Goal: Task Accomplishment & Management: Manage account settings

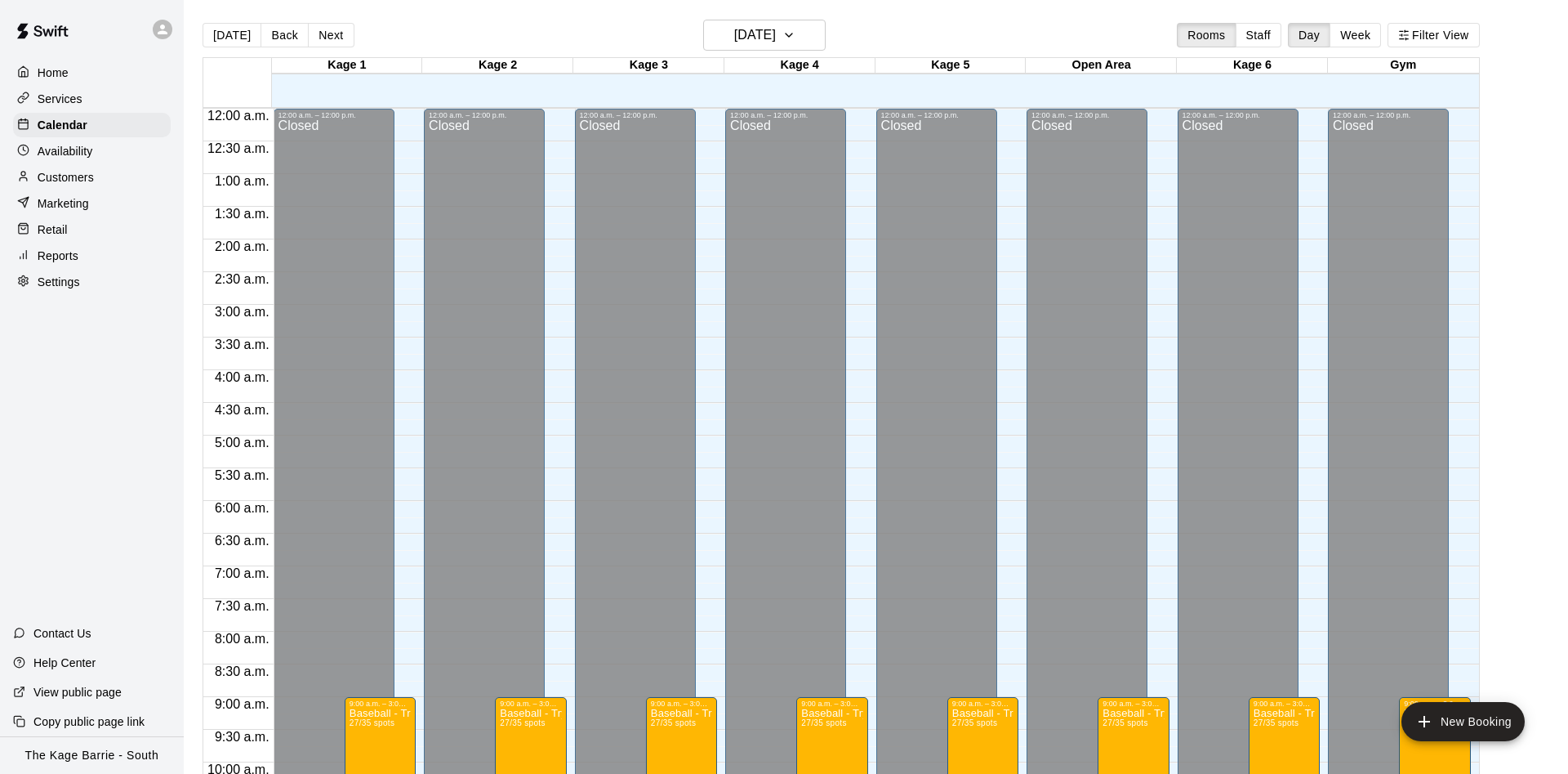
scroll to position [836, 0]
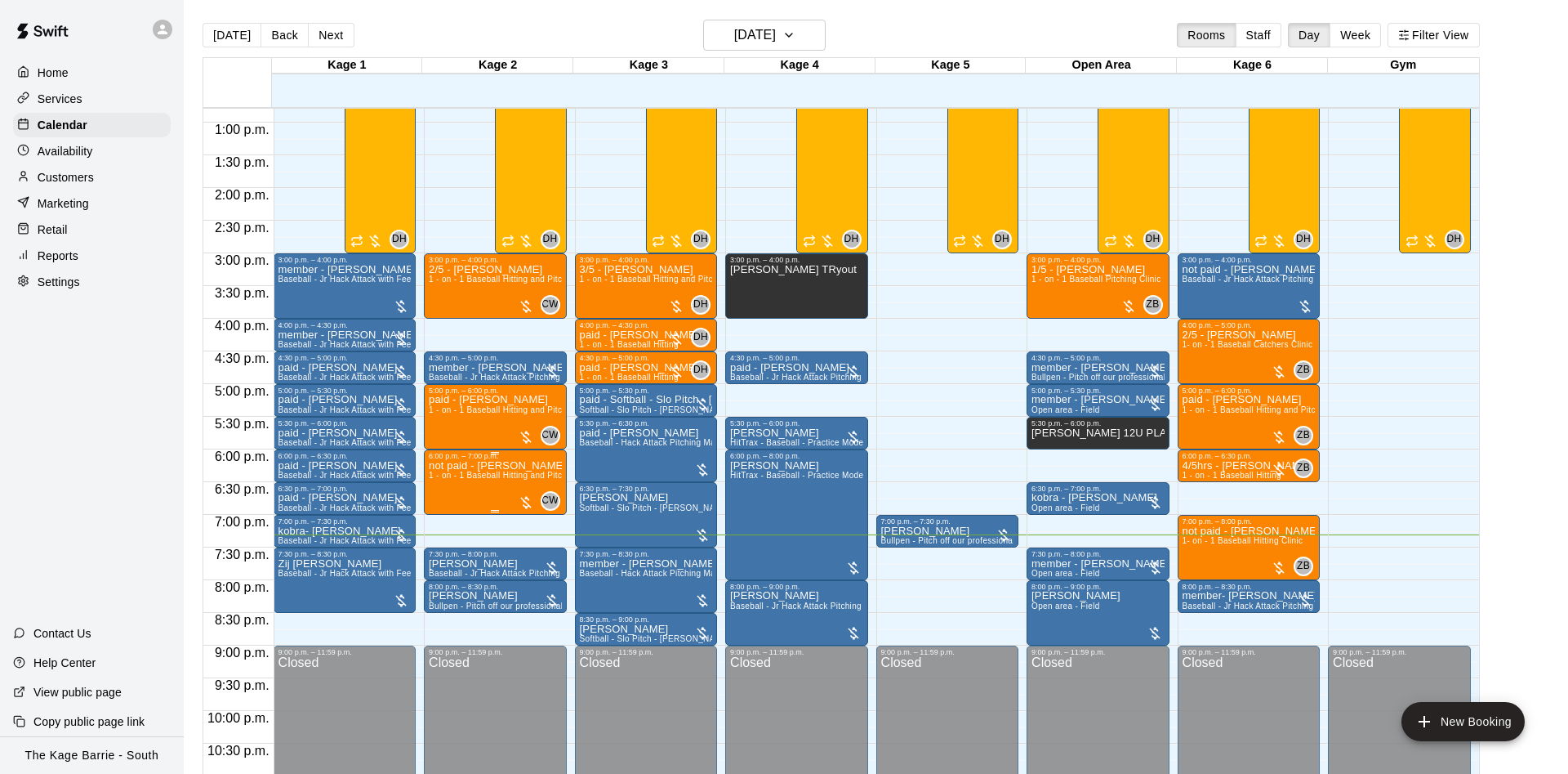
click at [430, 473] on button "edit" at bounding box center [442, 480] width 33 height 33
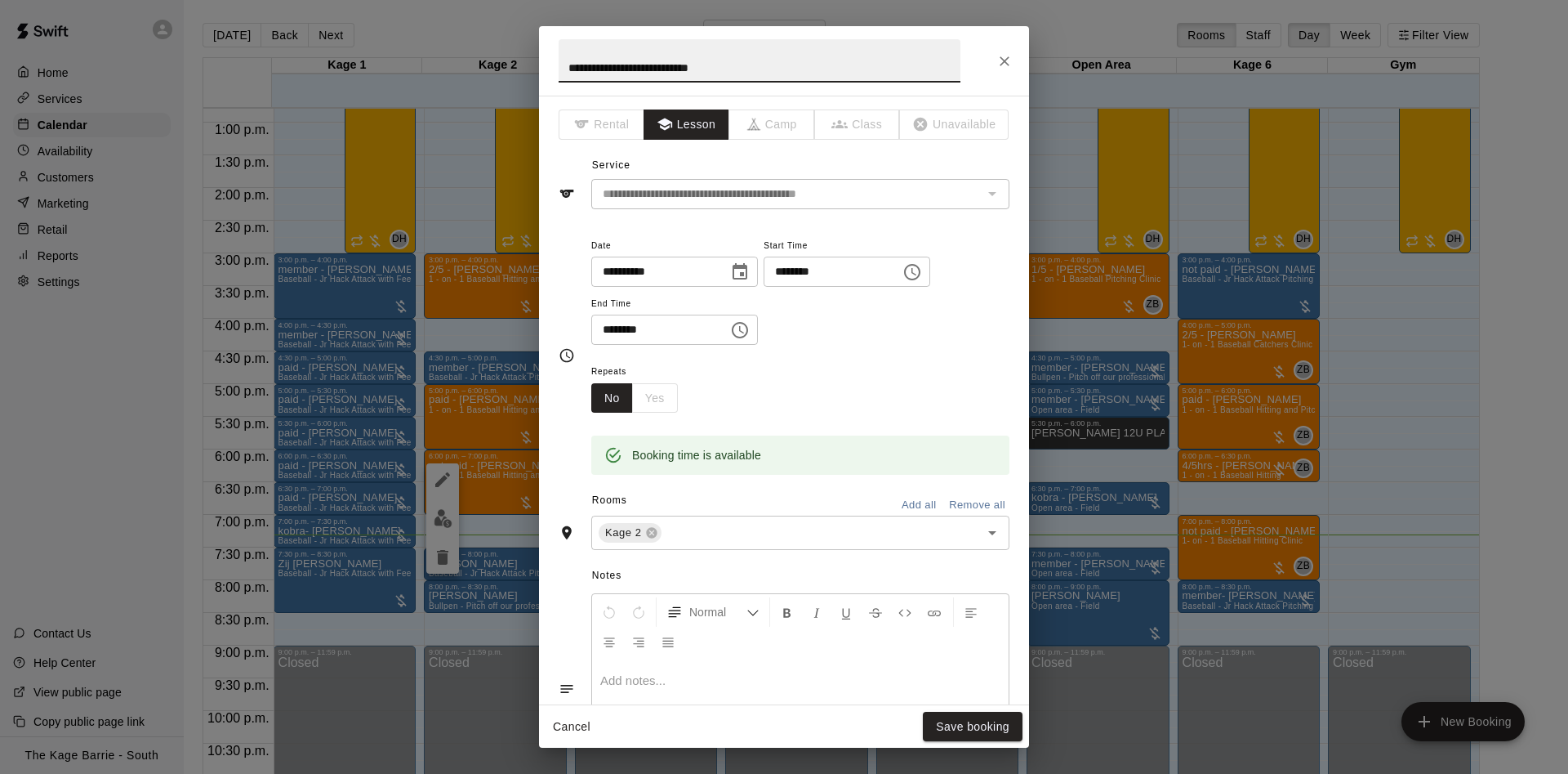
drag, startPoint x: 592, startPoint y: 70, endPoint x: 436, endPoint y: 49, distance: 157.4
click at [559, 49] on input "**********" at bounding box center [760, 61] width 402 height 43
type input "**********"
click at [968, 709] on div "Cancel Save booking" at bounding box center [784, 727] width 490 height 43
click at [968, 708] on div "Cancel Save booking" at bounding box center [784, 727] width 490 height 43
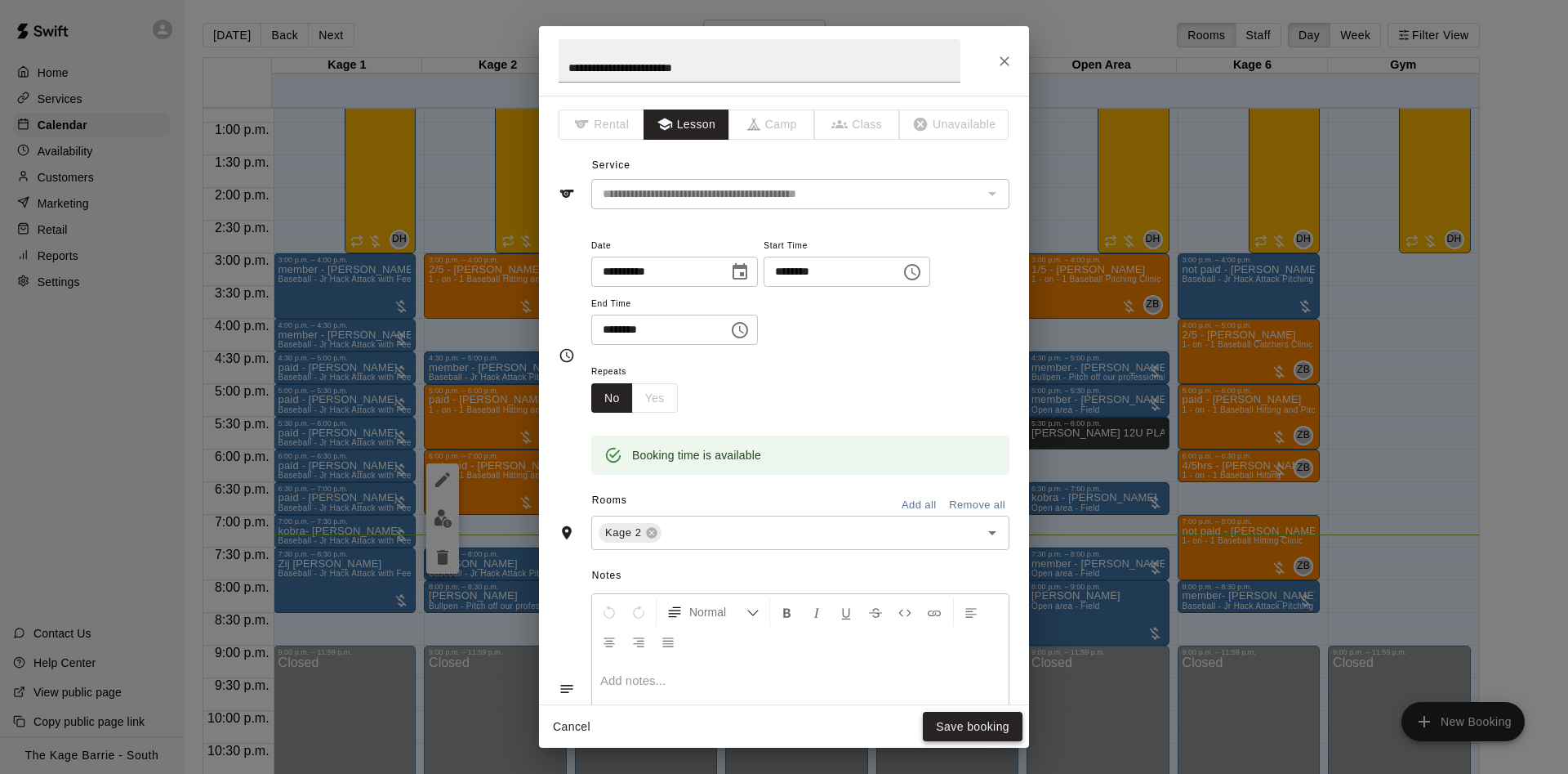
click at [985, 723] on button "Save booking" at bounding box center [972, 726] width 100 height 30
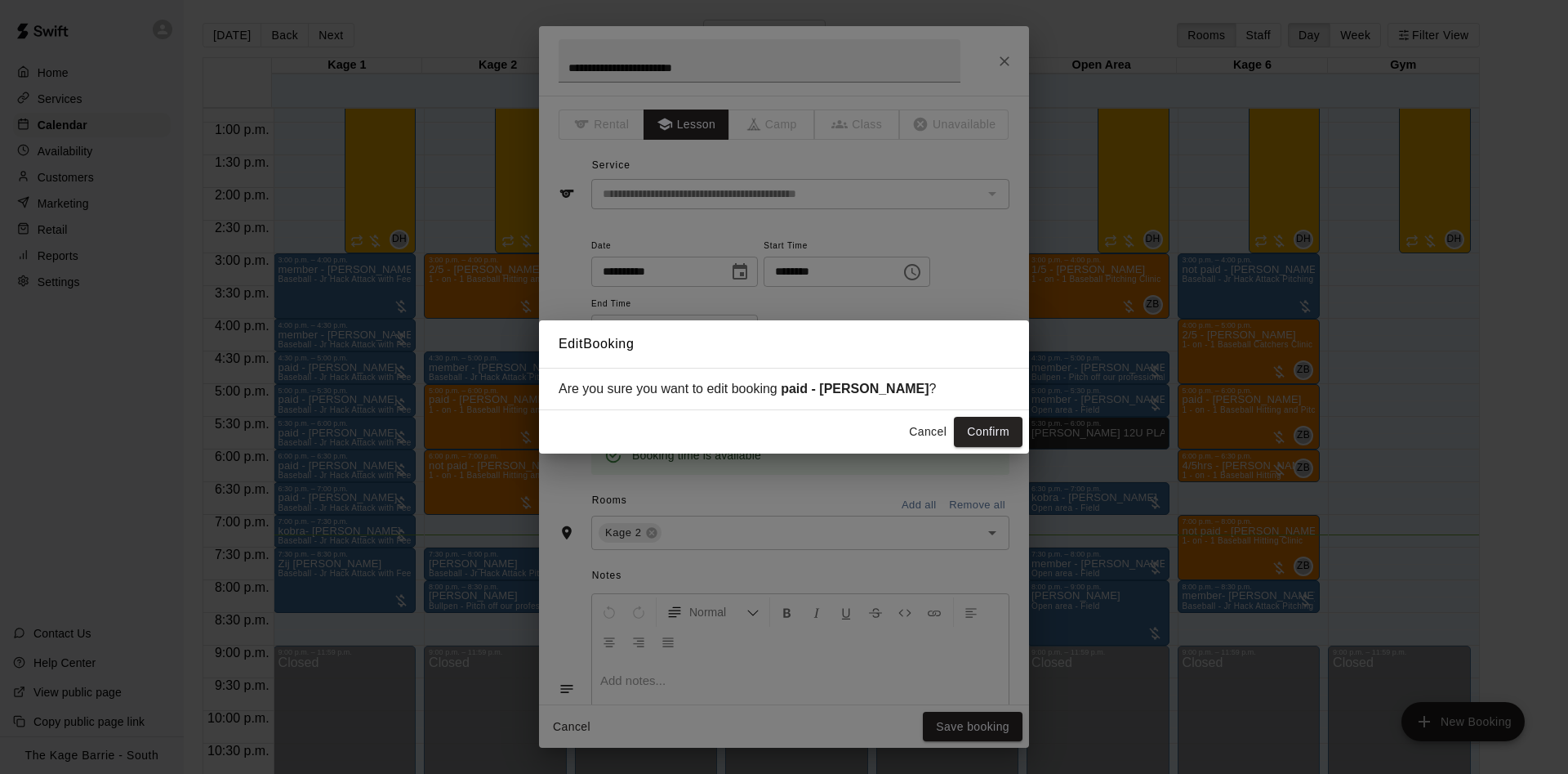
click at [992, 424] on button "Confirm" at bounding box center [987, 431] width 69 height 30
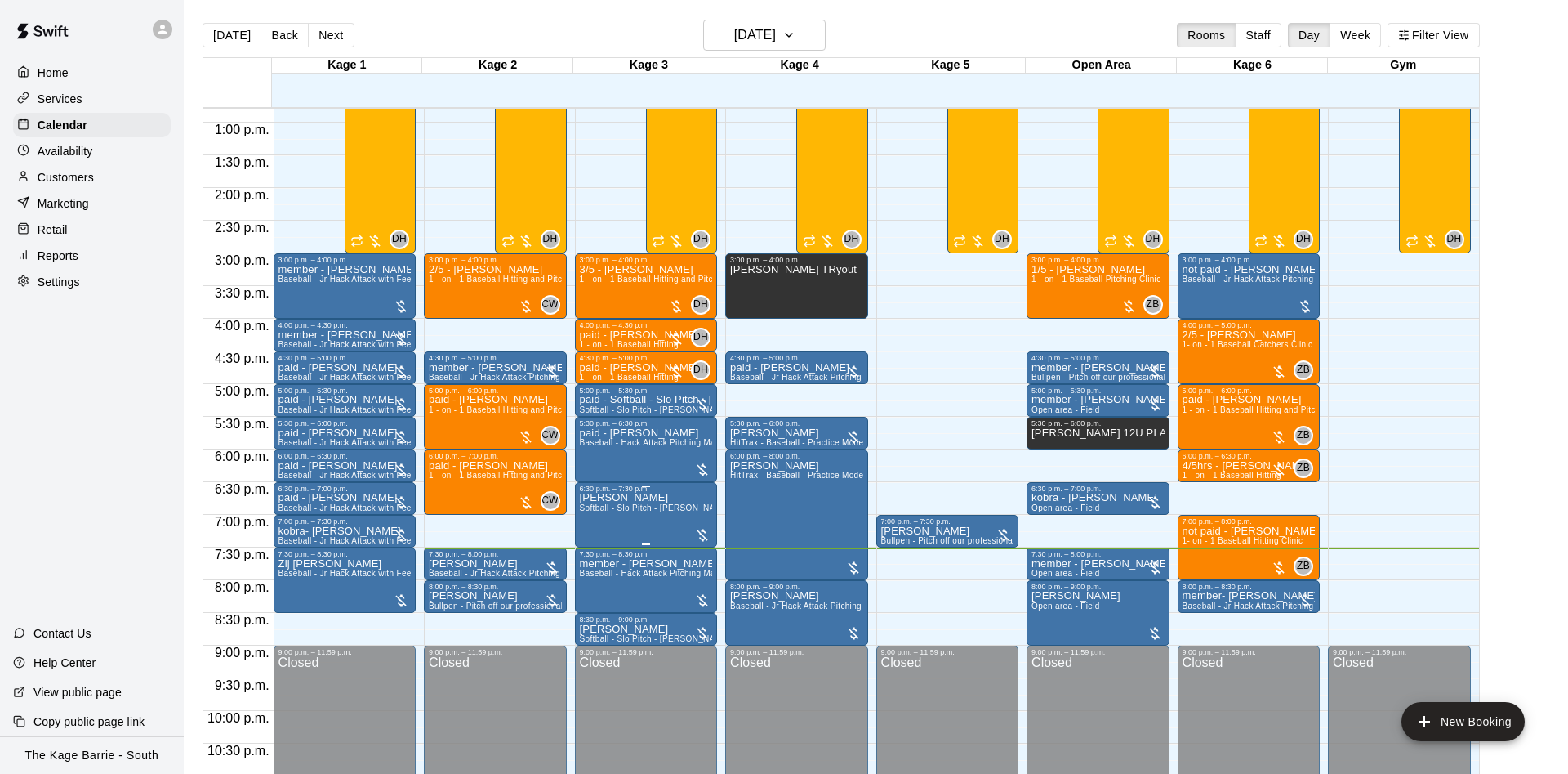
click at [595, 504] on icon "edit" at bounding box center [594, 512] width 20 height 20
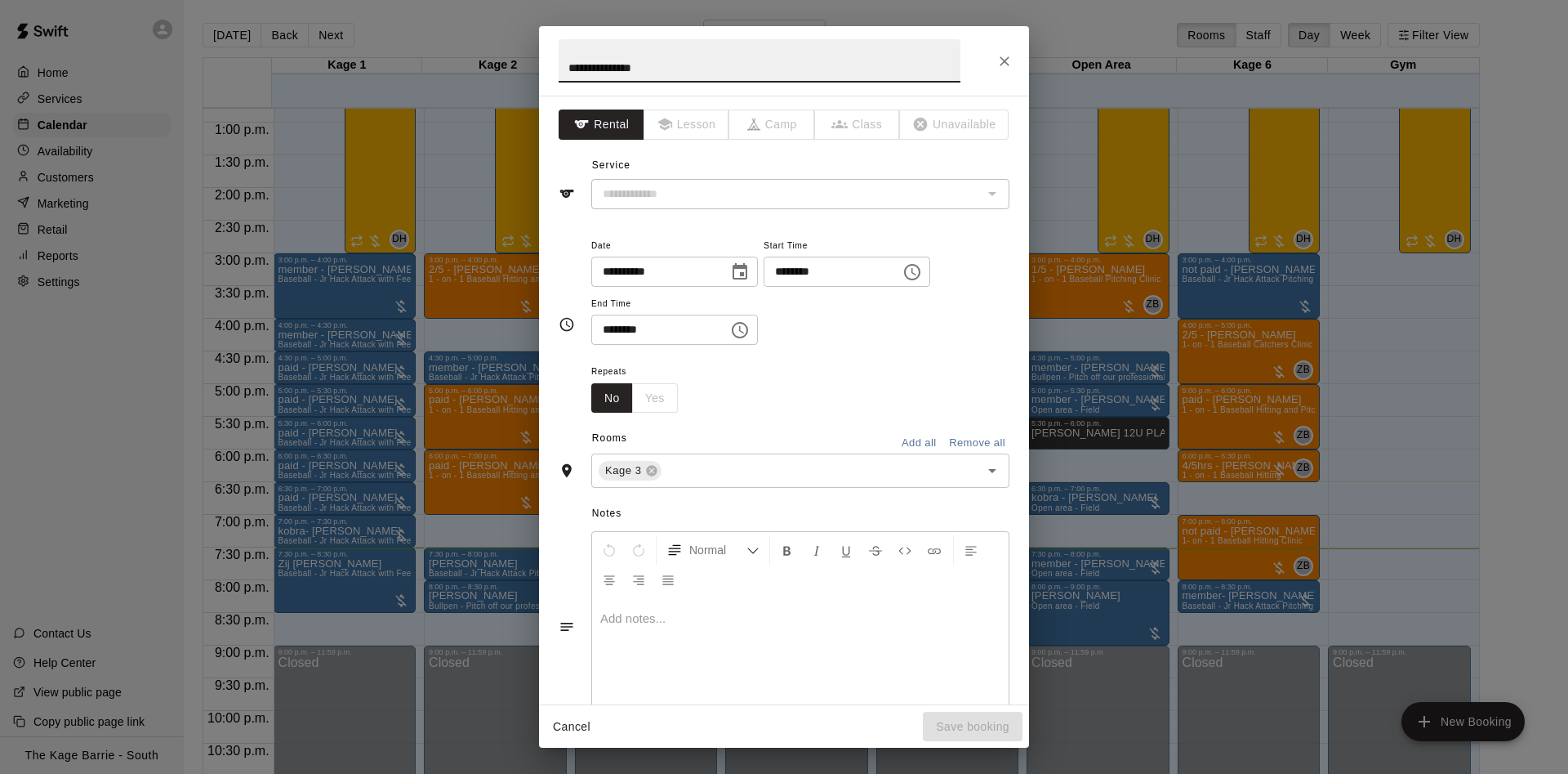
type input "**********"
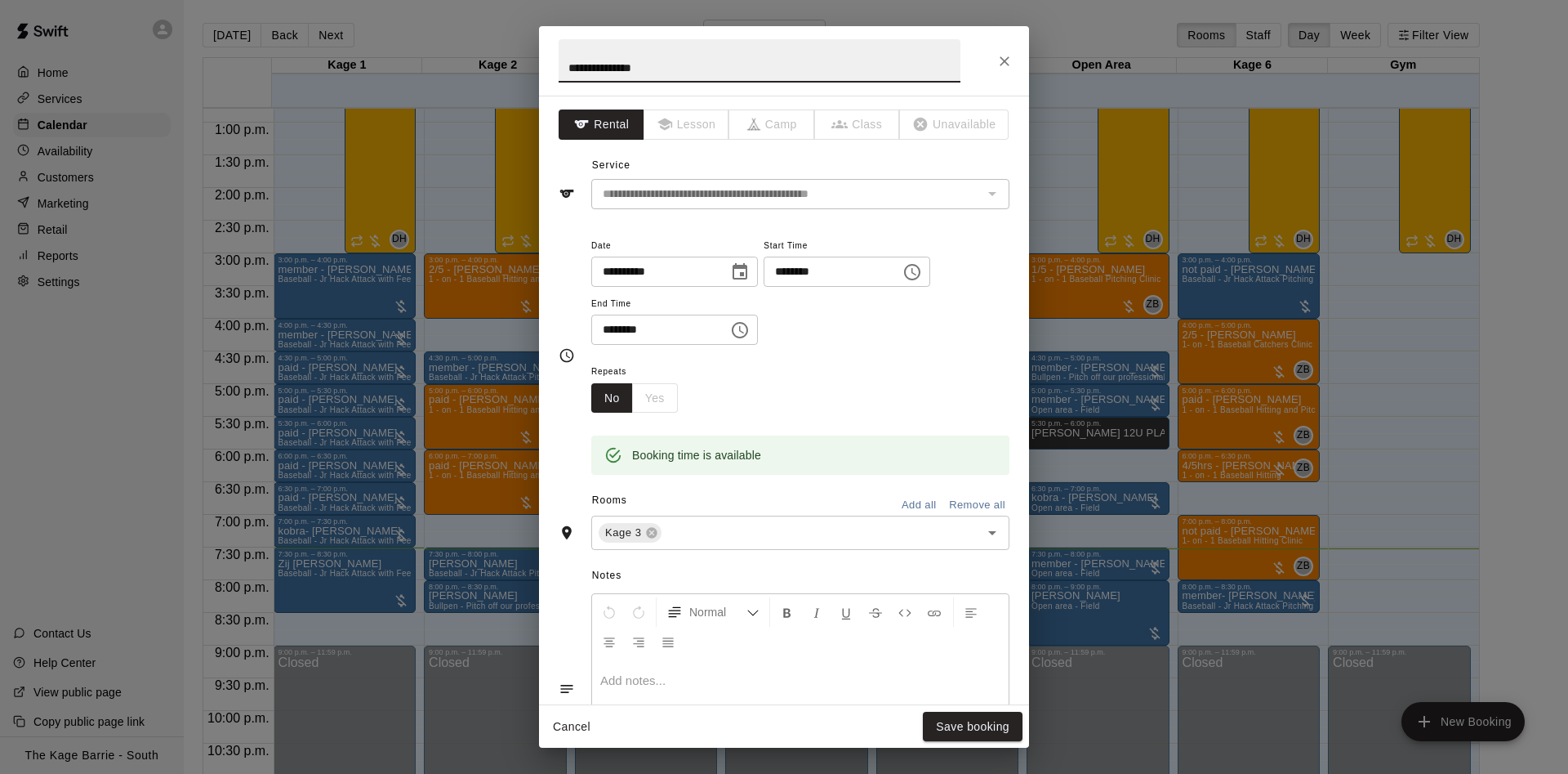
click at [569, 61] on input "**********" at bounding box center [760, 61] width 402 height 43
type input "**********"
click at [976, 717] on button "Save booking" at bounding box center [972, 726] width 100 height 30
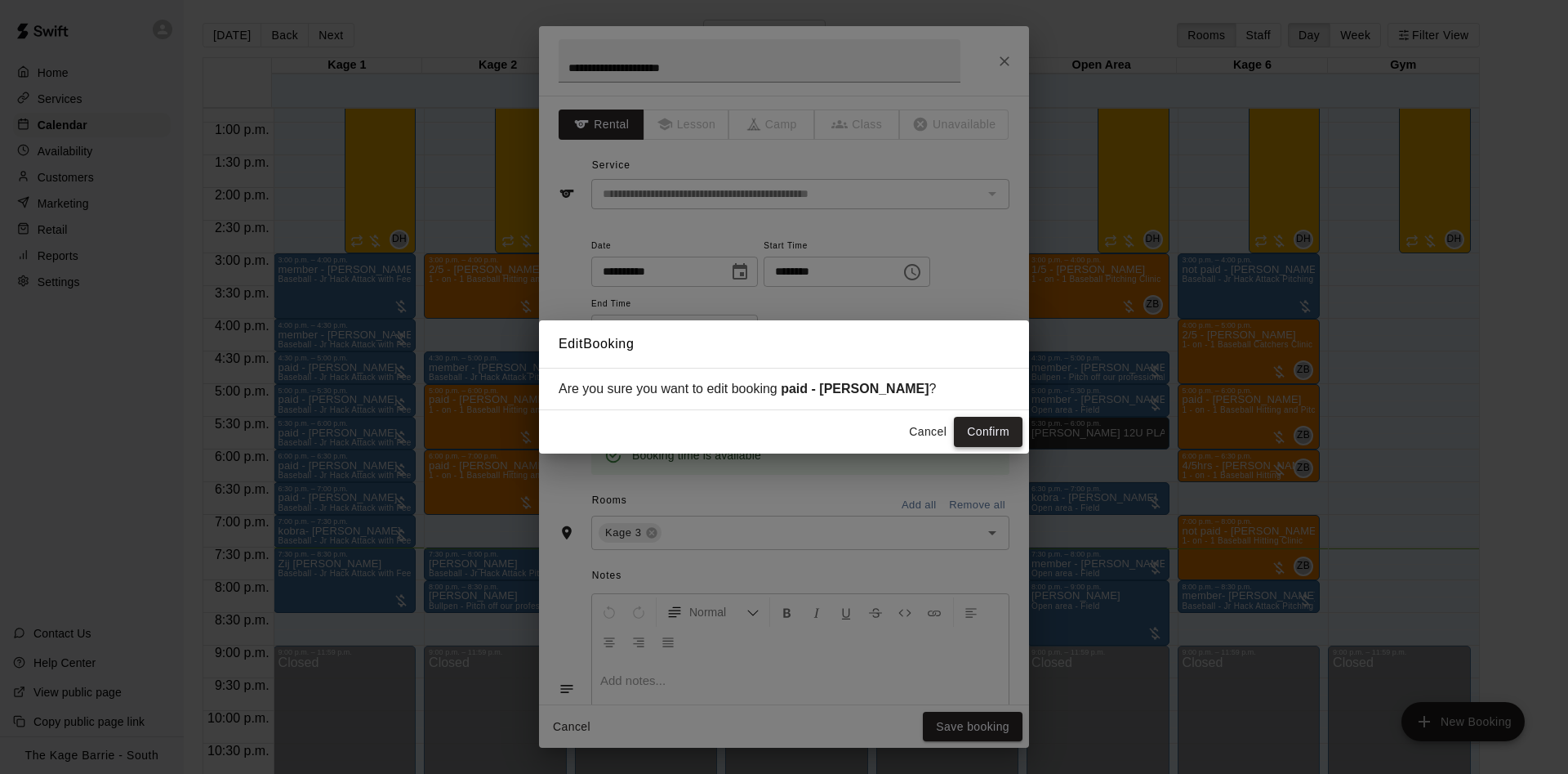
click at [981, 439] on button "Confirm" at bounding box center [987, 431] width 69 height 30
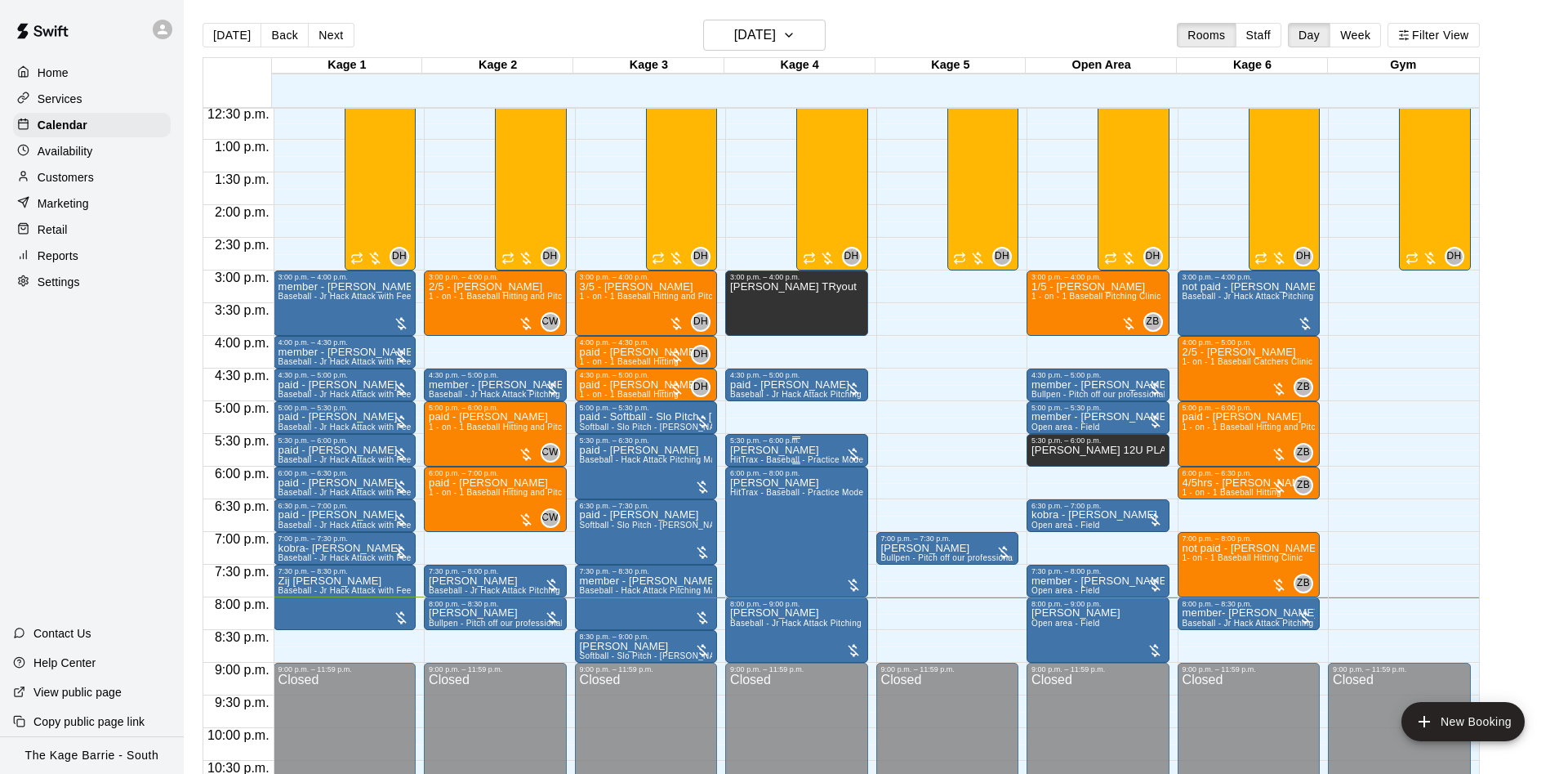
scroll to position [784, 0]
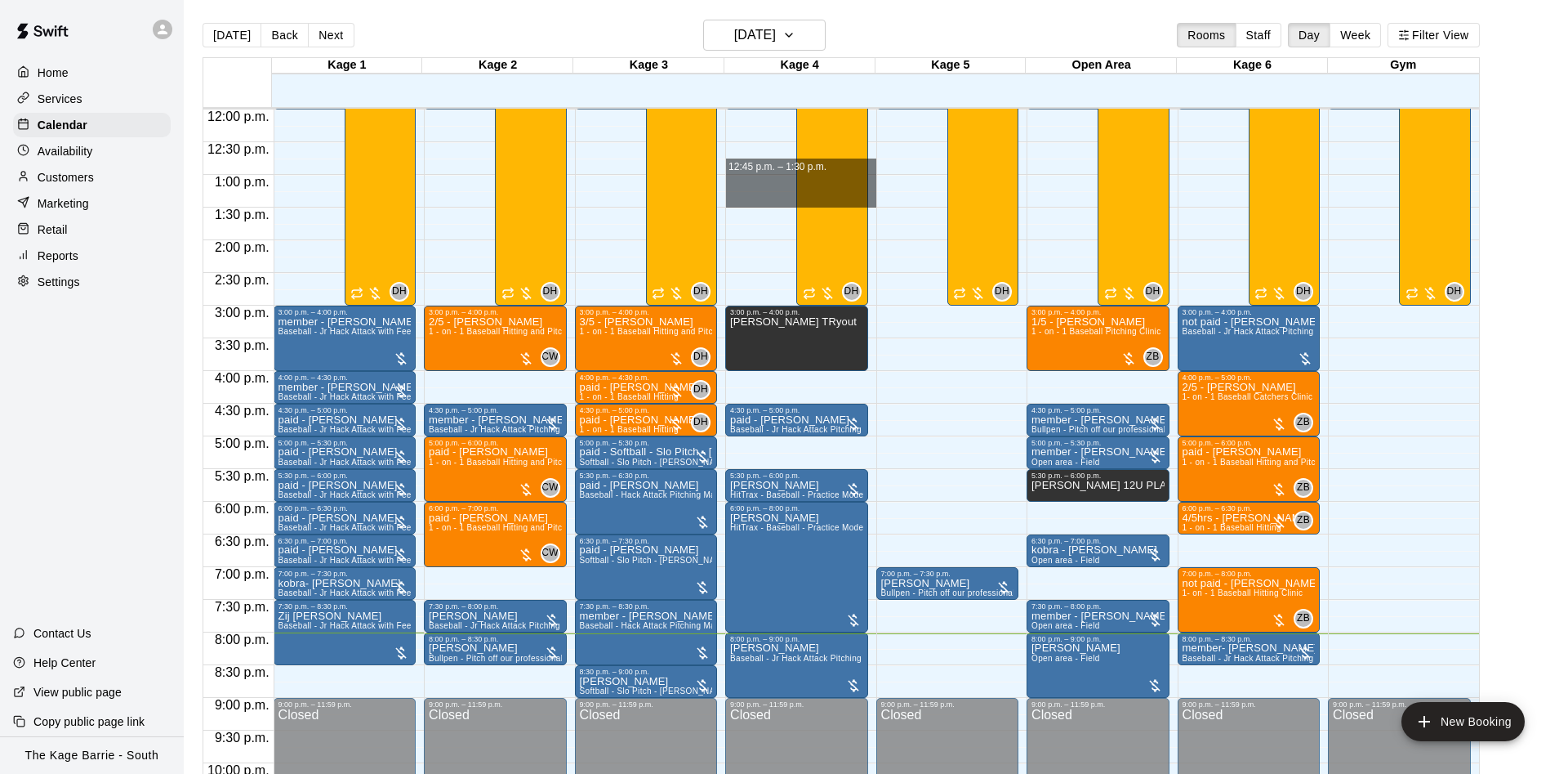
click at [814, 201] on div "12:00 a.m. – 12:00 p.m. Closed 3:00 p.m. – 4:00 p.m. [PERSON_NAME] TRyout 9:00 …" at bounding box center [801, 110] width 151 height 1569
click at [1205, 597] on icon "edit" at bounding box center [1198, 597] width 20 height 20
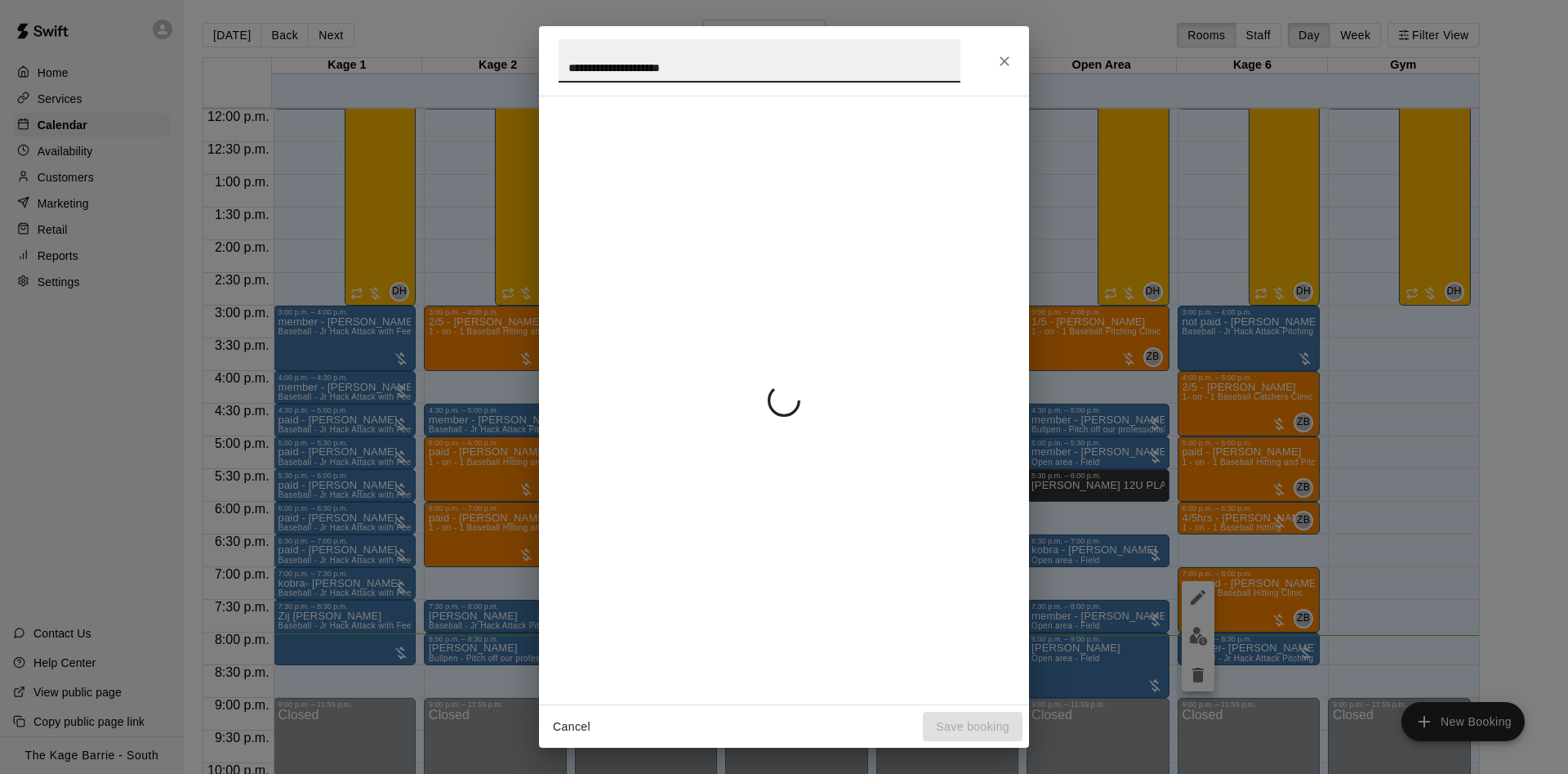
drag, startPoint x: 613, startPoint y: 68, endPoint x: 577, endPoint y: 63, distance: 36.3
click at [577, 63] on input "**********" at bounding box center [760, 61] width 402 height 43
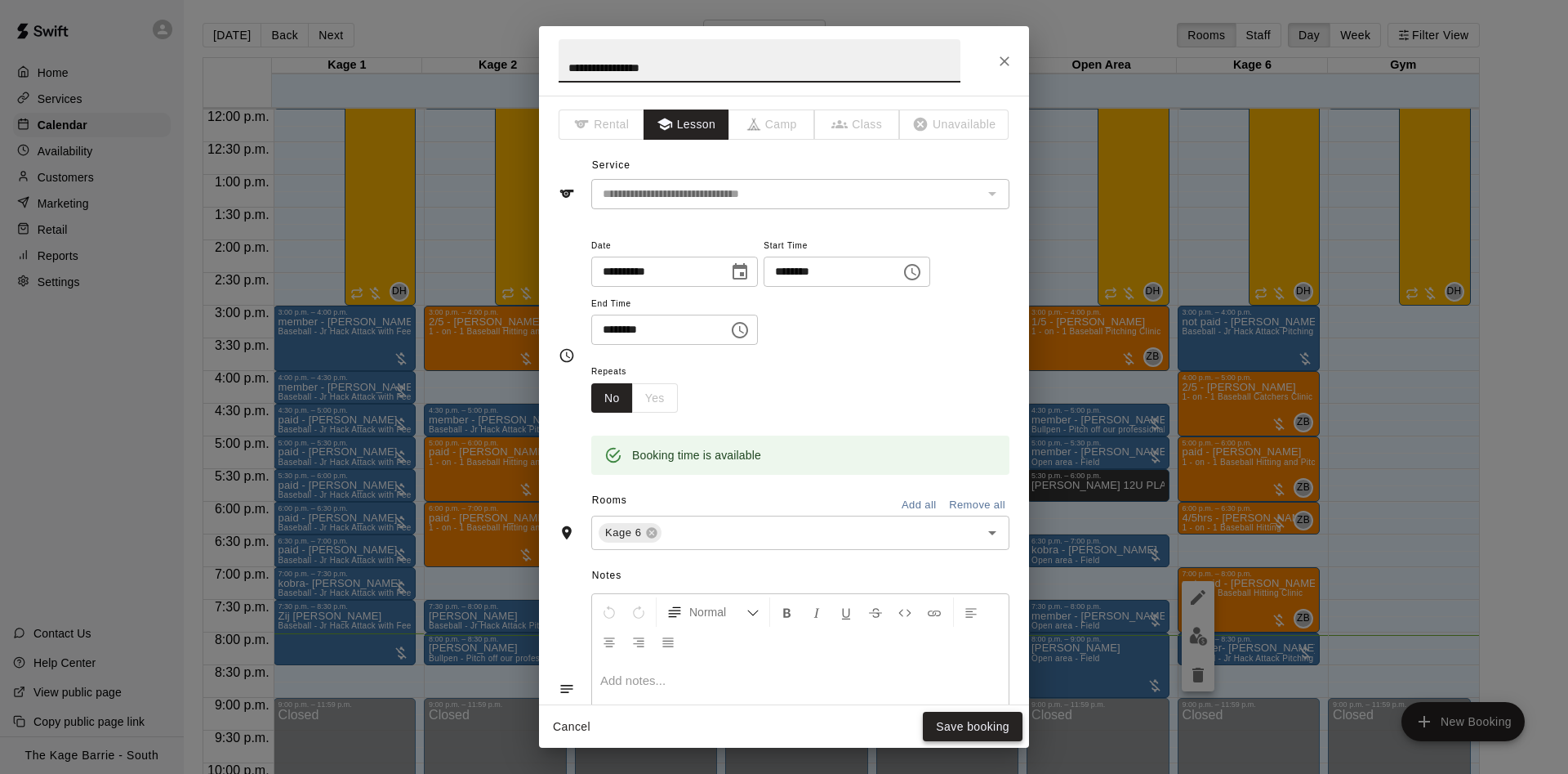
type input "**********"
click at [979, 723] on button "Save booking" at bounding box center [972, 726] width 100 height 30
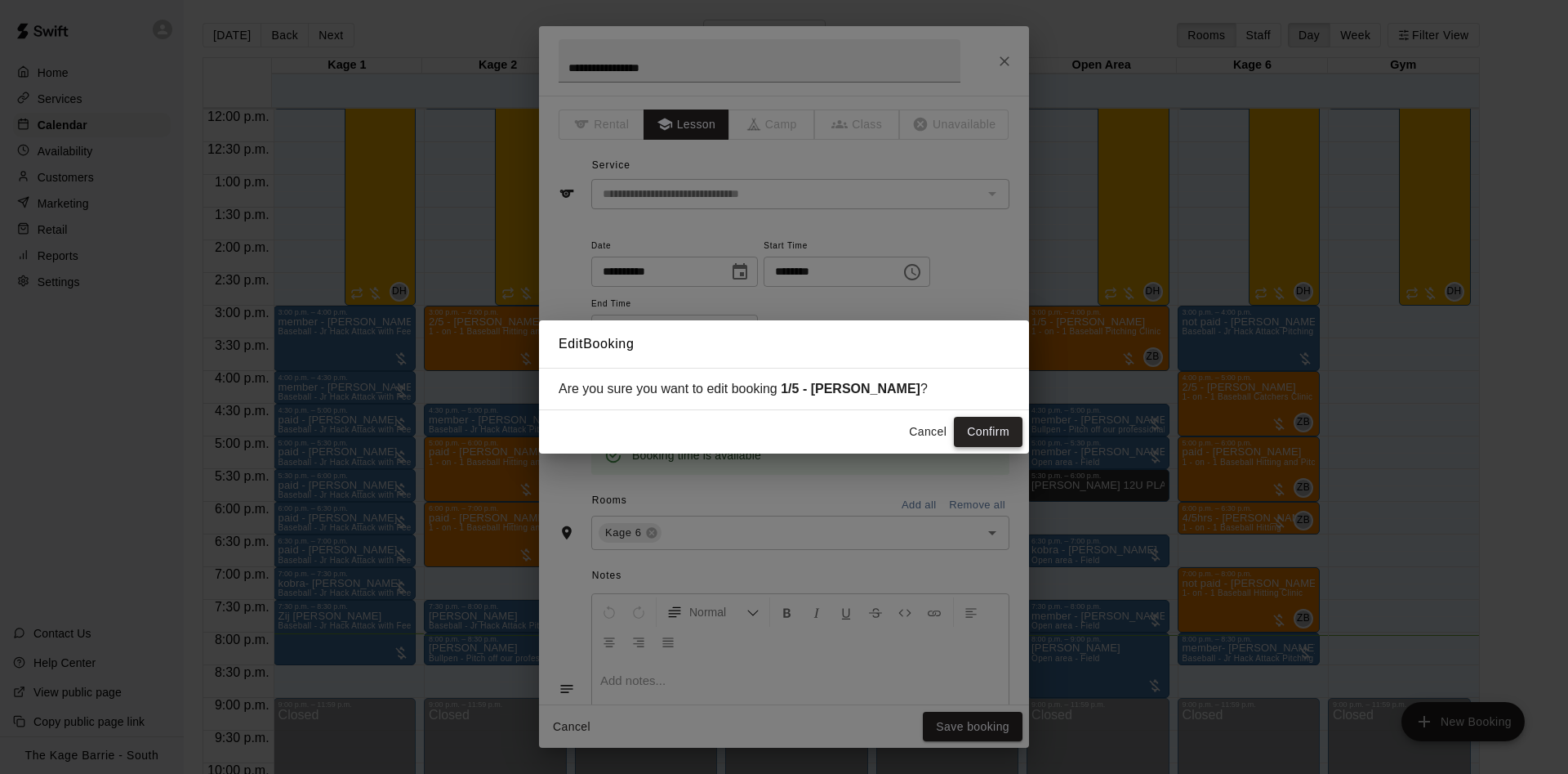
click at [1013, 437] on button "Confirm" at bounding box center [987, 431] width 69 height 30
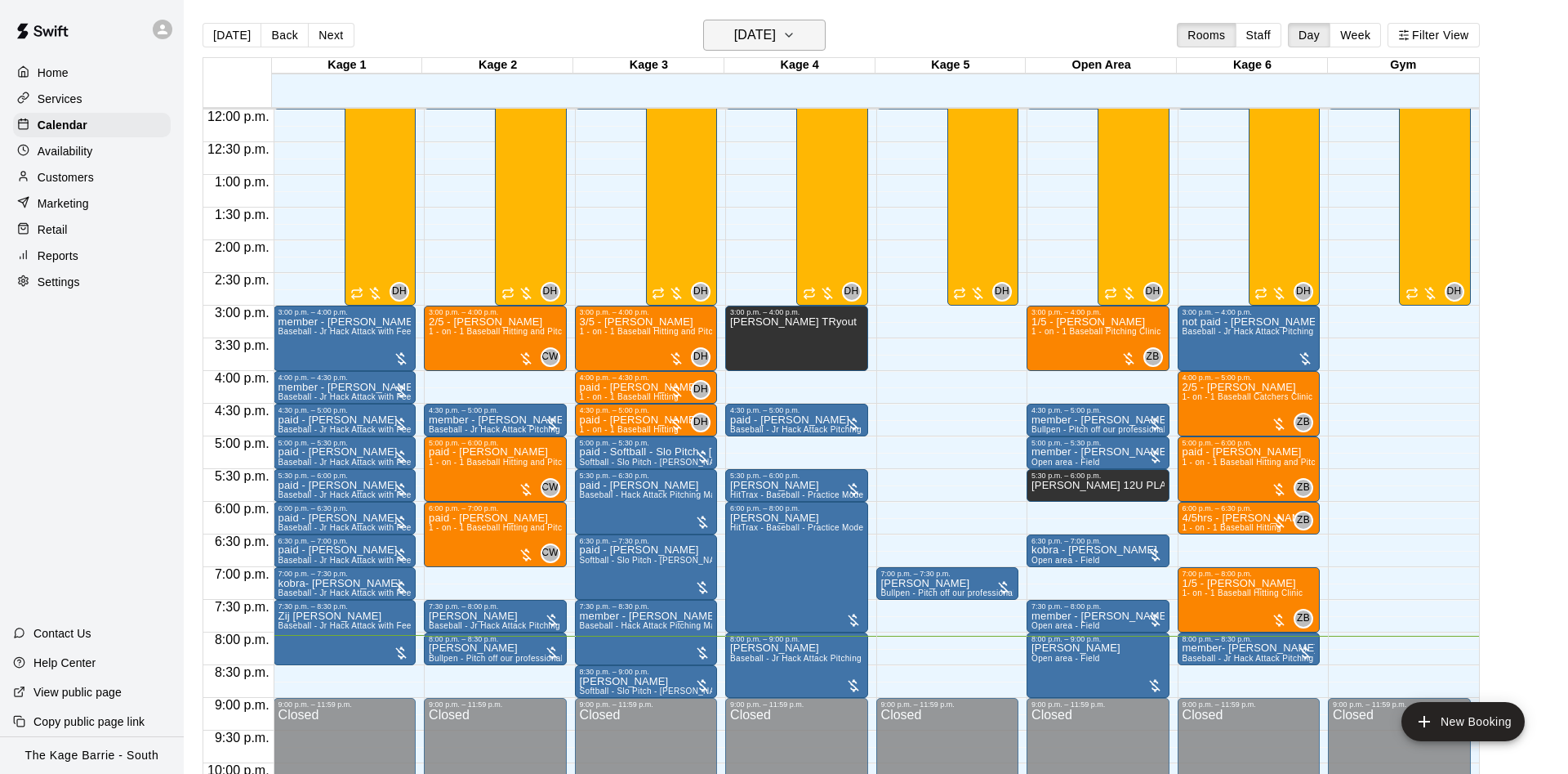
click at [826, 23] on button "[DATE]" at bounding box center [764, 36] width 123 height 31
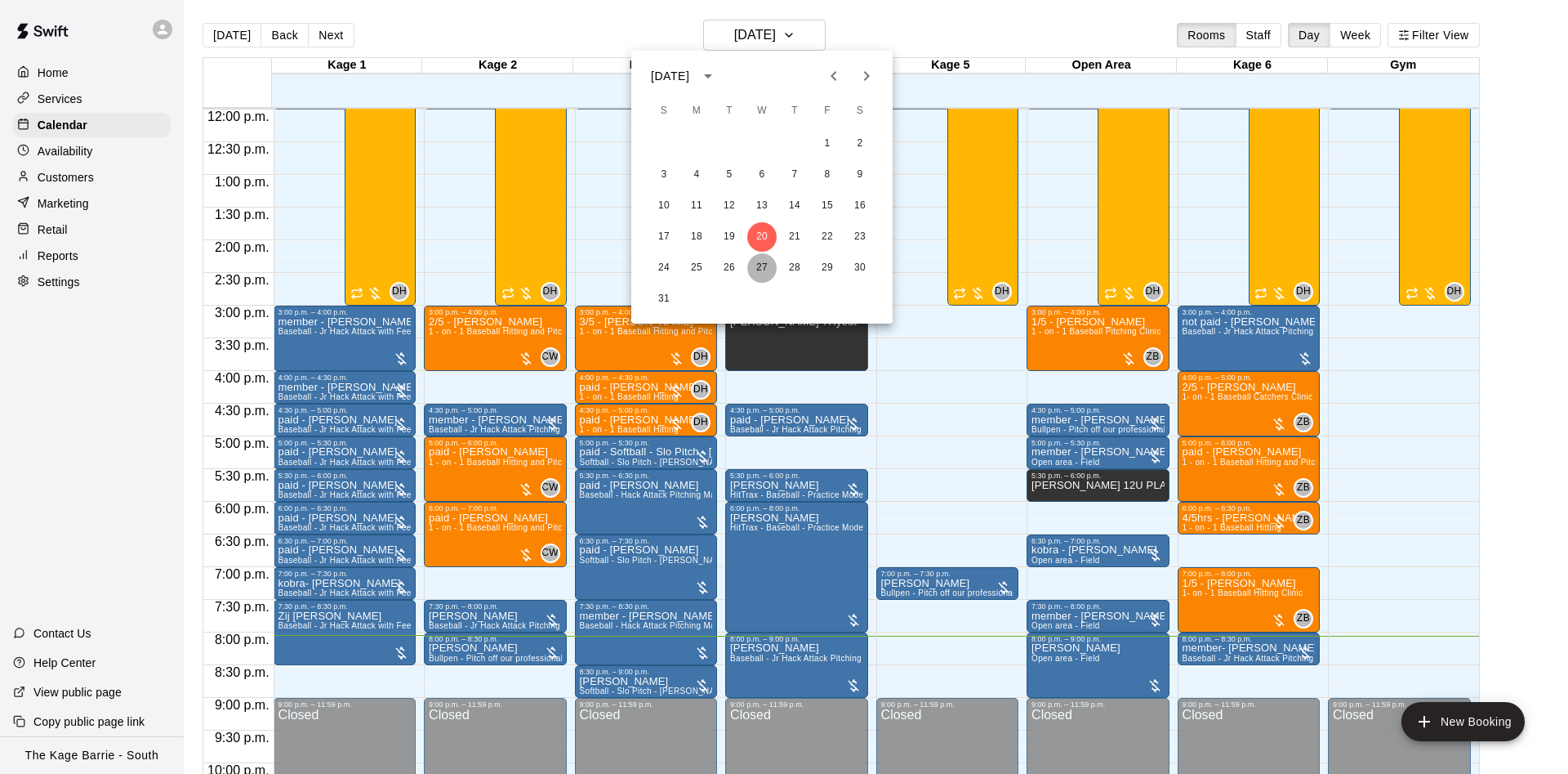
click at [761, 268] on button "27" at bounding box center [762, 268] width 30 height 30
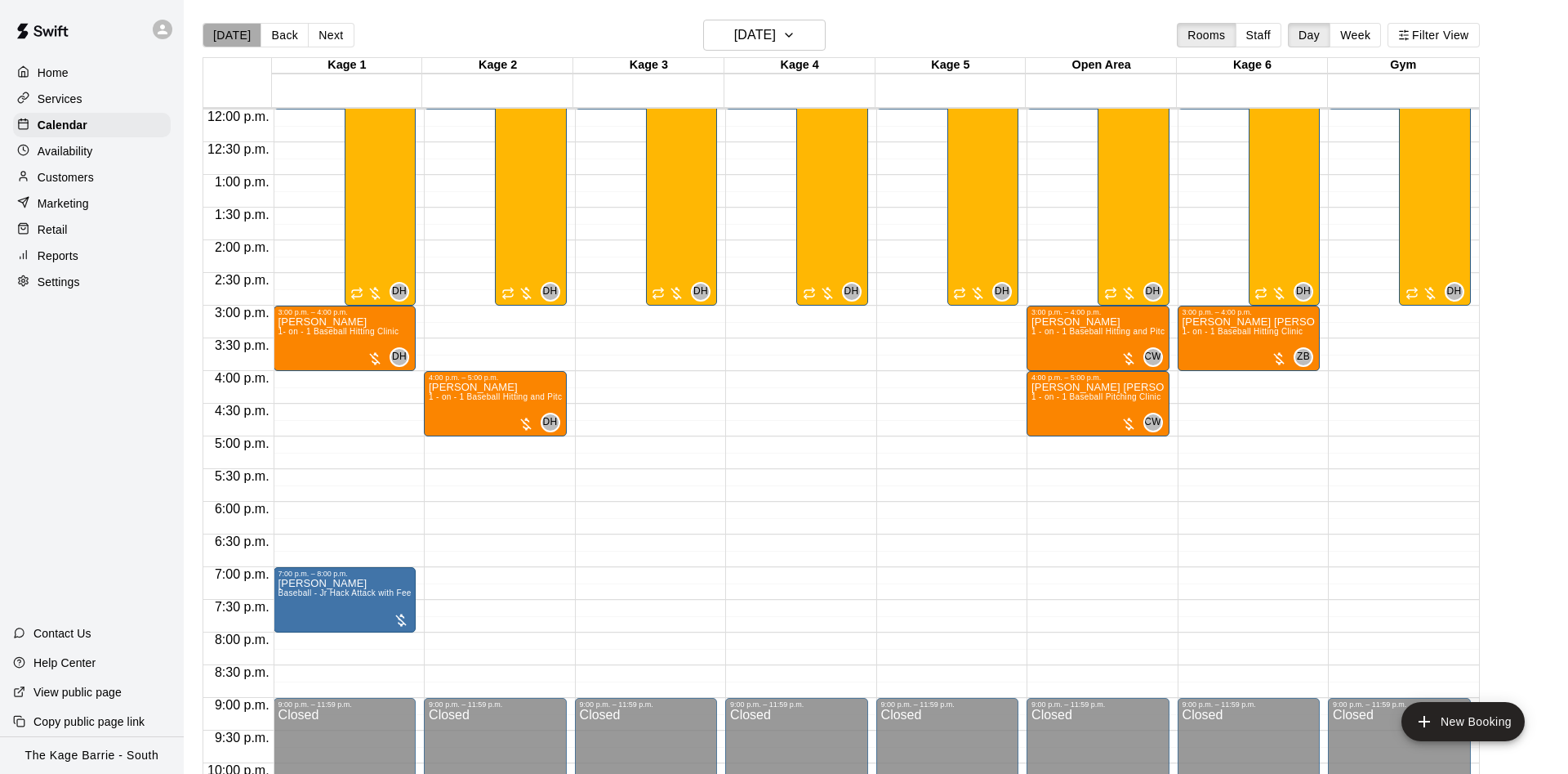
click at [236, 36] on button "[DATE]" at bounding box center [232, 35] width 59 height 24
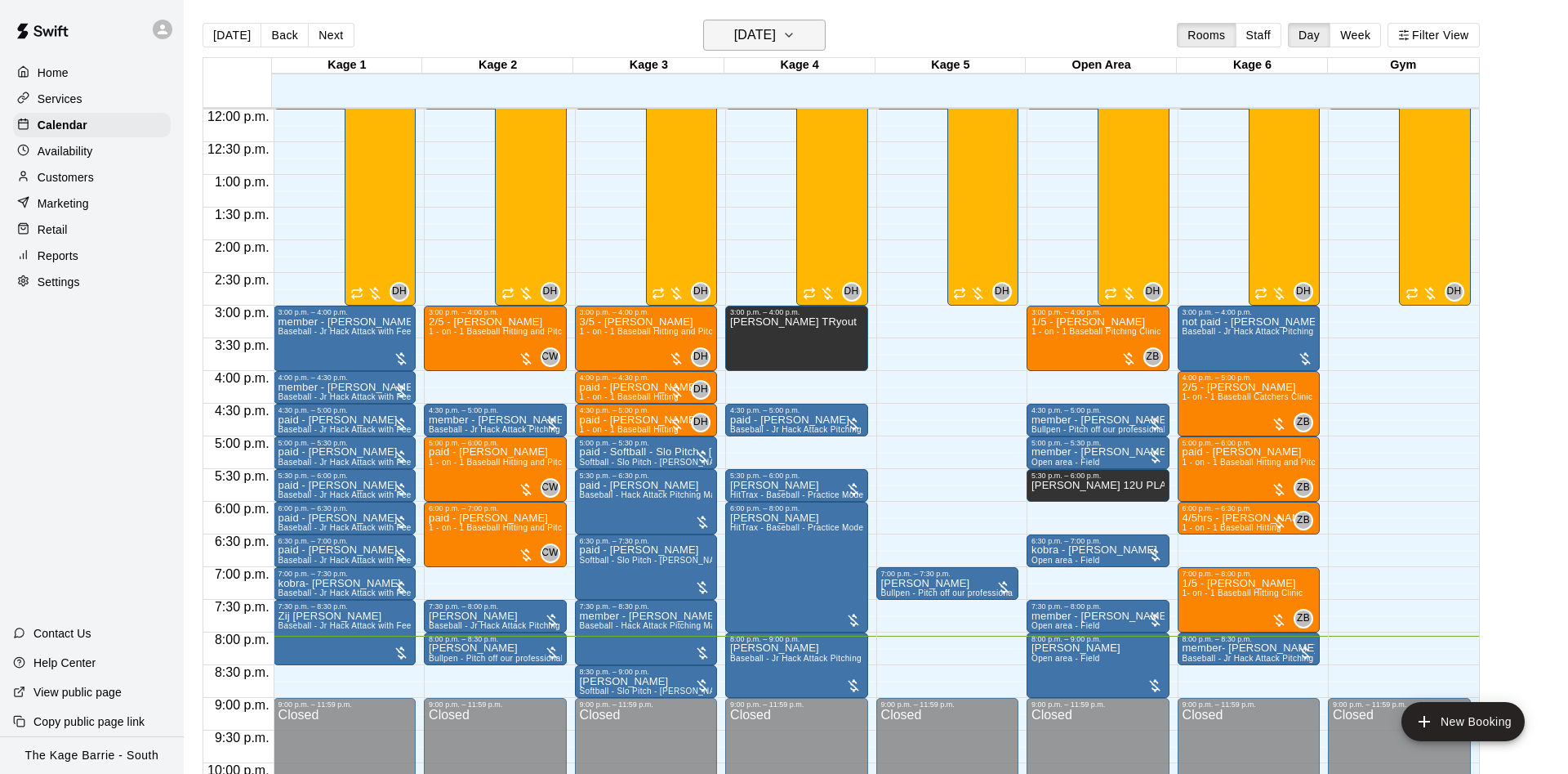
click at [741, 22] on button "[DATE]" at bounding box center [764, 36] width 123 height 31
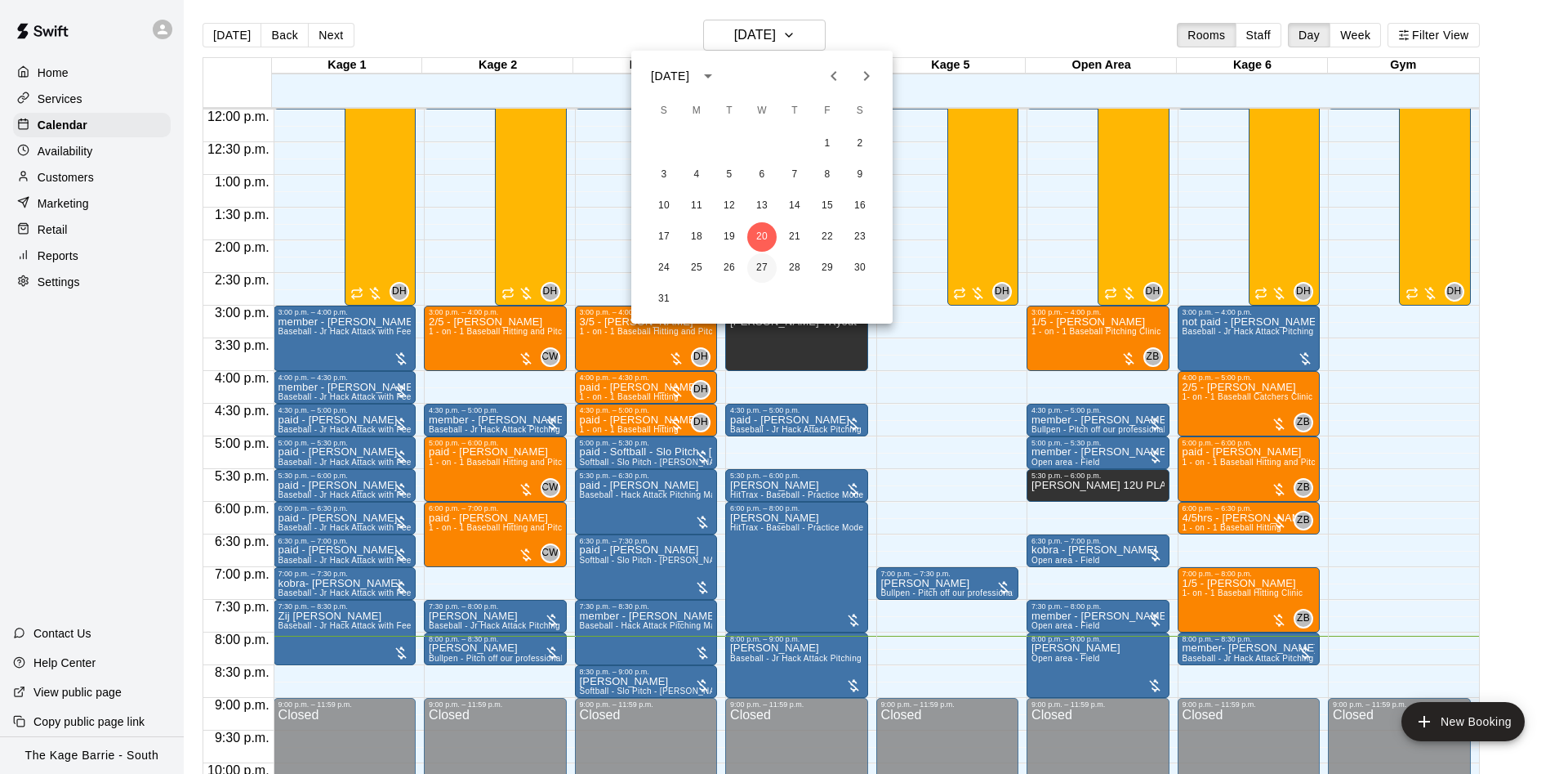
click at [756, 275] on button "27" at bounding box center [762, 268] width 30 height 30
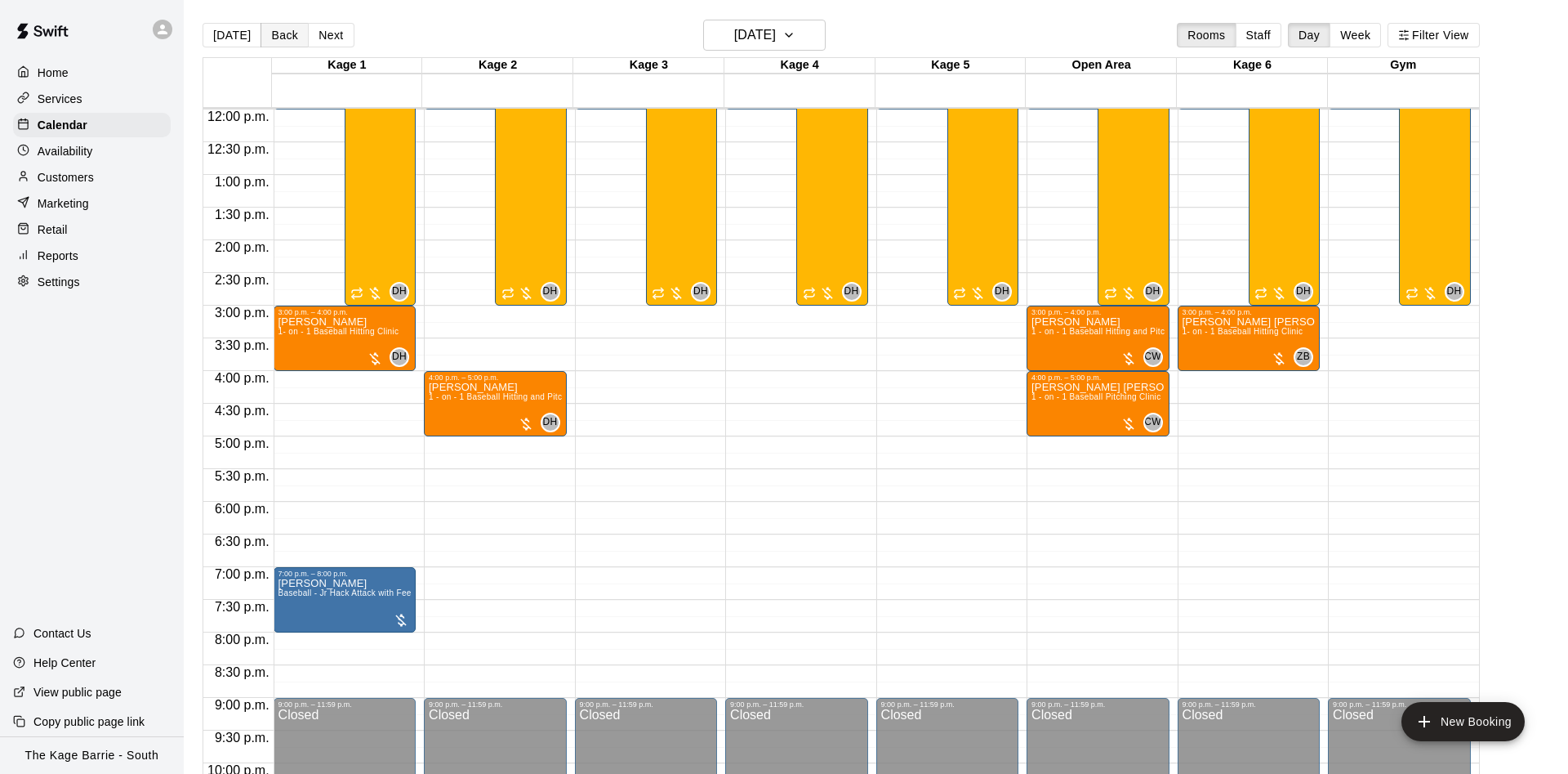
click at [288, 35] on button "Back" at bounding box center [284, 35] width 48 height 24
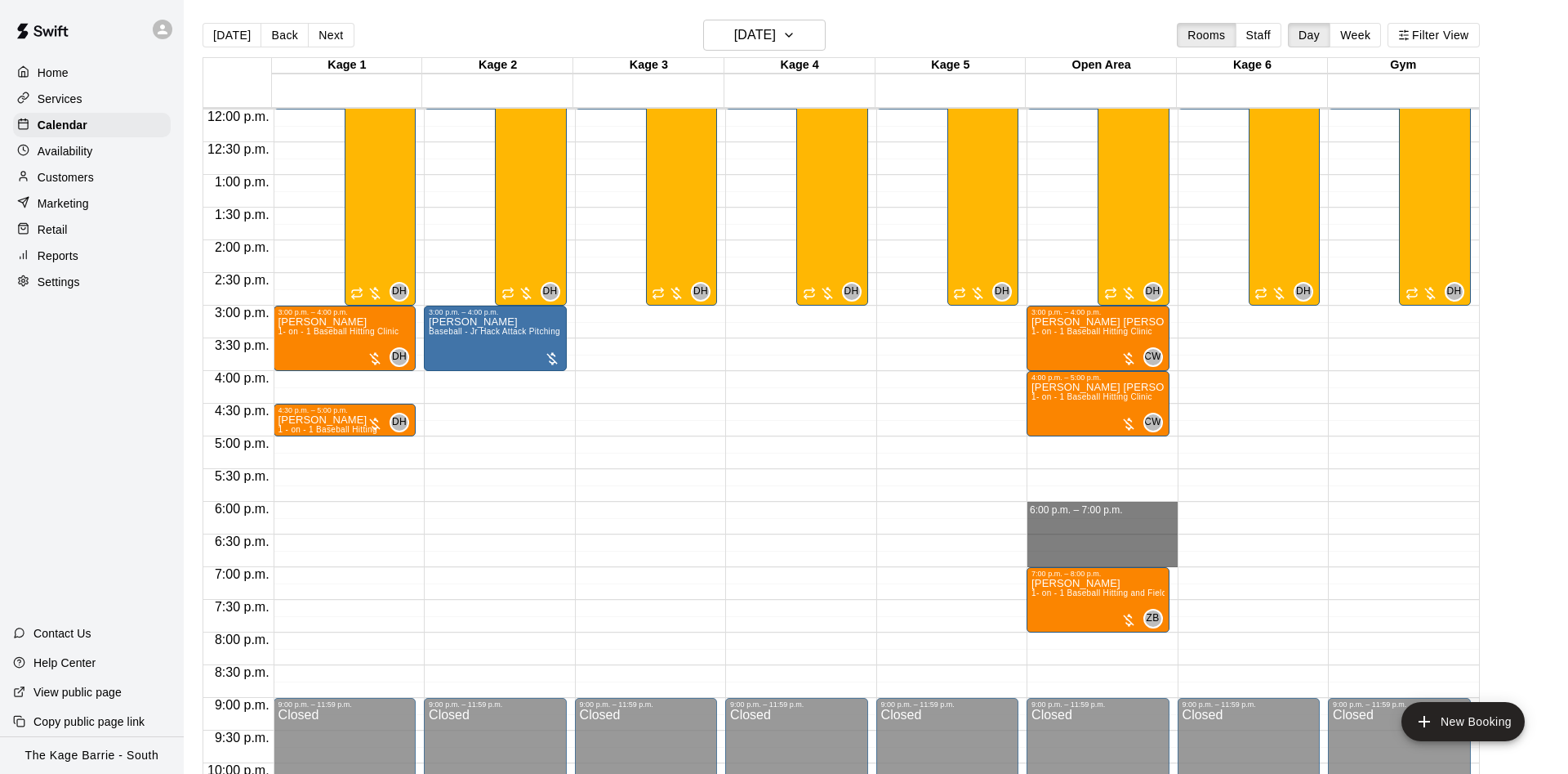
drag, startPoint x: 1072, startPoint y: 511, endPoint x: 1072, endPoint y: 561, distance: 50.0
click at [1072, 561] on div "12:00 a.m. – 12:00 p.m. Closed 3:00 p.m. – 4:00 p.m. [PERSON_NAME] [PERSON_NAME…" at bounding box center [1102, 110] width 151 height 1569
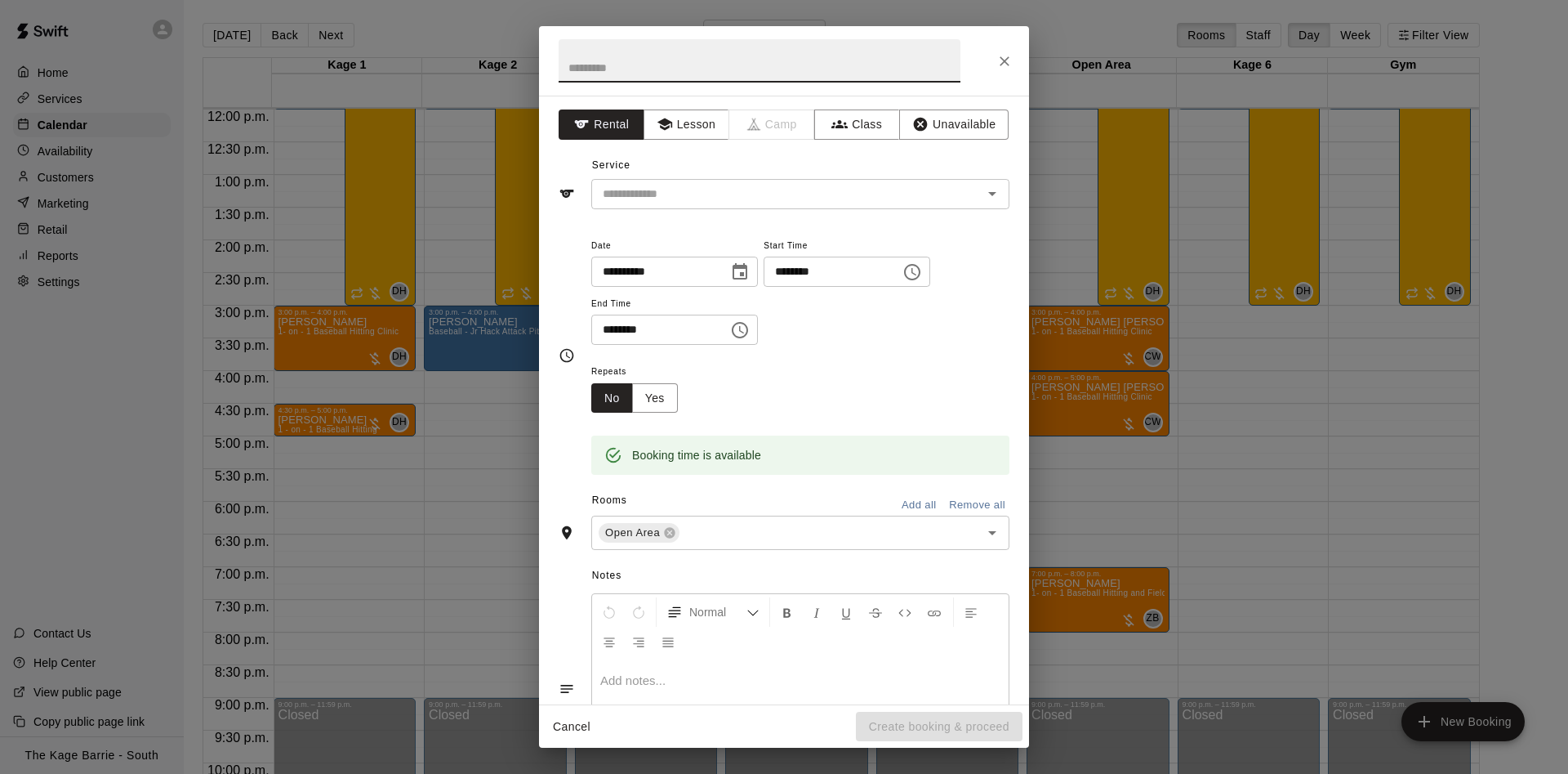
click at [1019, 58] on div at bounding box center [784, 61] width 490 height 70
click at [1004, 61] on icon "Close" at bounding box center [1004, 61] width 10 height 10
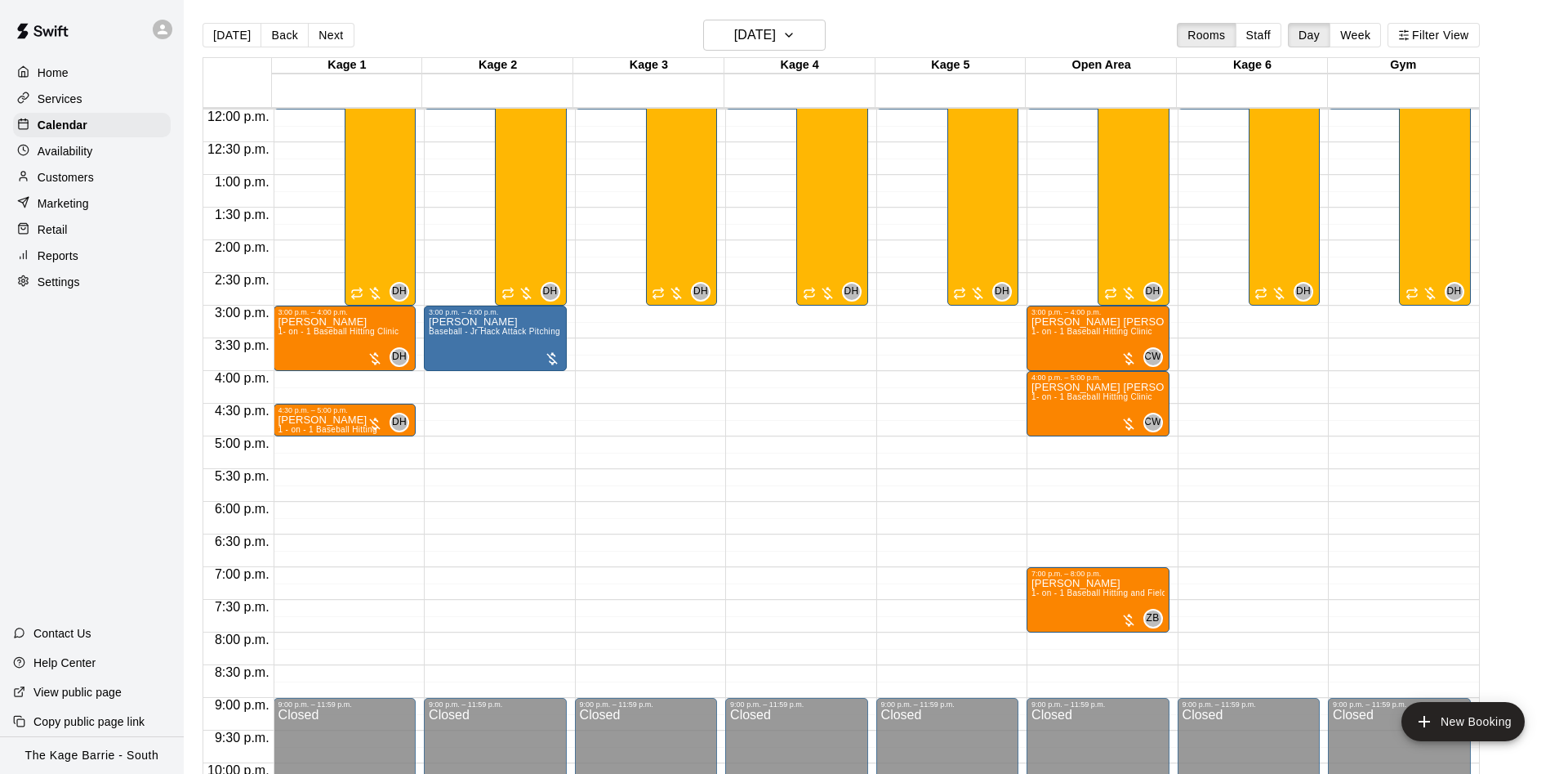
drag, startPoint x: 319, startPoint y: 27, endPoint x: 343, endPoint y: 29, distance: 24.1
click at [320, 27] on button "Next" at bounding box center [330, 35] width 46 height 24
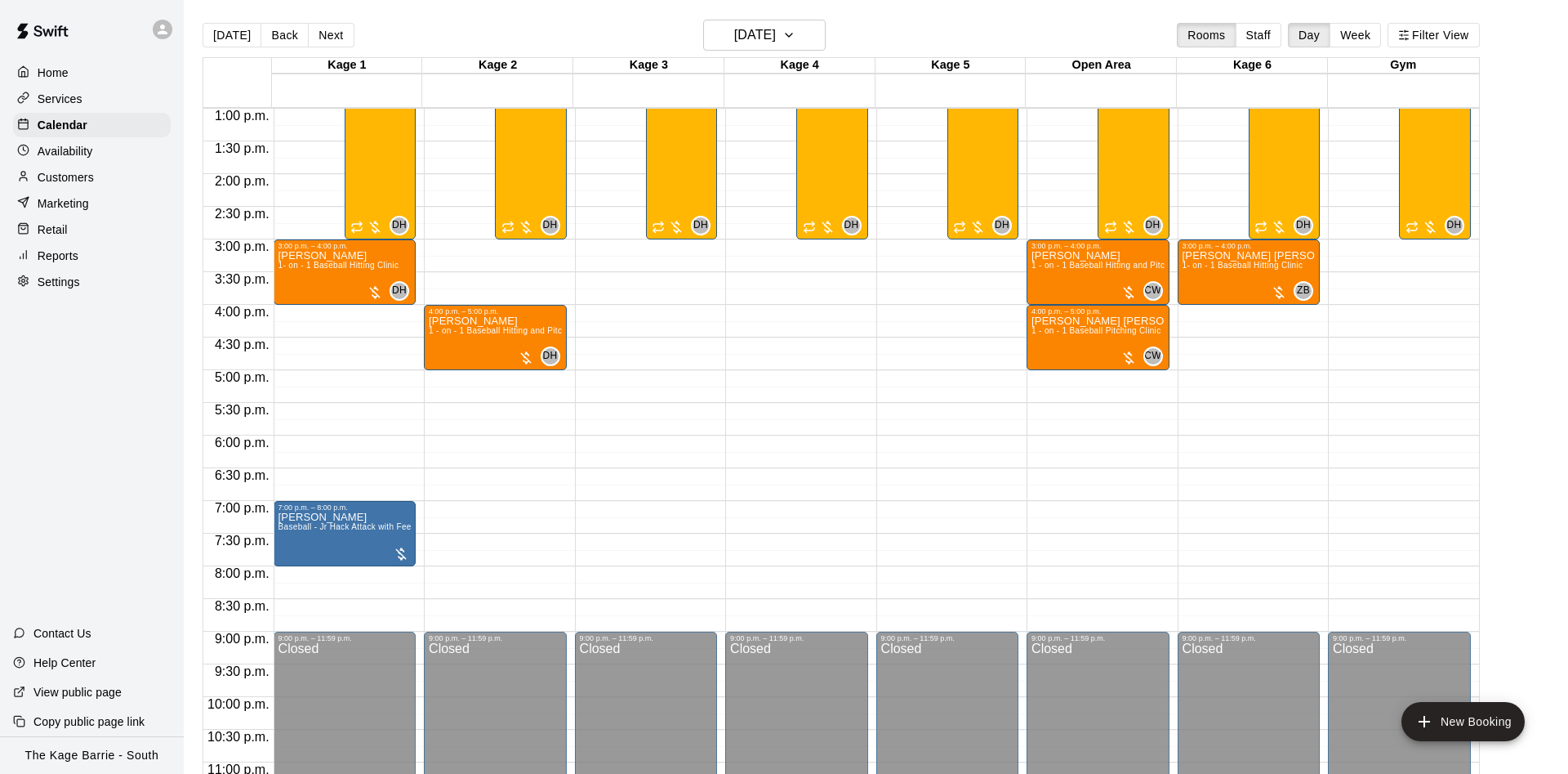
scroll to position [886, 0]
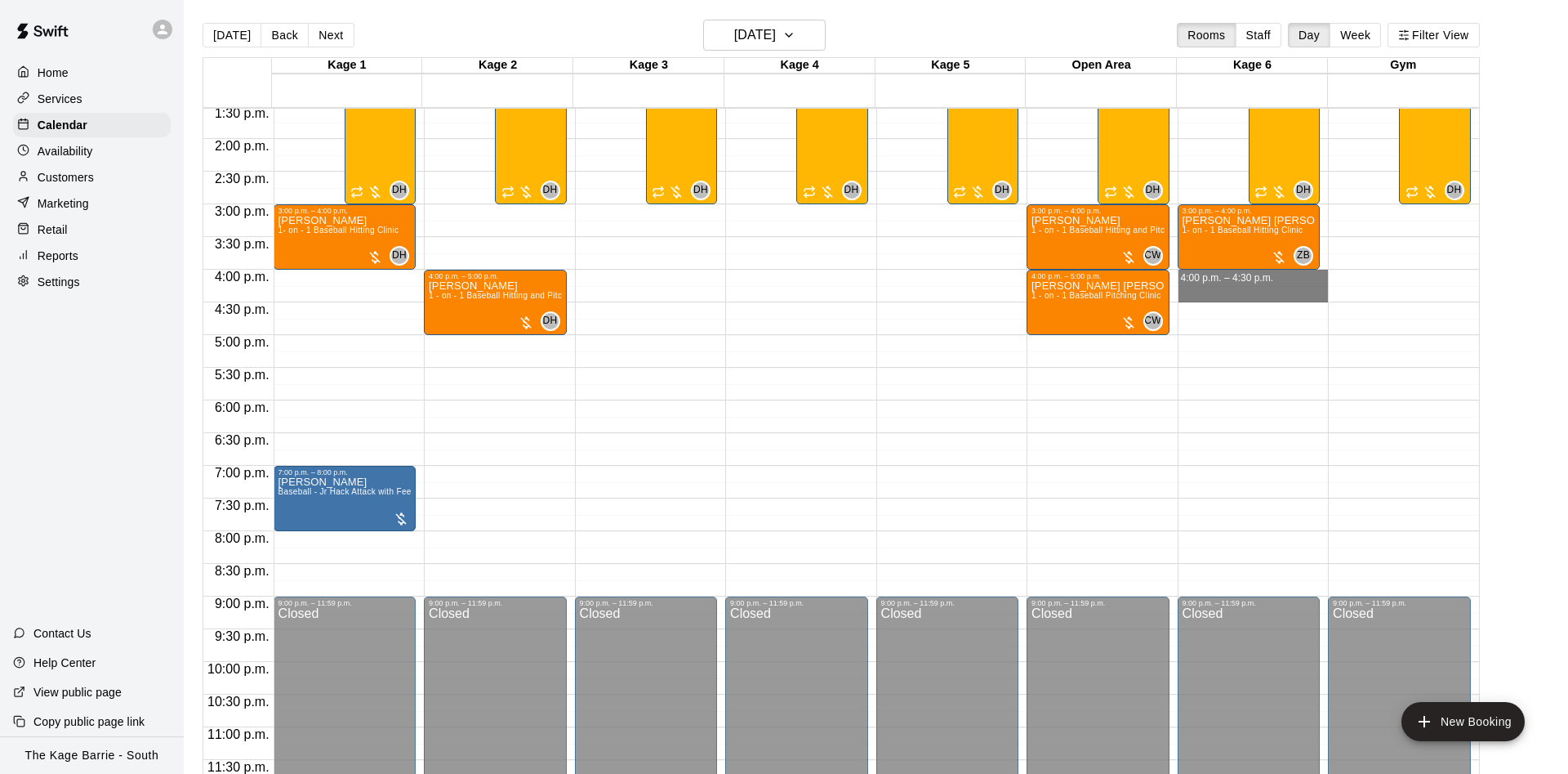
drag, startPoint x: 1233, startPoint y: 272, endPoint x: 1232, endPoint y: 292, distance: 20.0
click at [1232, 293] on div "12:00 a.m. – 12:00 p.m. Closed 3:00 p.m. – 4:00 p.m. [PERSON_NAME] [PERSON_NAME…" at bounding box center [1253, 9] width 151 height 1569
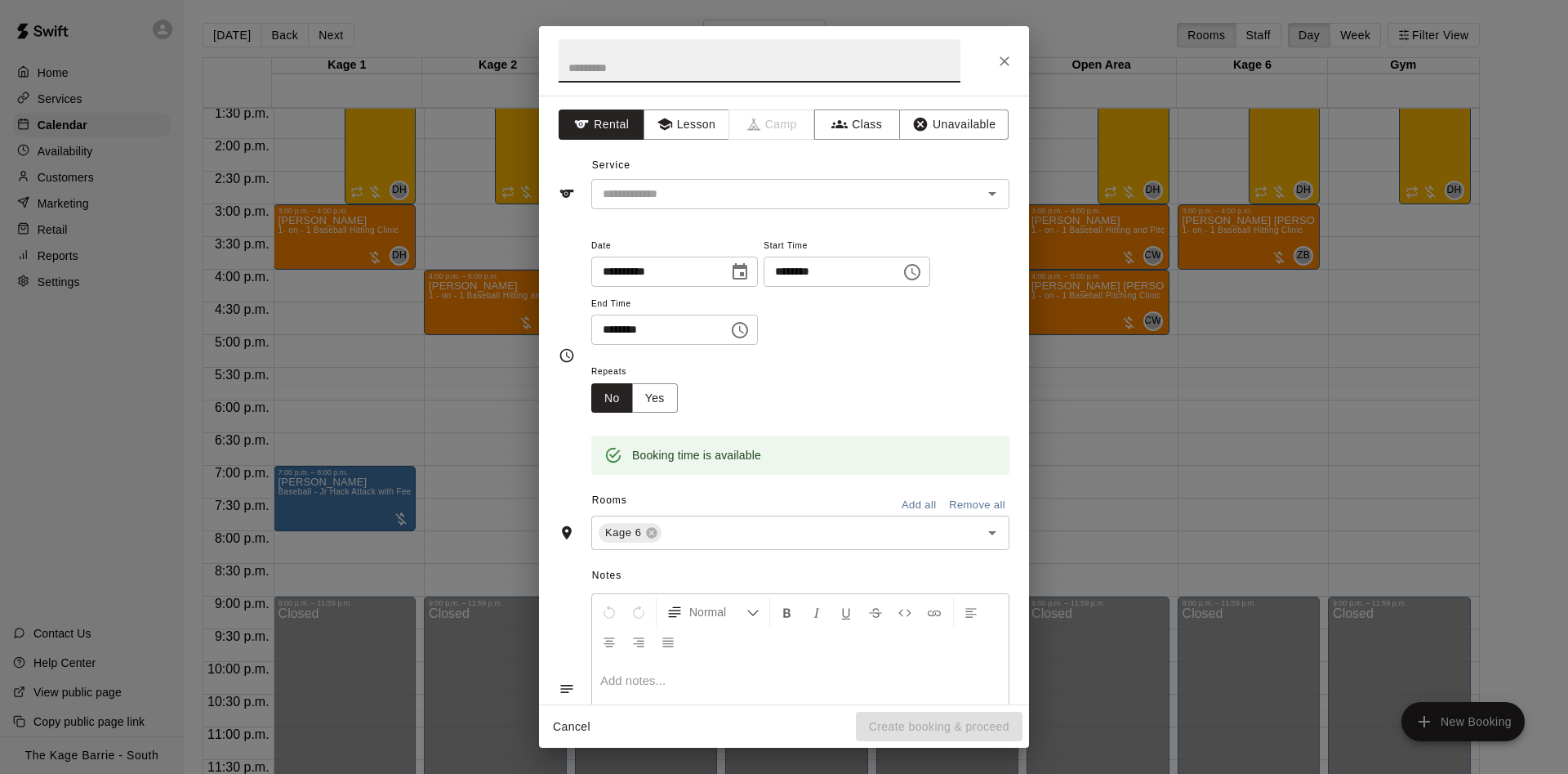
drag, startPoint x: 1000, startPoint y: 60, endPoint x: 1106, endPoint y: 111, distance: 117.6
click at [1003, 60] on icon "Close" at bounding box center [1004, 61] width 17 height 17
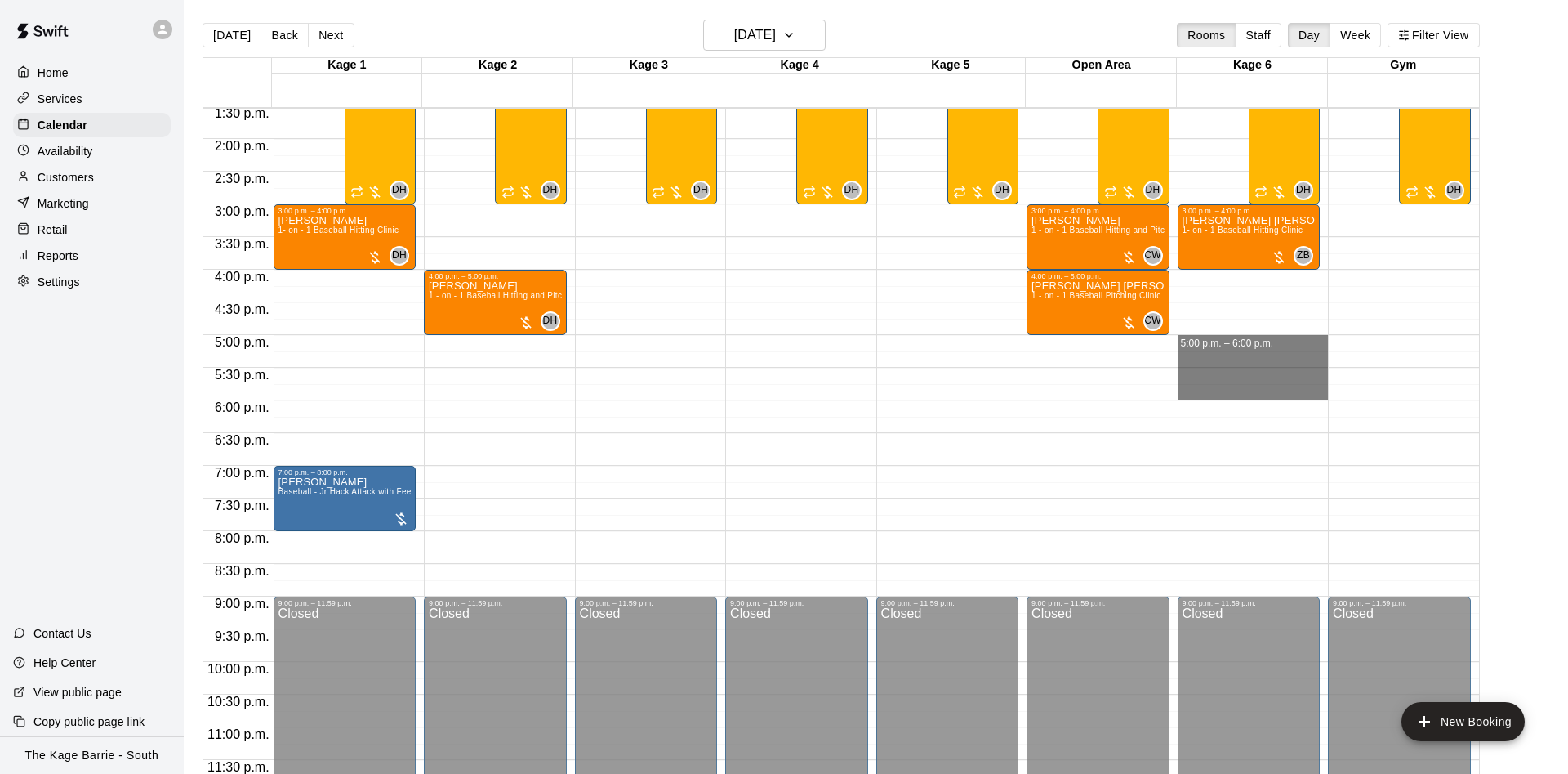
drag, startPoint x: 1256, startPoint y: 339, endPoint x: 1256, endPoint y: 390, distance: 51.0
click at [1256, 390] on div "12:00 a.m. – 12:00 p.m. Closed 3:00 p.m. – 4:00 p.m. [PERSON_NAME] [PERSON_NAME…" at bounding box center [1253, 9] width 151 height 1569
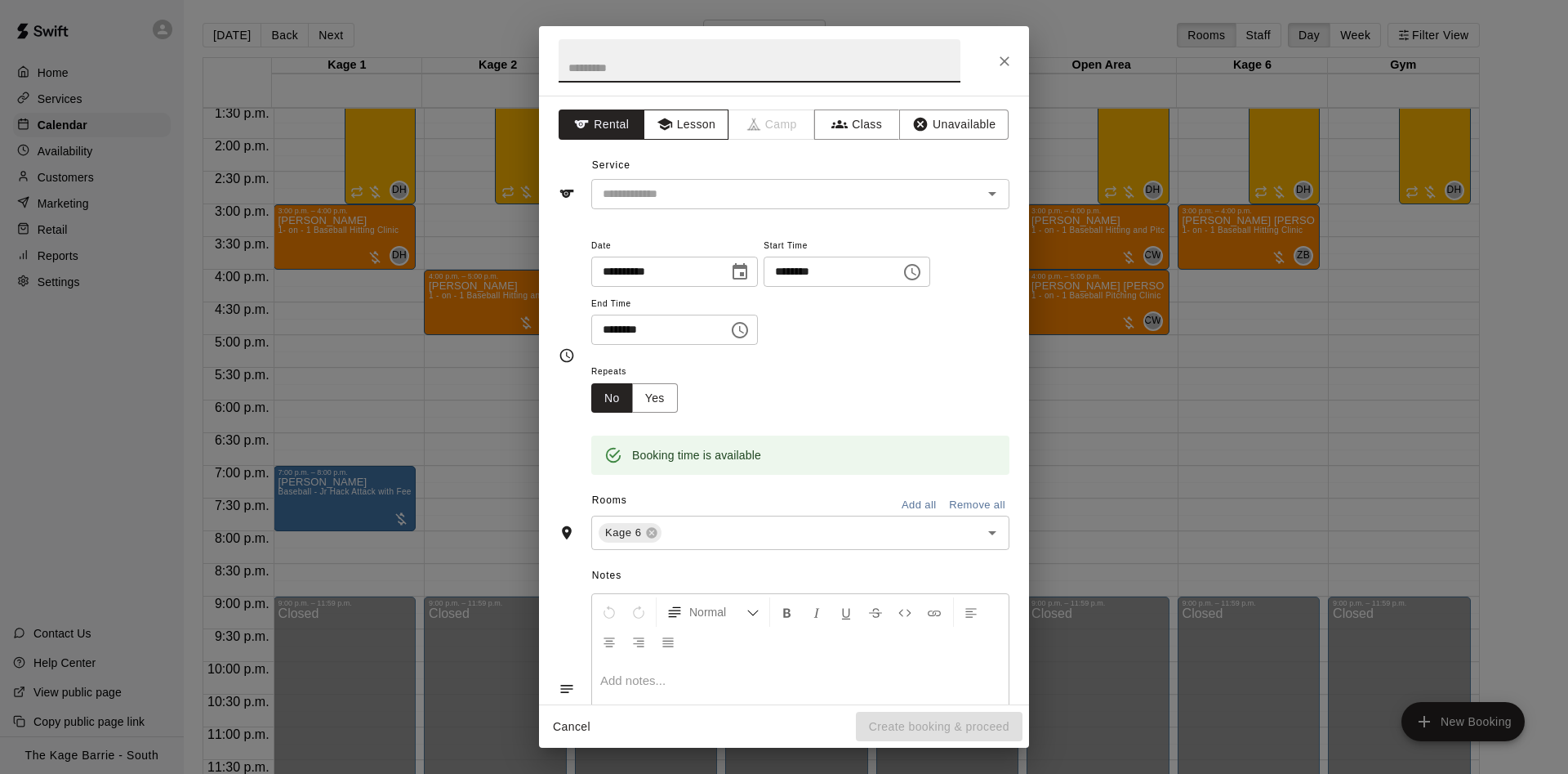
click at [686, 118] on button "Lesson" at bounding box center [686, 124] width 86 height 30
click at [683, 198] on input "text" at bounding box center [776, 193] width 360 height 20
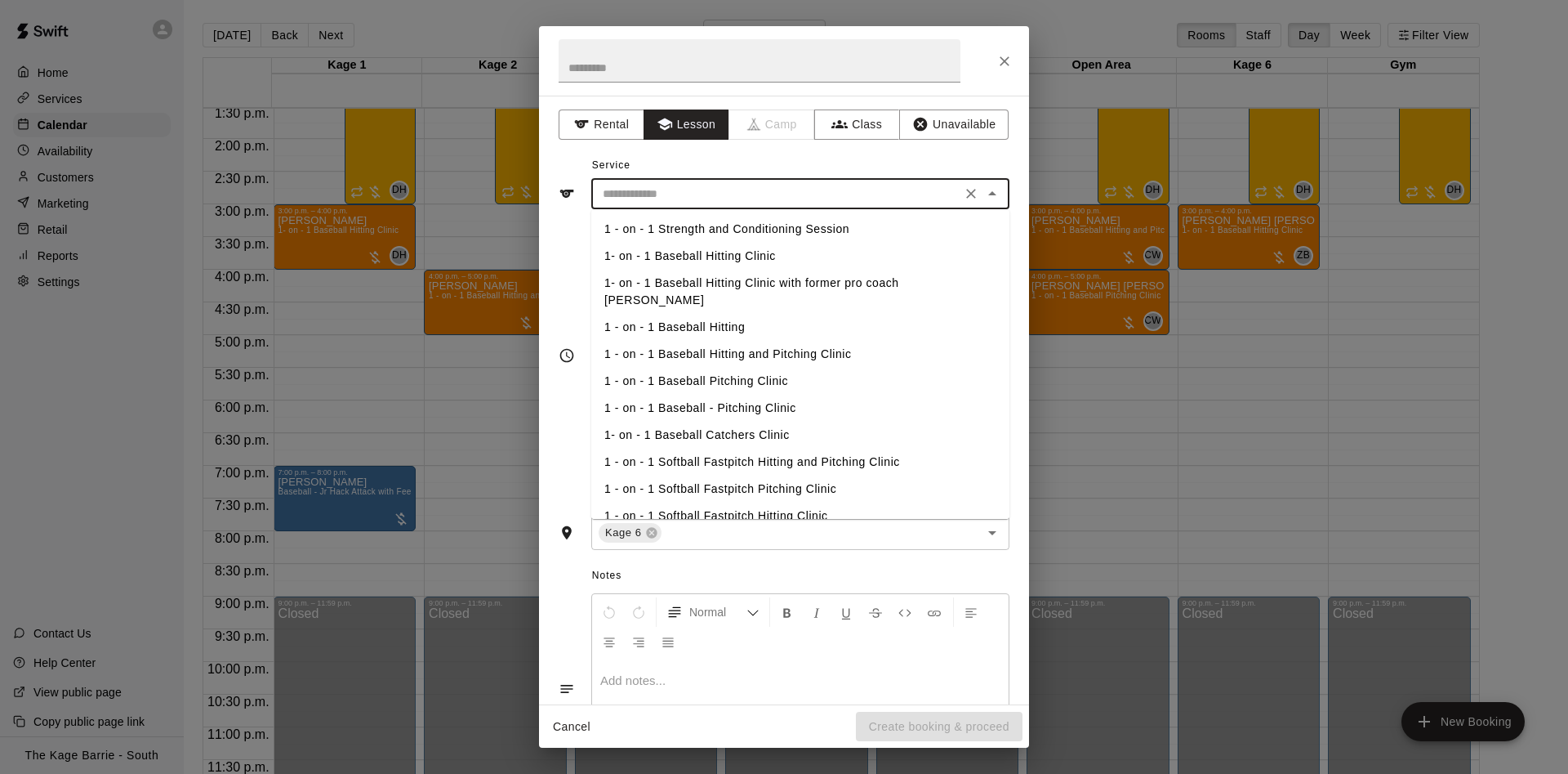
click at [787, 341] on li "1 - on - 1 Baseball Hitting and Pitching Clinic" at bounding box center [800, 354] width 418 height 27
type input "**********"
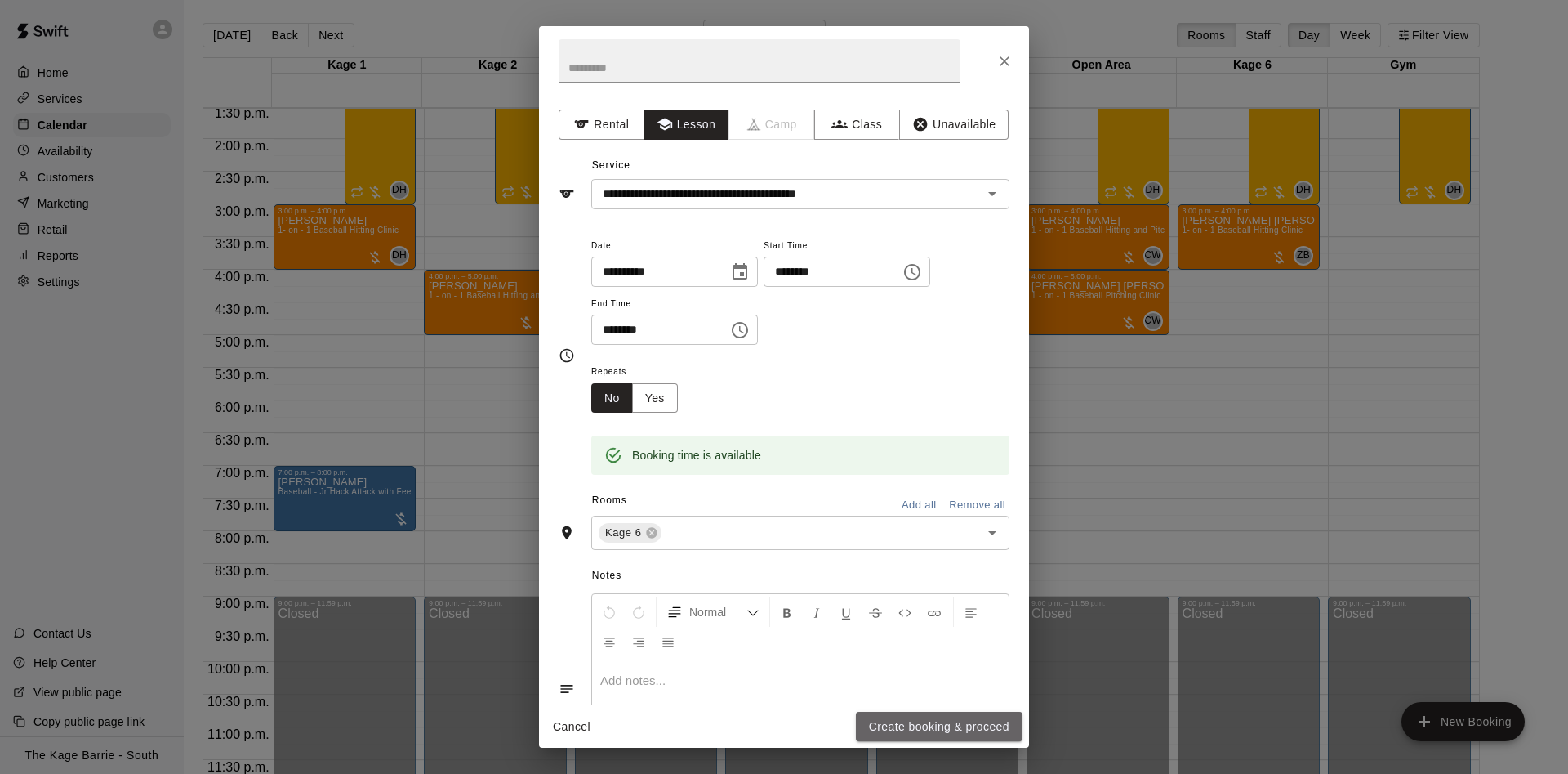
click at [906, 735] on button "Create booking & proceed" at bounding box center [939, 726] width 167 height 30
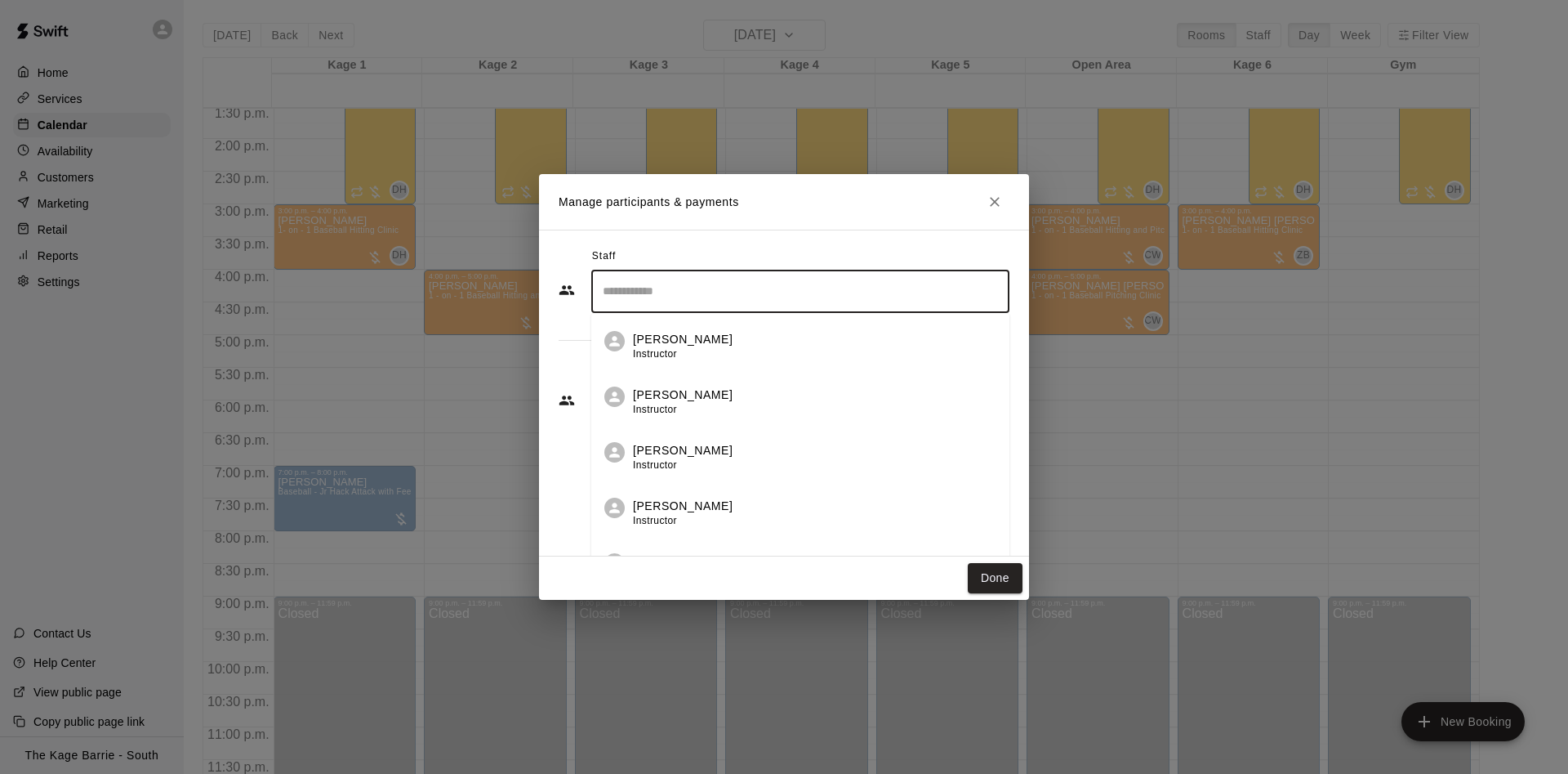
click at [691, 290] on input "Search staff" at bounding box center [801, 290] width 403 height 29
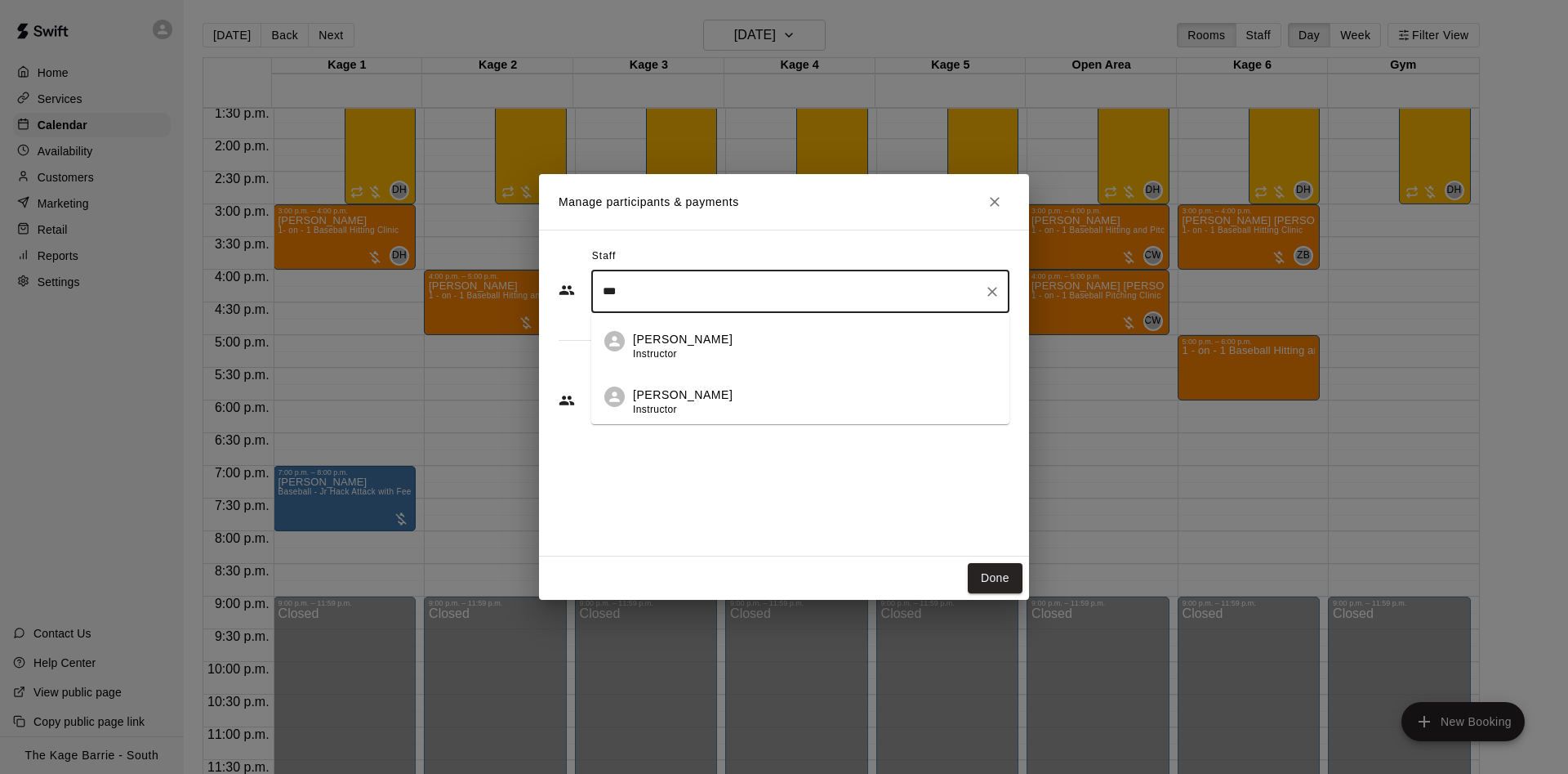
click at [706, 341] on div "[PERSON_NAME] Instructor" at bounding box center [814, 346] width 363 height 32
click at [722, 411] on div "​" at bounding box center [800, 400] width 418 height 41
type input "***"
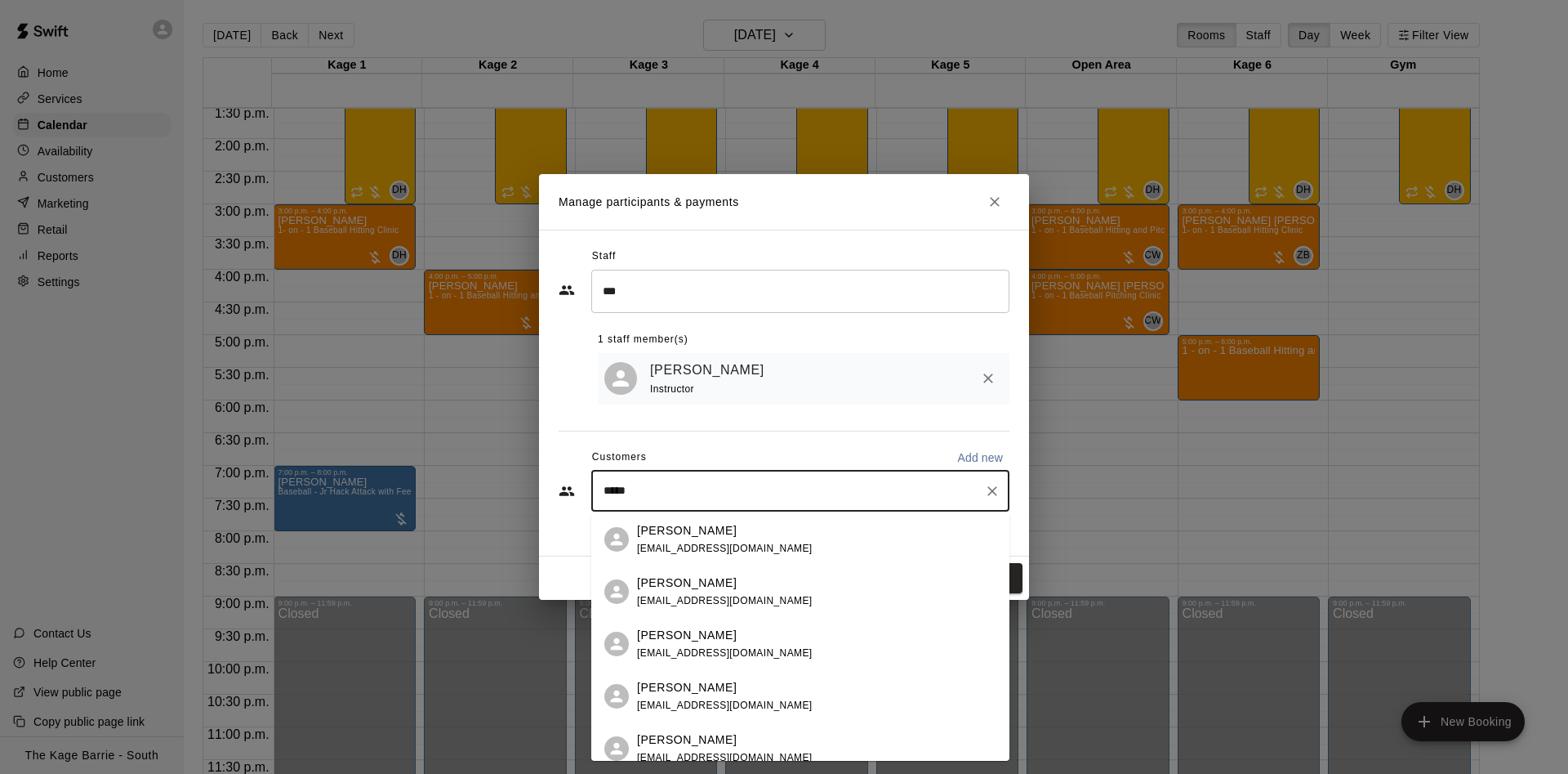
type input "******"
click at [728, 536] on div "[PERSON_NAME]" at bounding box center [725, 530] width 176 height 17
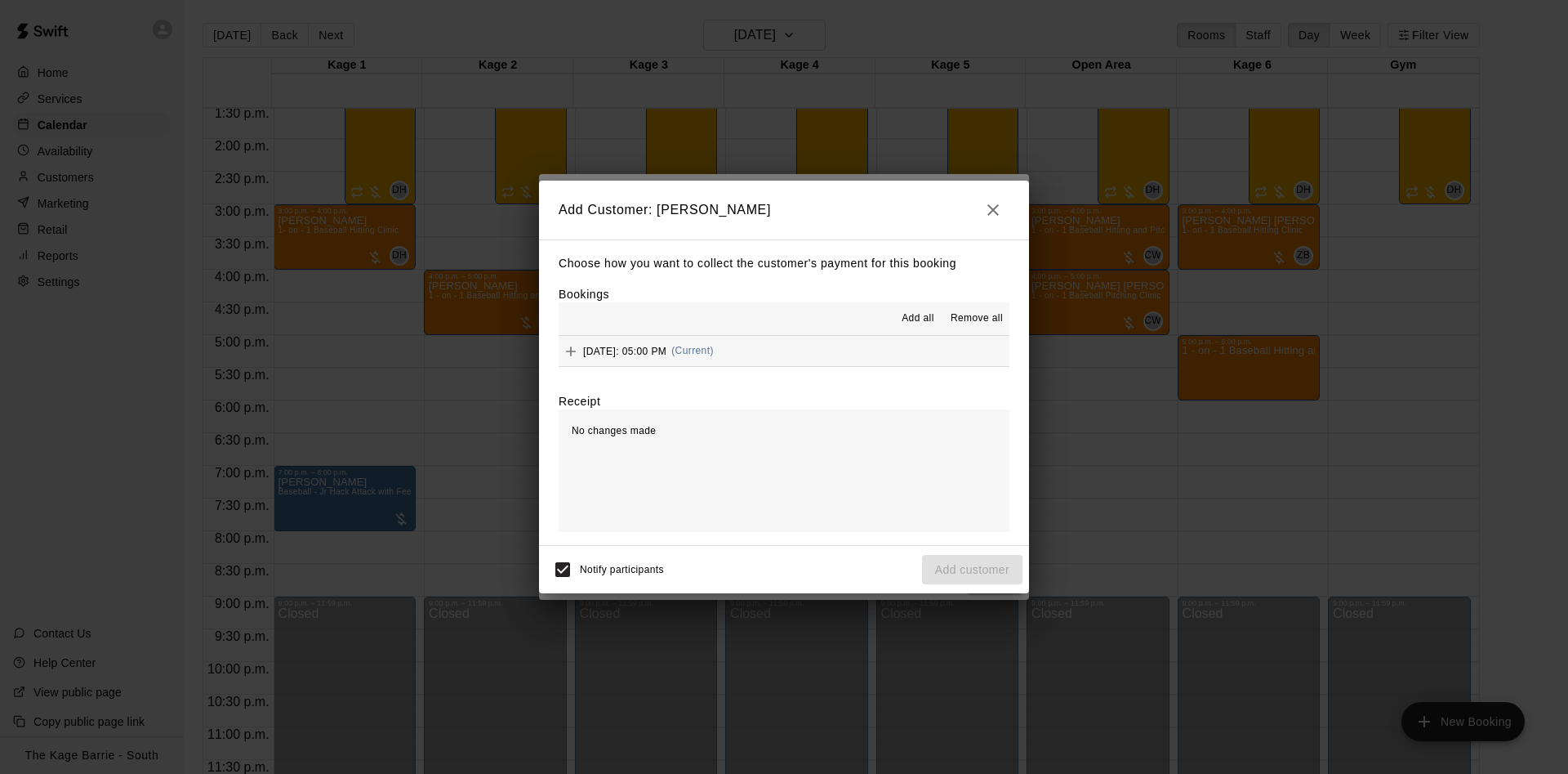
click at [920, 317] on span "Add all" at bounding box center [918, 318] width 33 height 17
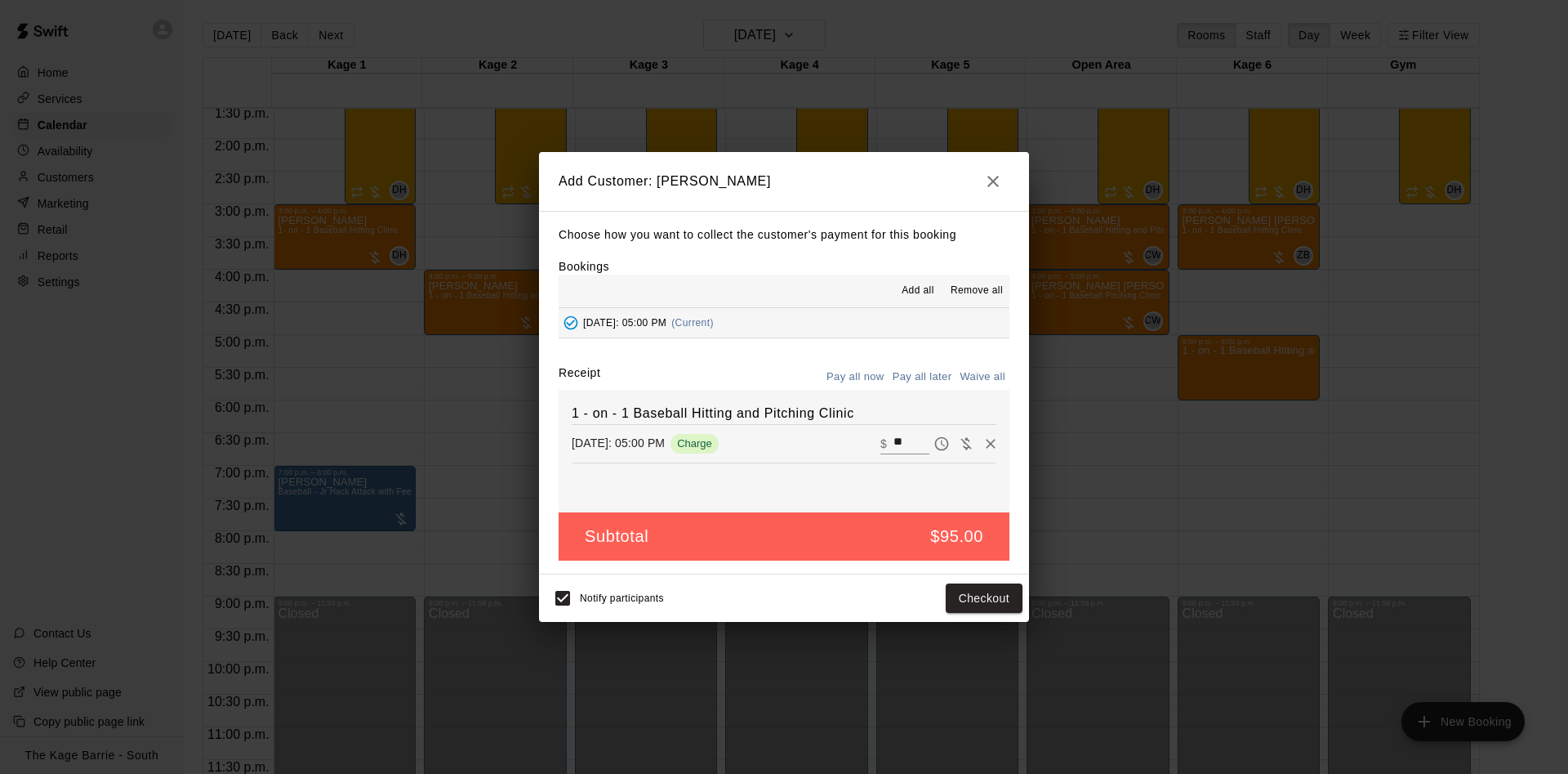
click at [922, 357] on div "Choose how you want to collect the customer's payment for this booking Bookings…" at bounding box center [784, 392] width 490 height 364
click at [922, 364] on div "Choose how you want to collect the customer's payment for this booking Bookings…" at bounding box center [784, 392] width 490 height 364
click at [936, 362] on div "Choose how you want to collect the customer's payment for this booking Bookings…" at bounding box center [784, 392] width 490 height 364
click at [935, 372] on button "Pay all later" at bounding box center [922, 377] width 68 height 25
click at [990, 589] on button "Add customer" at bounding box center [973, 598] width 101 height 30
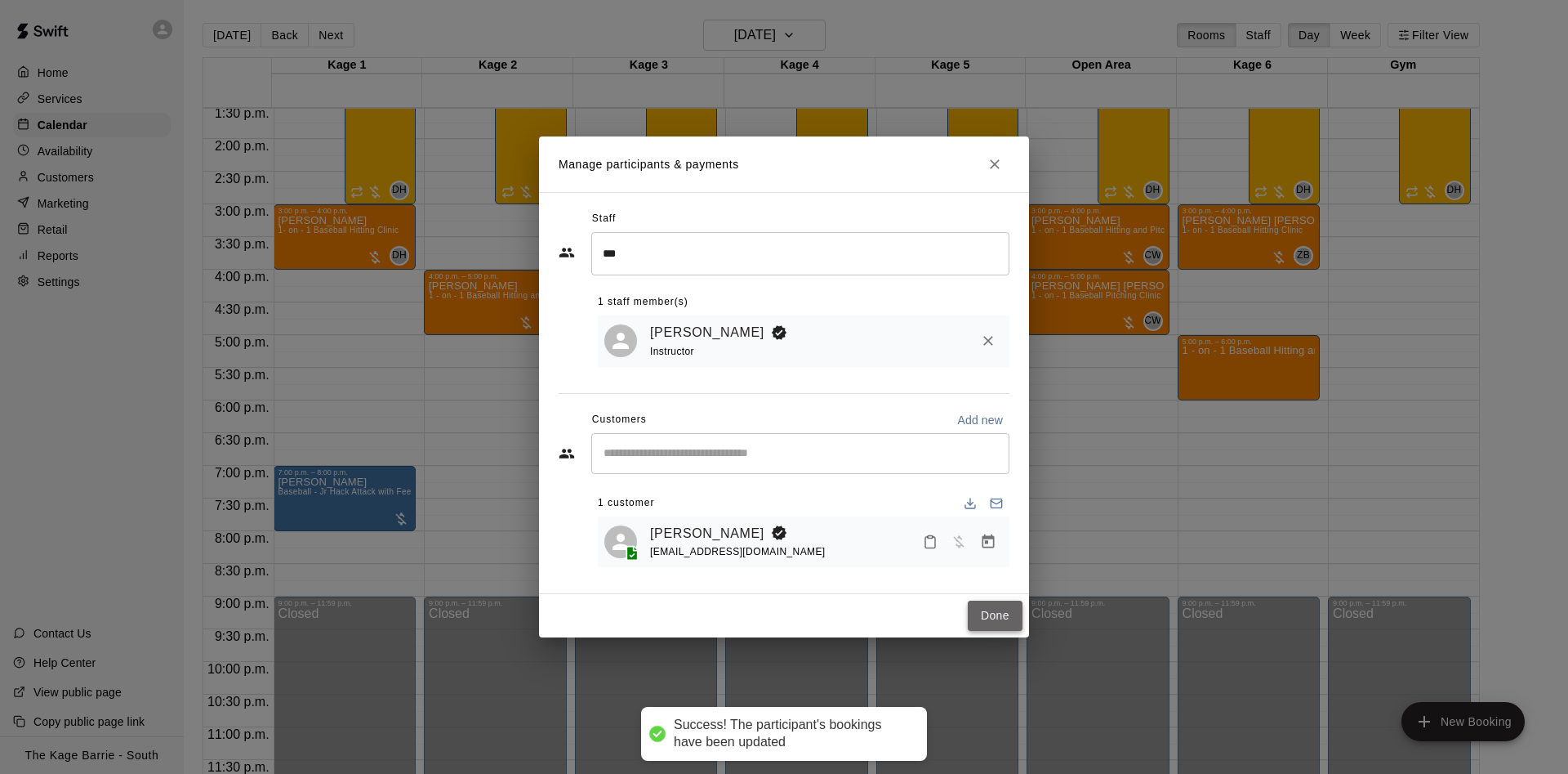
click at [999, 618] on button "Done" at bounding box center [994, 615] width 55 height 30
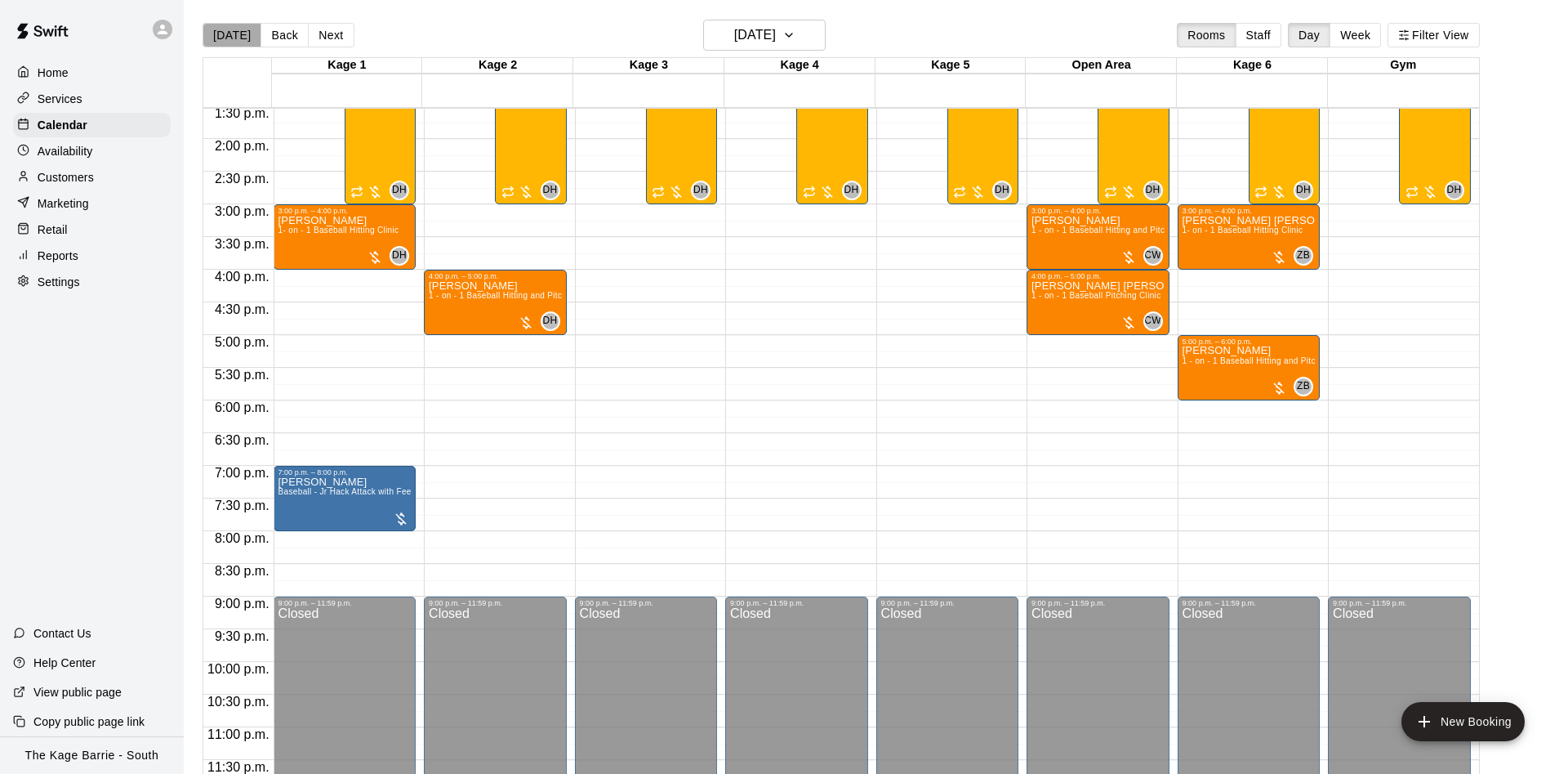
click at [236, 34] on button "[DATE]" at bounding box center [232, 35] width 59 height 24
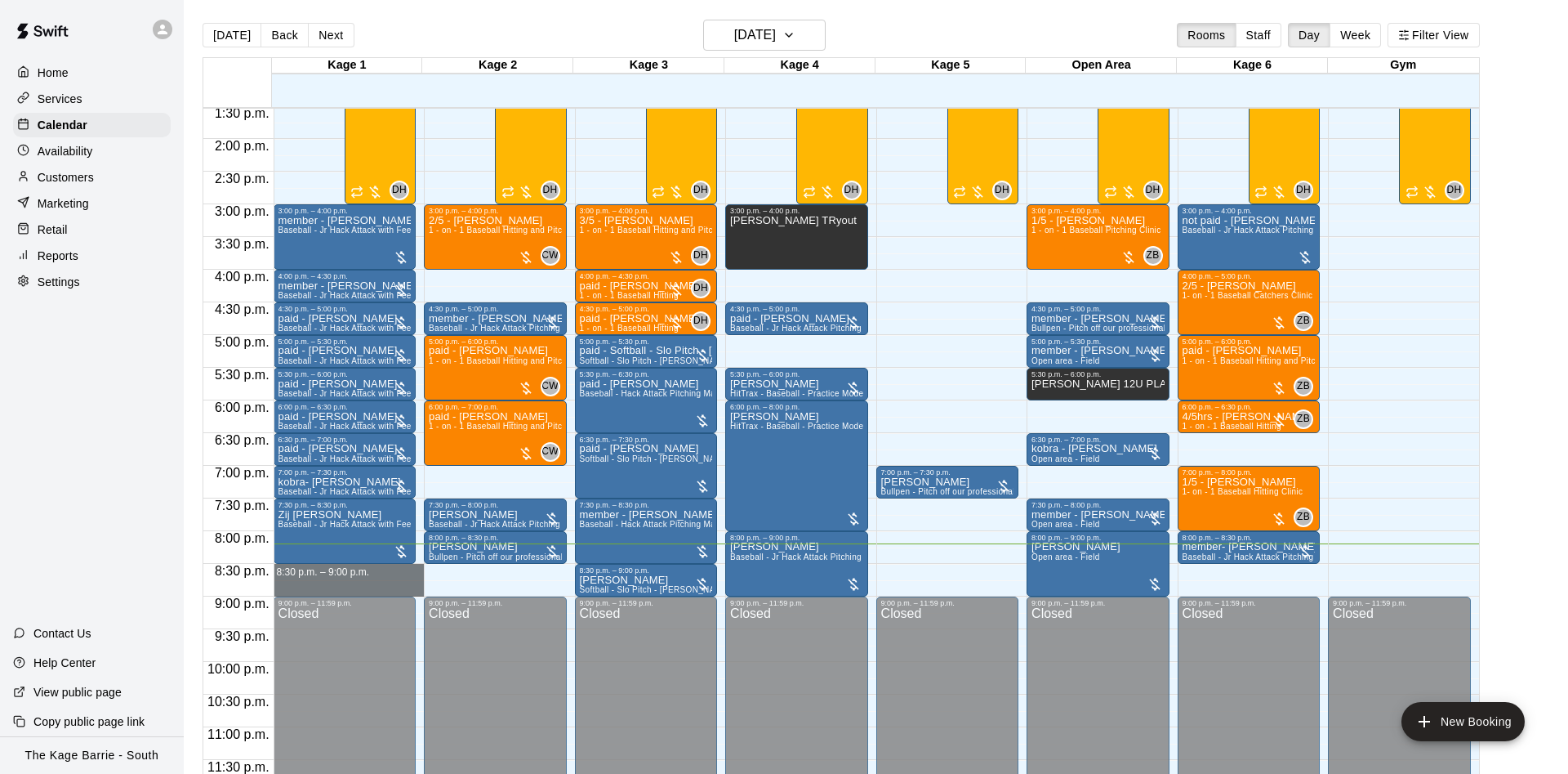
drag, startPoint x: 355, startPoint y: 569, endPoint x: 361, endPoint y: 591, distance: 22.8
click at [361, 591] on div "12:00 a.m. – 12:00 p.m. Closed 3:00 p.m. – 4:00 p.m. member - [PERSON_NAME] Bas…" at bounding box center [349, 9] width 151 height 1569
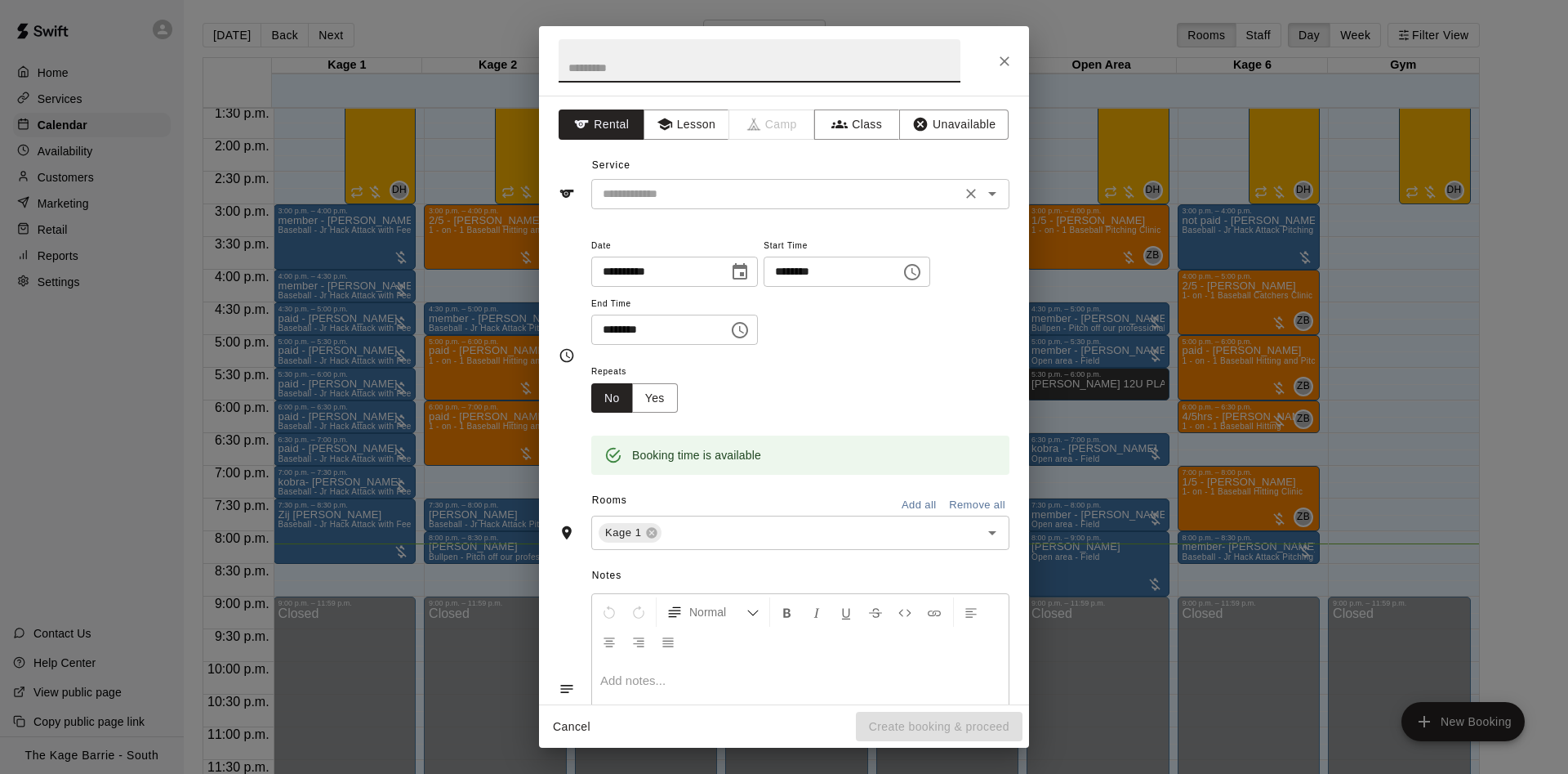
click at [755, 182] on div "​" at bounding box center [800, 194] width 418 height 30
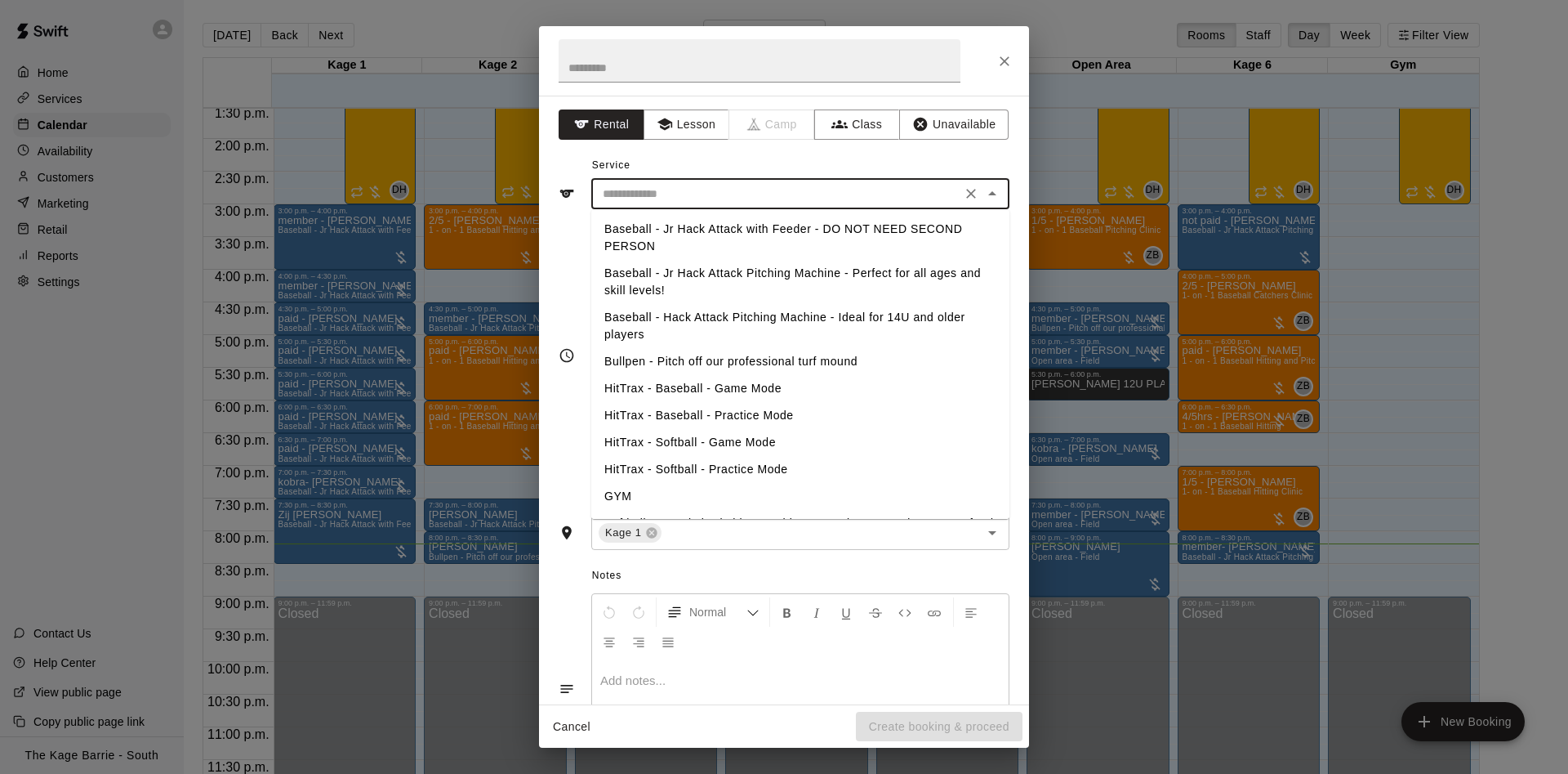
click at [764, 228] on li "Baseball - Jr Hack Attack with Feeder - DO NOT NEED SECOND PERSON" at bounding box center [800, 237] width 418 height 44
type input "**********"
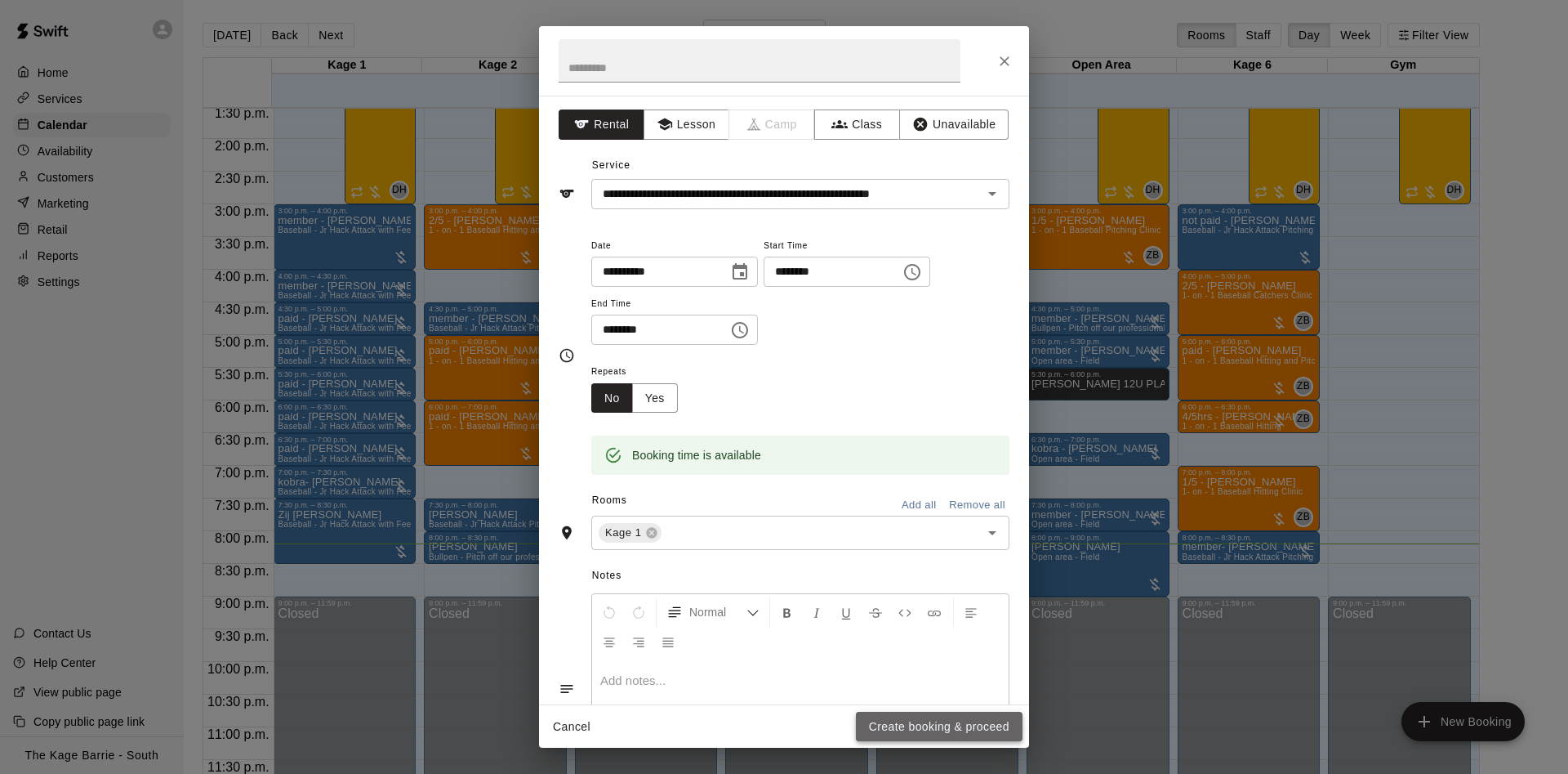
click at [951, 731] on button "Create booking & proceed" at bounding box center [939, 726] width 167 height 30
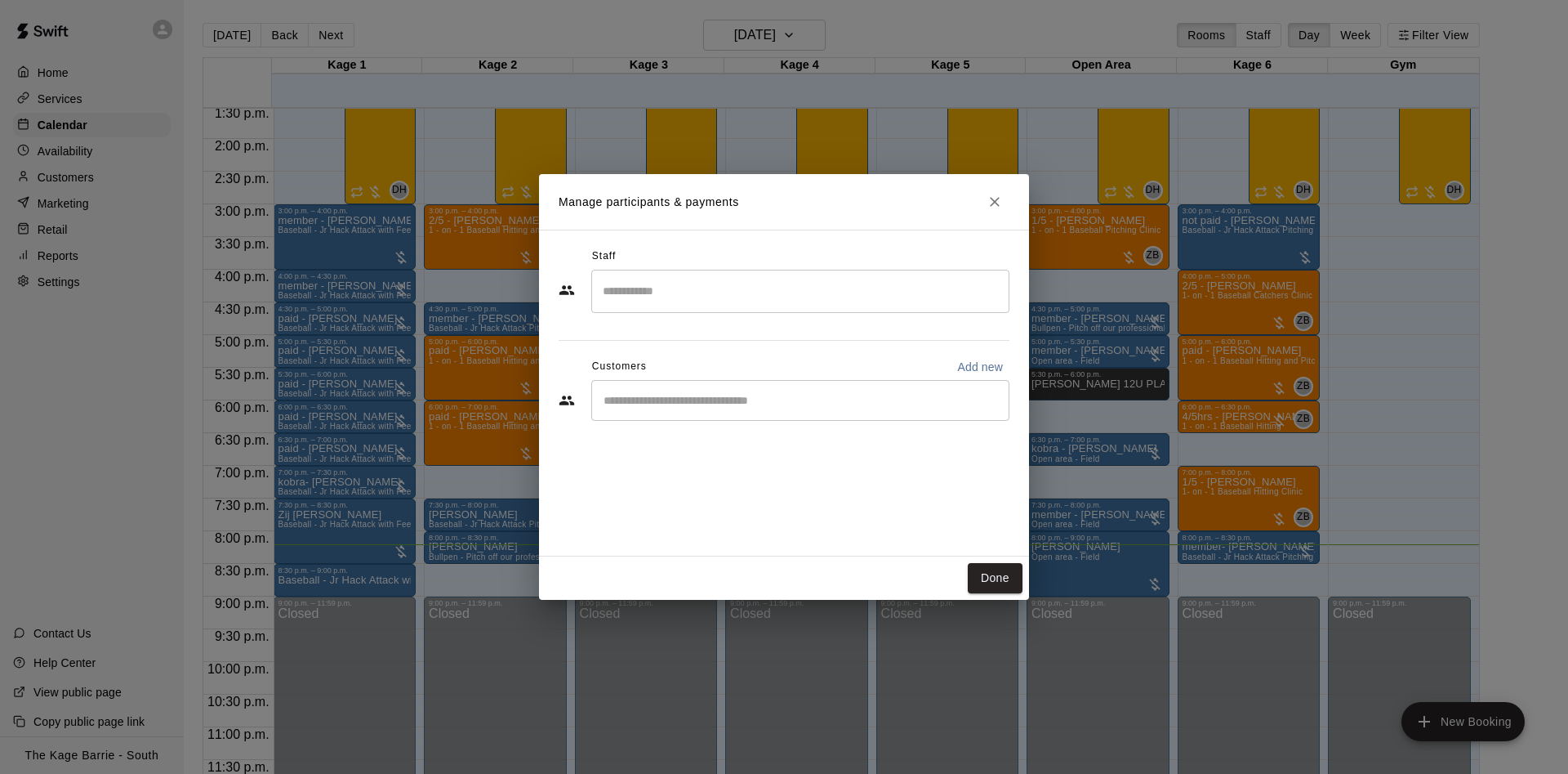
click at [674, 406] on input "Start typing to search customers..." at bounding box center [801, 400] width 403 height 17
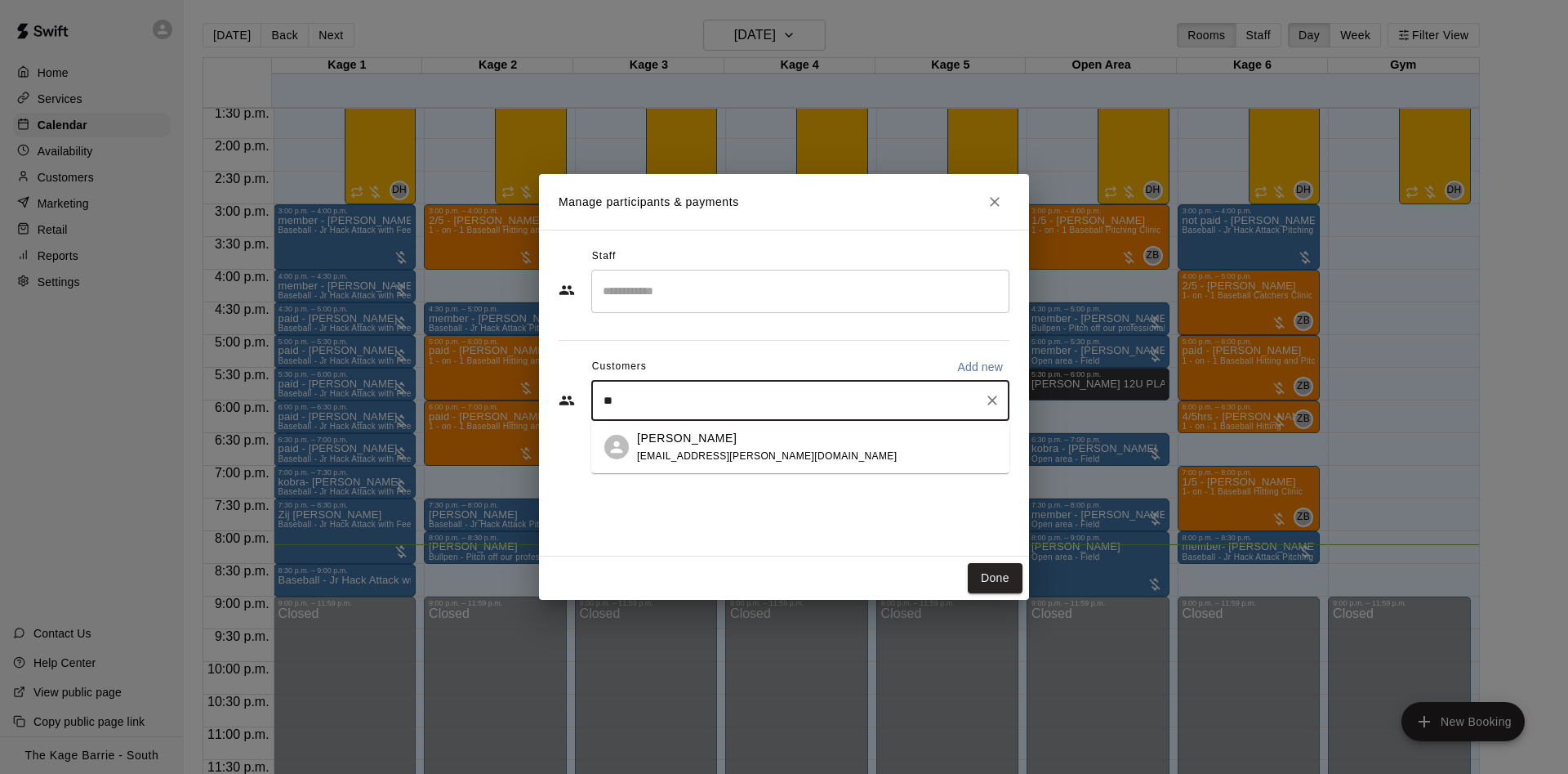
type input "*"
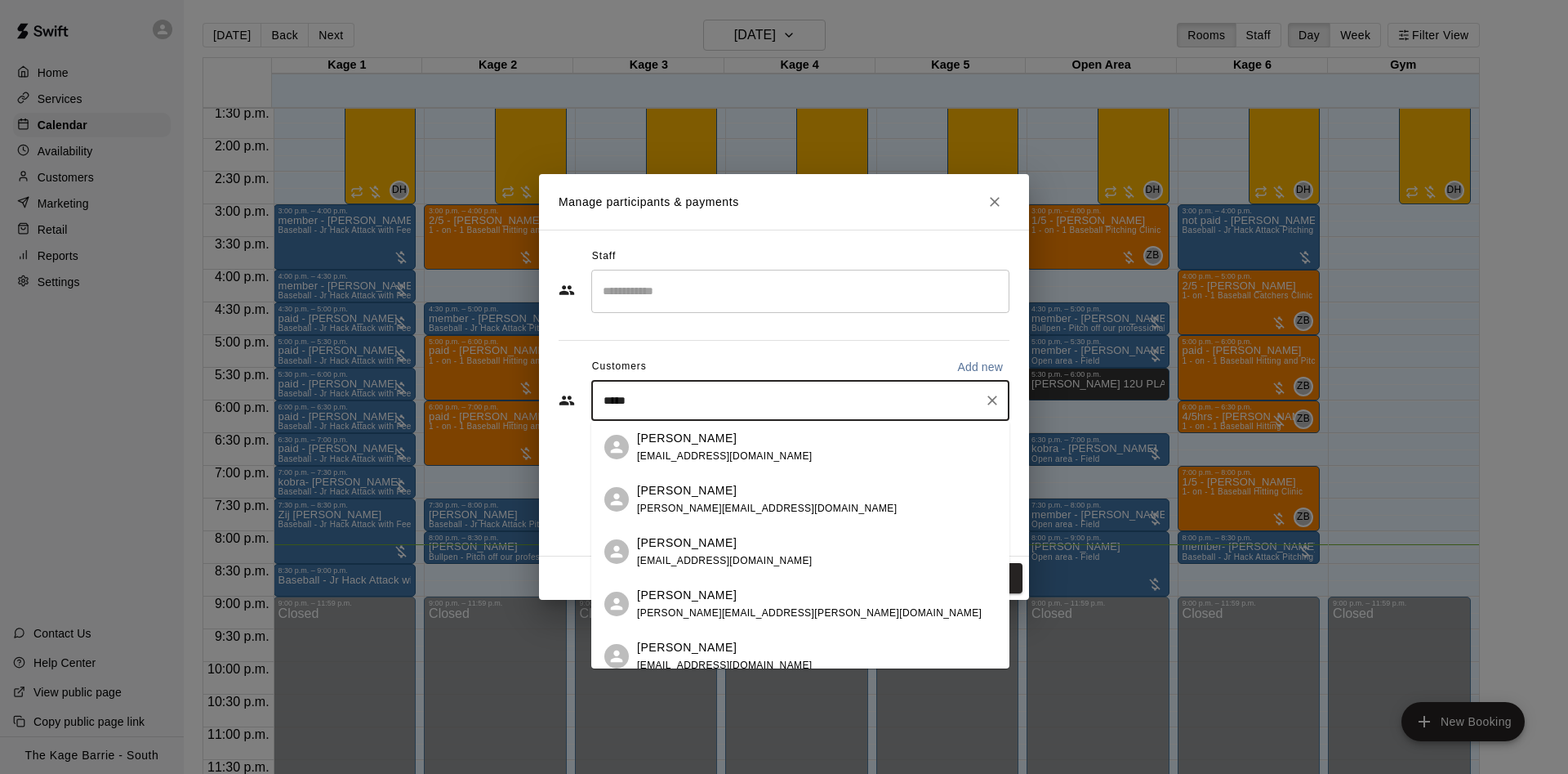
type input "*****"
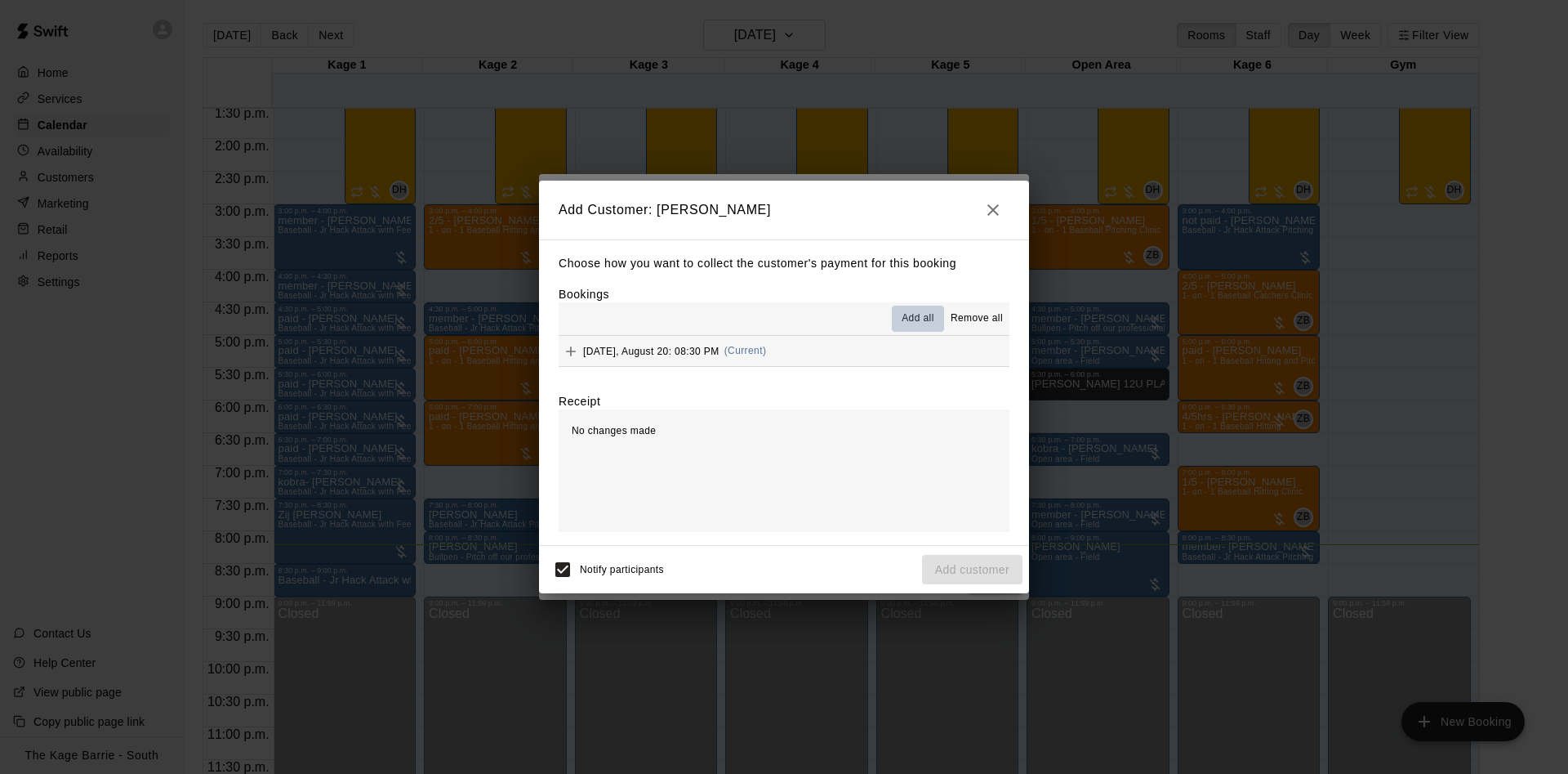
click at [915, 327] on span "Add all" at bounding box center [918, 318] width 33 height 17
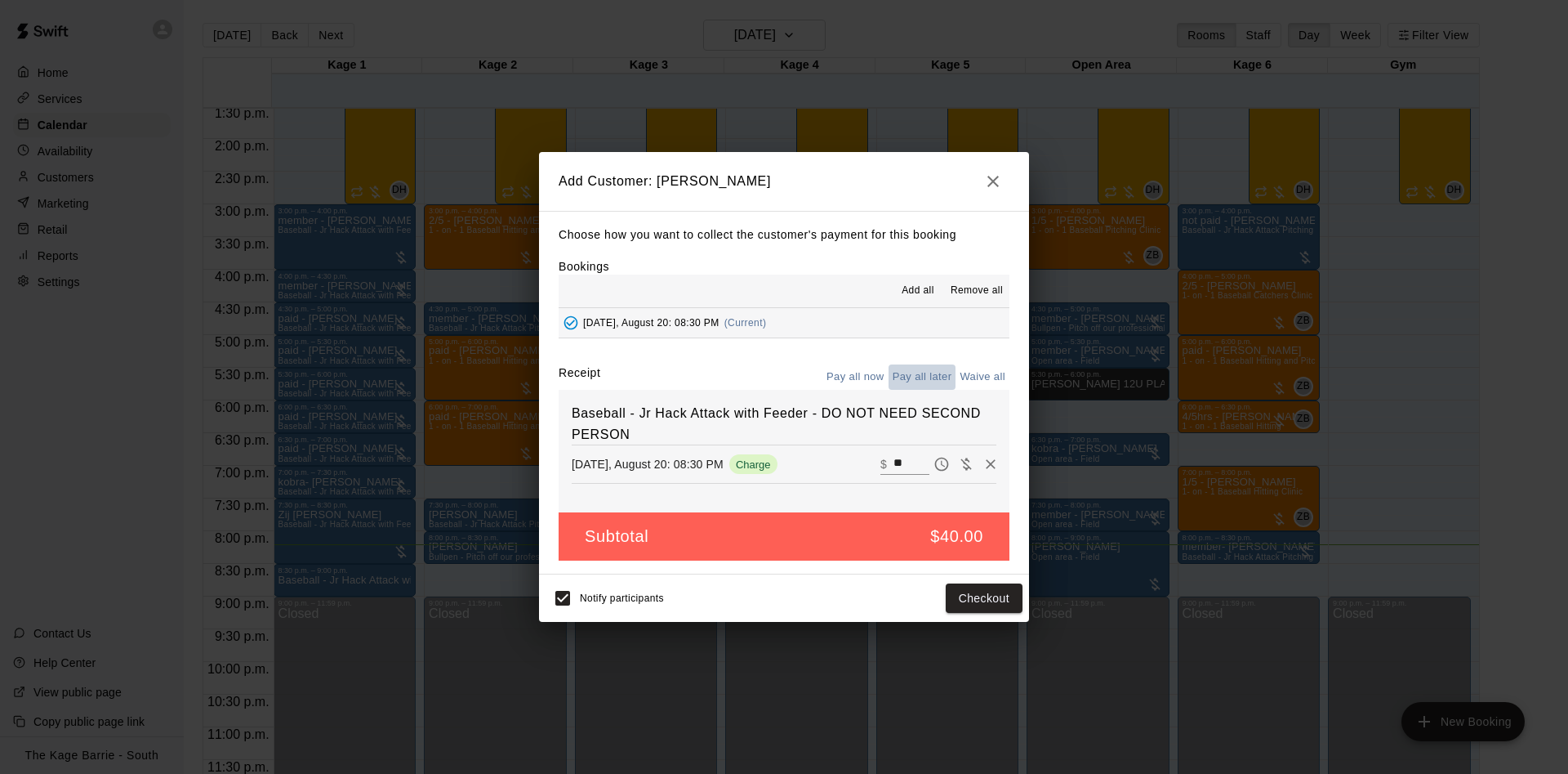
click at [922, 380] on button "Pay all later" at bounding box center [922, 377] width 68 height 25
click at [962, 594] on button "Add customer" at bounding box center [973, 598] width 101 height 30
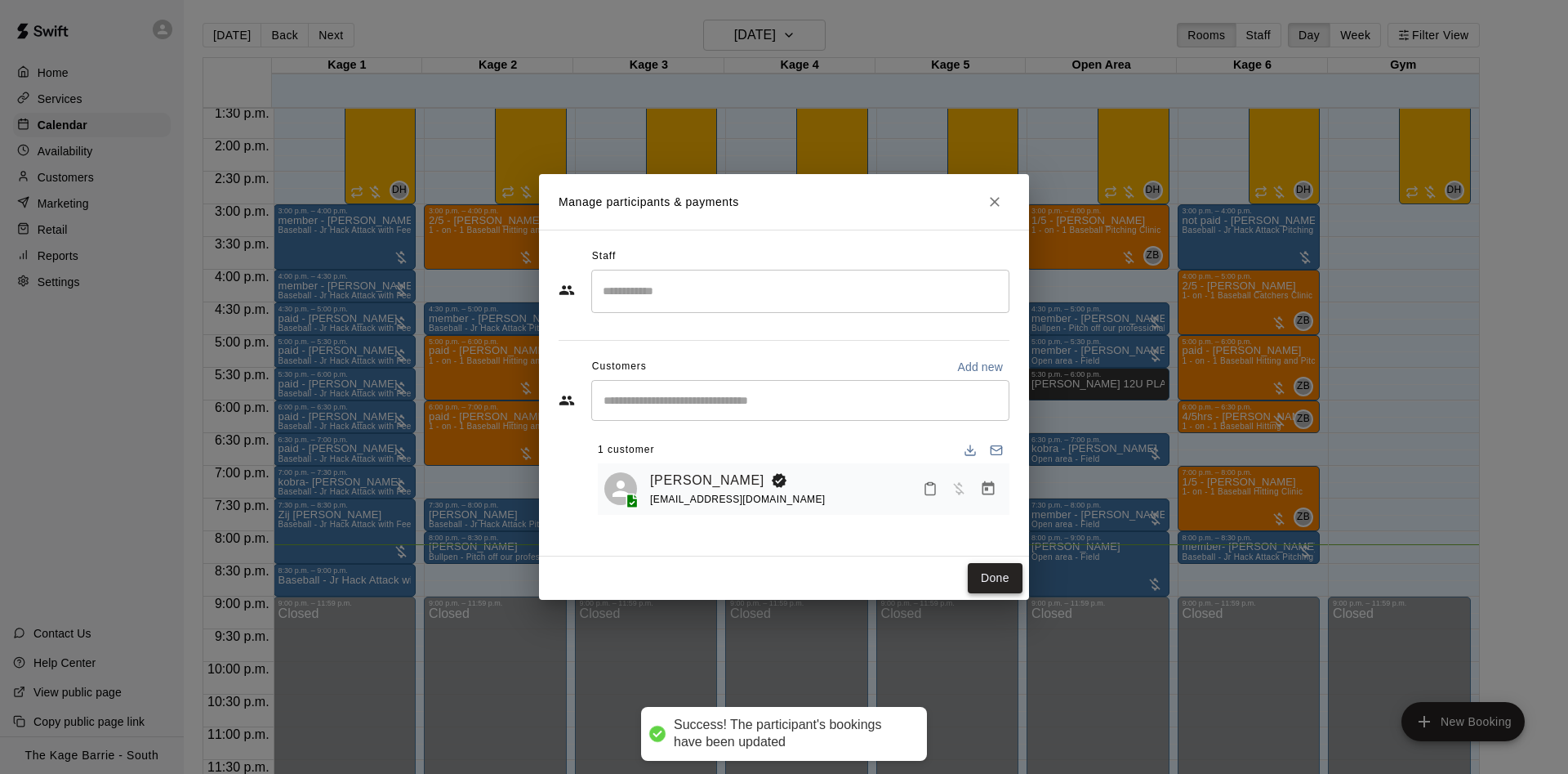
click at [1003, 573] on button "Done" at bounding box center [994, 577] width 55 height 30
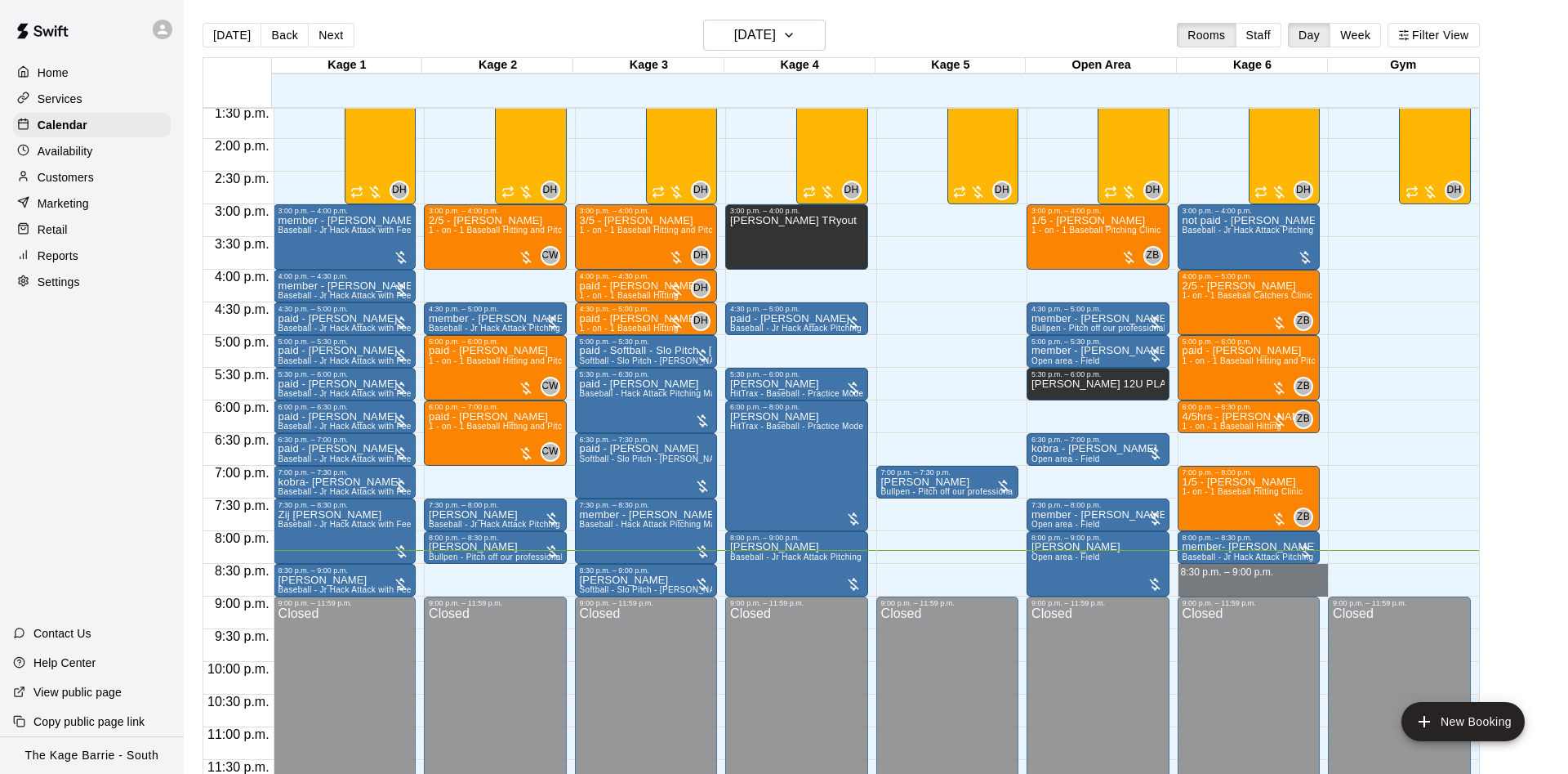
drag, startPoint x: 1219, startPoint y: 568, endPoint x: 1219, endPoint y: 585, distance: 17.0
click at [1219, 585] on div "12:00 a.m. – 12:00 p.m. Closed 3:00 p.m. – 4:00 p.m. not paid - [PERSON_NAME] B…" at bounding box center [1253, 9] width 151 height 1569
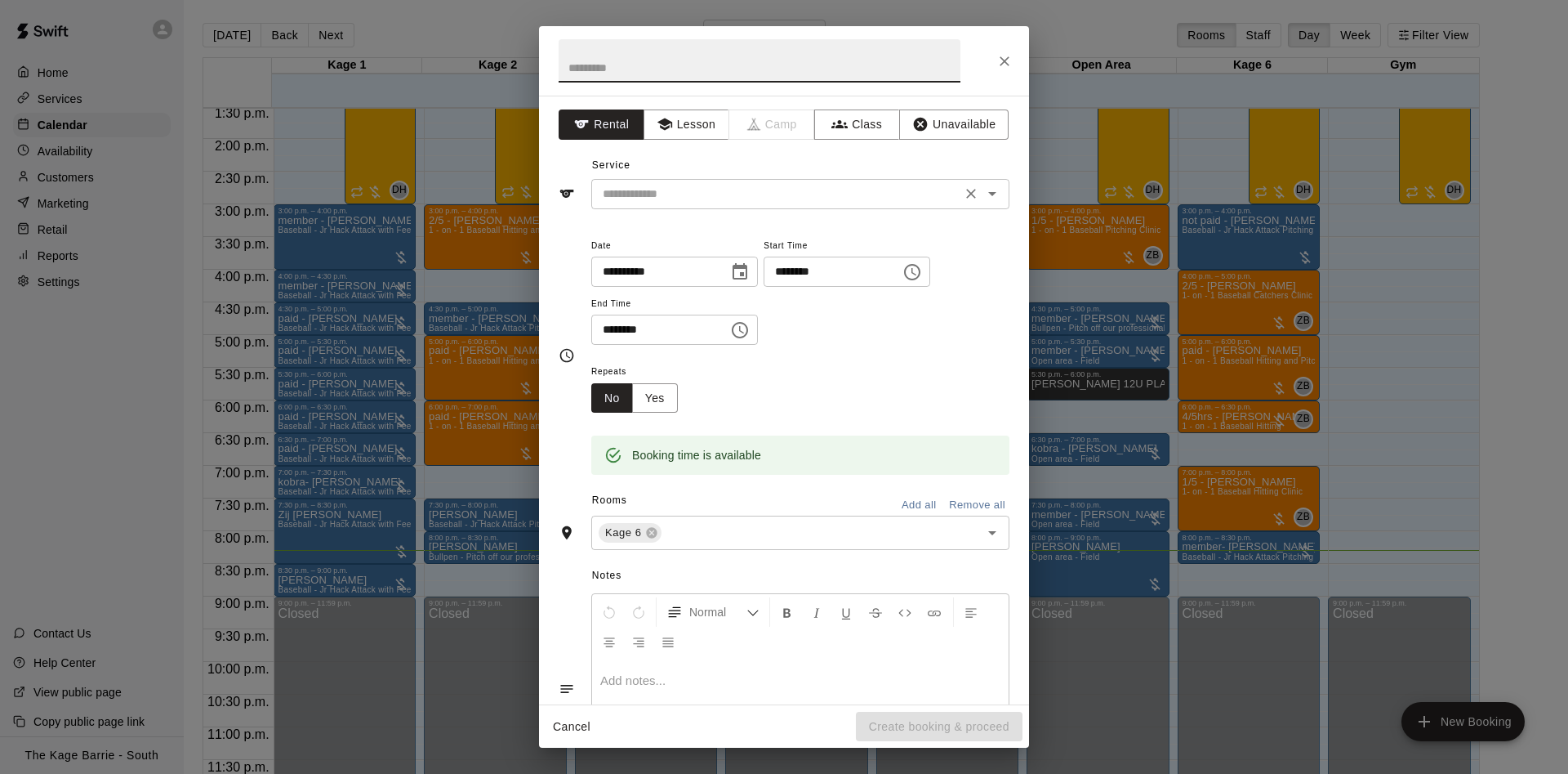
click at [747, 209] on div "​" at bounding box center [800, 194] width 418 height 30
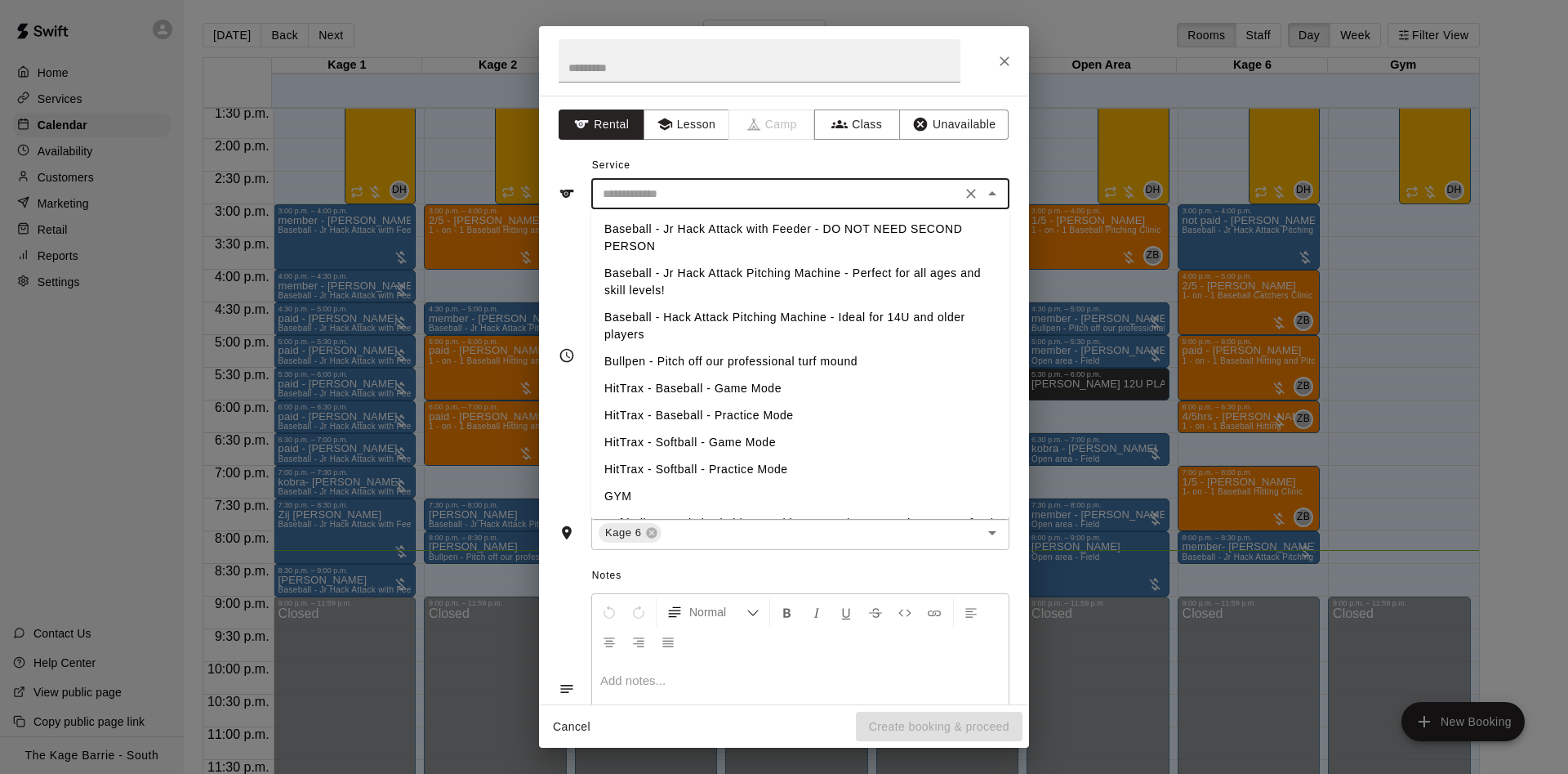
click at [748, 259] on li "Baseball - Jr Hack Attack with Feeder - DO NOT NEED SECOND PERSON" at bounding box center [800, 237] width 418 height 44
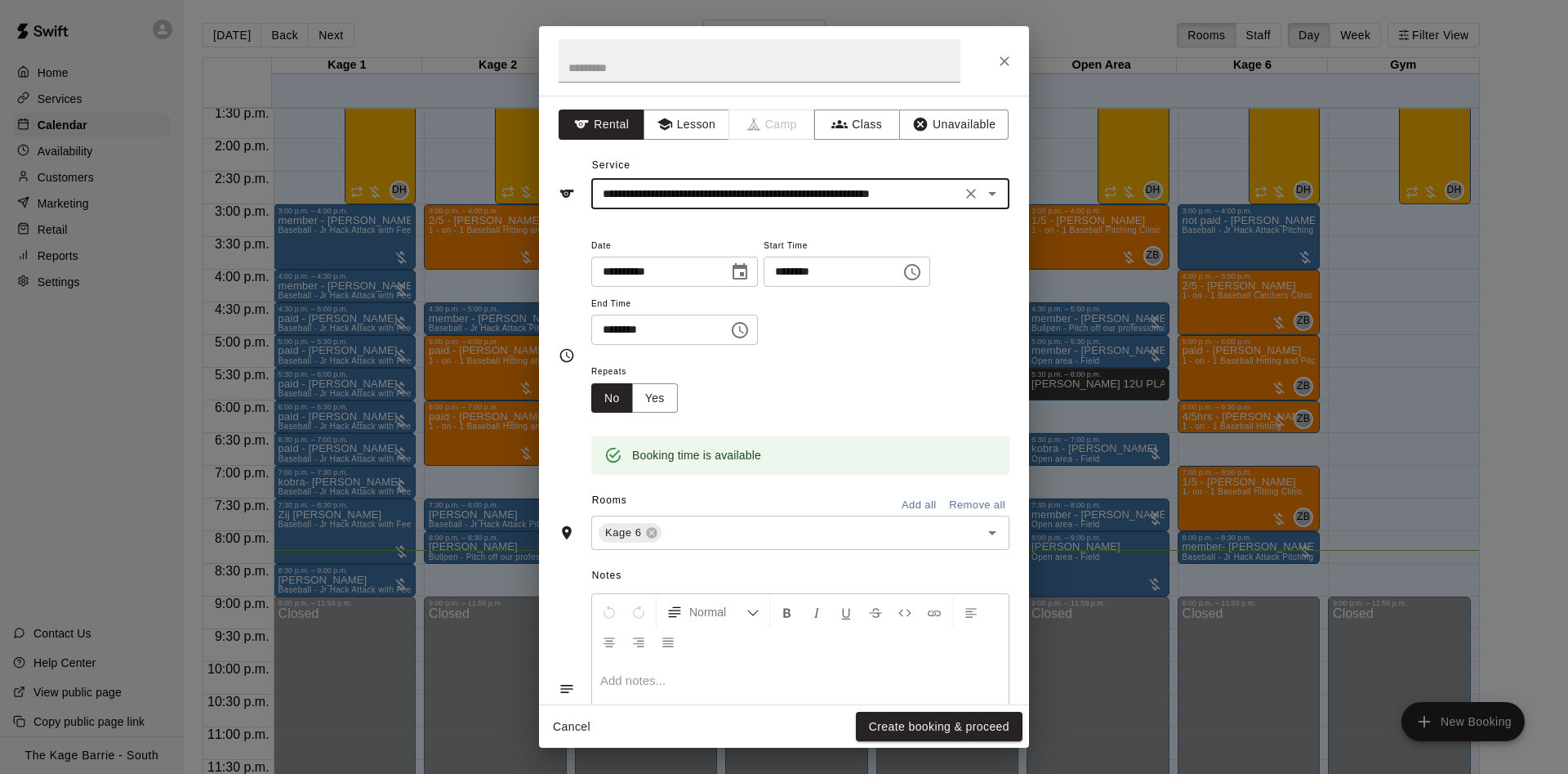
click at [787, 201] on input "**********" at bounding box center [776, 193] width 360 height 20
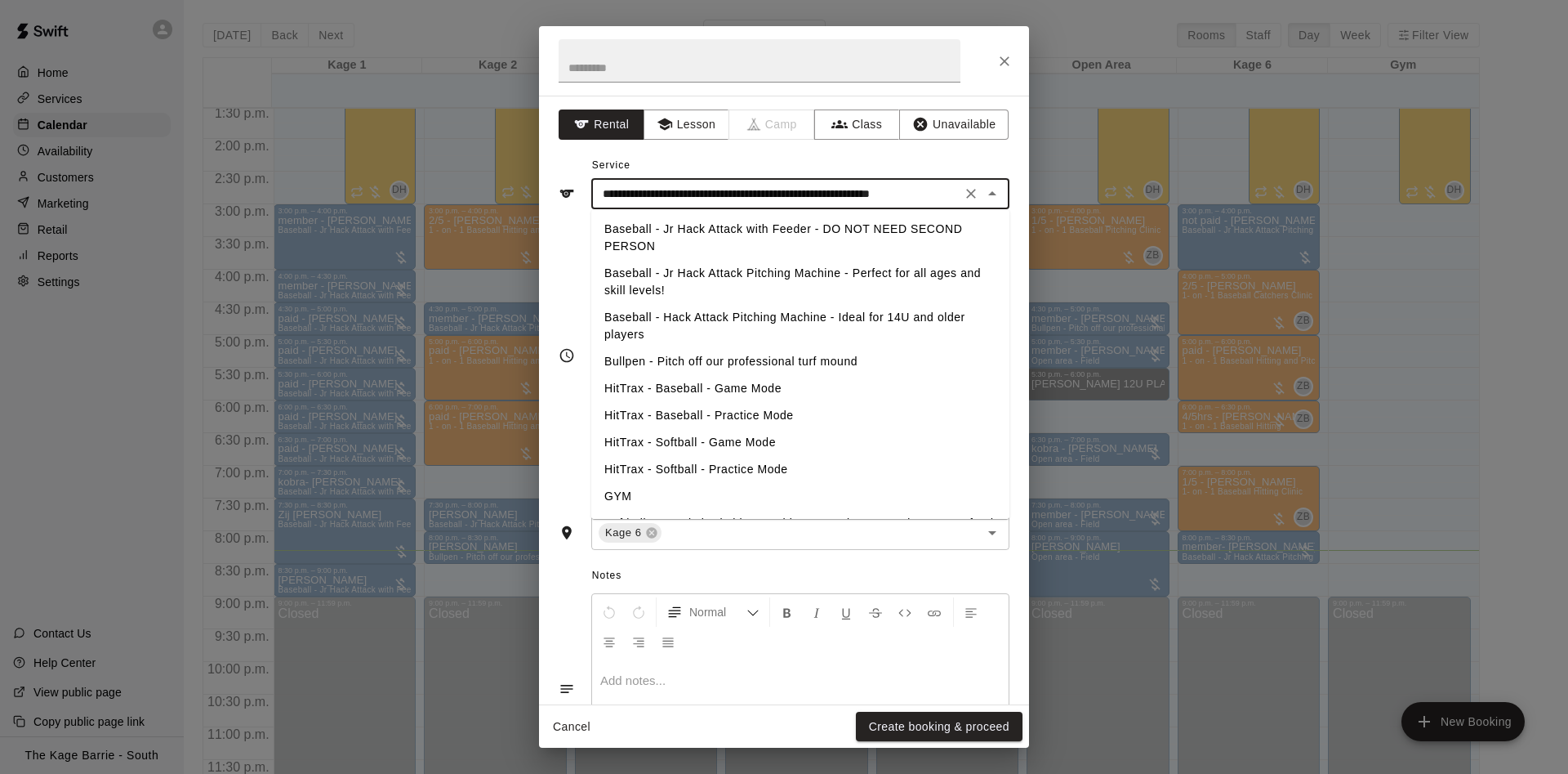
click at [774, 269] on li "Baseball - Jr Hack Attack Pitching Machine - Perfect for all ages and skill lev…" at bounding box center [800, 282] width 418 height 44
type input "**********"
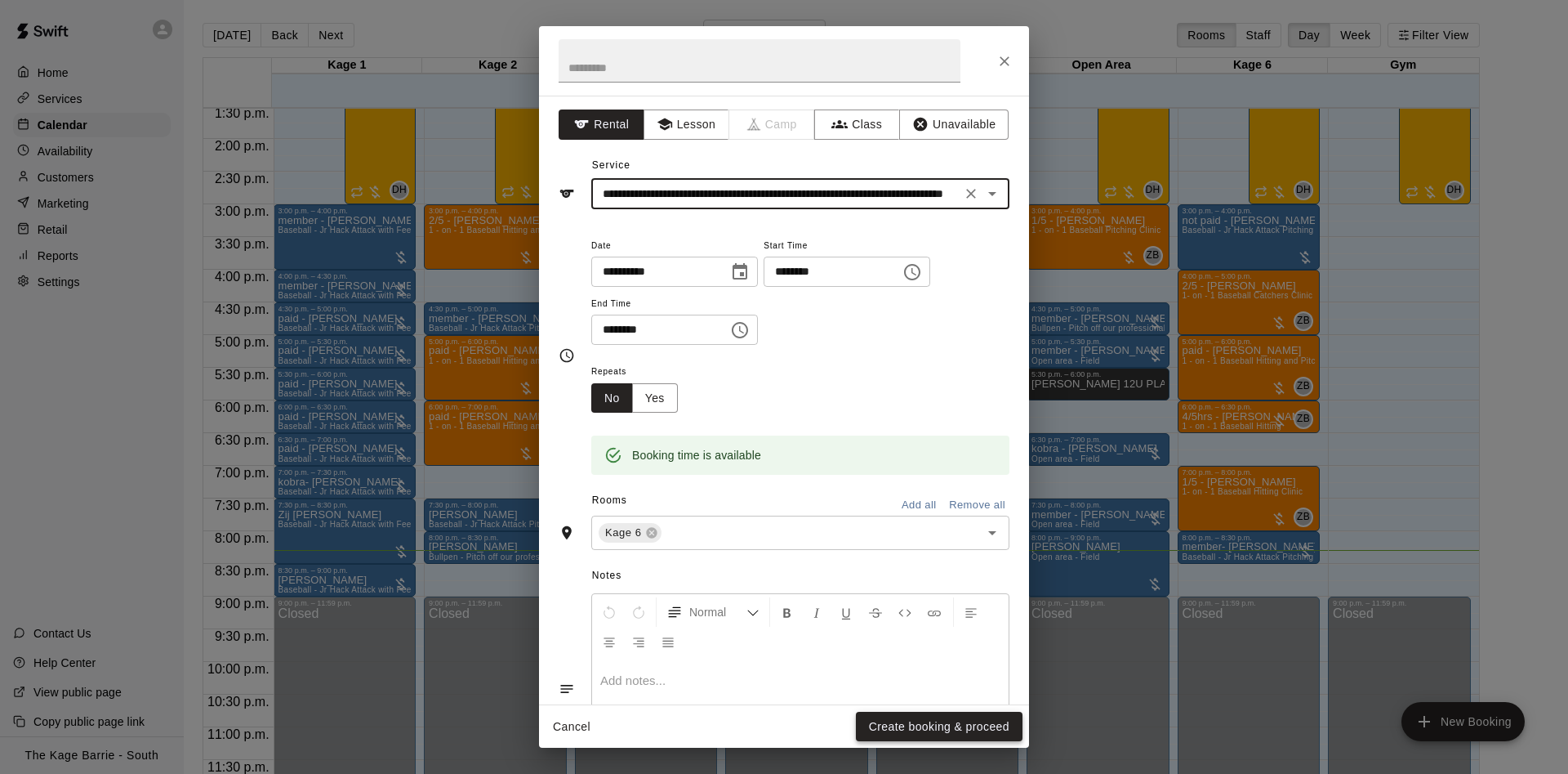
click at [975, 715] on button "Create booking & proceed" at bounding box center [939, 726] width 167 height 30
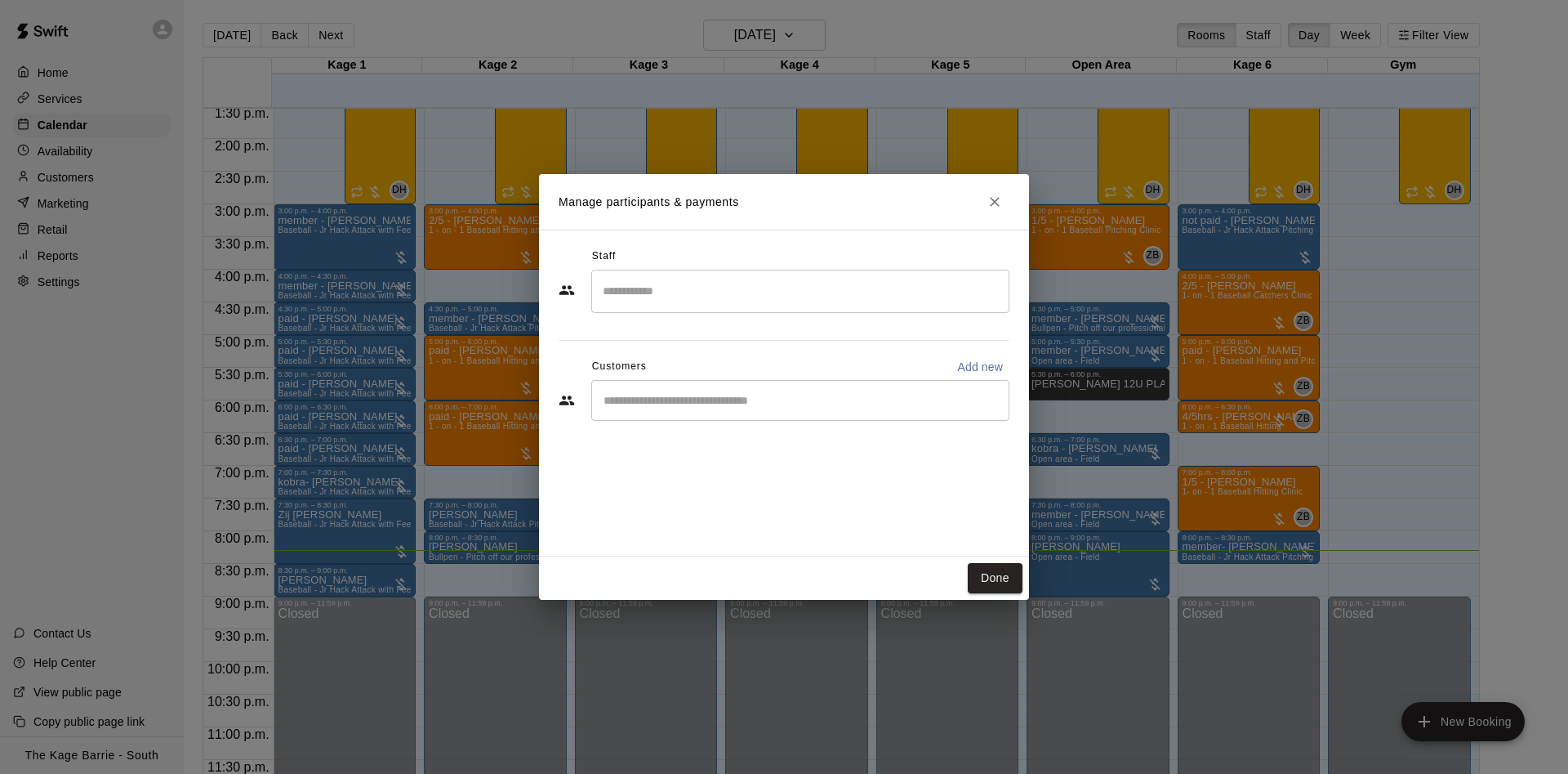
click at [712, 411] on div "​" at bounding box center [800, 400] width 418 height 41
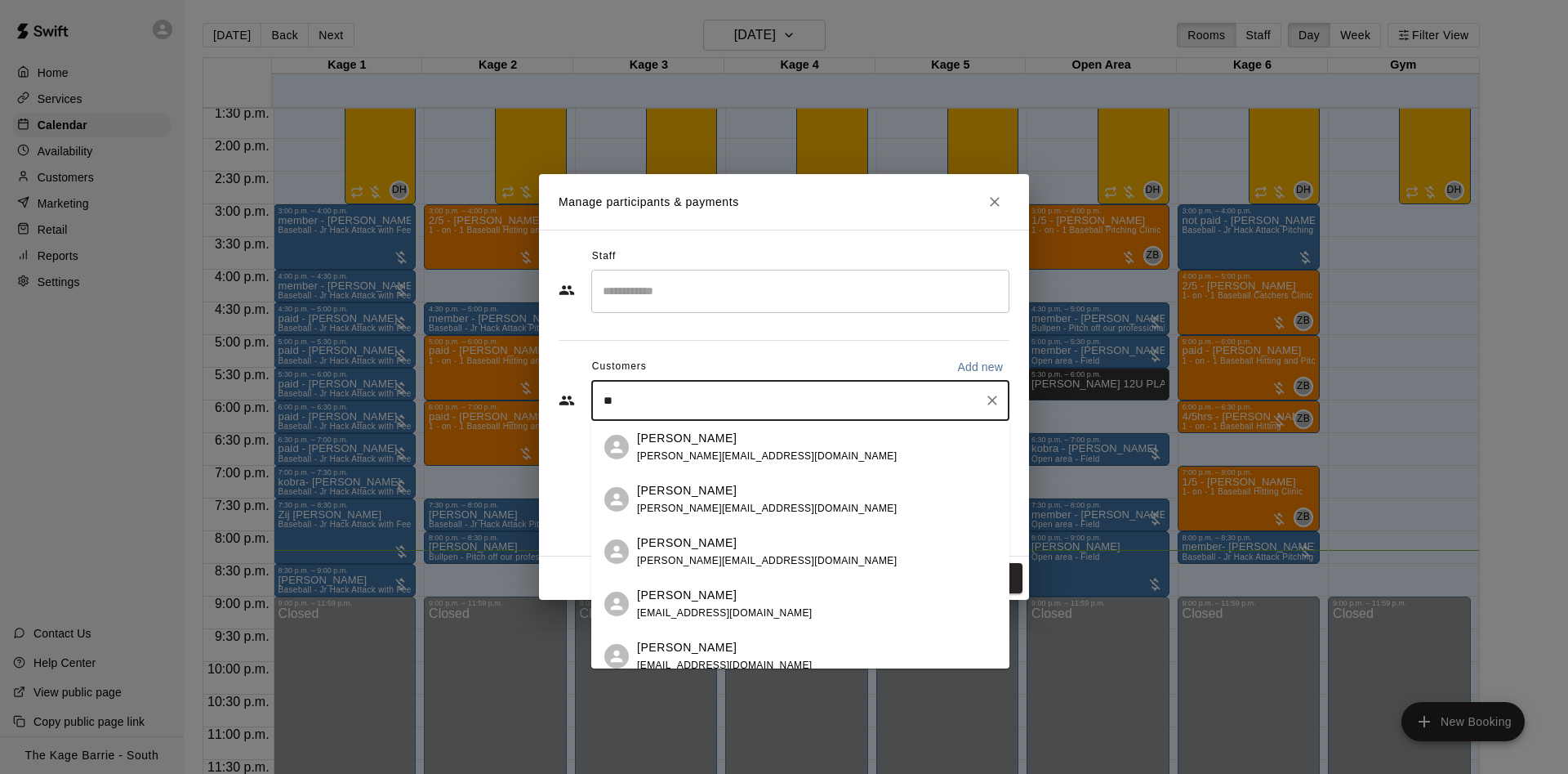
type input "*"
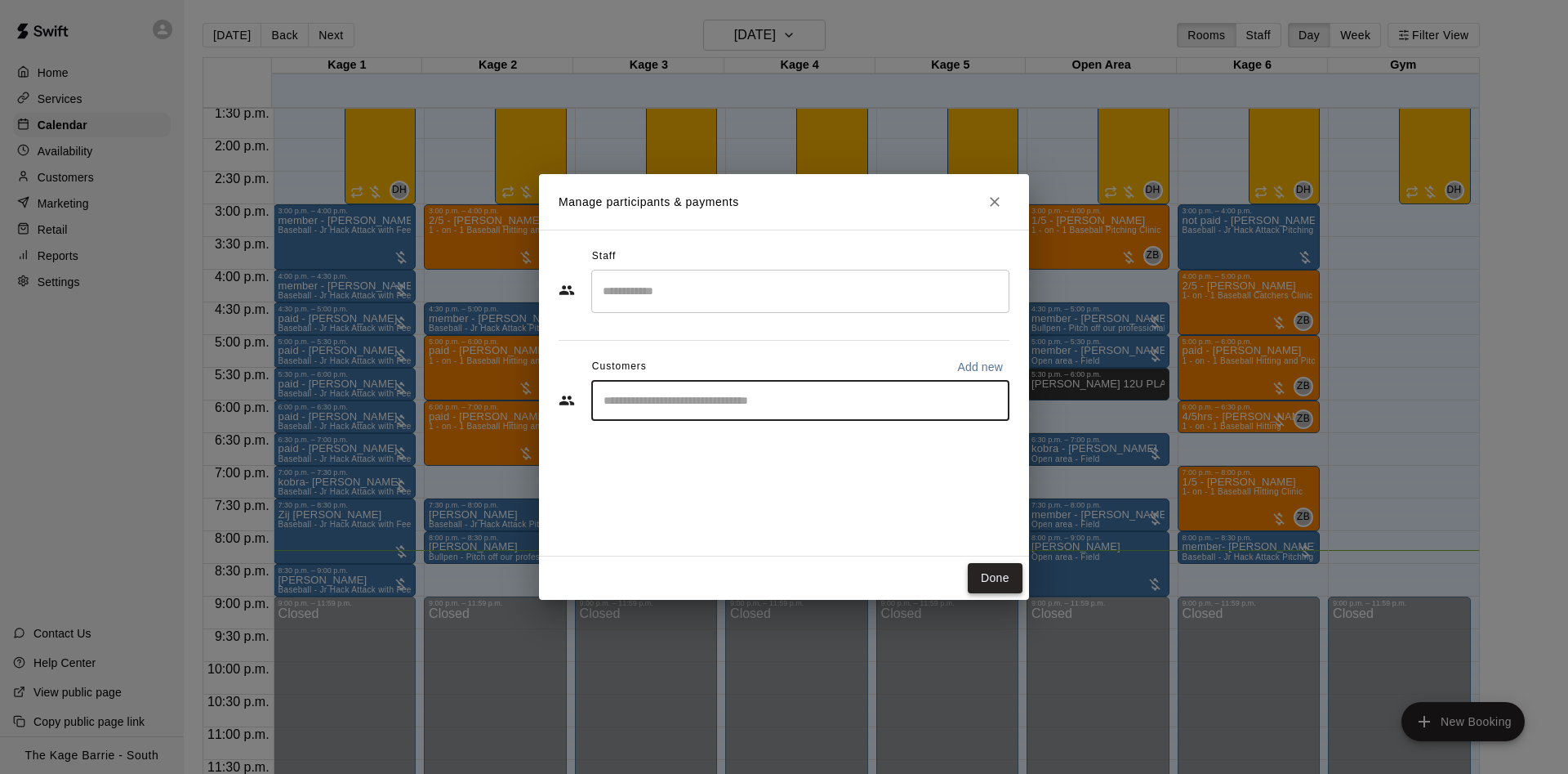
click at [1011, 583] on button "Done" at bounding box center [994, 577] width 55 height 30
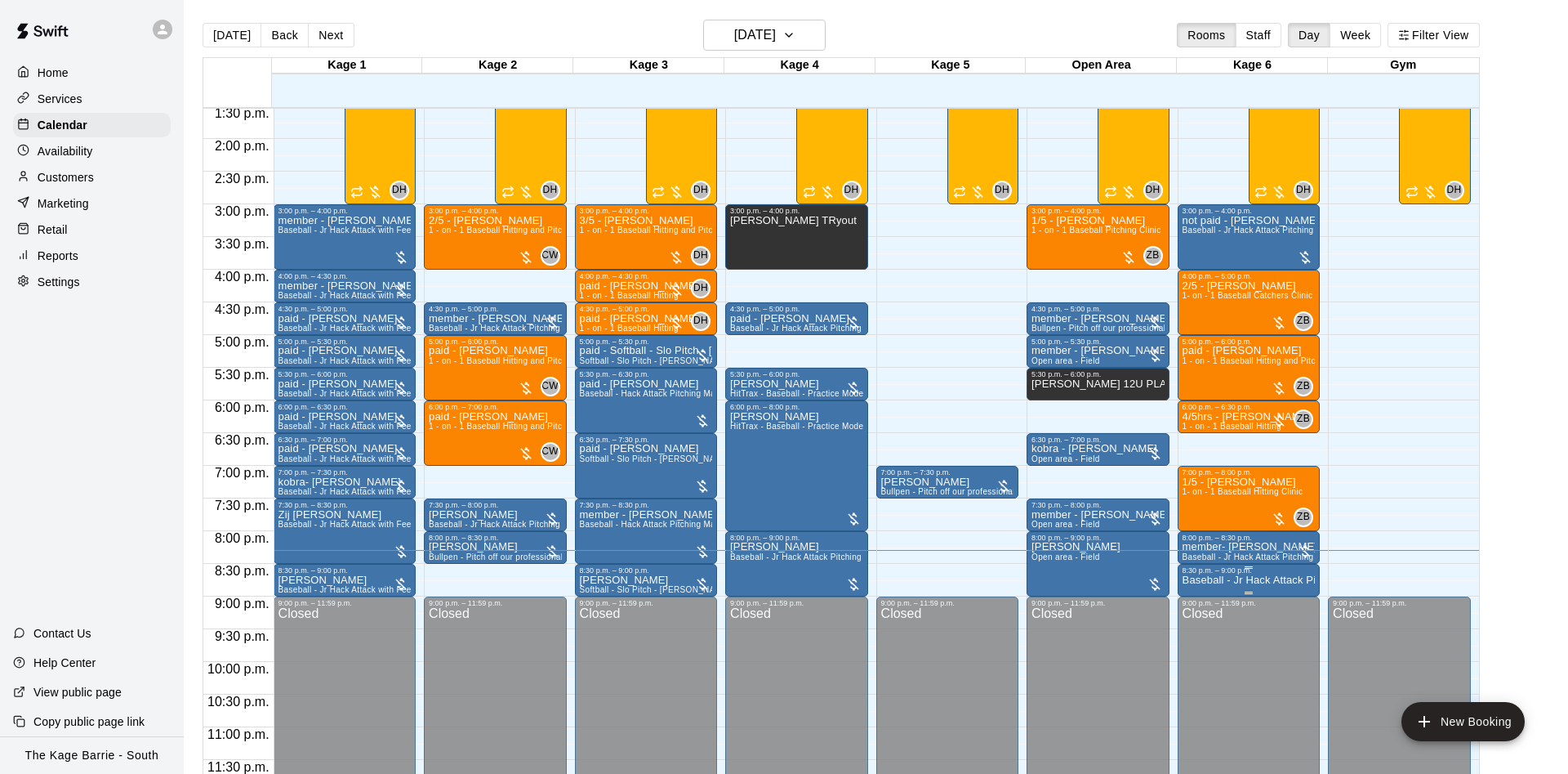
click at [1228, 580] on p "Baseball - Jr Hack Attack Pitching Machine - Perfect for all ages and skill lev…" at bounding box center [1248, 580] width 133 height 0
click at [1198, 588] on icon "edit" at bounding box center [1198, 597] width 20 height 20
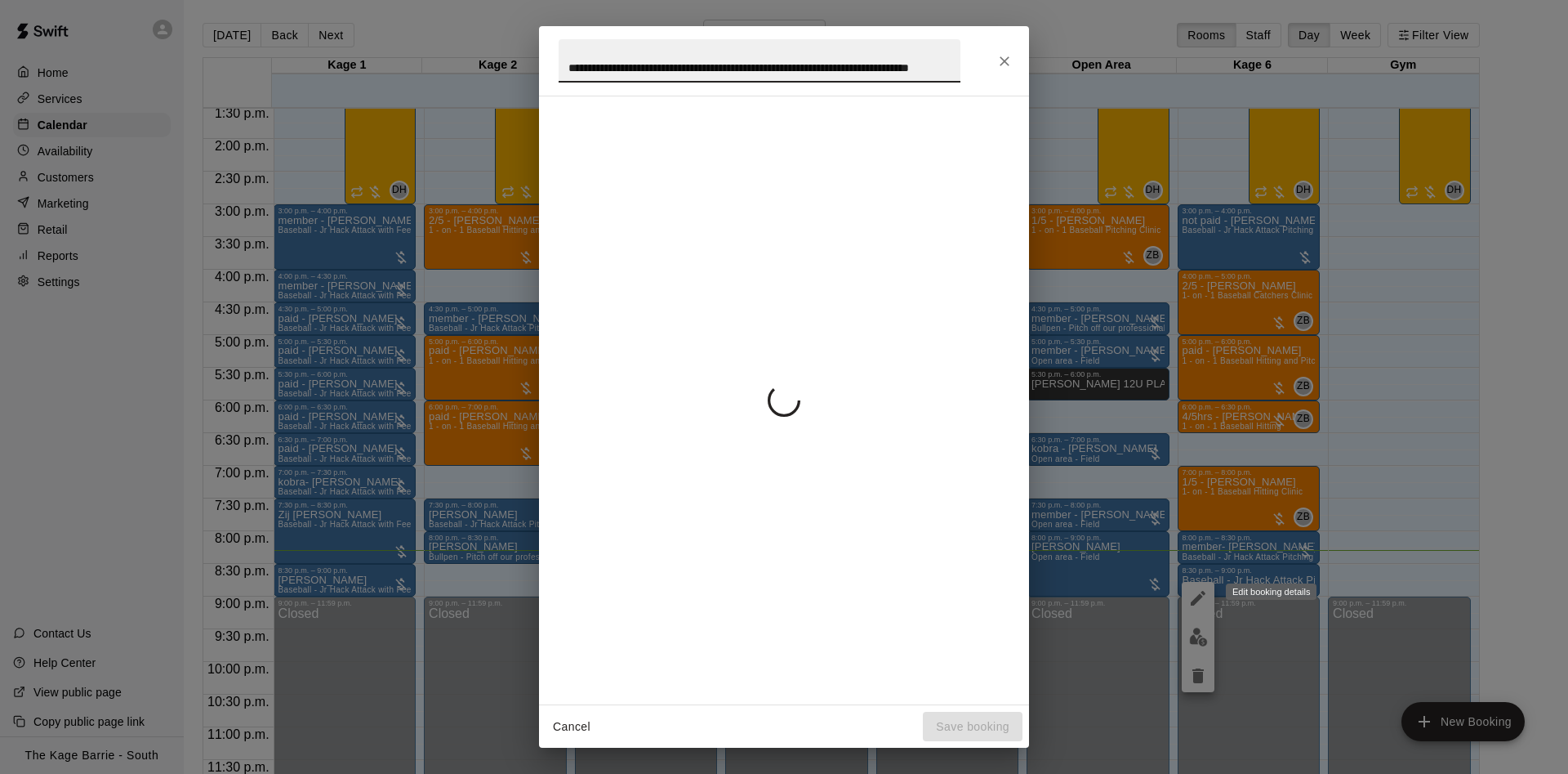
scroll to position [0, 60]
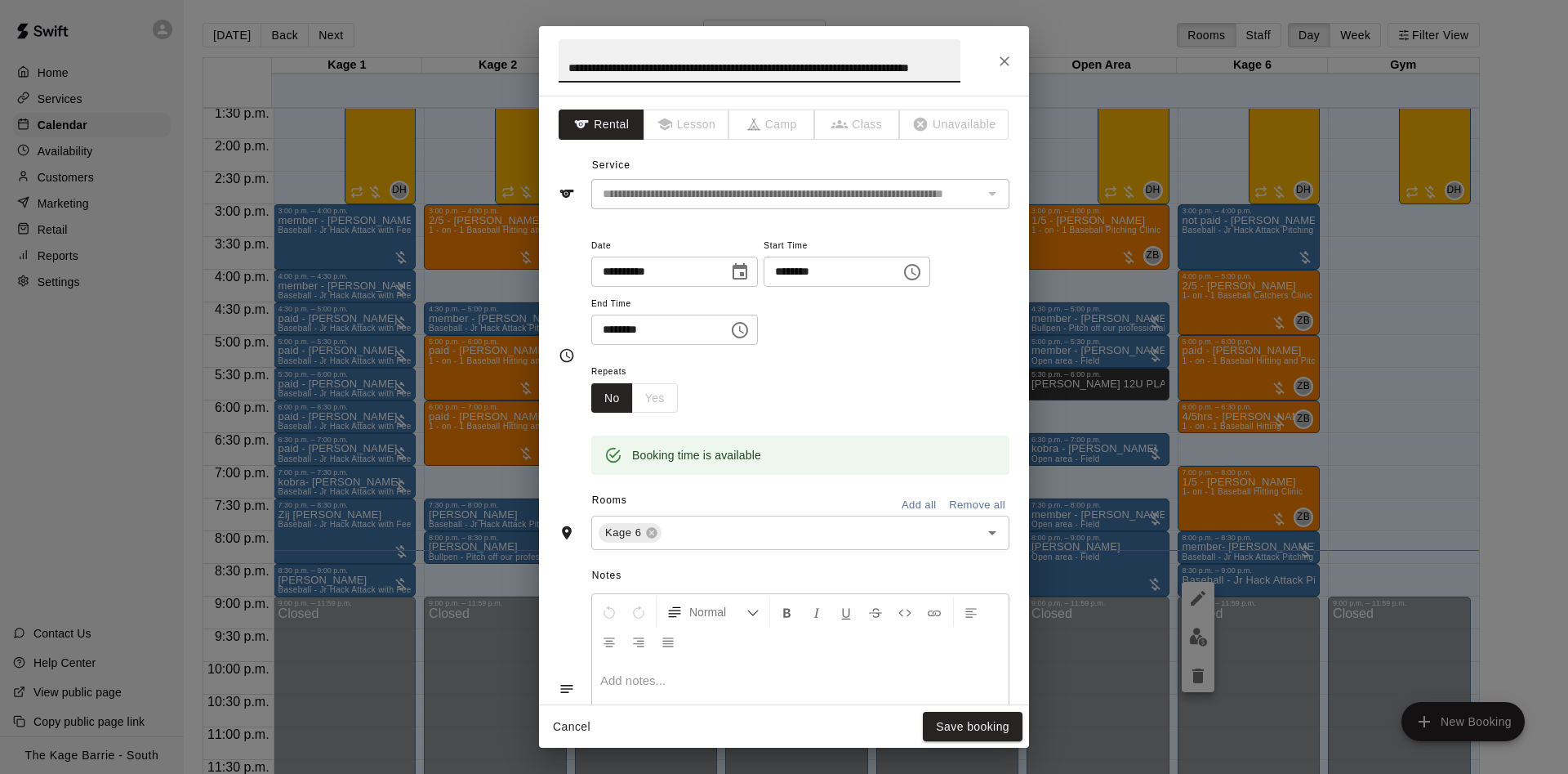
drag, startPoint x: 953, startPoint y: 64, endPoint x: 371, endPoint y: 35, distance: 582.7
click at [539, 39] on div "**********" at bounding box center [784, 386] width 490 height 721
type input "*"
type input "****"
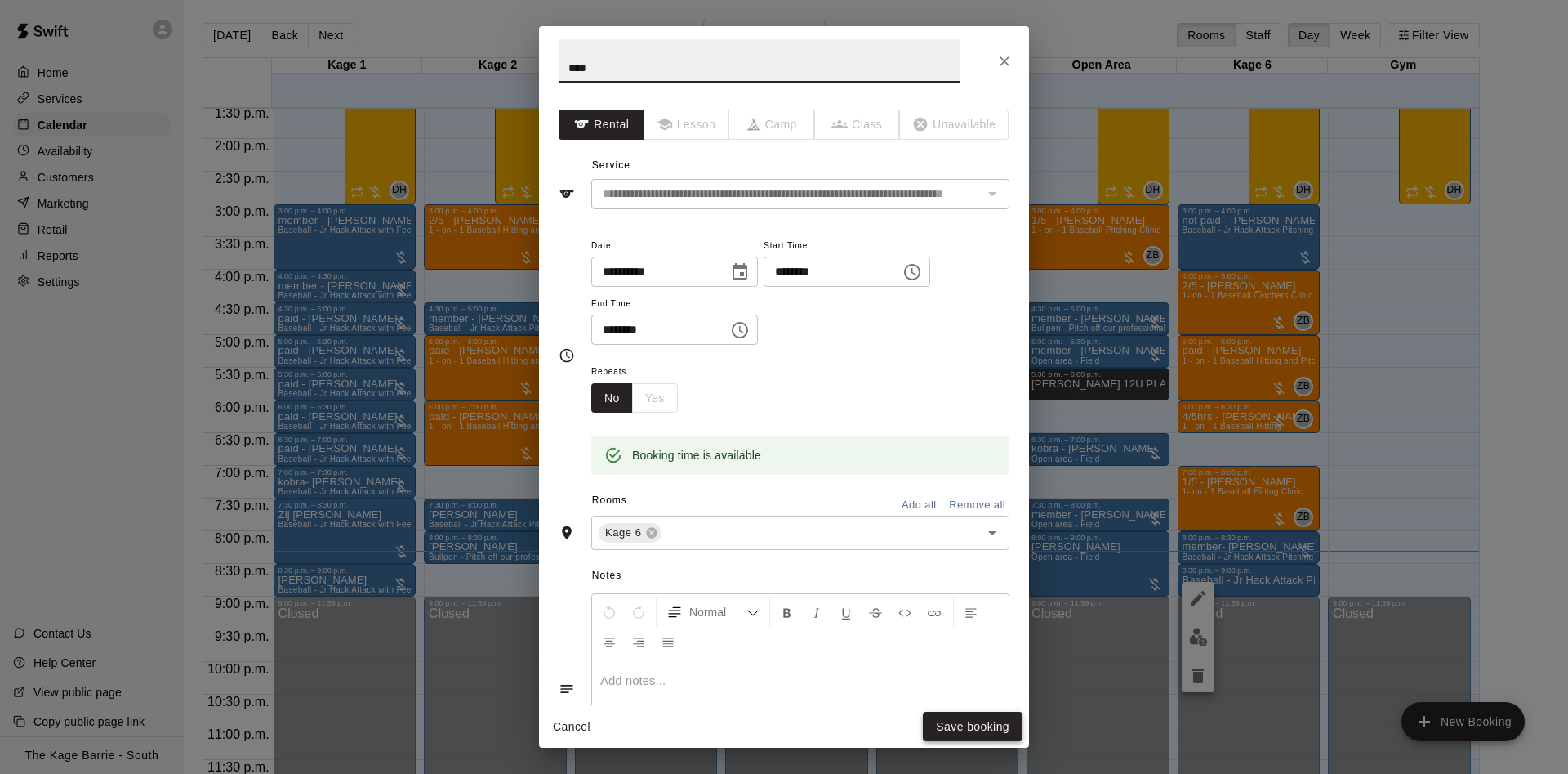
click at [1003, 723] on button "Save booking" at bounding box center [972, 726] width 100 height 30
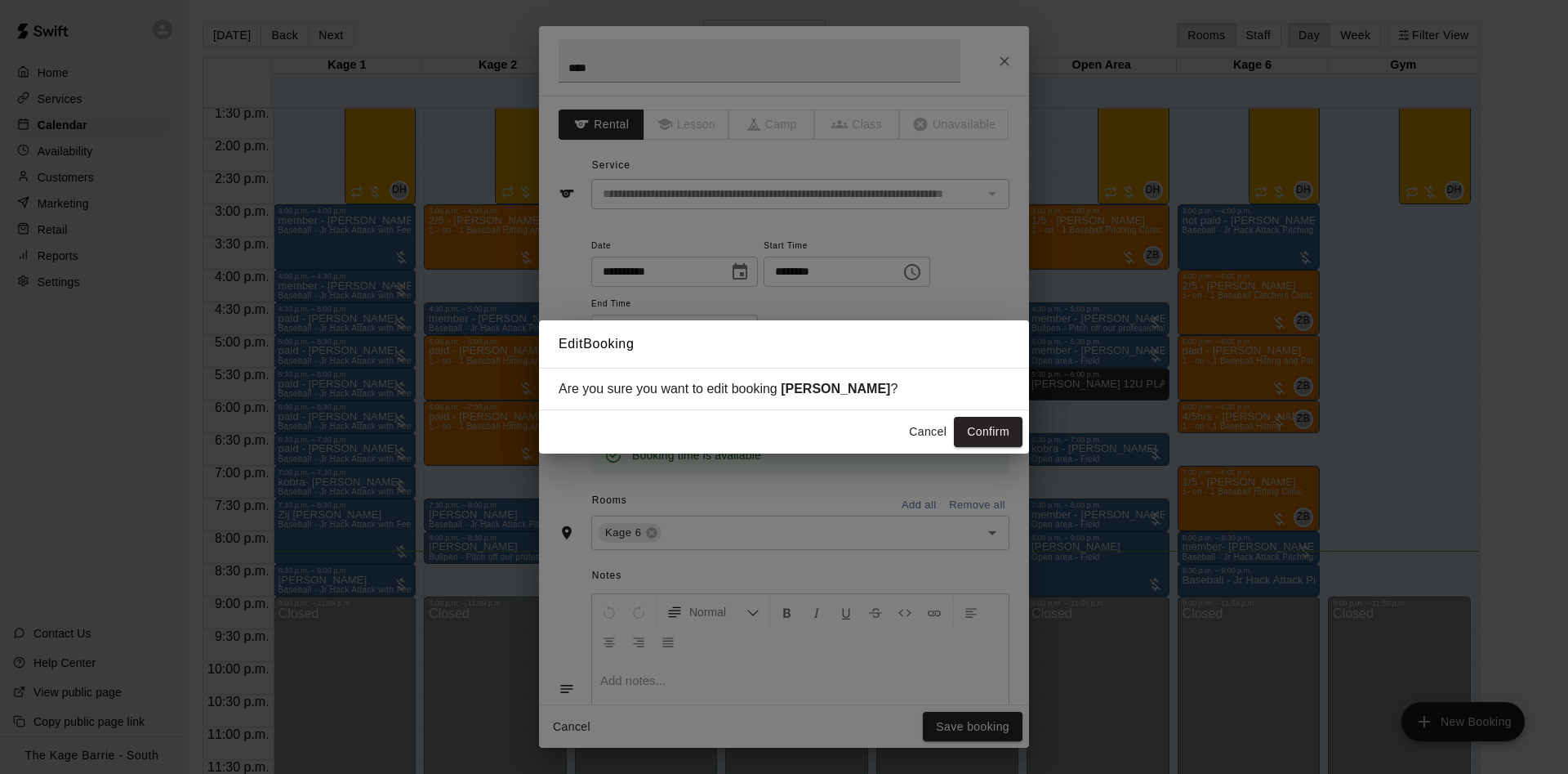
drag, startPoint x: 1005, startPoint y: 438, endPoint x: 1016, endPoint y: 438, distance: 11.0
click at [1007, 438] on button "Confirm" at bounding box center [987, 431] width 69 height 30
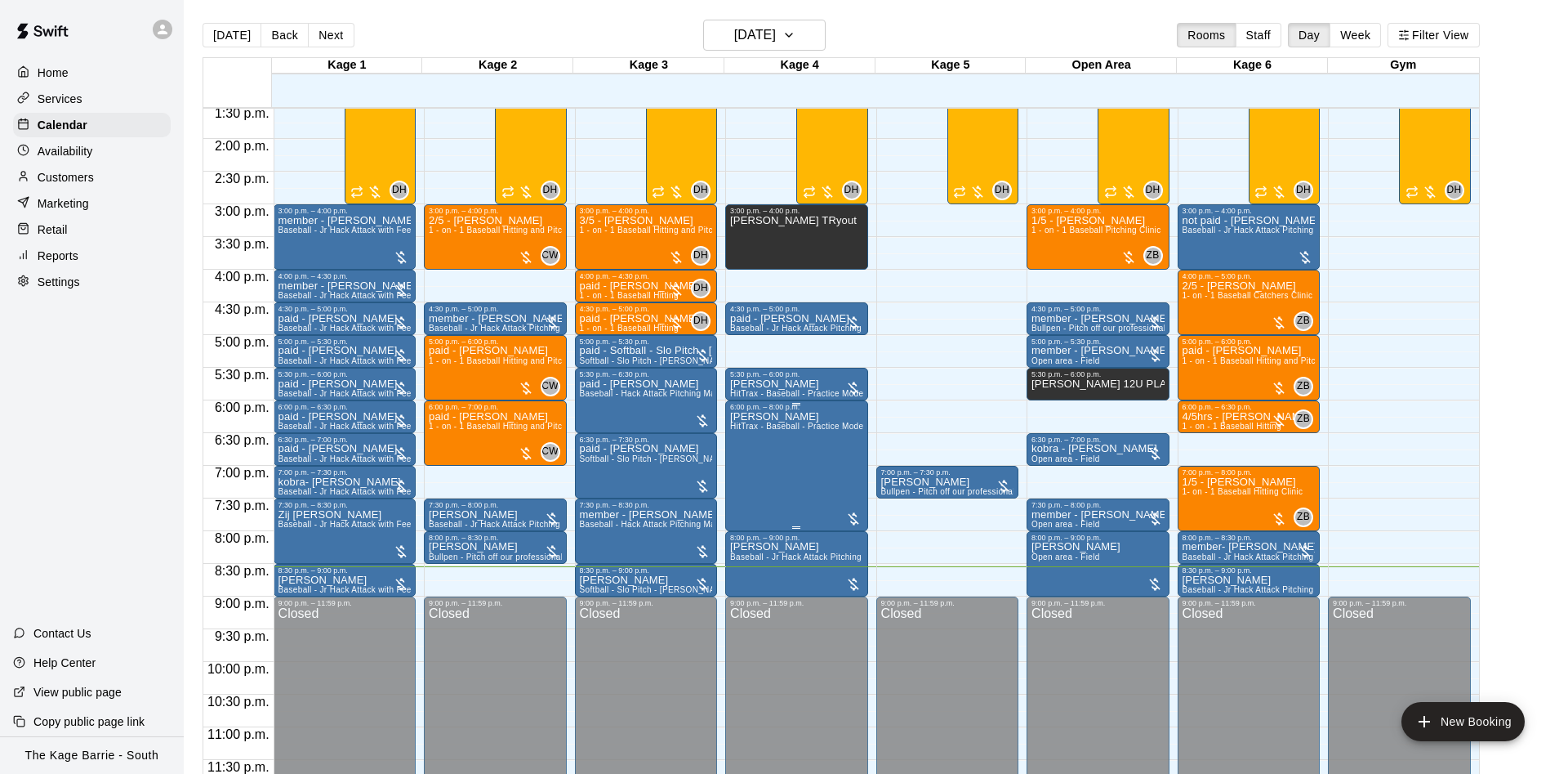
drag, startPoint x: 755, startPoint y: 433, endPoint x: 784, endPoint y: 431, distance: 29.1
click at [755, 432] on button "edit" at bounding box center [745, 429] width 33 height 33
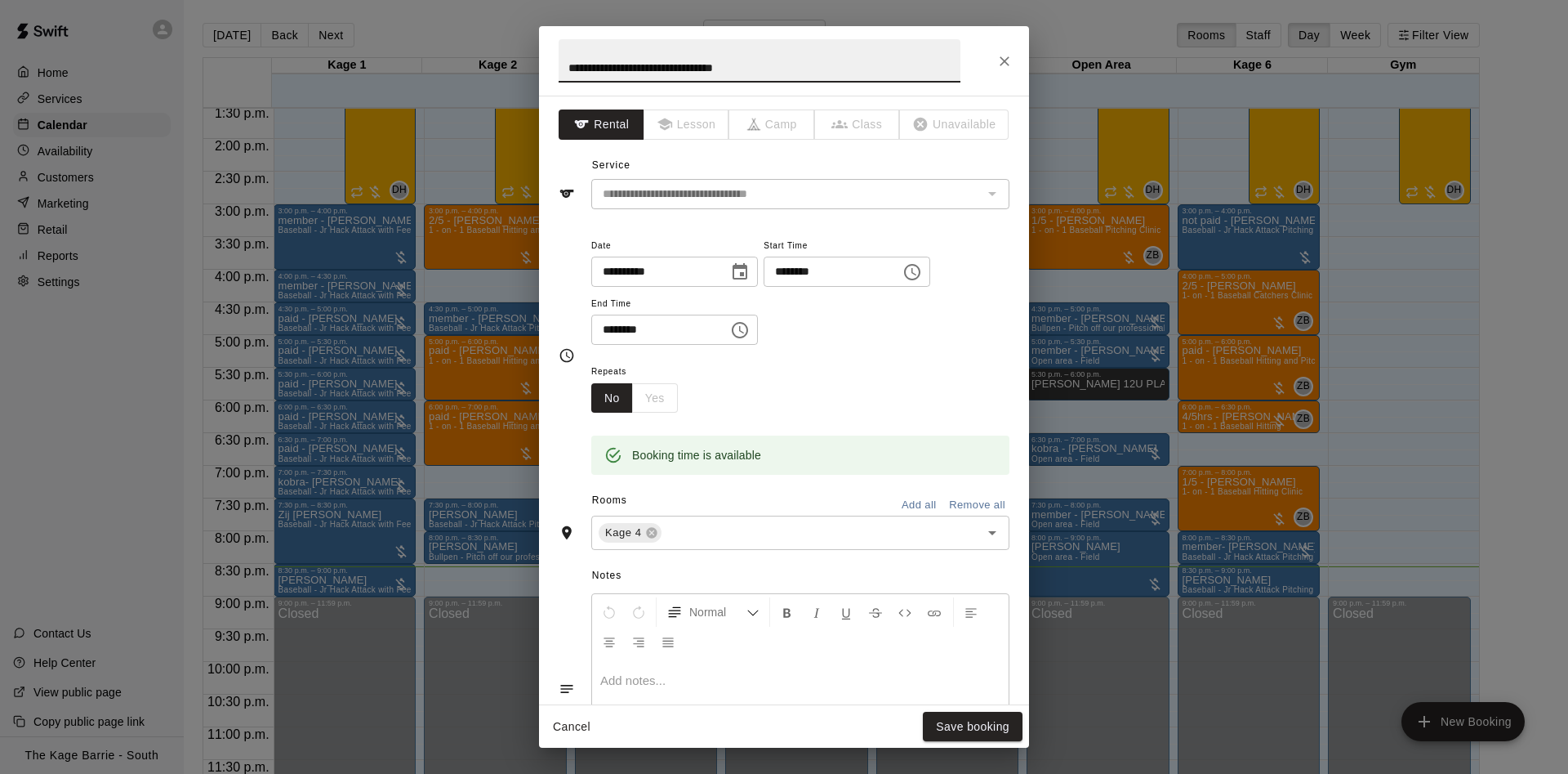
click at [567, 61] on input "**********" at bounding box center [760, 61] width 402 height 43
type input "**********"
click at [961, 702] on div at bounding box center [800, 721] width 416 height 123
click at [983, 726] on button "Save booking" at bounding box center [972, 726] width 100 height 30
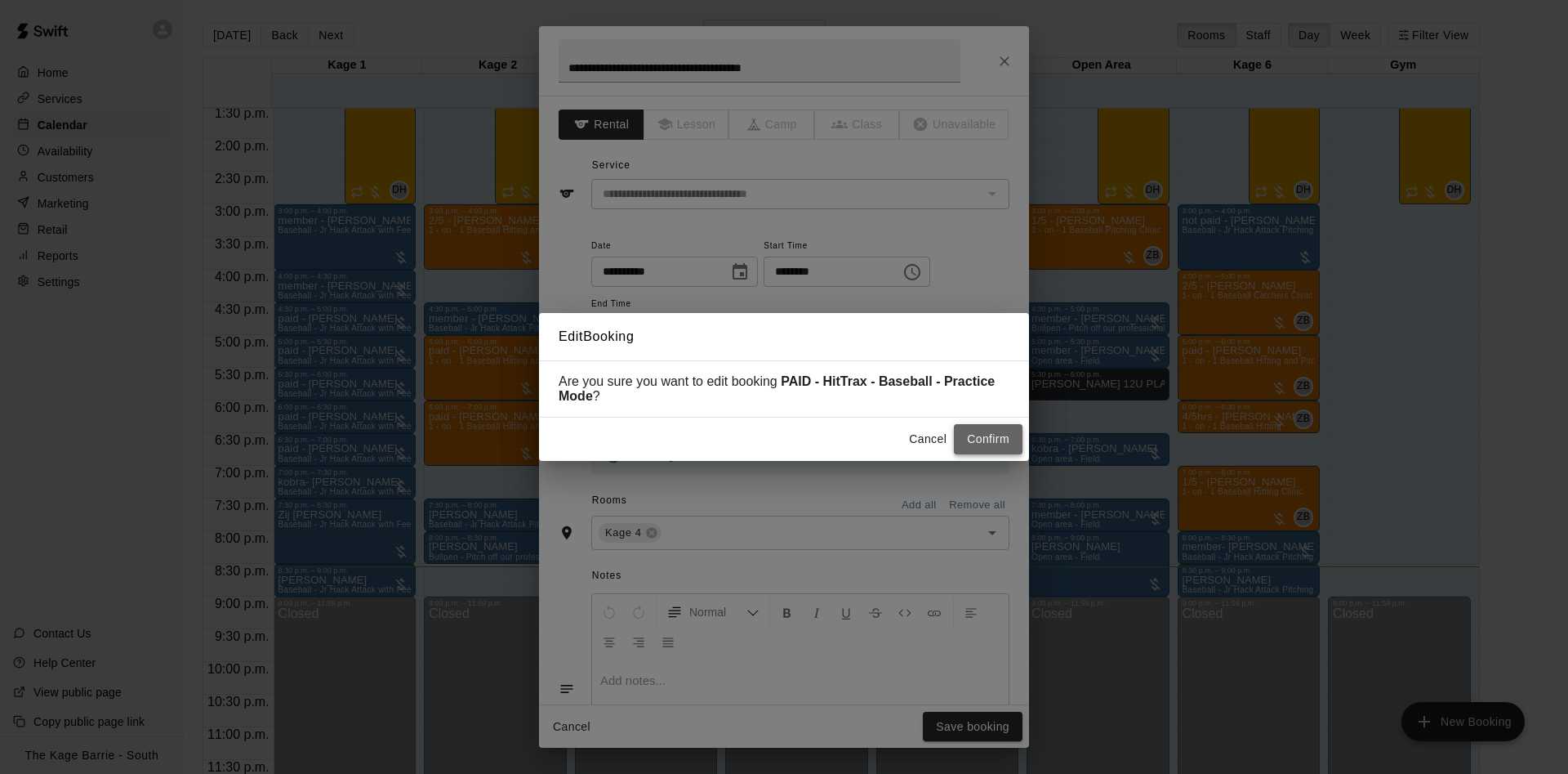
click at [991, 433] on button "Confirm" at bounding box center [987, 439] width 69 height 30
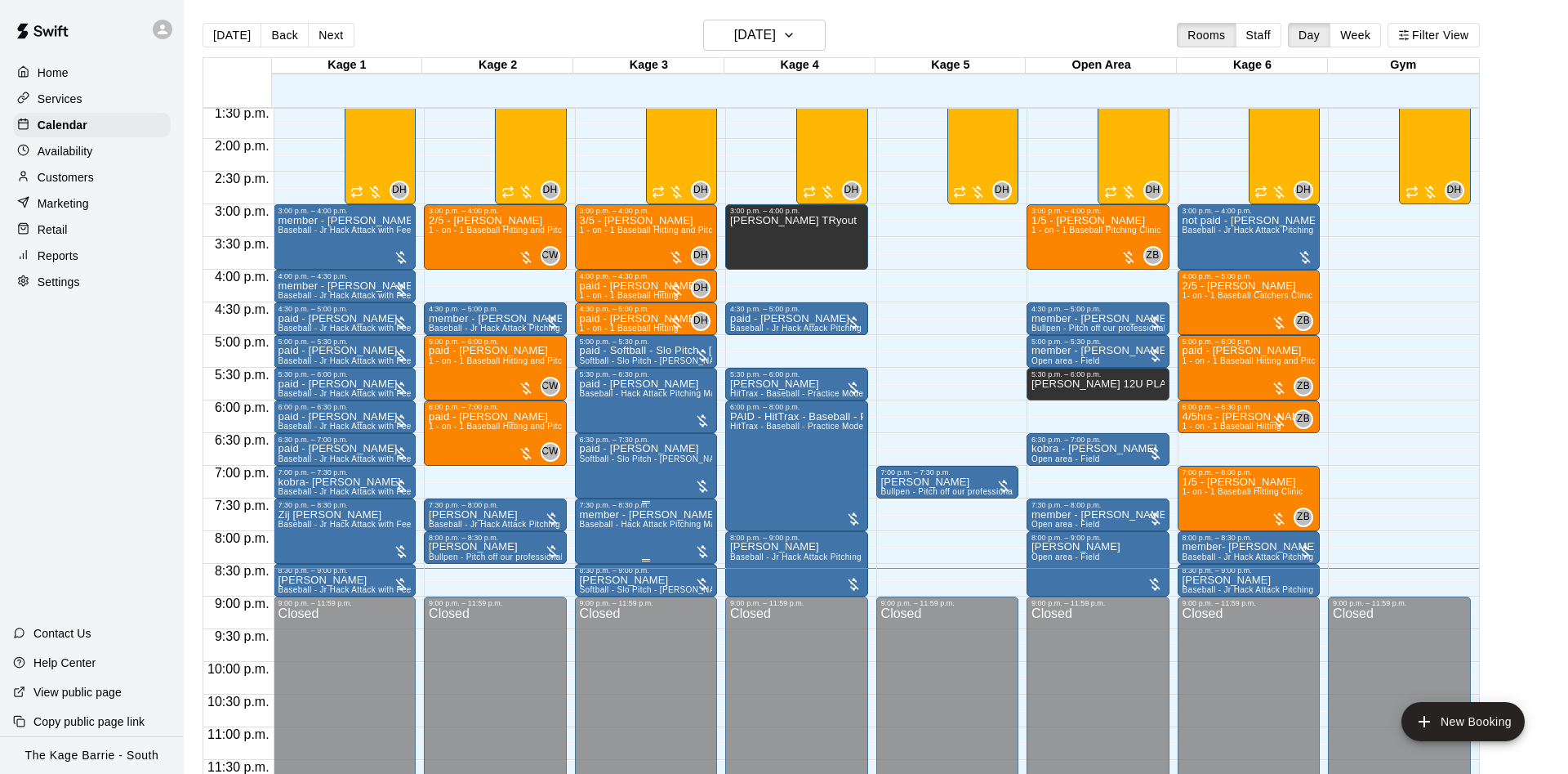
click at [596, 564] on img "edit" at bounding box center [595, 566] width 19 height 19
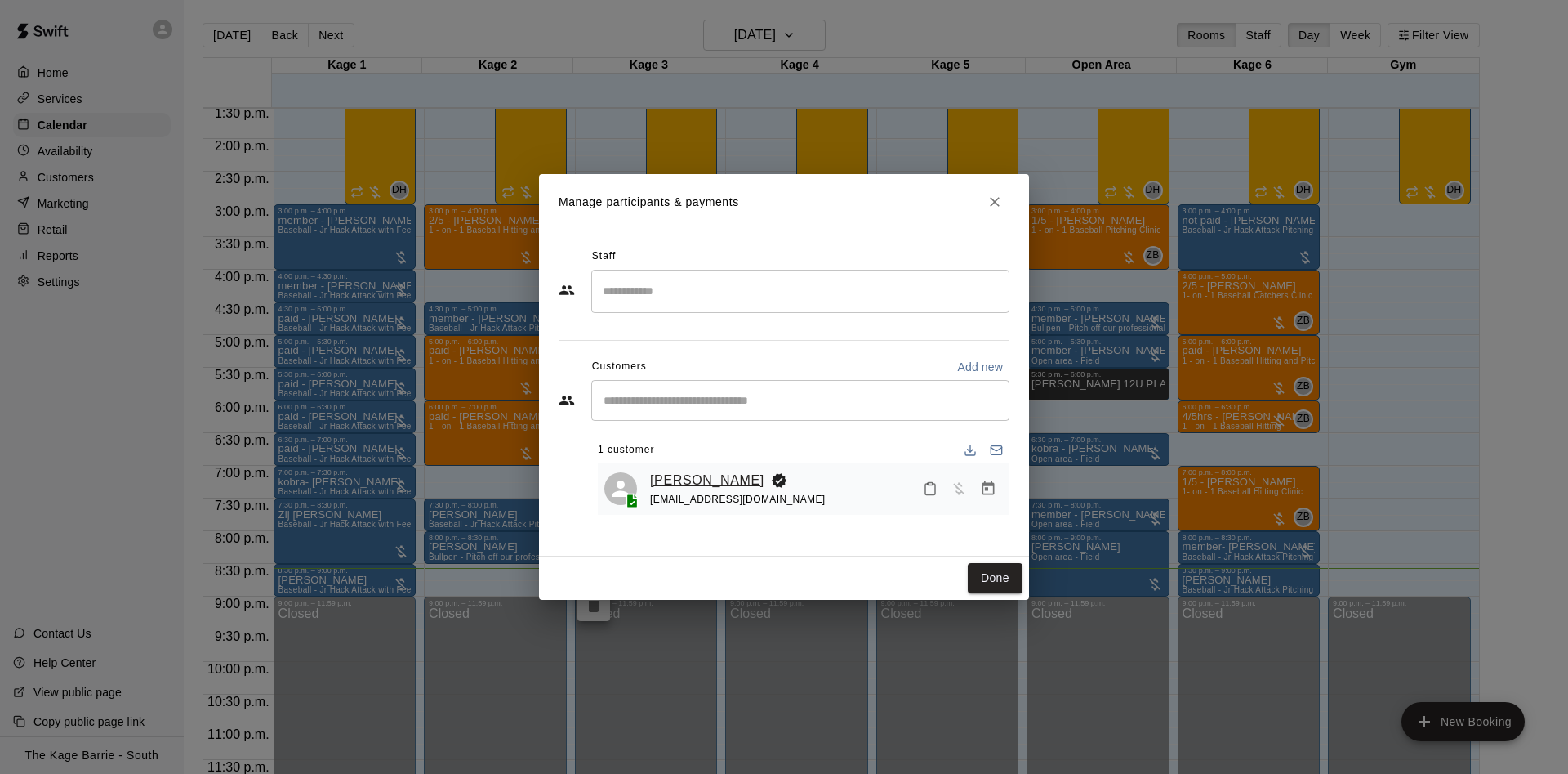
click at [677, 472] on link "[PERSON_NAME]" at bounding box center [708, 480] width 115 height 21
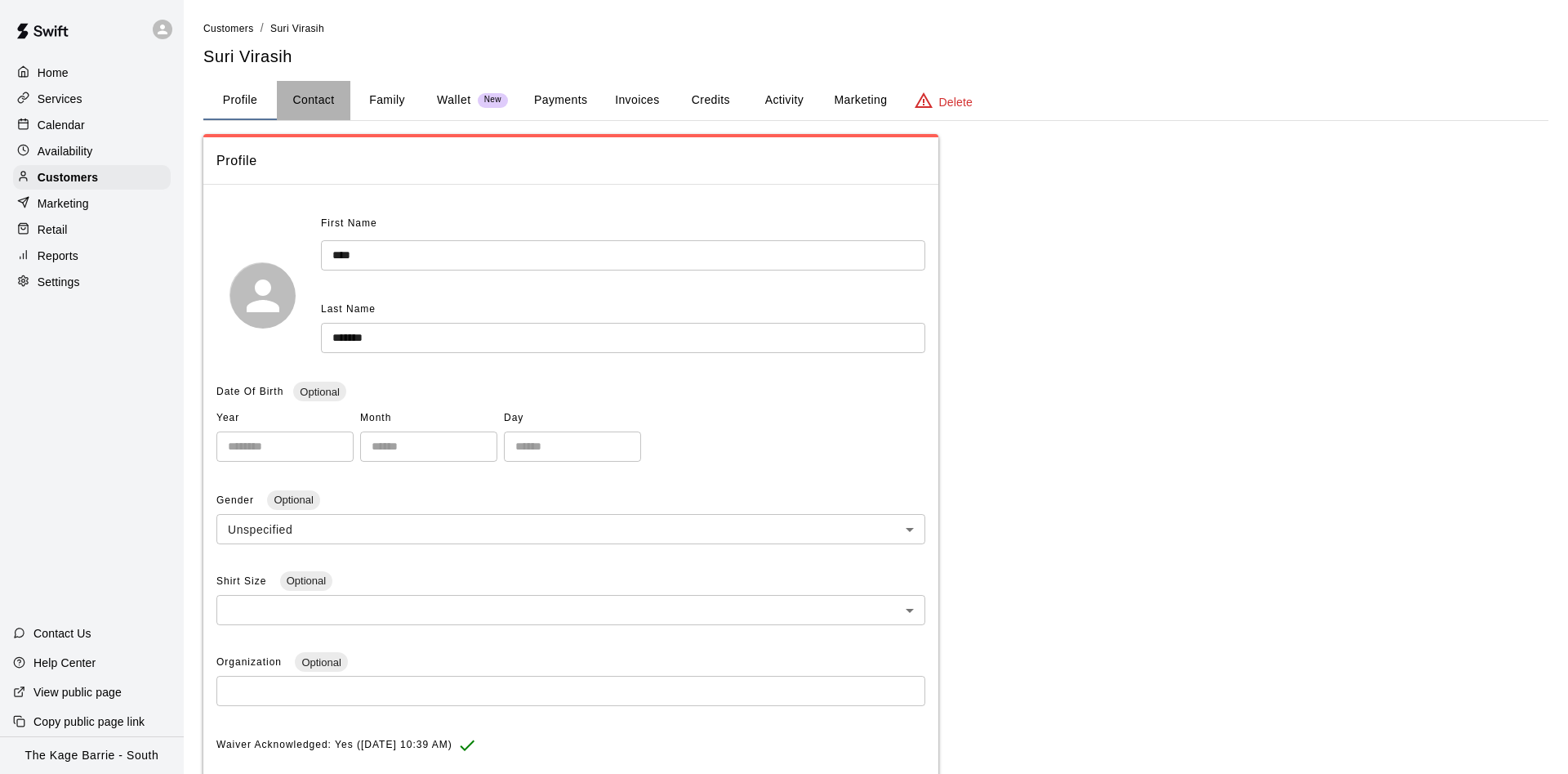
drag, startPoint x: 320, startPoint y: 111, endPoint x: 309, endPoint y: 101, distance: 14.9
click at [320, 110] on button "Contact" at bounding box center [313, 100] width 74 height 39
select select "**"
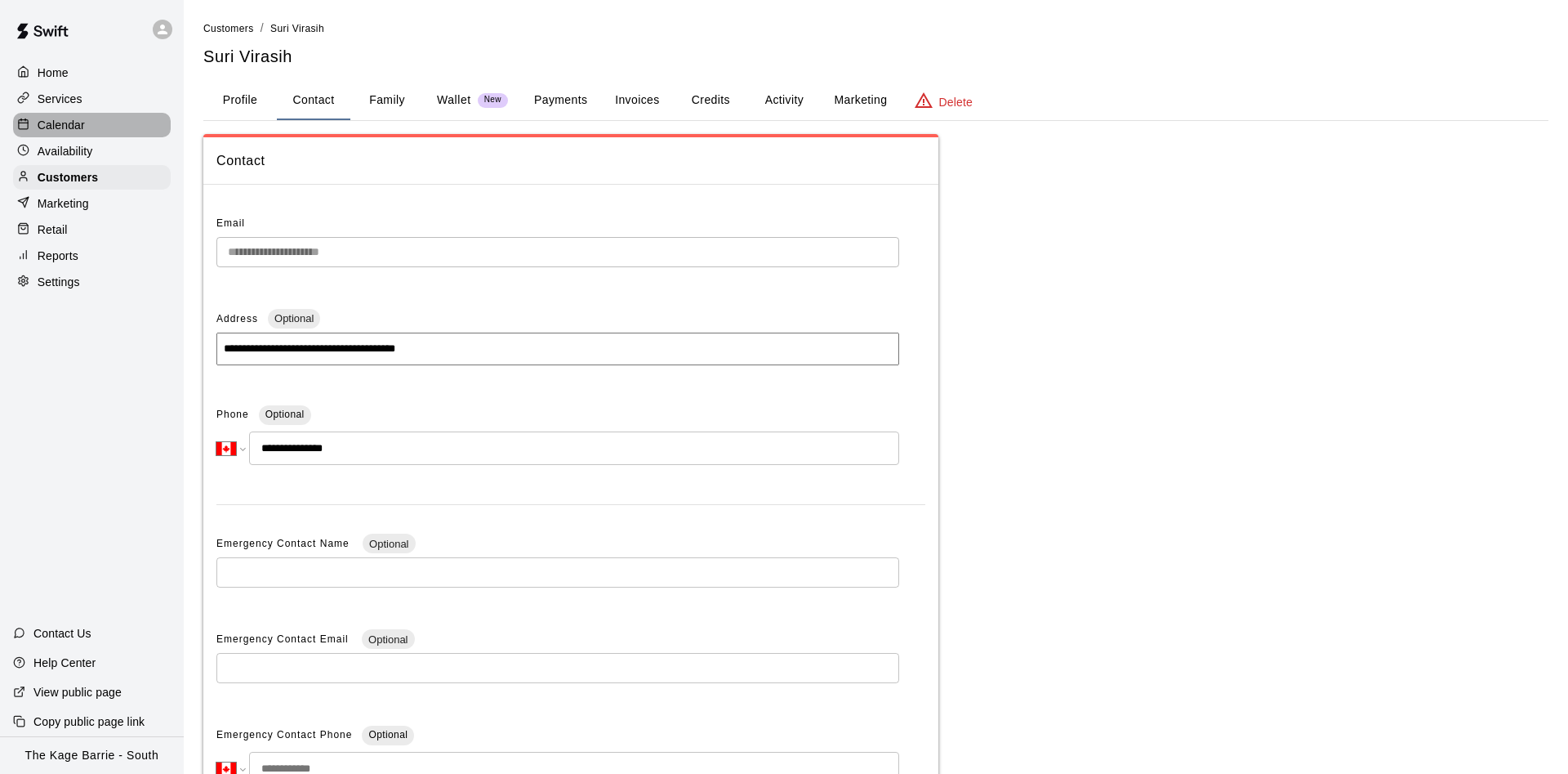
click at [134, 127] on div "Calendar" at bounding box center [91, 125] width 157 height 24
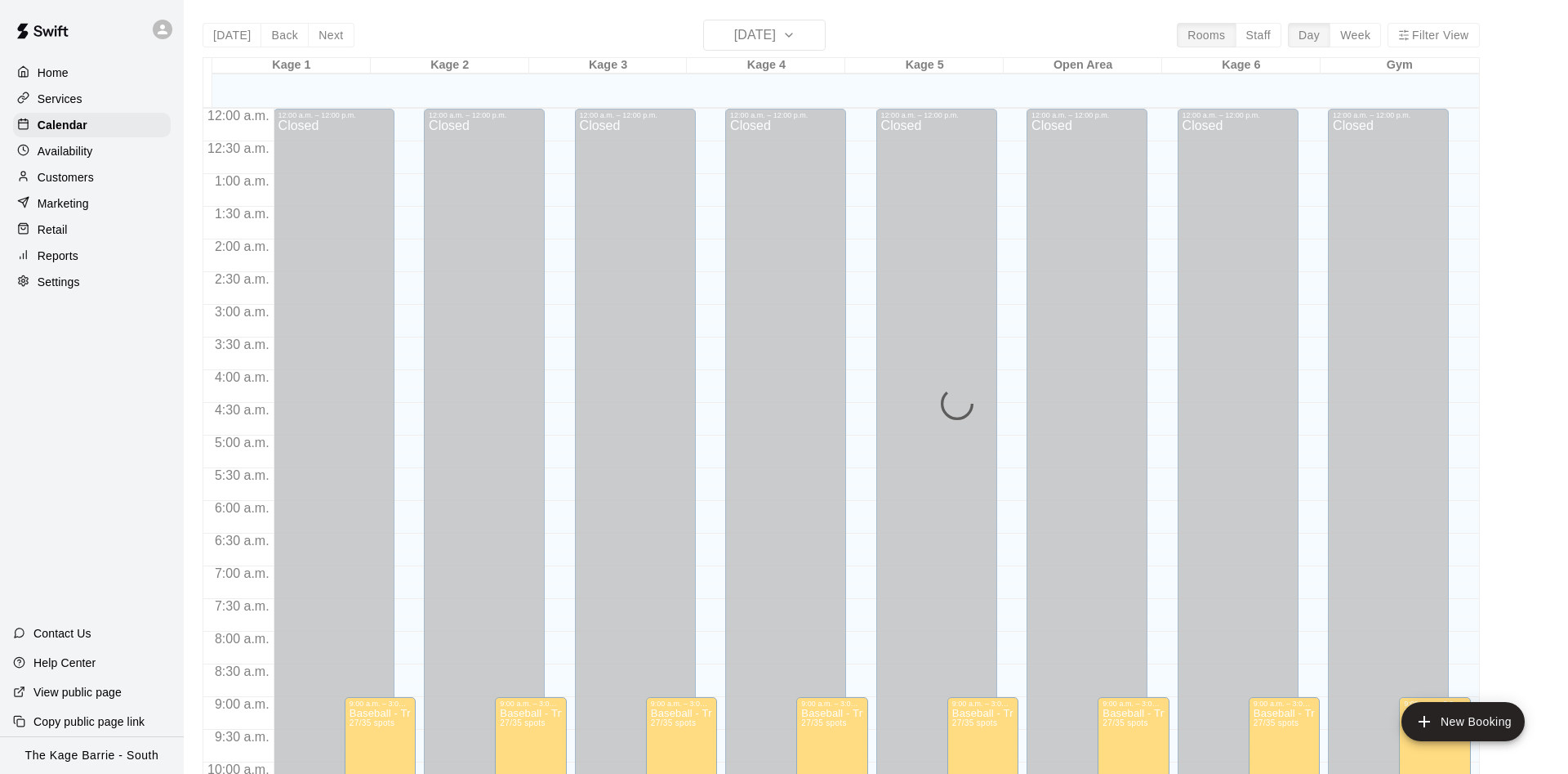
scroll to position [836, 0]
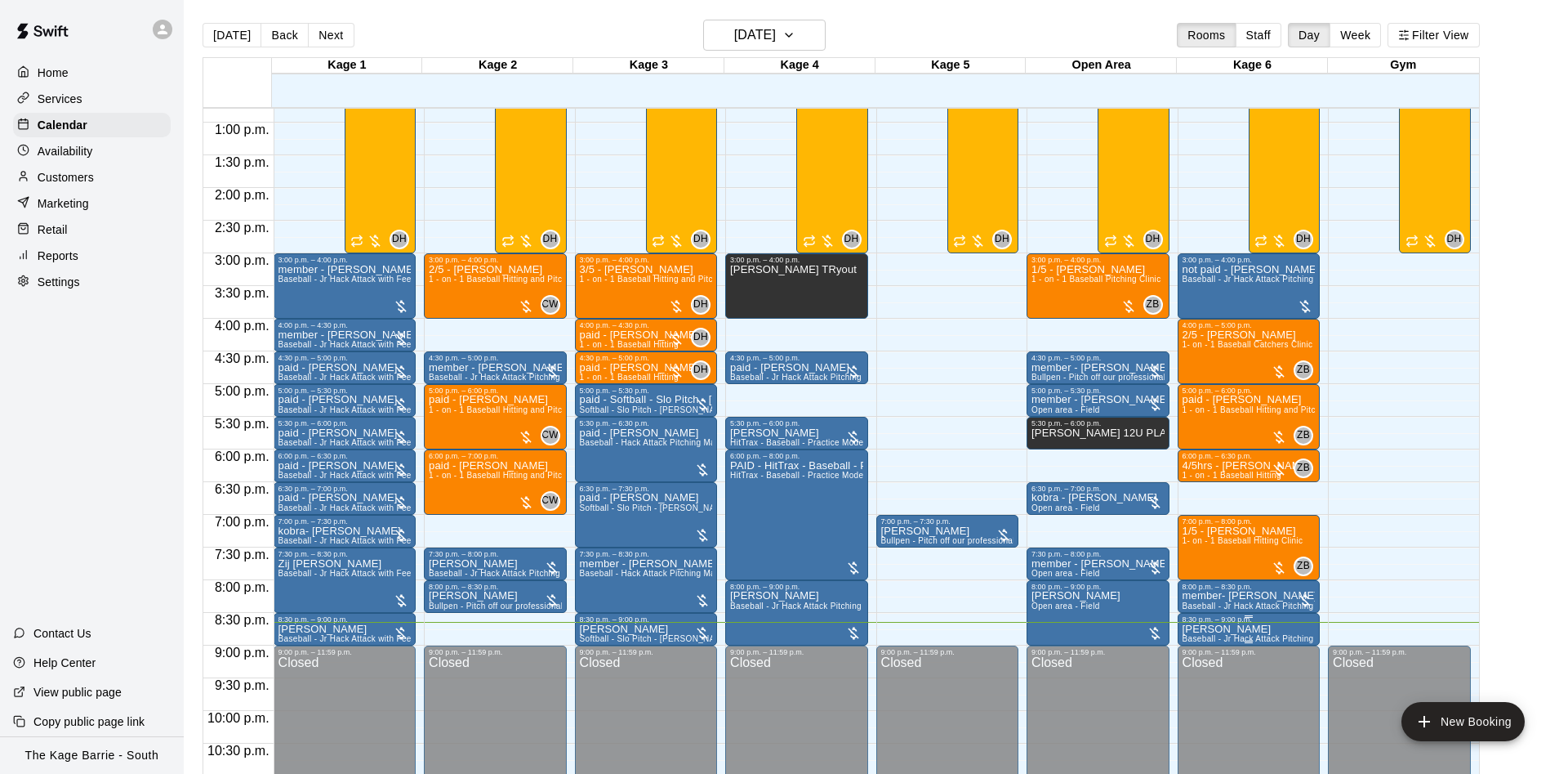
click at [1220, 641] on span "Baseball - Jr Hack Attack Pitching Machine - Perfect for all ages and skill lev…" at bounding box center [1337, 638] width 310 height 9
click at [1192, 692] on img "edit" at bounding box center [1199, 693] width 19 height 19
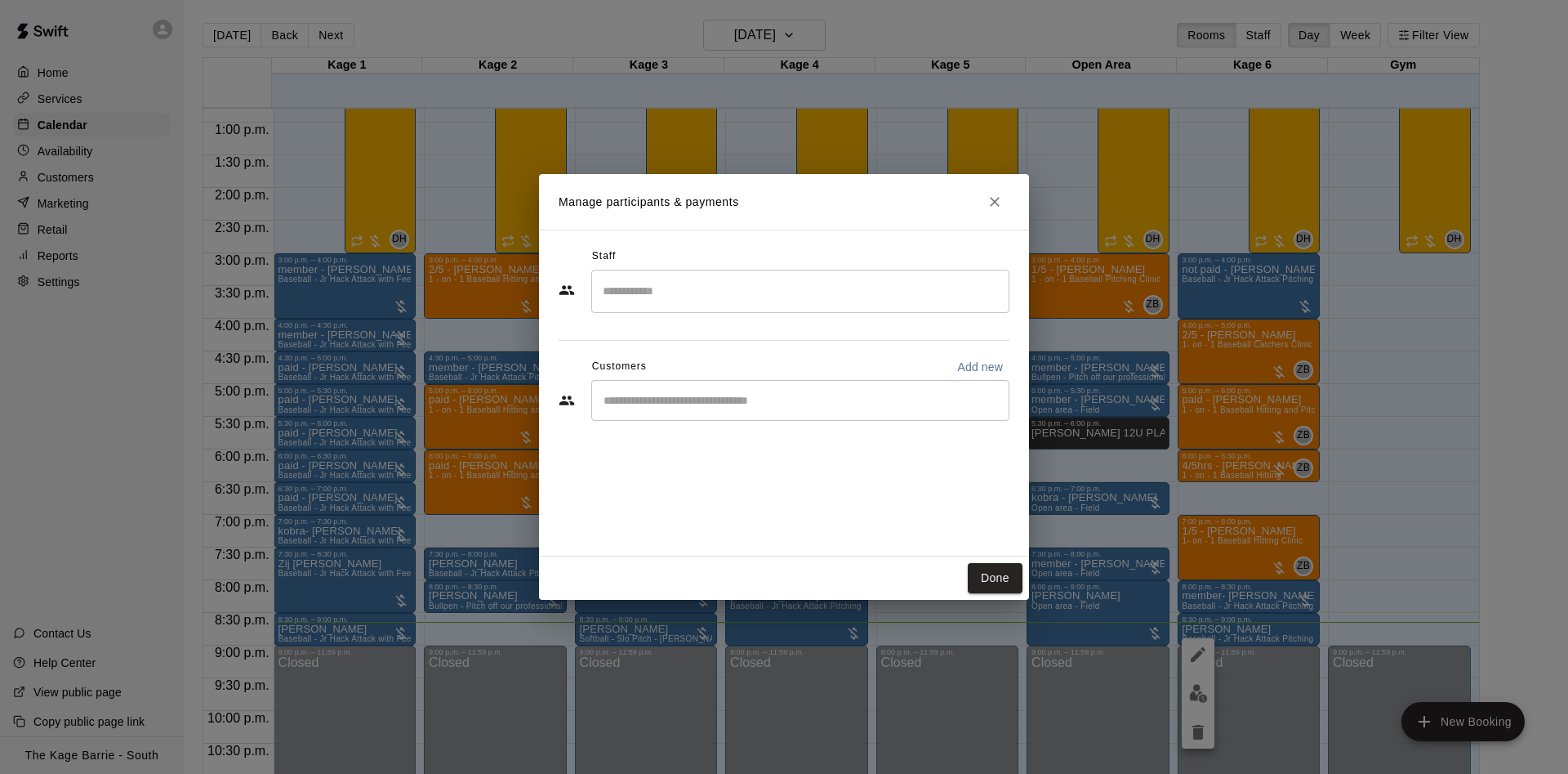
click at [963, 372] on p "Add new" at bounding box center [980, 366] width 46 height 17
select select "**"
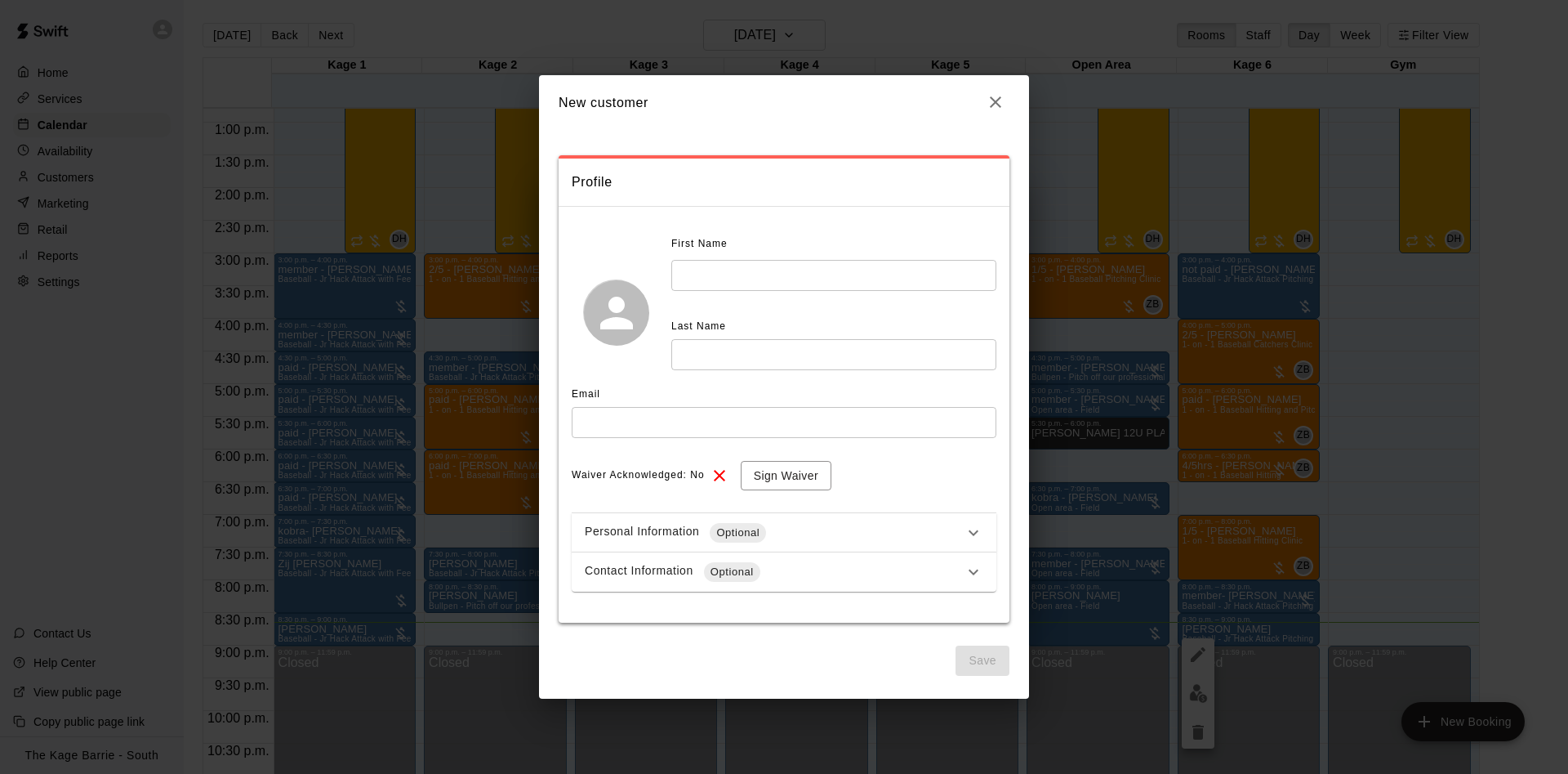
click at [838, 305] on div "First Name ​ Last Name ​" at bounding box center [834, 301] width 325 height 139
click at [836, 287] on input "text" at bounding box center [834, 275] width 325 height 30
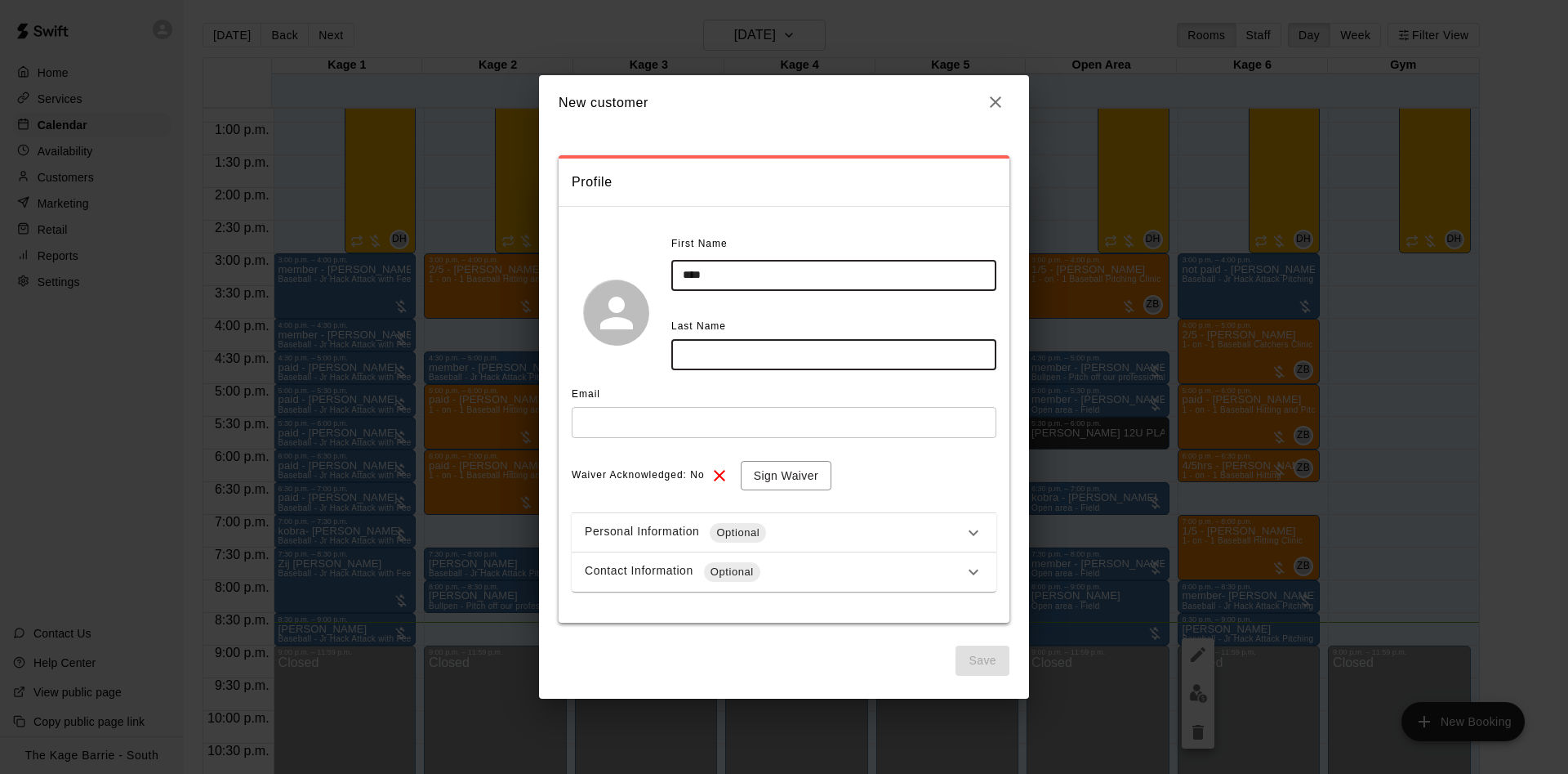
type input "****"
type input "*********"
click at [755, 420] on input "text" at bounding box center [784, 422] width 424 height 30
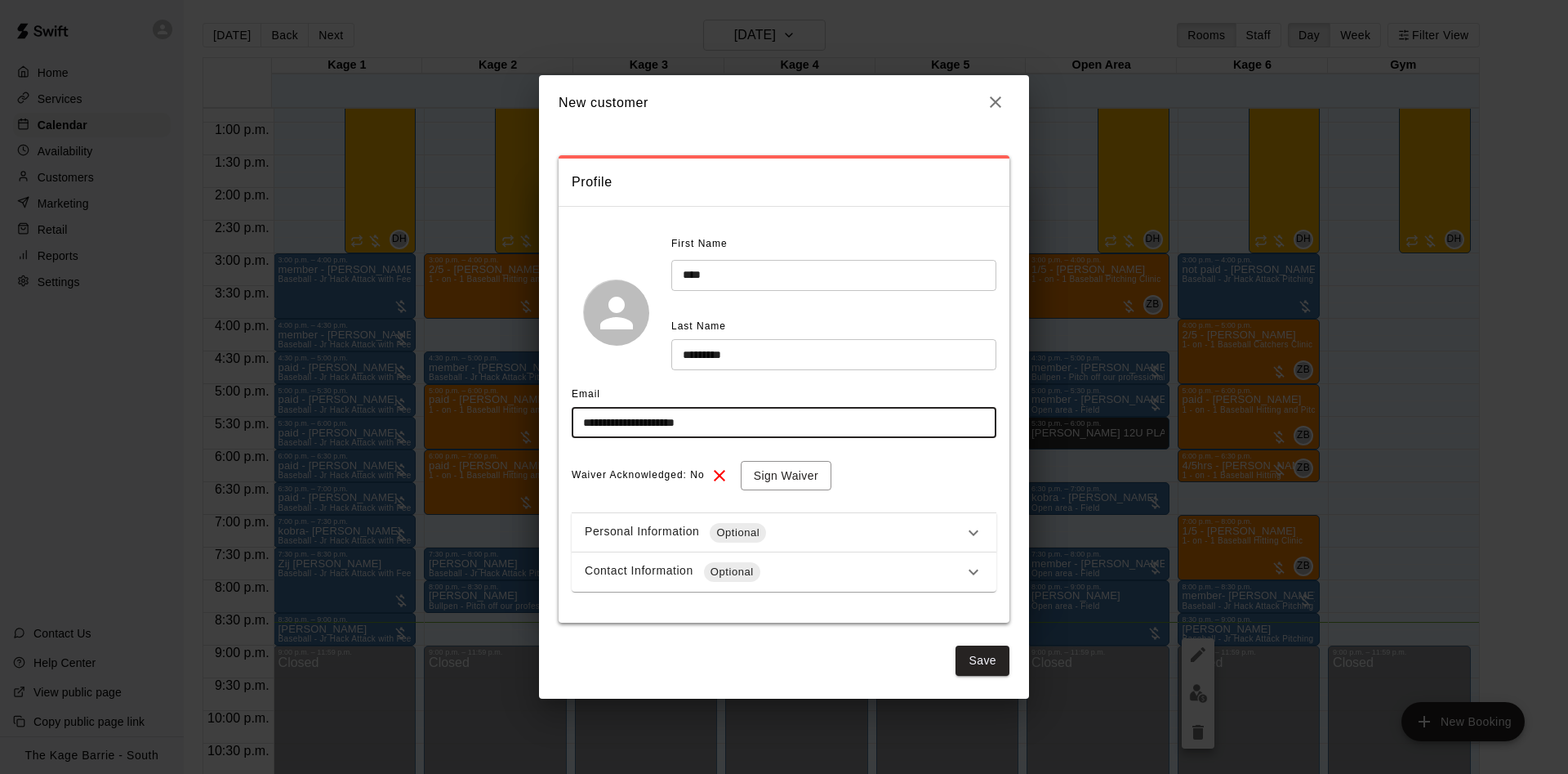
type input "**********"
click at [851, 533] on div "Personal Information Optional" at bounding box center [774, 532] width 379 height 20
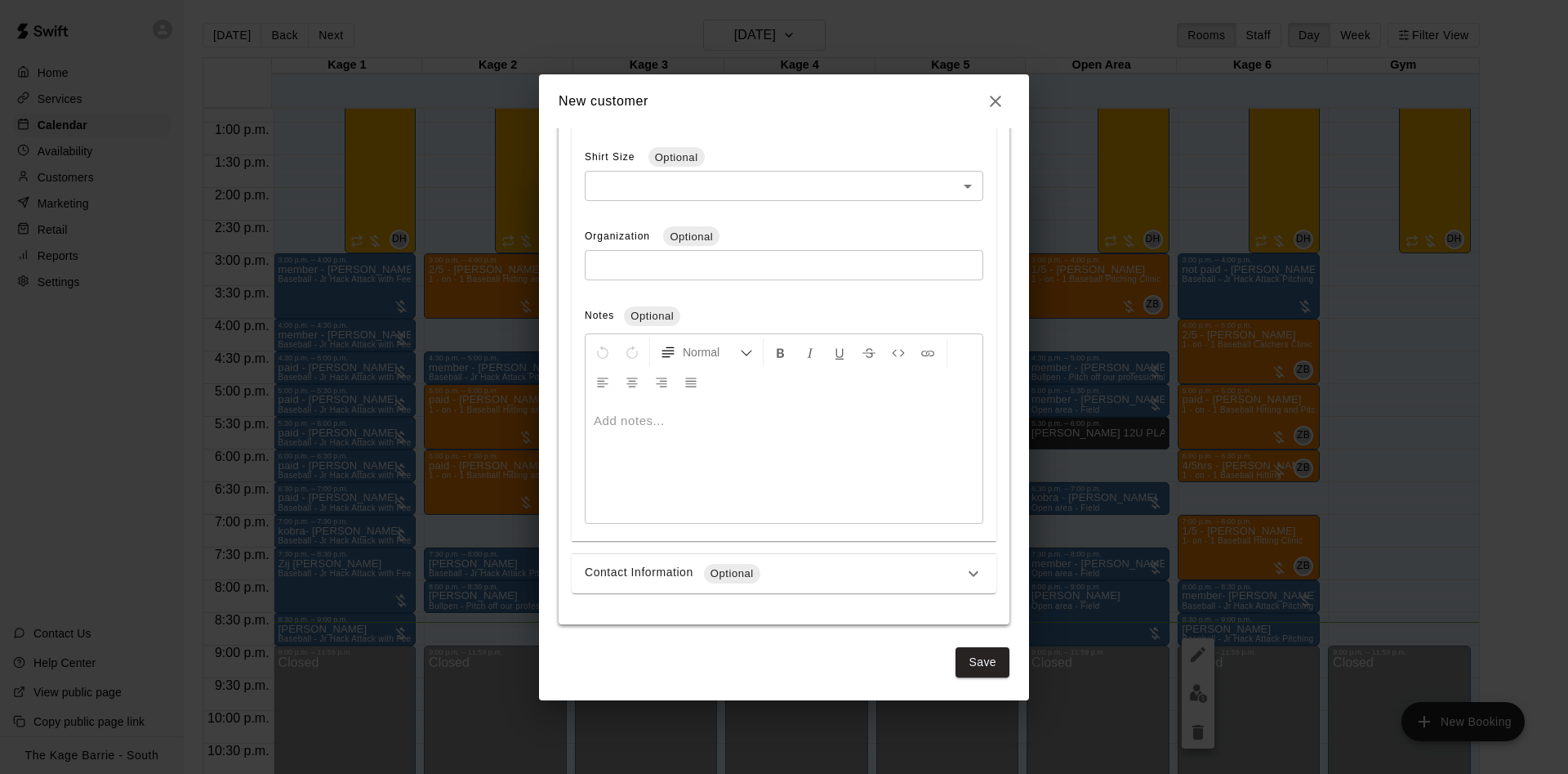
drag, startPoint x: 821, startPoint y: 573, endPoint x: 818, endPoint y: 556, distance: 17.3
click at [821, 568] on div "Contact Information Optional" at bounding box center [774, 573] width 379 height 20
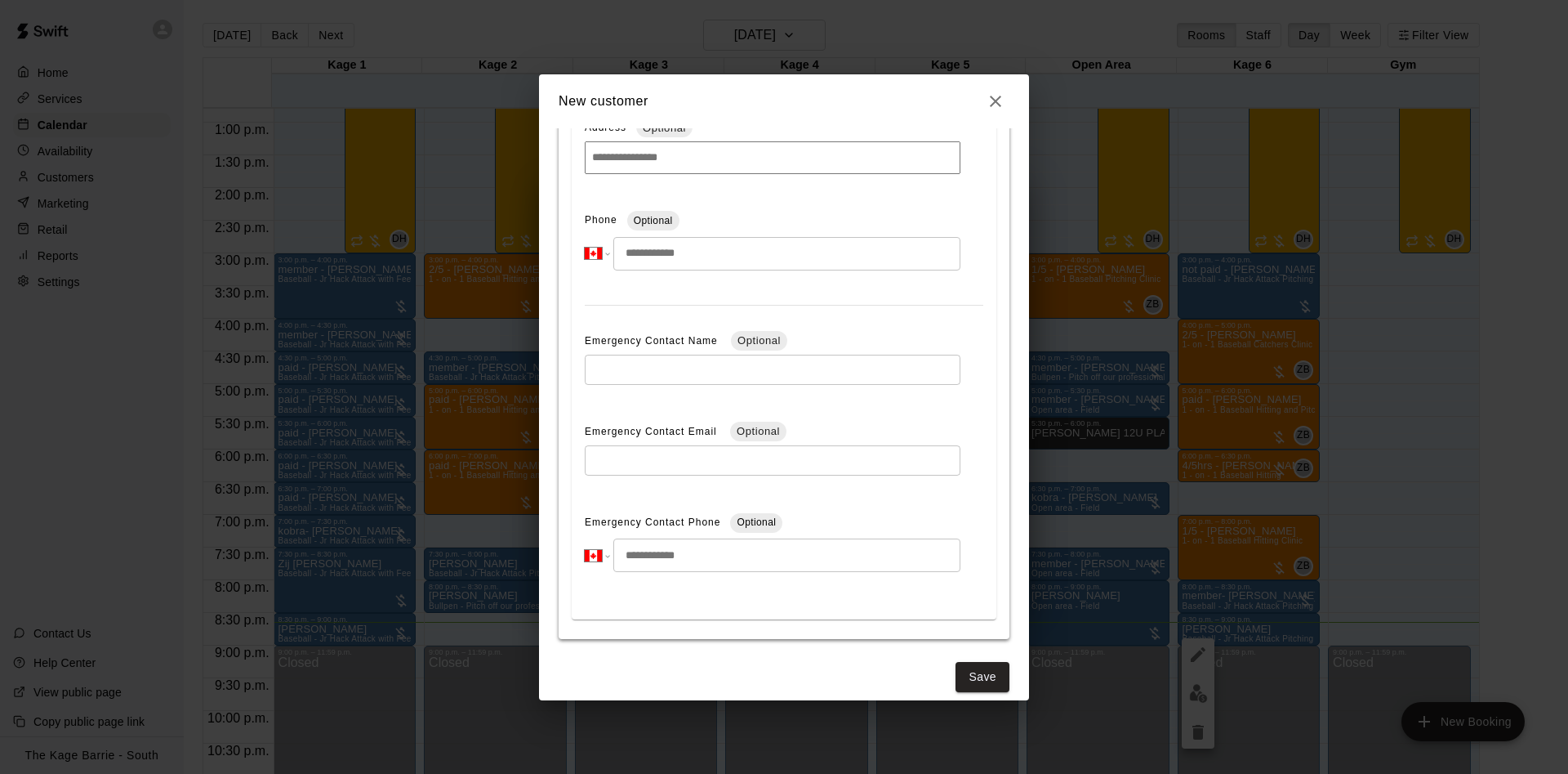
scroll to position [1117, 0]
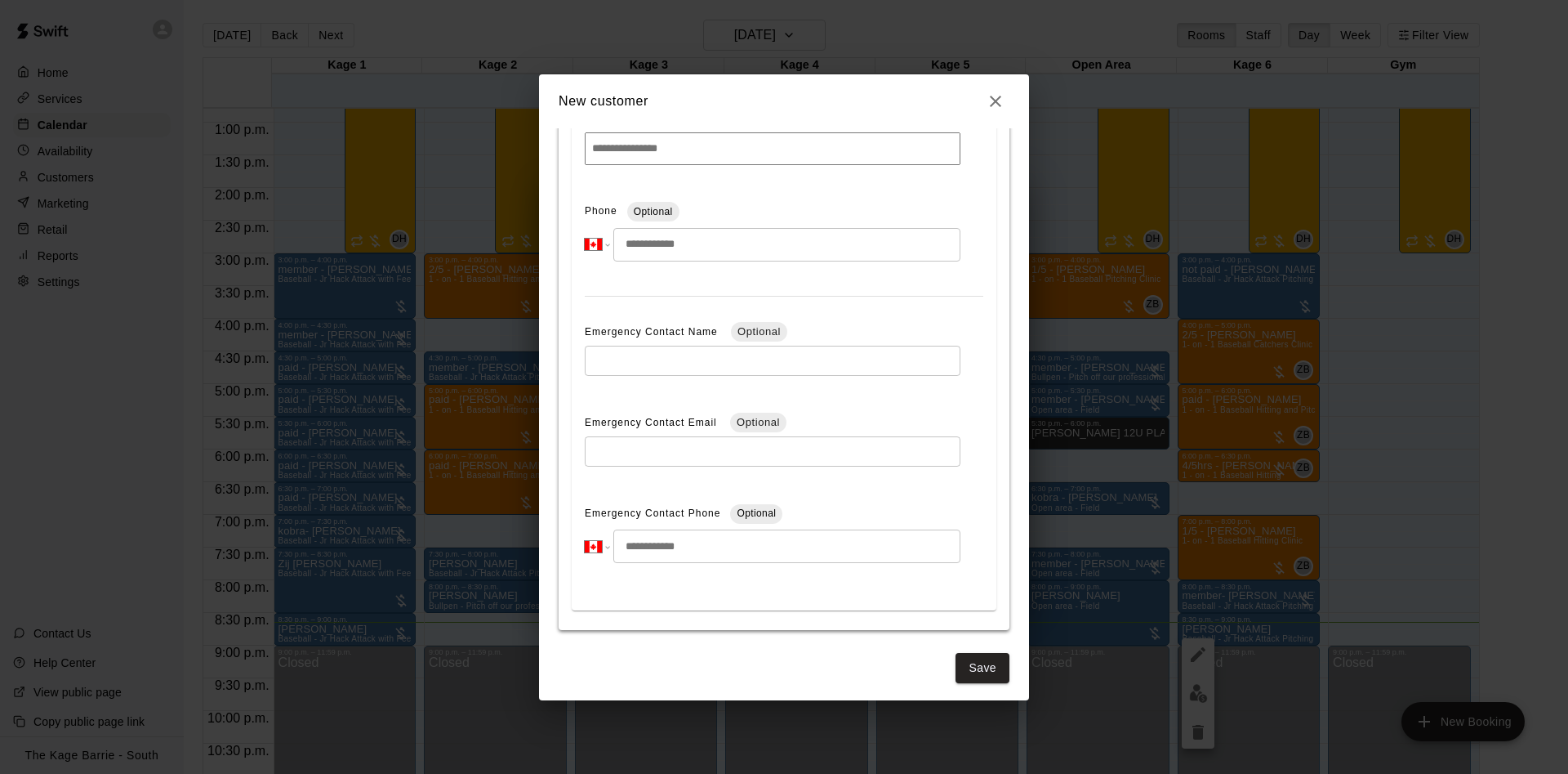
click at [689, 243] on input "tel" at bounding box center [786, 244] width 347 height 34
type input "**********"
click at [976, 657] on button "Save" at bounding box center [982, 668] width 54 height 30
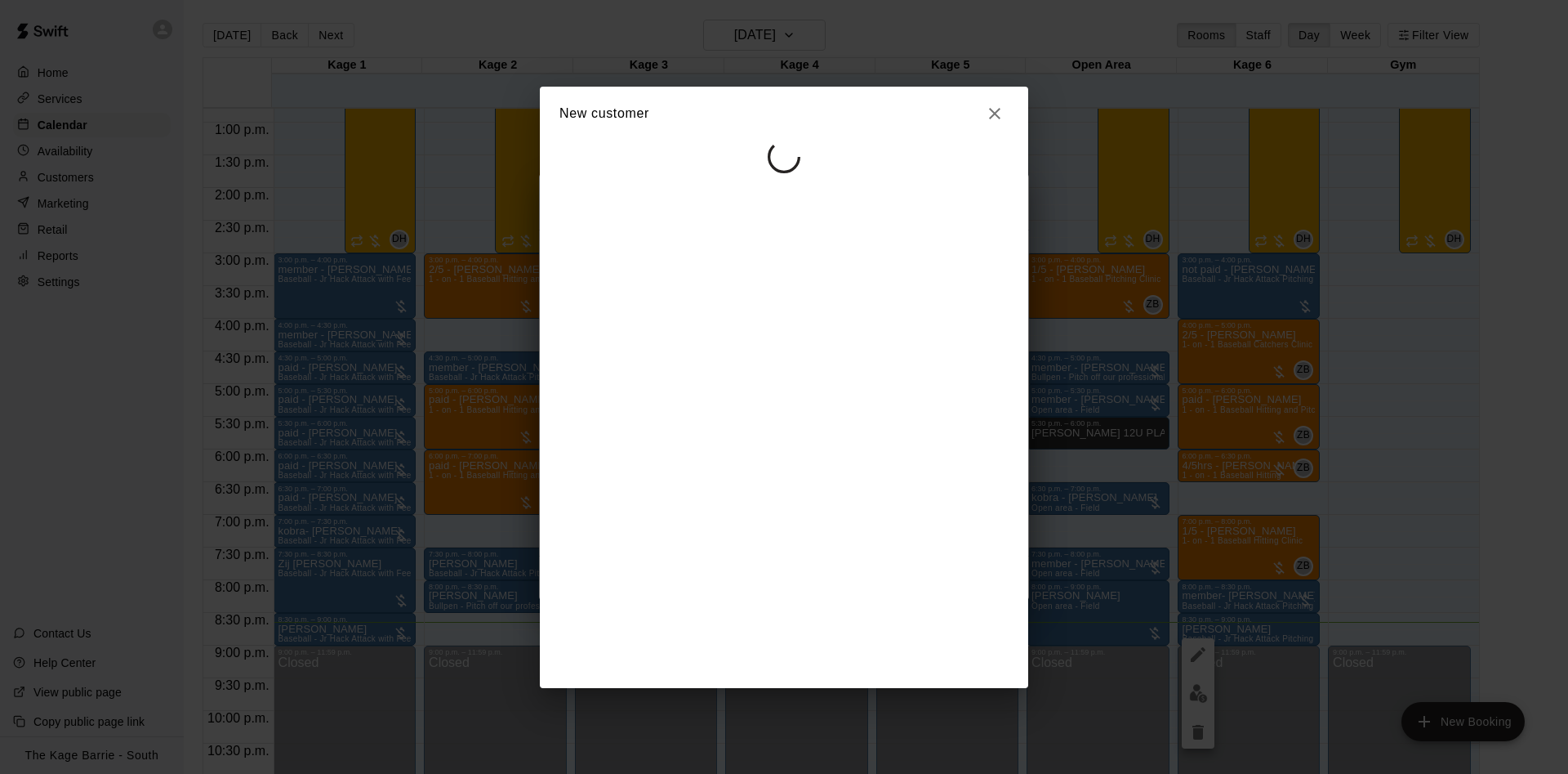
scroll to position [0, 0]
select select "**"
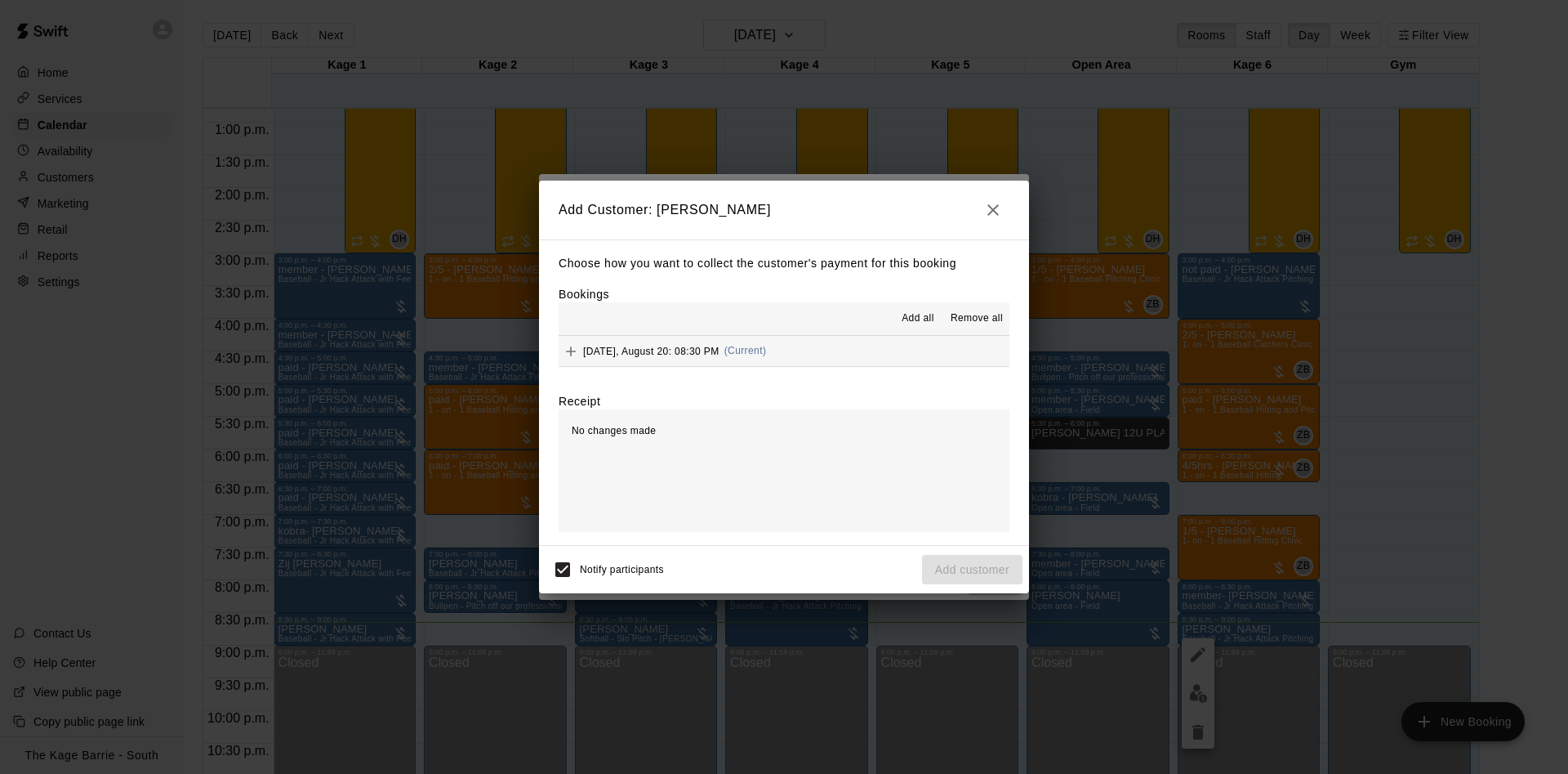
click at [933, 310] on button "Add all" at bounding box center [918, 318] width 52 height 26
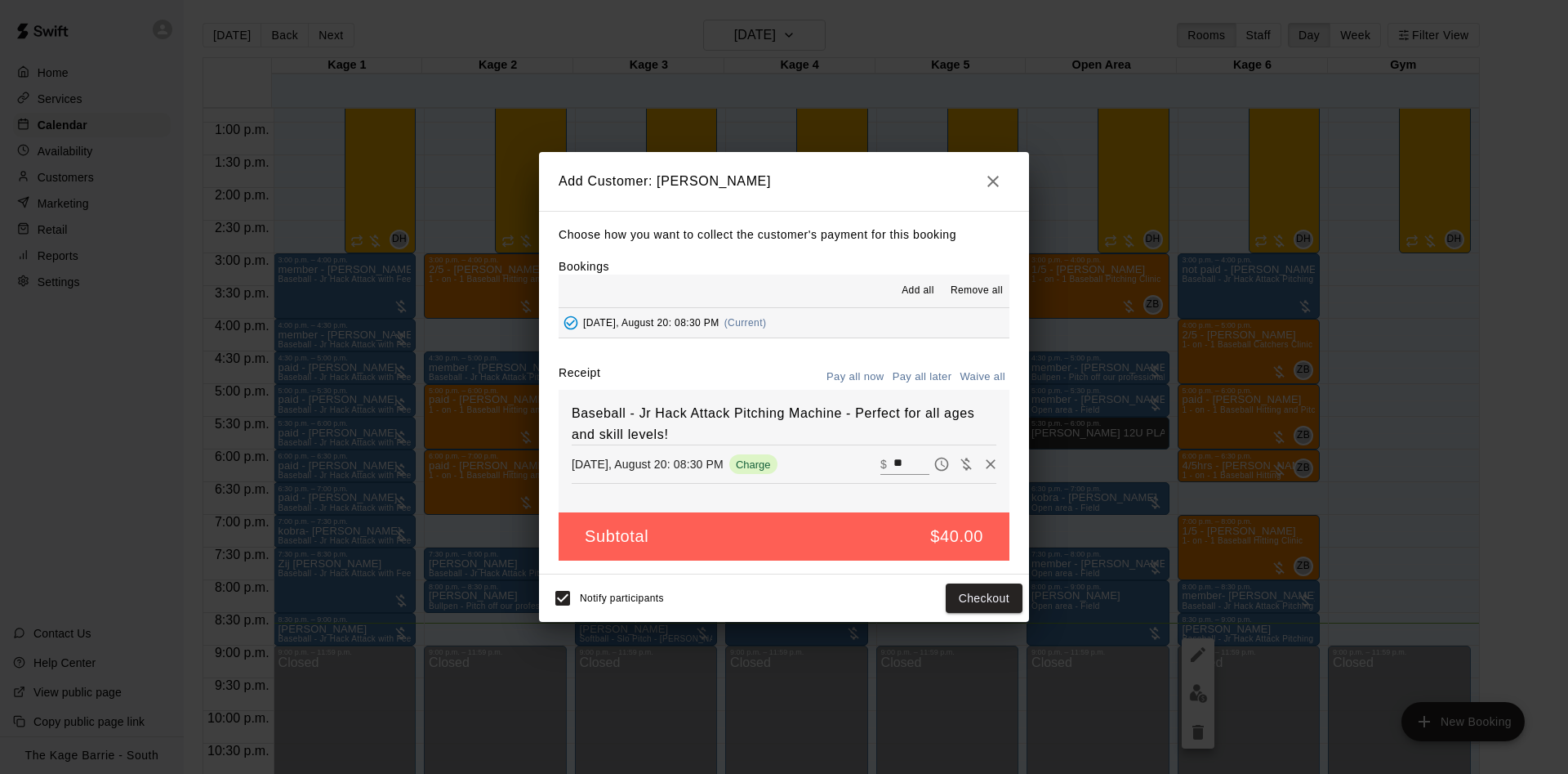
click at [930, 369] on button "Pay all later" at bounding box center [922, 377] width 68 height 25
click at [992, 599] on button "Add customer" at bounding box center [973, 598] width 101 height 30
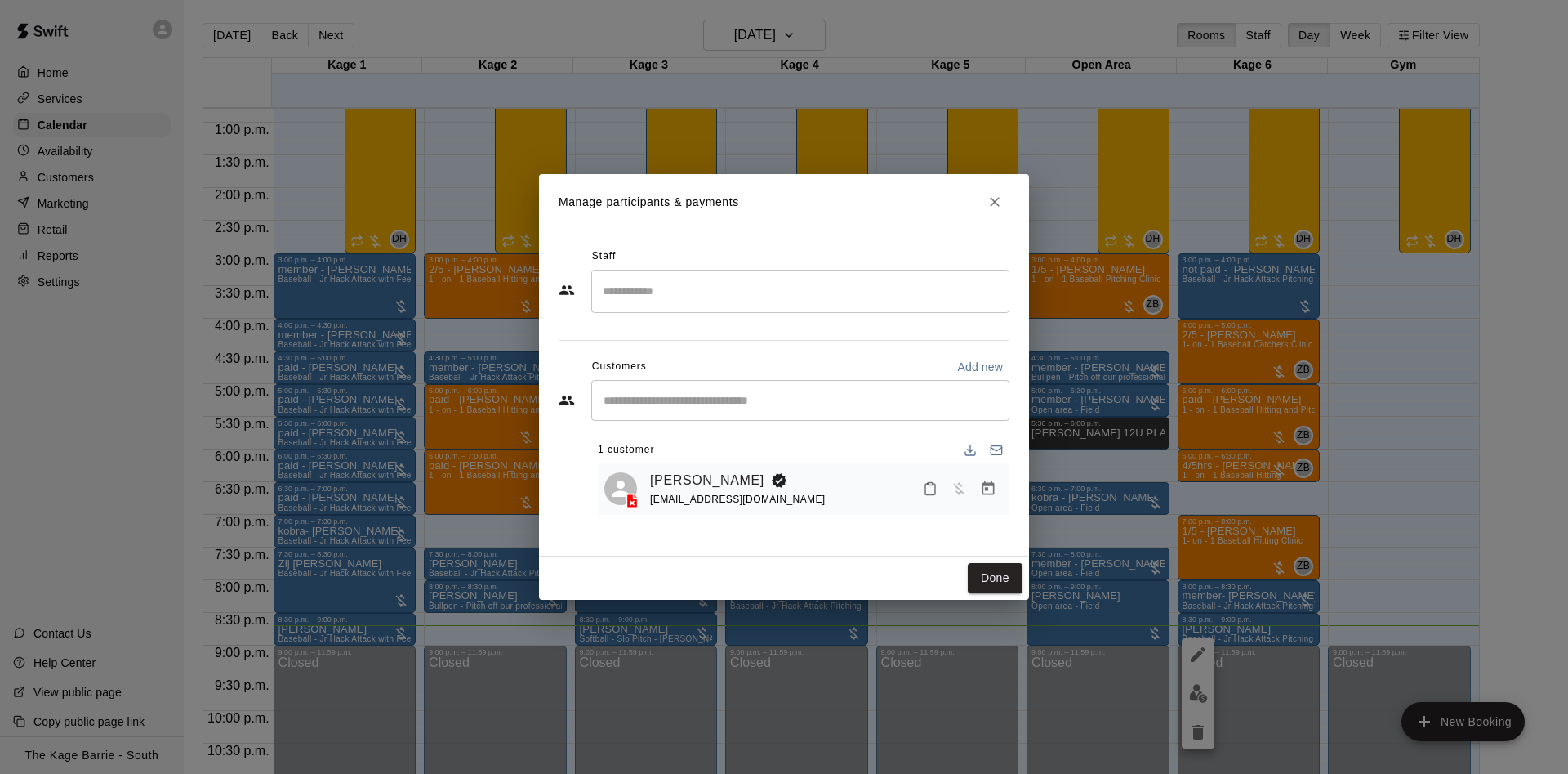
drag, startPoint x: 982, startPoint y: 571, endPoint x: 1145, endPoint y: 535, distance: 166.9
click at [983, 571] on button "Done" at bounding box center [994, 577] width 55 height 30
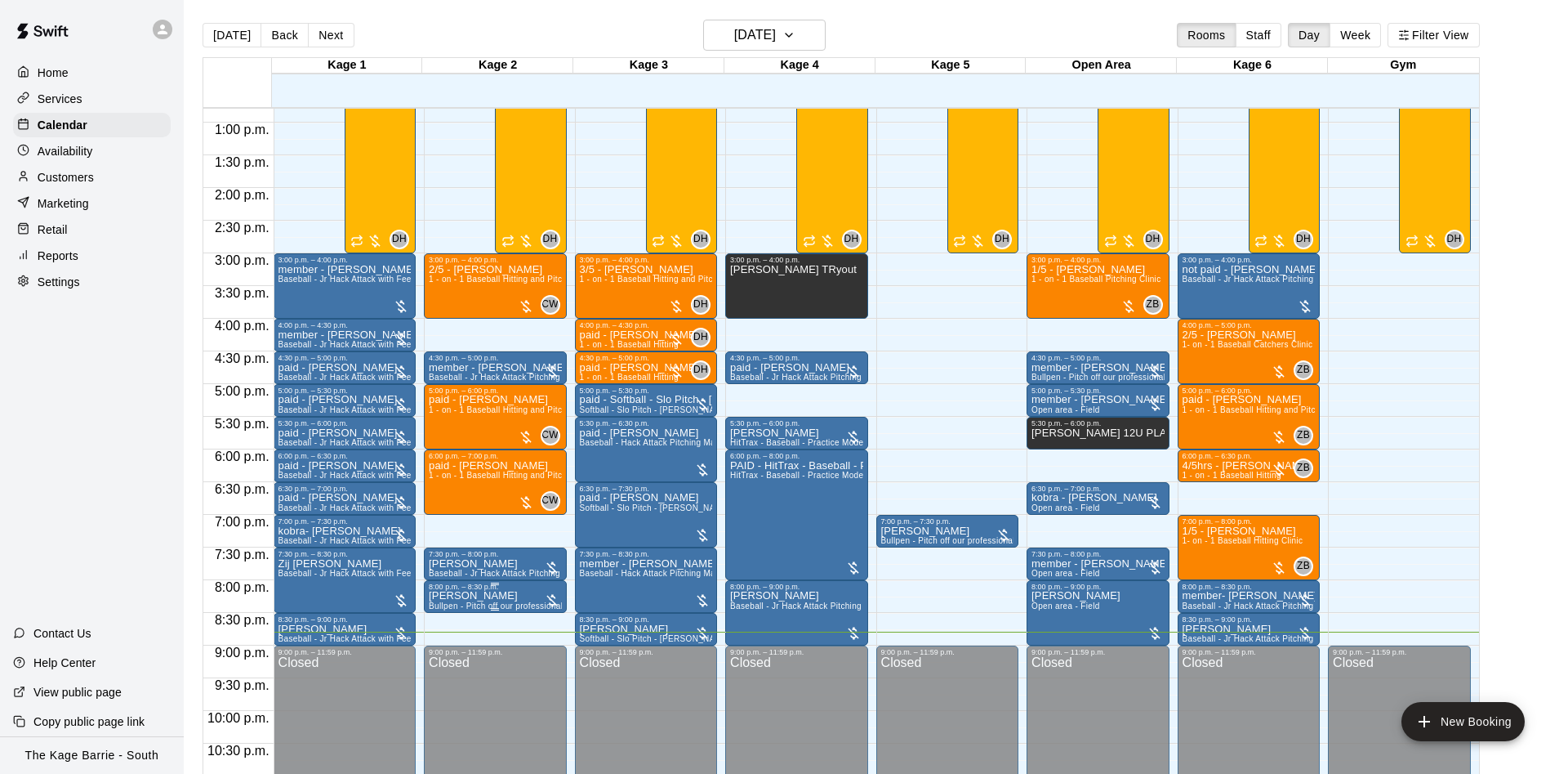
click at [495, 591] on div "8:00 p.m. – 8:30 p.m." at bounding box center [495, 586] width 133 height 8
click at [442, 589] on button "edit" at bounding box center [442, 601] width 33 height 33
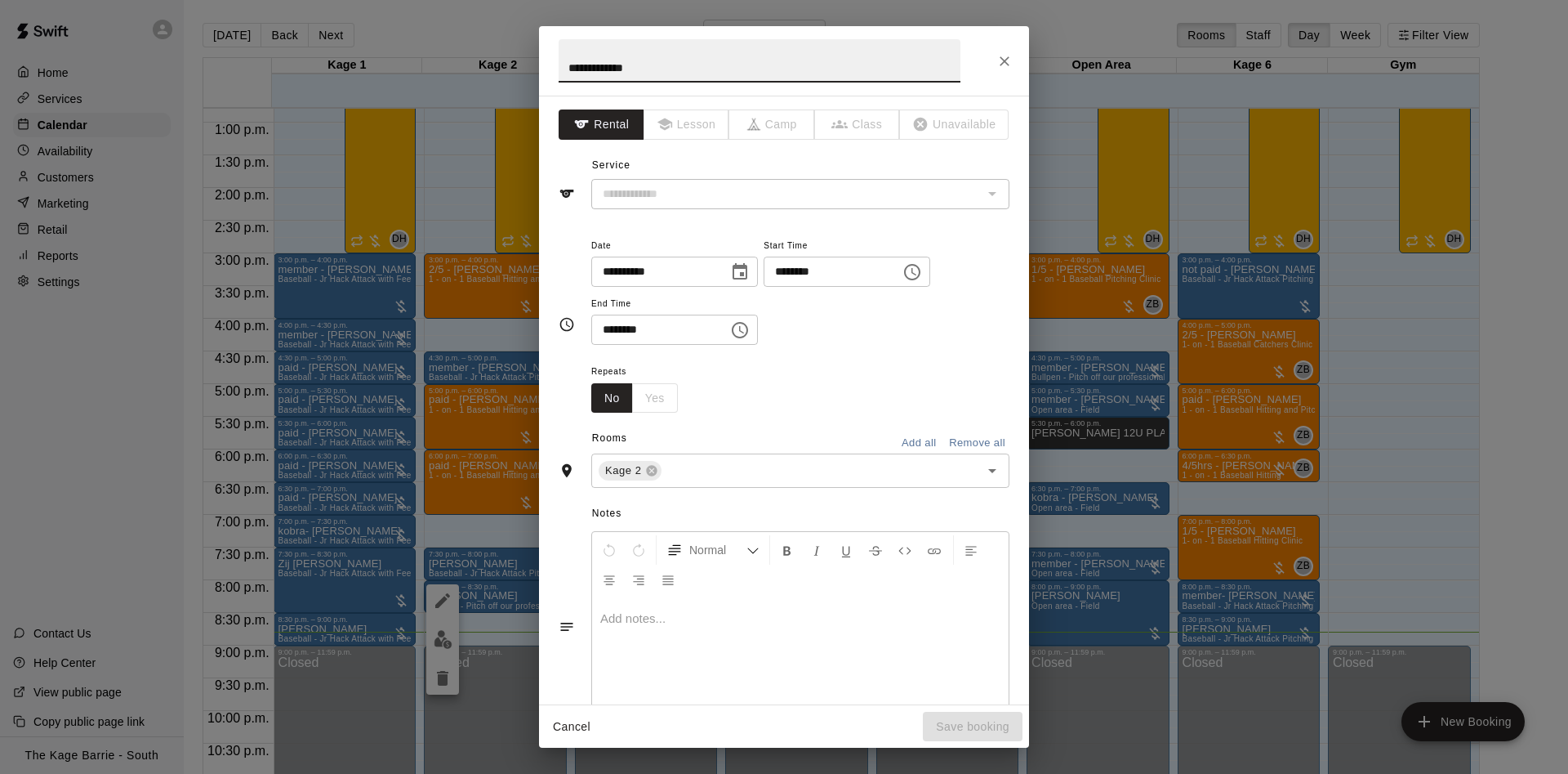
type input "**********"
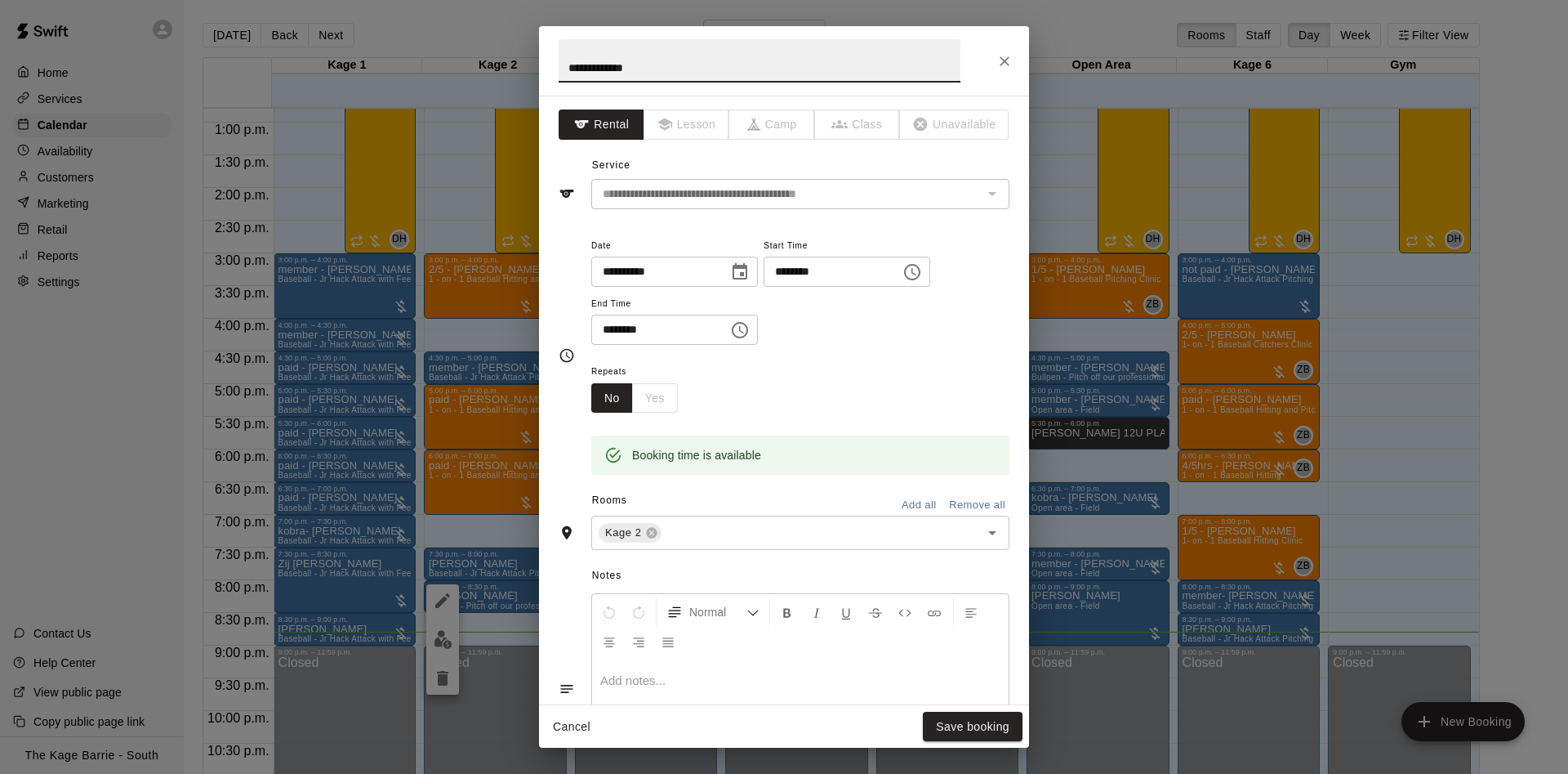
drag, startPoint x: 652, startPoint y: 65, endPoint x: 490, endPoint y: 57, distance: 162.2
click at [559, 57] on input "**********" at bounding box center [760, 61] width 402 height 43
type input "******"
click at [953, 725] on button "Save booking" at bounding box center [972, 726] width 100 height 30
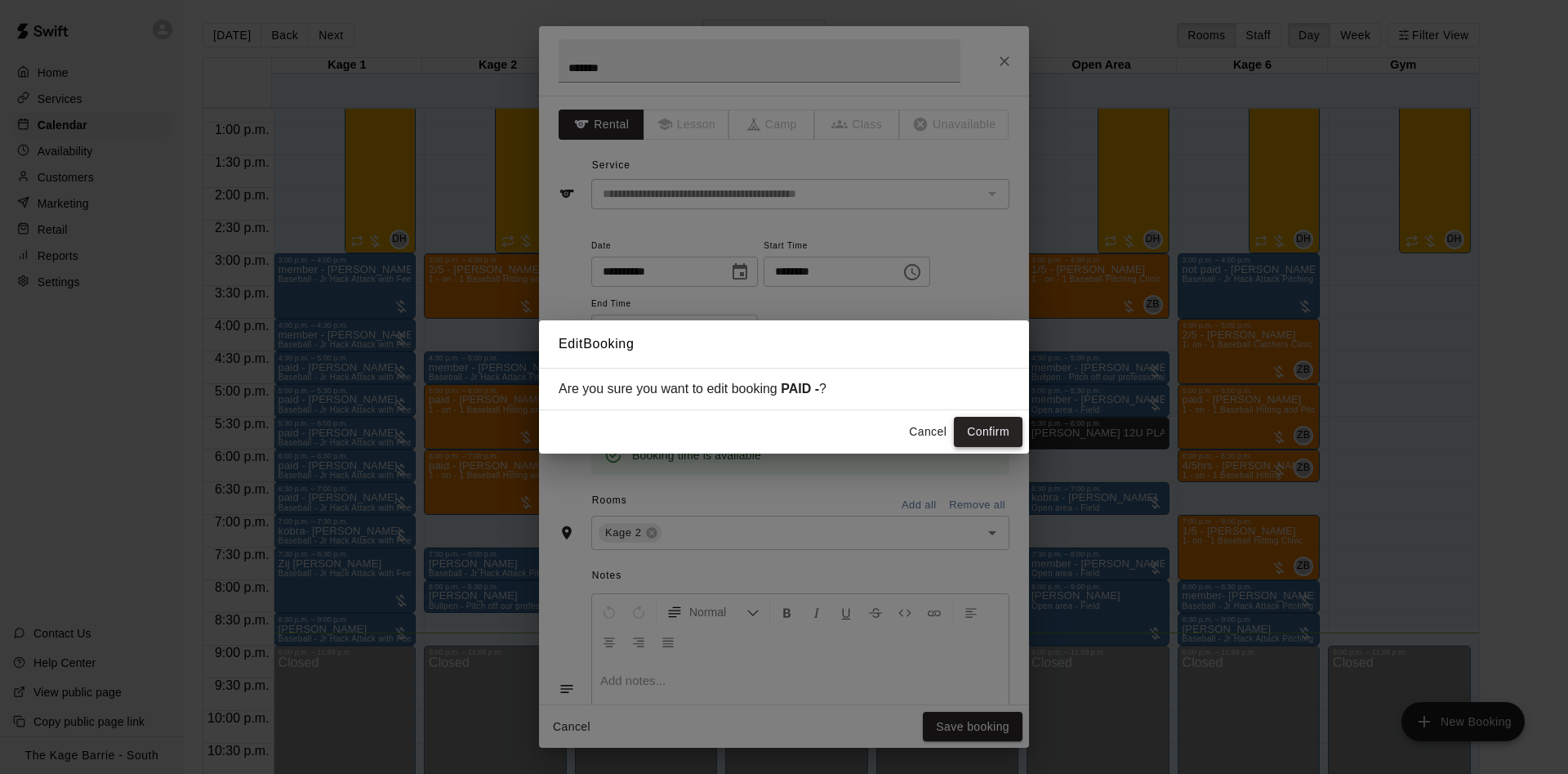
click at [1006, 435] on button "Confirm" at bounding box center [987, 431] width 69 height 30
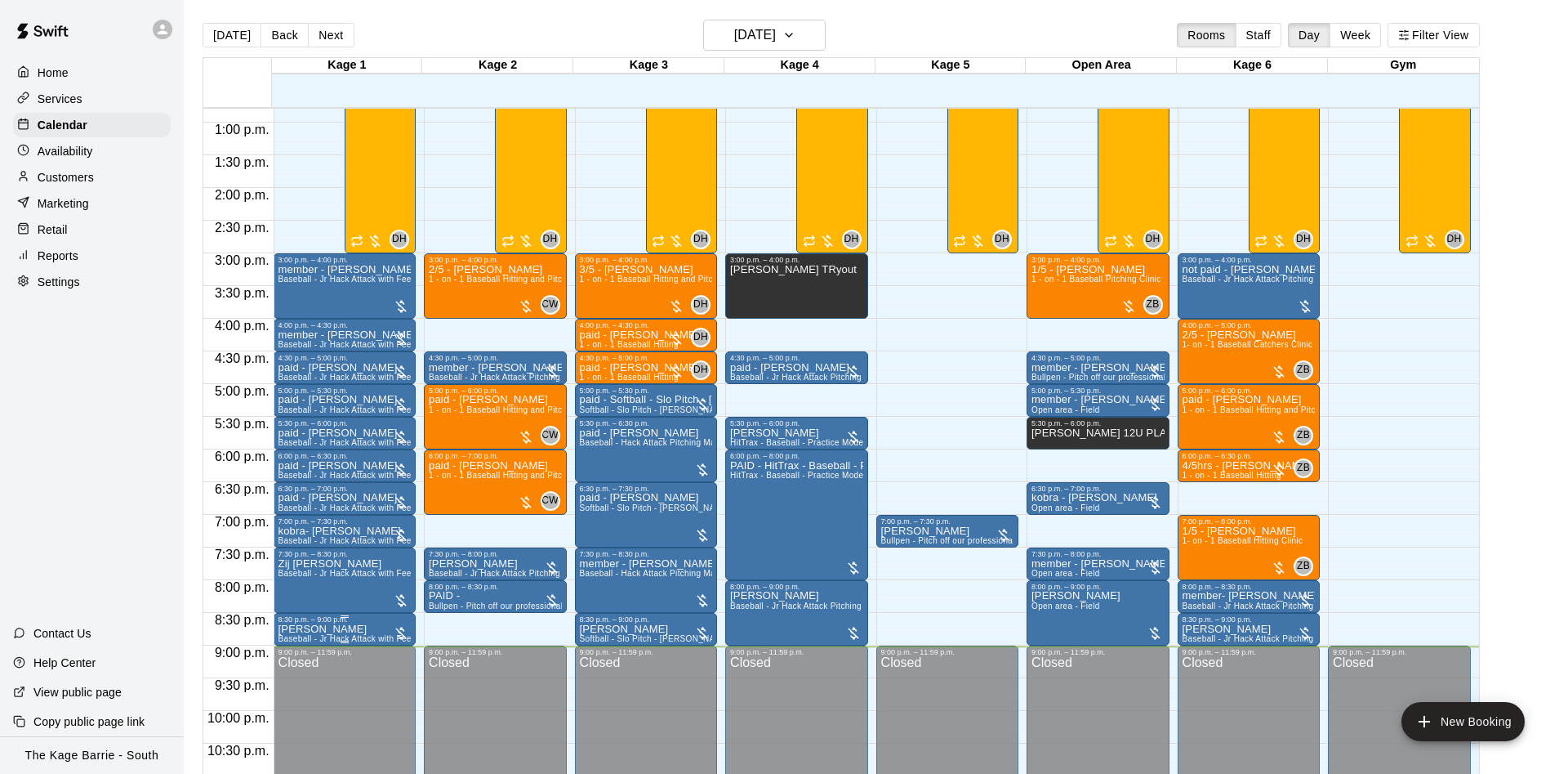
click at [342, 629] on p "[PERSON_NAME]" at bounding box center [344, 629] width 133 height 0
drag, startPoint x: 296, startPoint y: 637, endPoint x: 313, endPoint y: 626, distance: 20.2
click at [296, 637] on button "edit" at bounding box center [292, 649] width 33 height 33
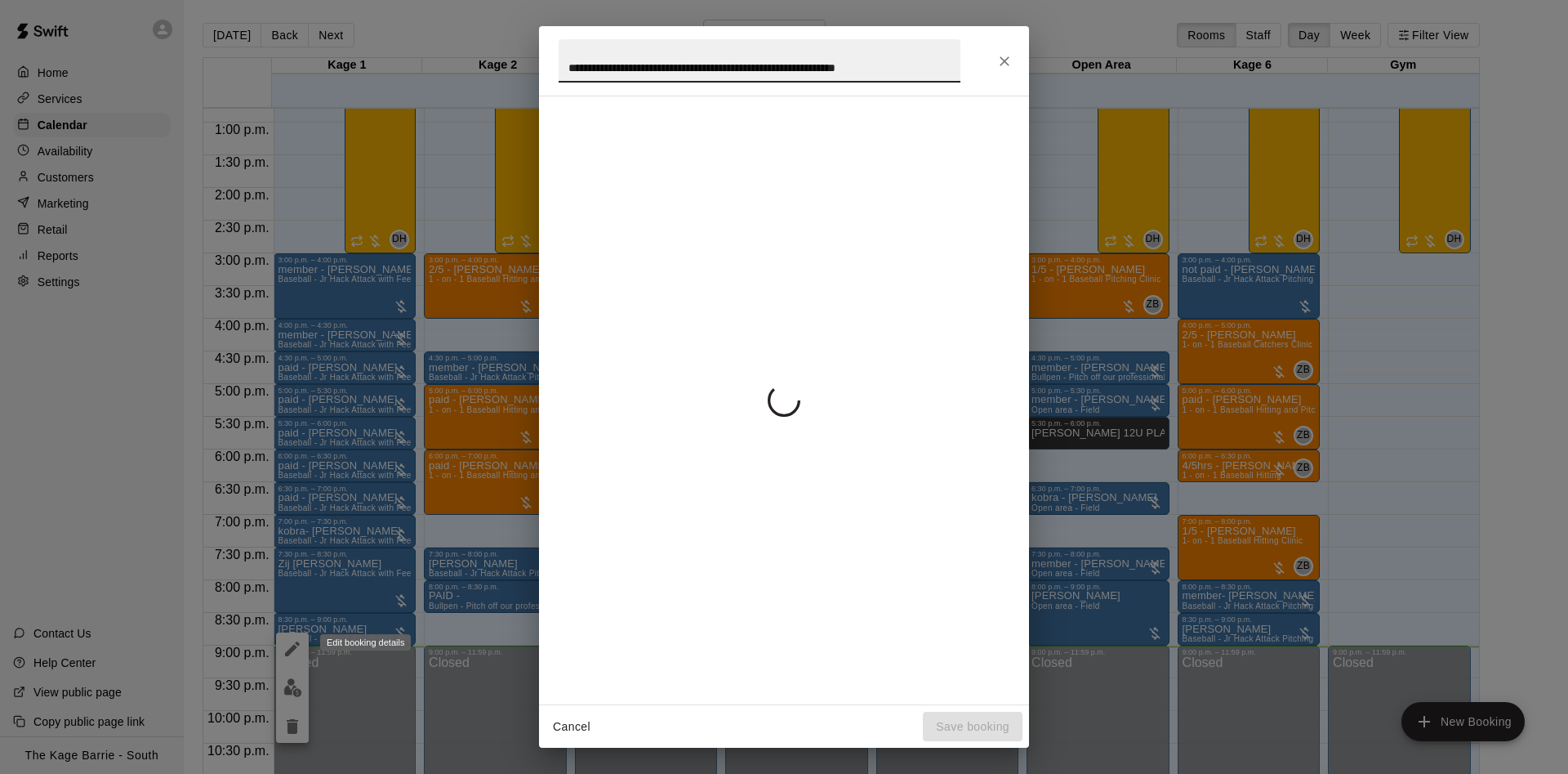
scroll to position [0, 32]
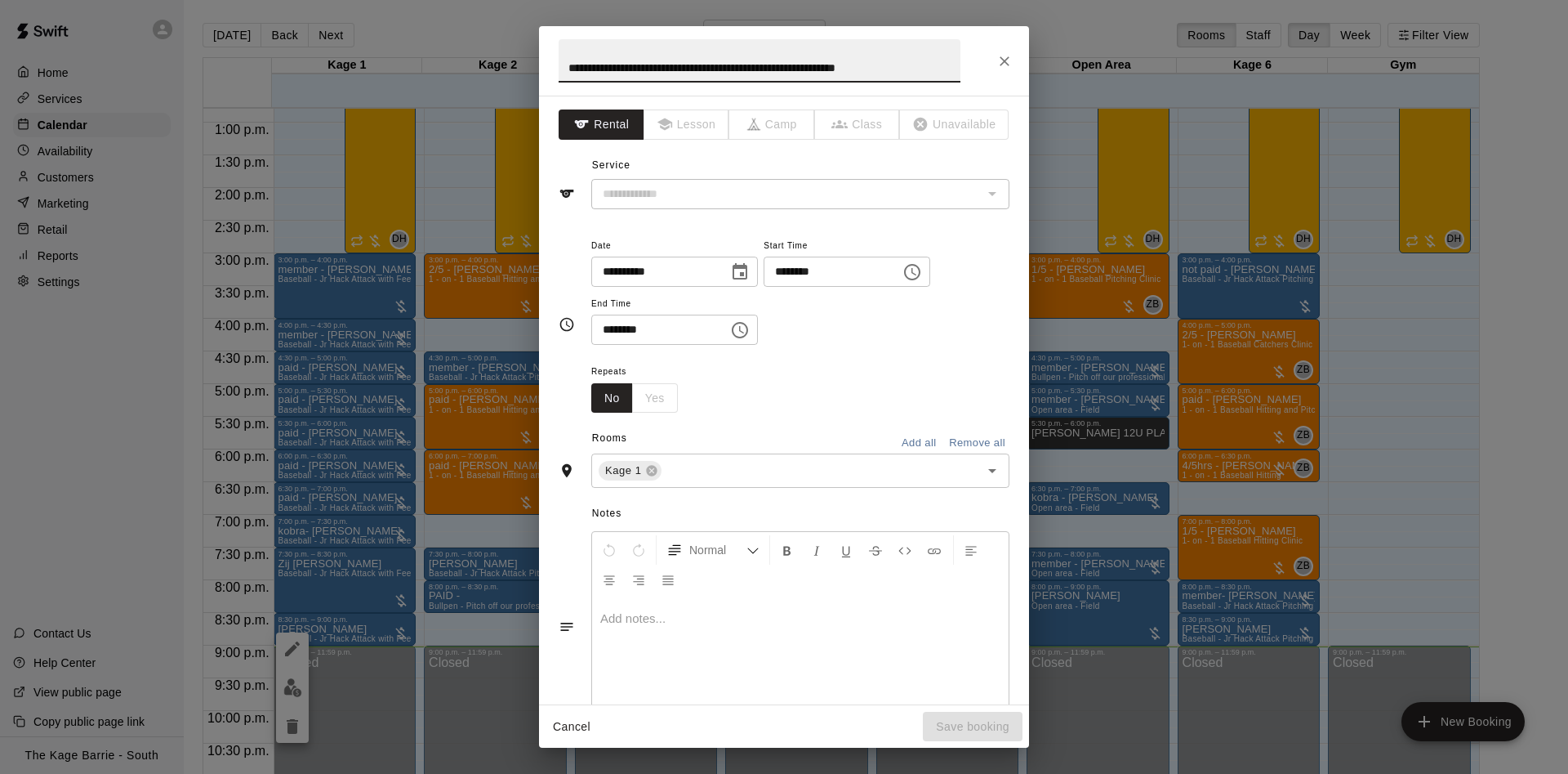
type input "**********"
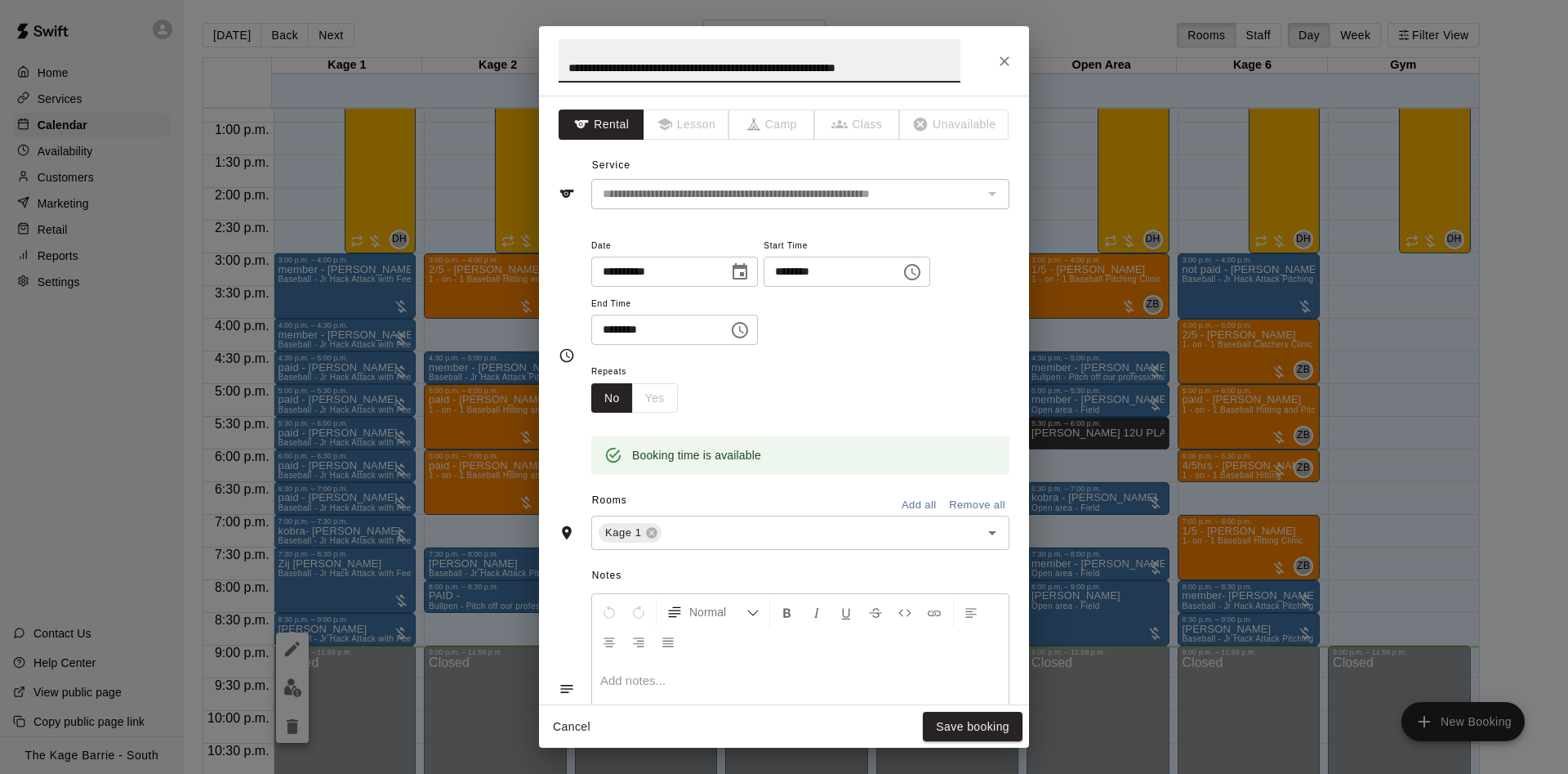
drag, startPoint x: 950, startPoint y: 59, endPoint x: 492, endPoint y: 60, distance: 458.0
click at [539, 77] on div "**********" at bounding box center [784, 386] width 490 height 721
type input "*"
type input "****"
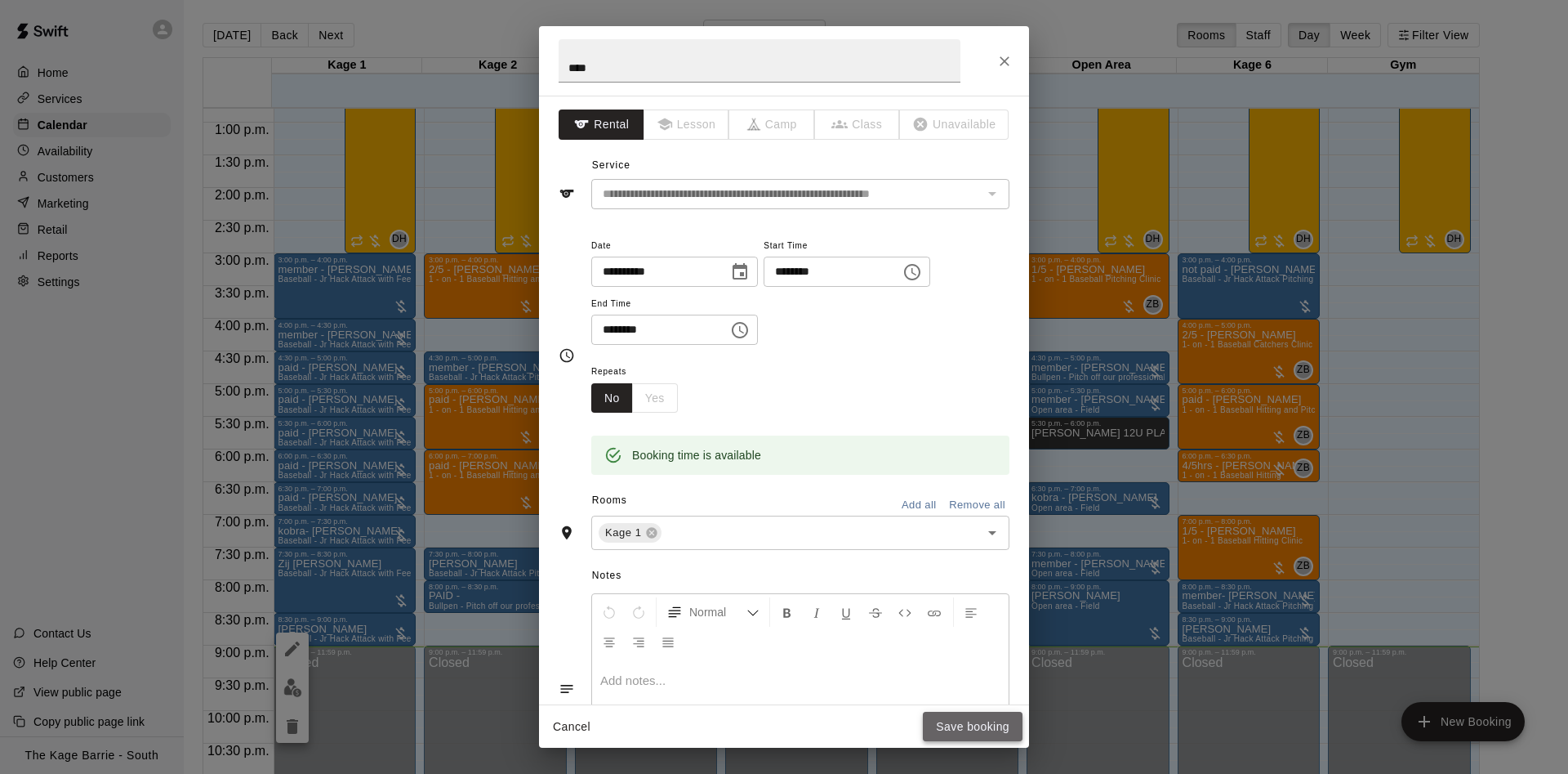
click at [993, 715] on button "Save booking" at bounding box center [972, 726] width 100 height 30
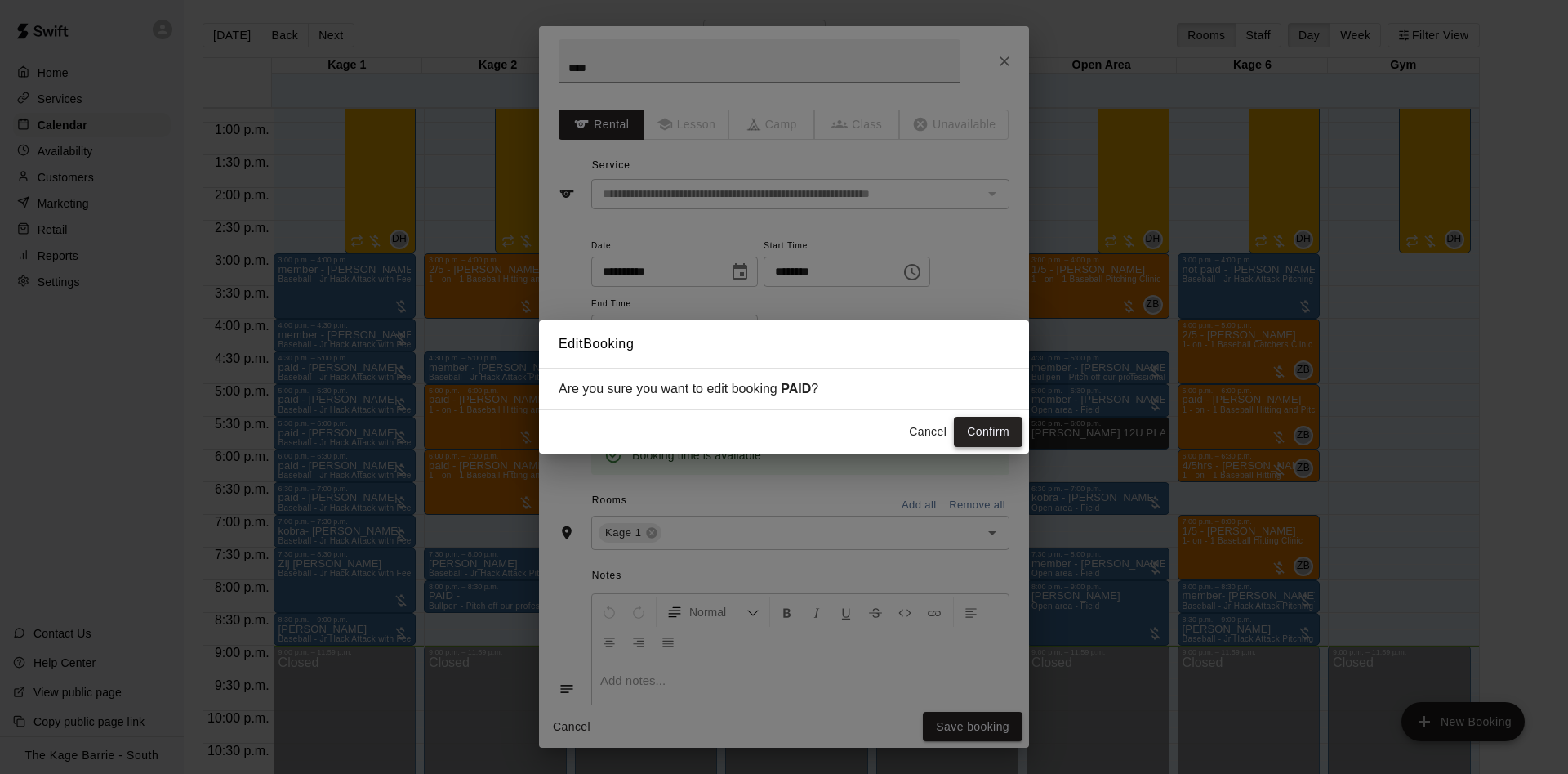
click at [1000, 432] on button "Confirm" at bounding box center [987, 431] width 69 height 30
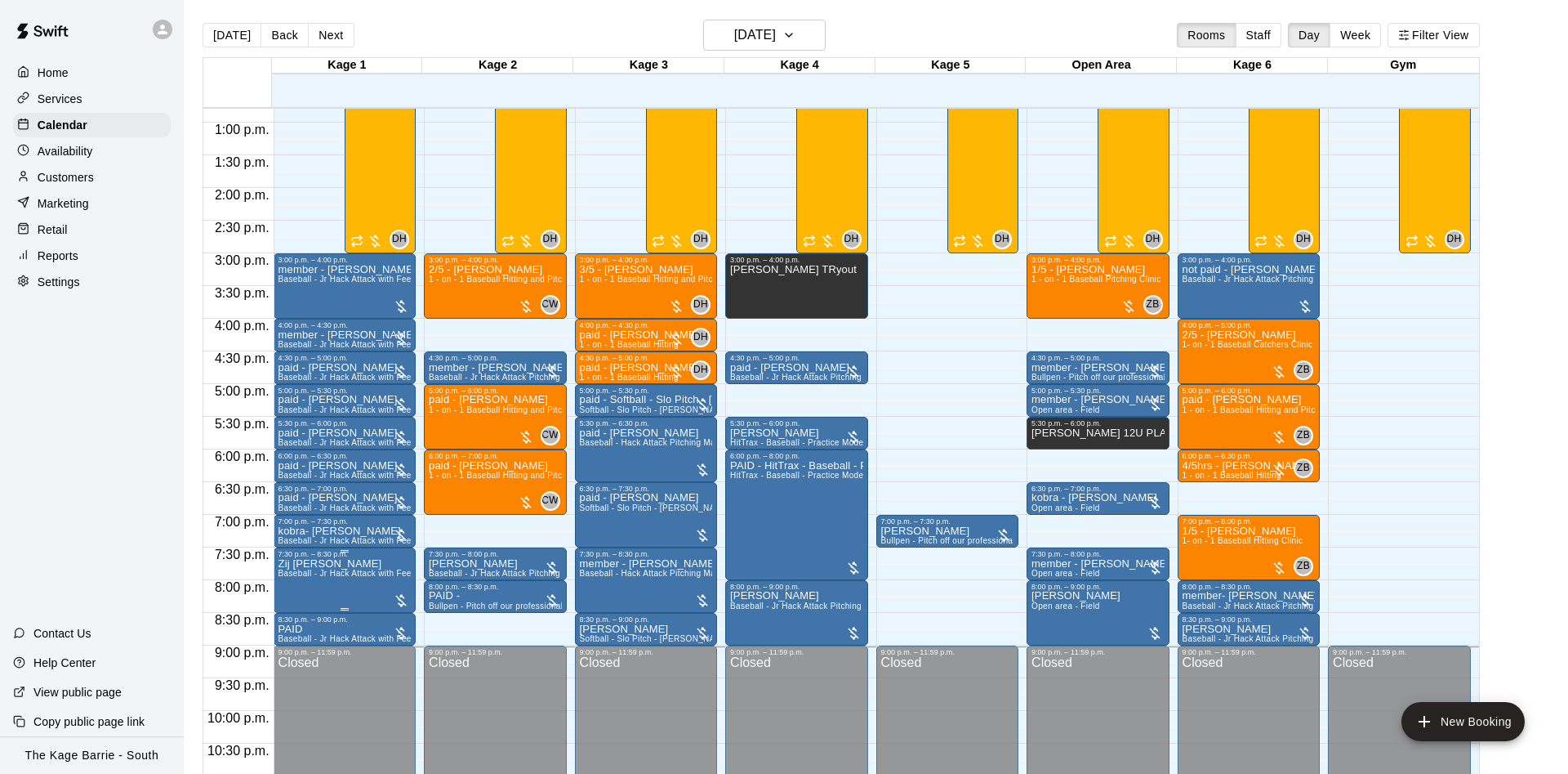
click at [299, 576] on icon "edit" at bounding box center [292, 577] width 20 height 20
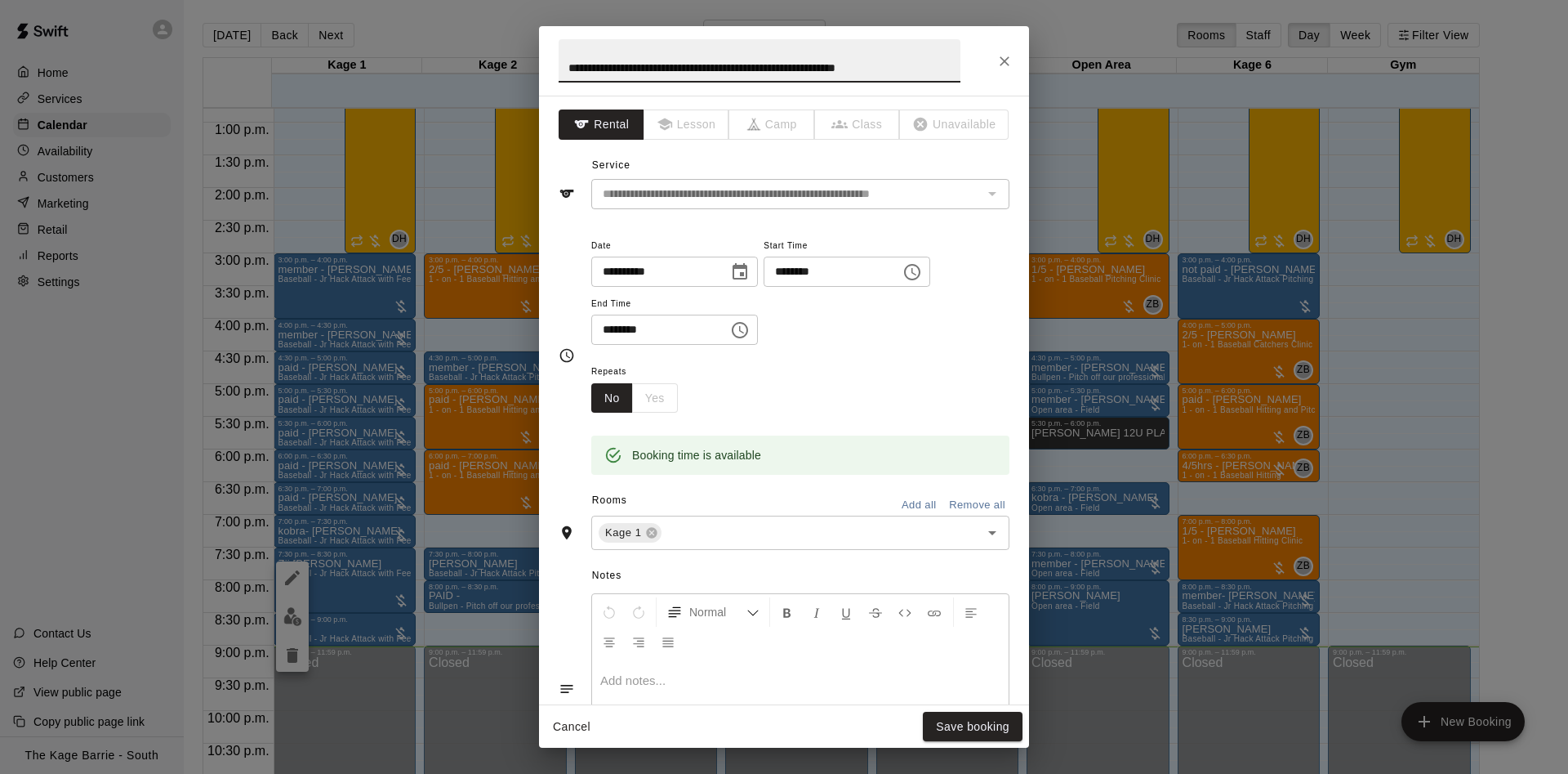
drag, startPoint x: 948, startPoint y: 67, endPoint x: 439, endPoint y: 64, distance: 509.0
click at [559, 64] on input "**********" at bounding box center [760, 61] width 402 height 43
type input "******"
click at [991, 719] on button "Save booking" at bounding box center [972, 726] width 100 height 30
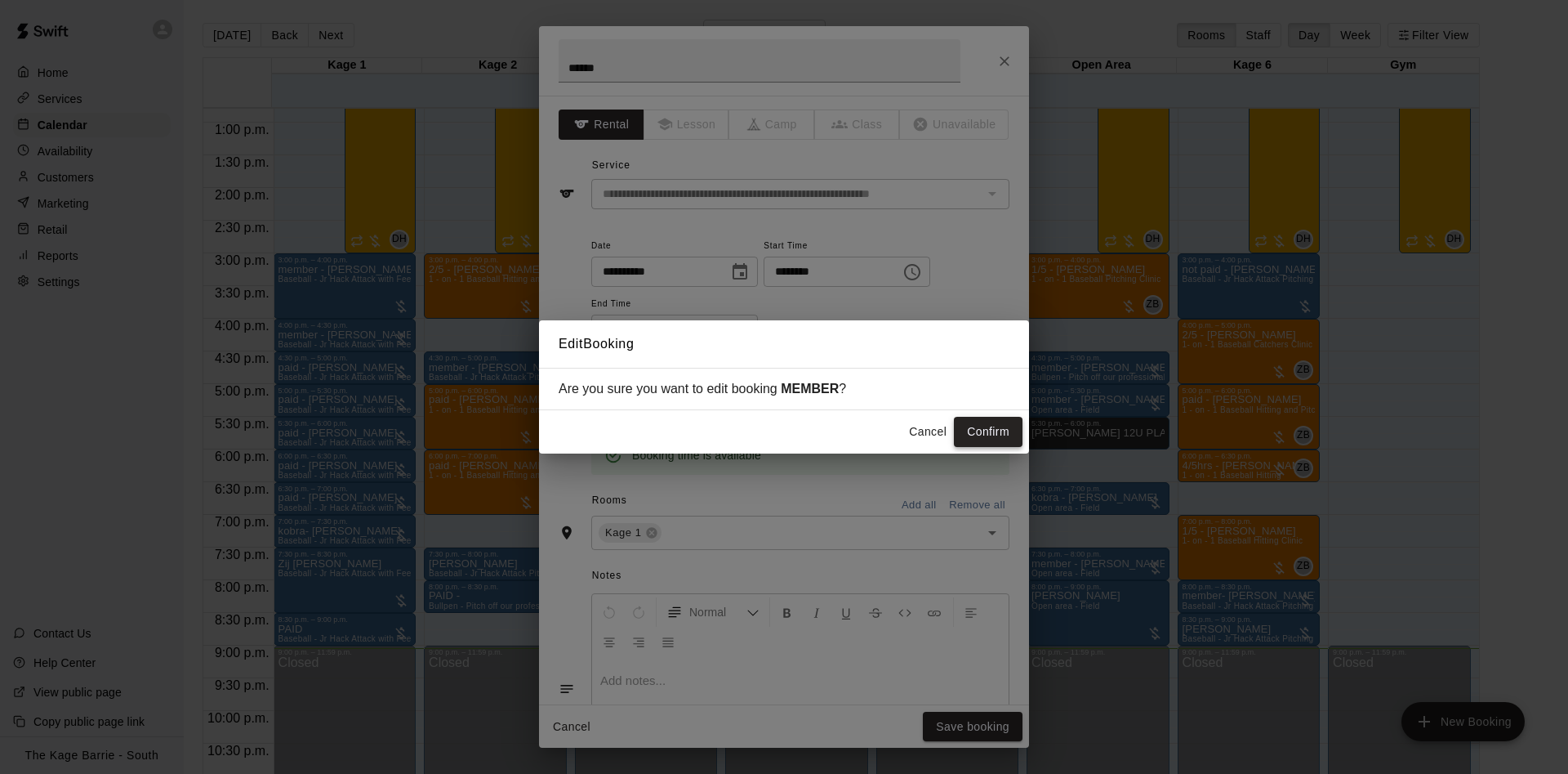
drag, startPoint x: 1000, startPoint y: 437, endPoint x: 996, endPoint y: 446, distance: 9.8
click at [1000, 437] on button "Confirm" at bounding box center [987, 431] width 69 height 30
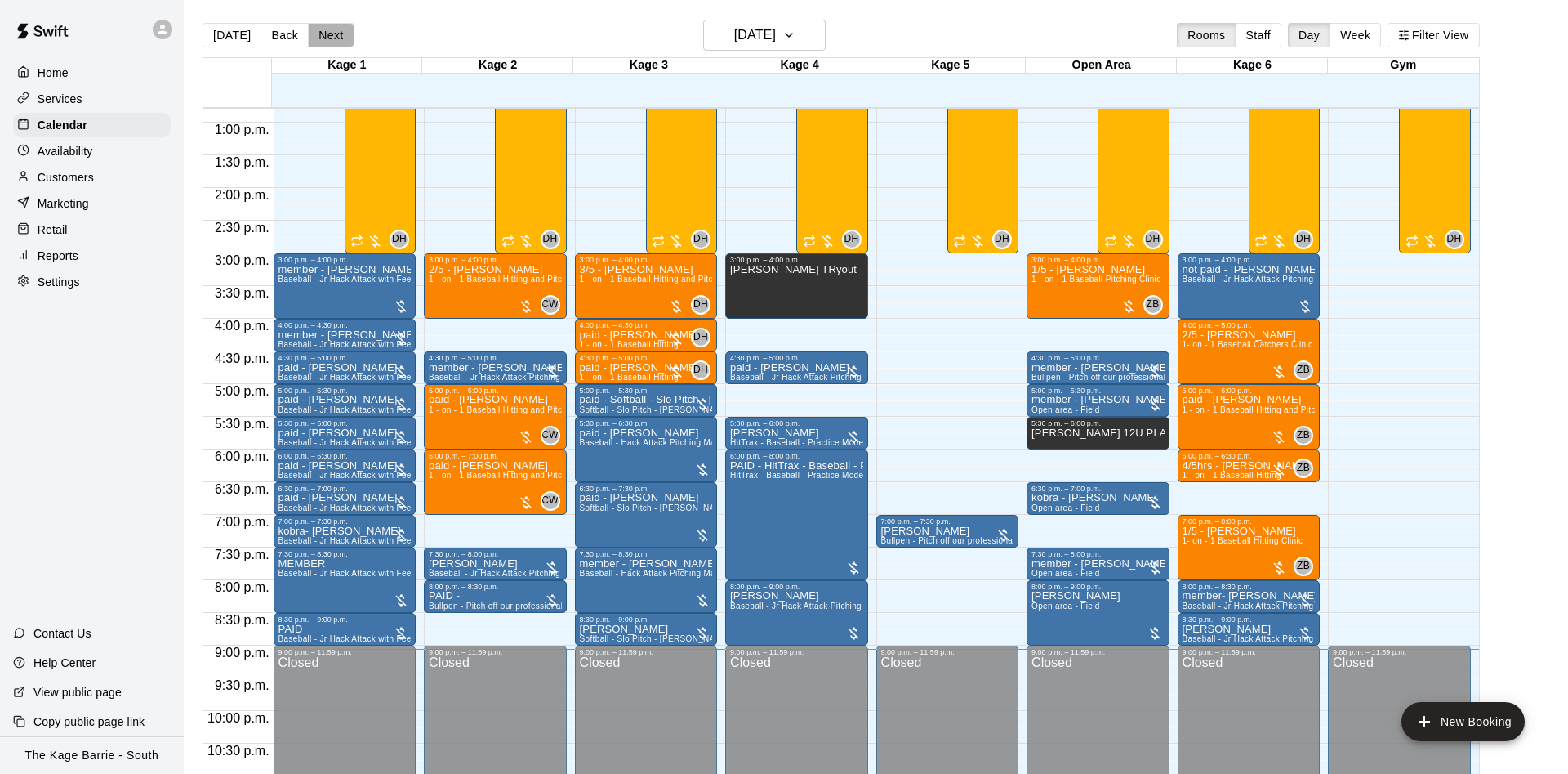
click at [320, 46] on button "Next" at bounding box center [330, 35] width 46 height 24
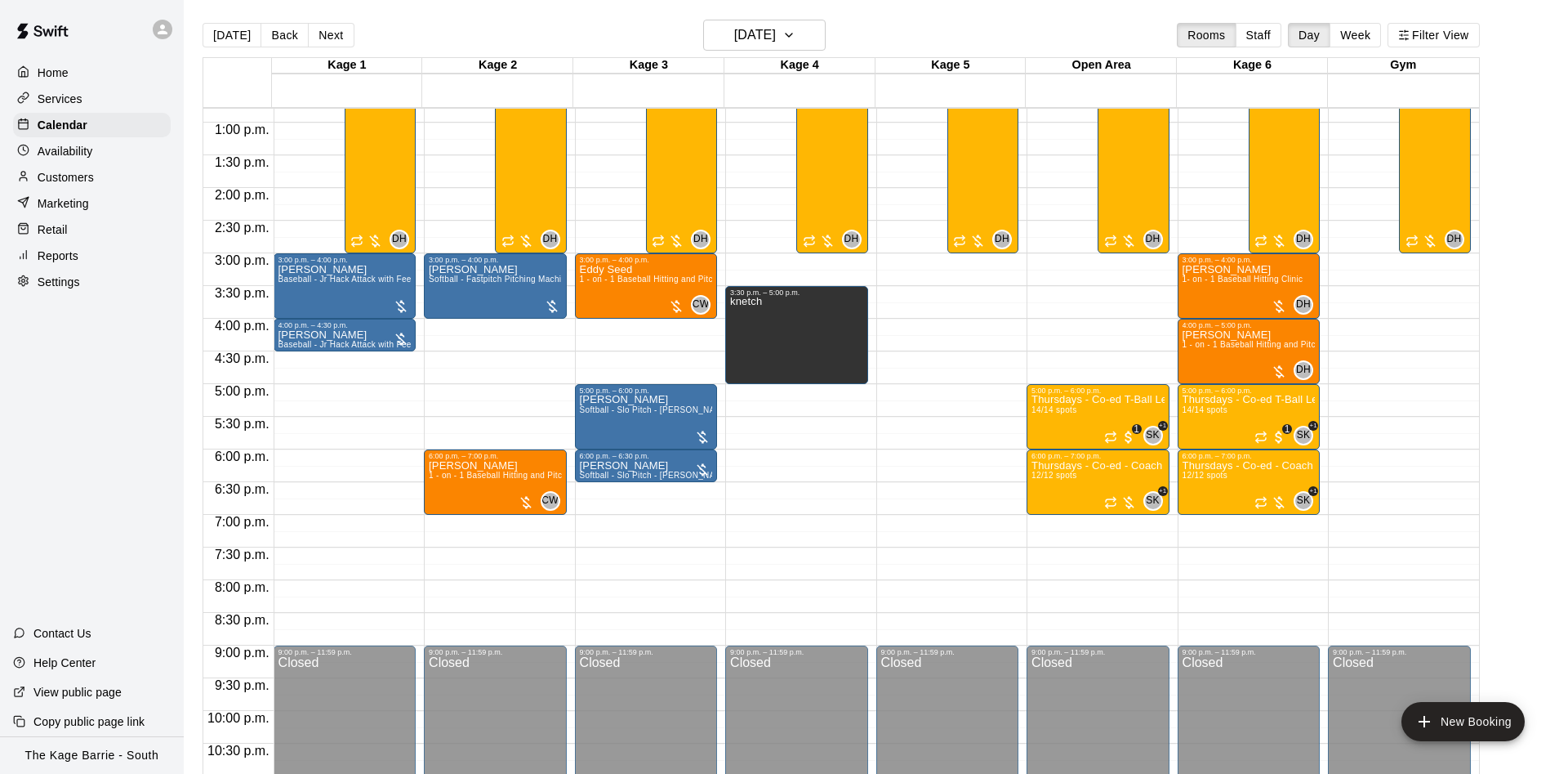
click at [119, 148] on div "Availability" at bounding box center [91, 151] width 157 height 24
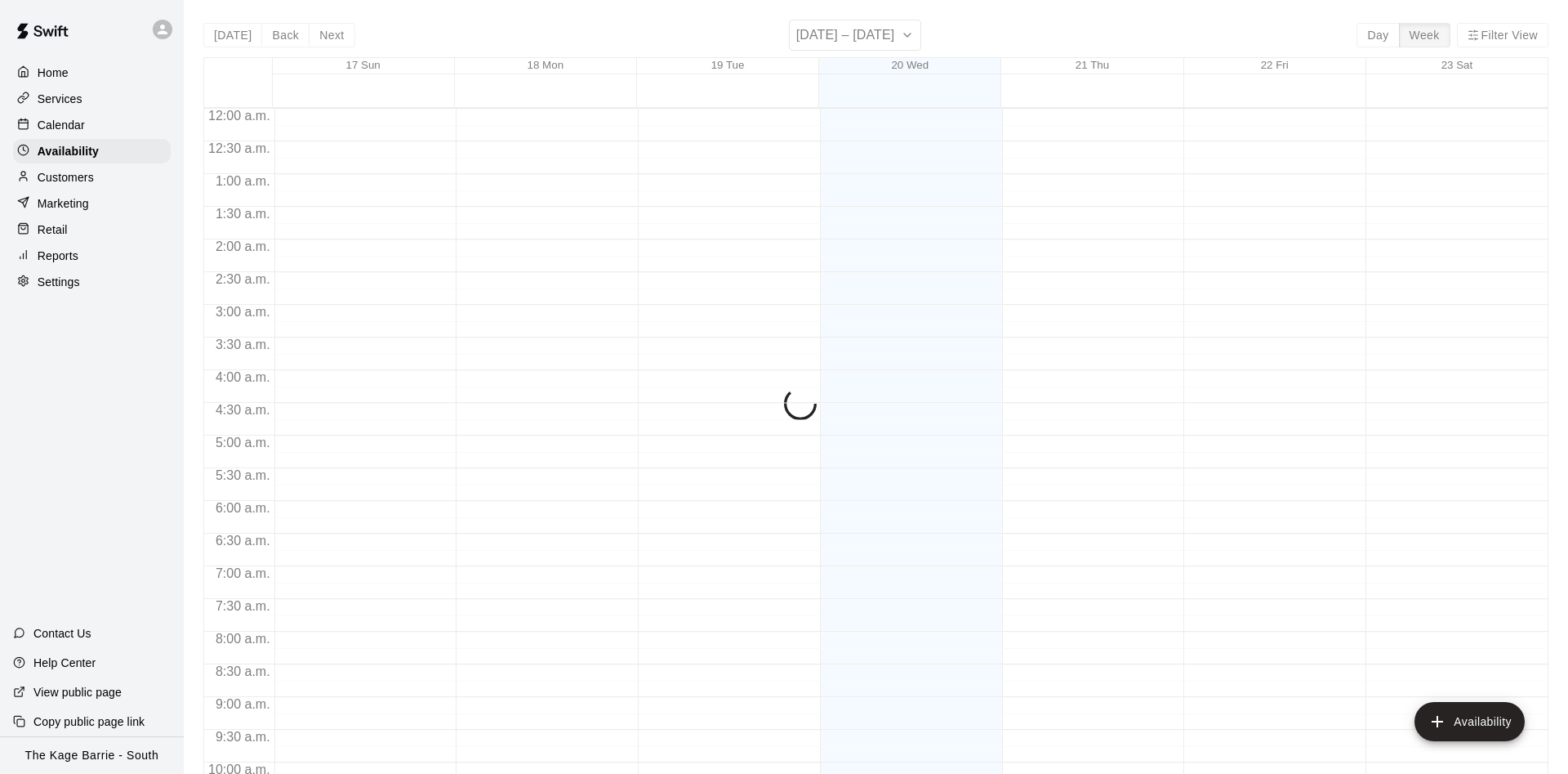
scroll to position [885, 0]
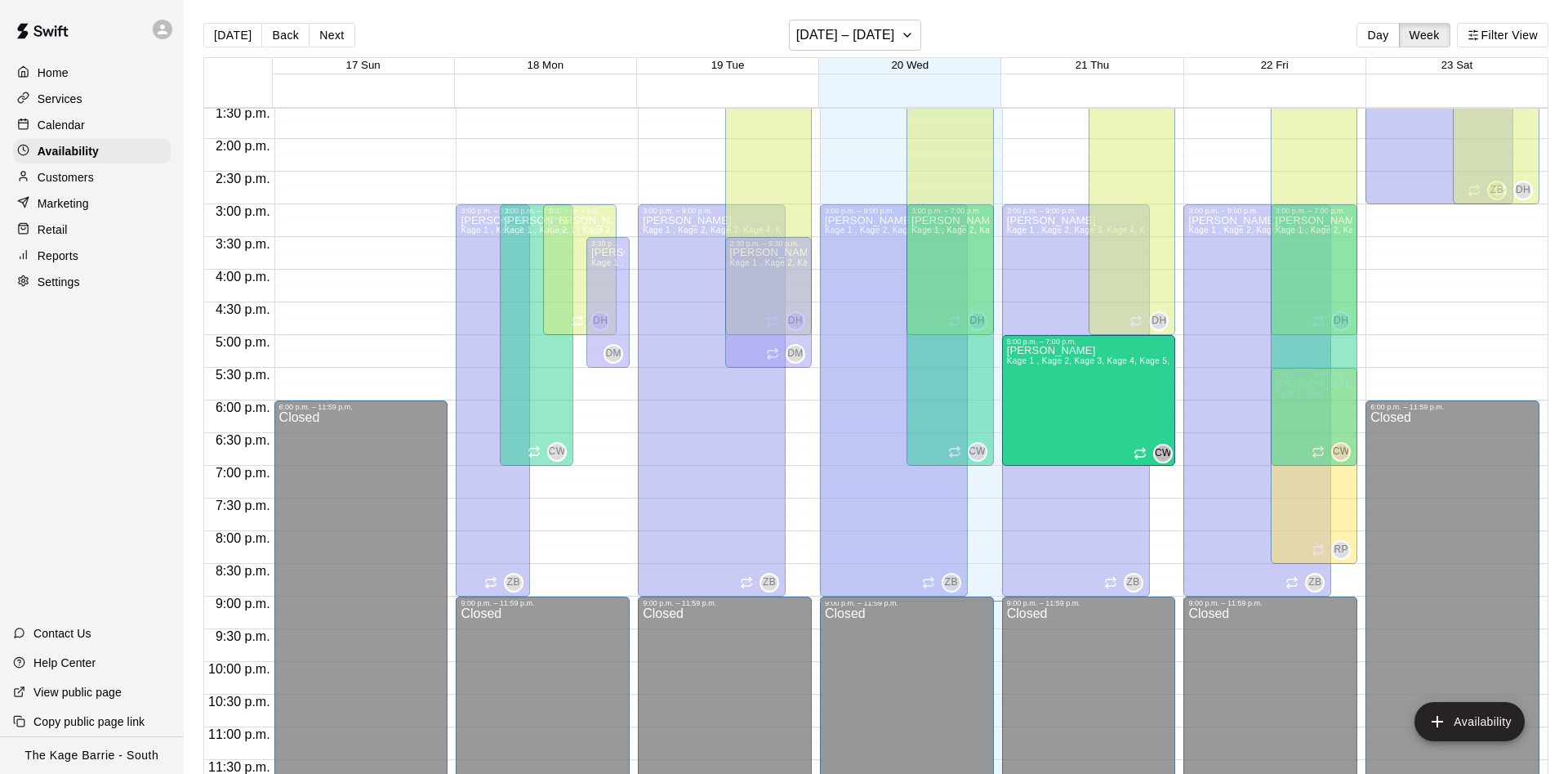
drag, startPoint x: 1130, startPoint y: 209, endPoint x: 1135, endPoint y: 345, distance: 136.1
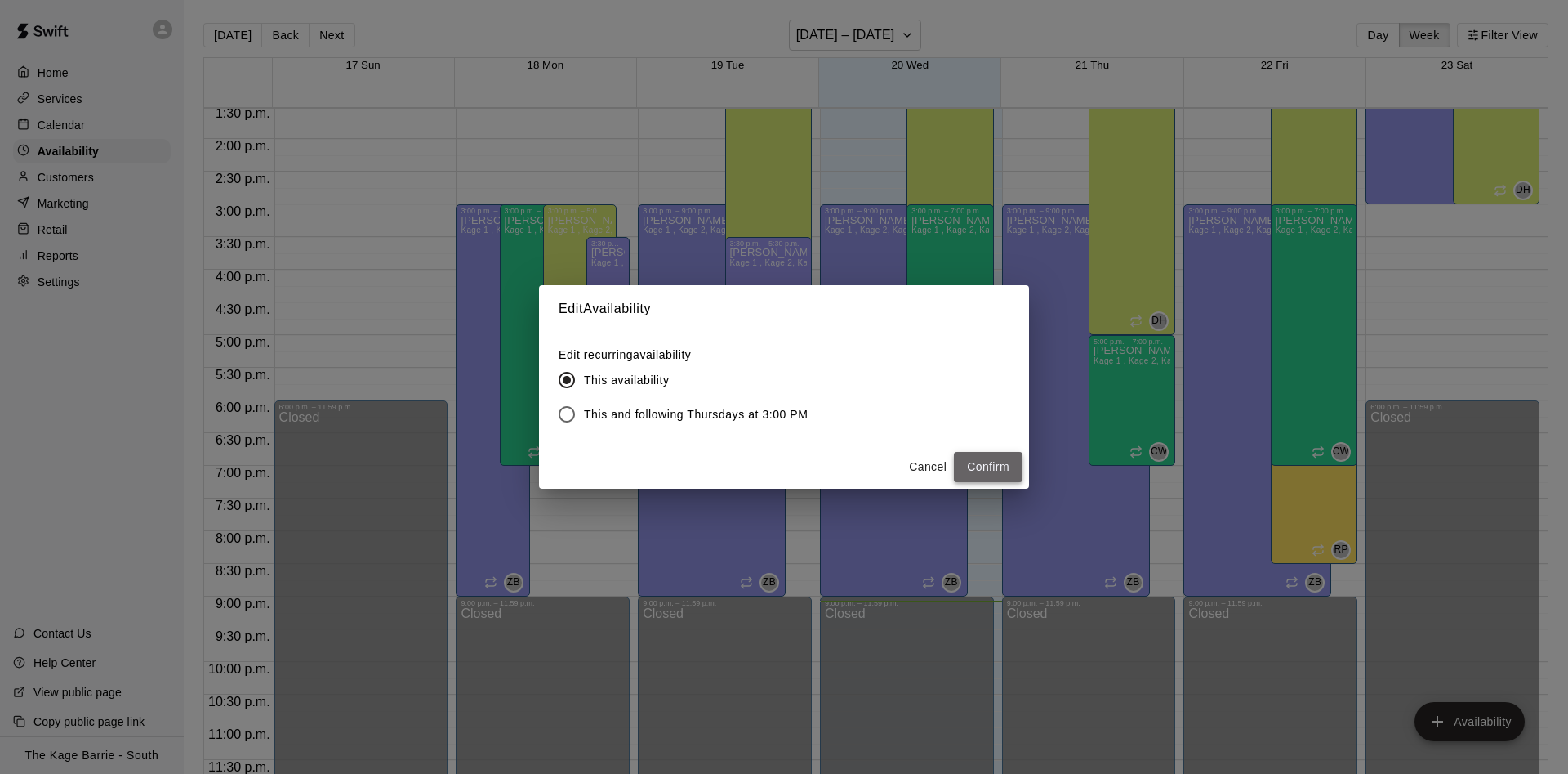
click at [995, 460] on button "Confirm" at bounding box center [987, 466] width 69 height 30
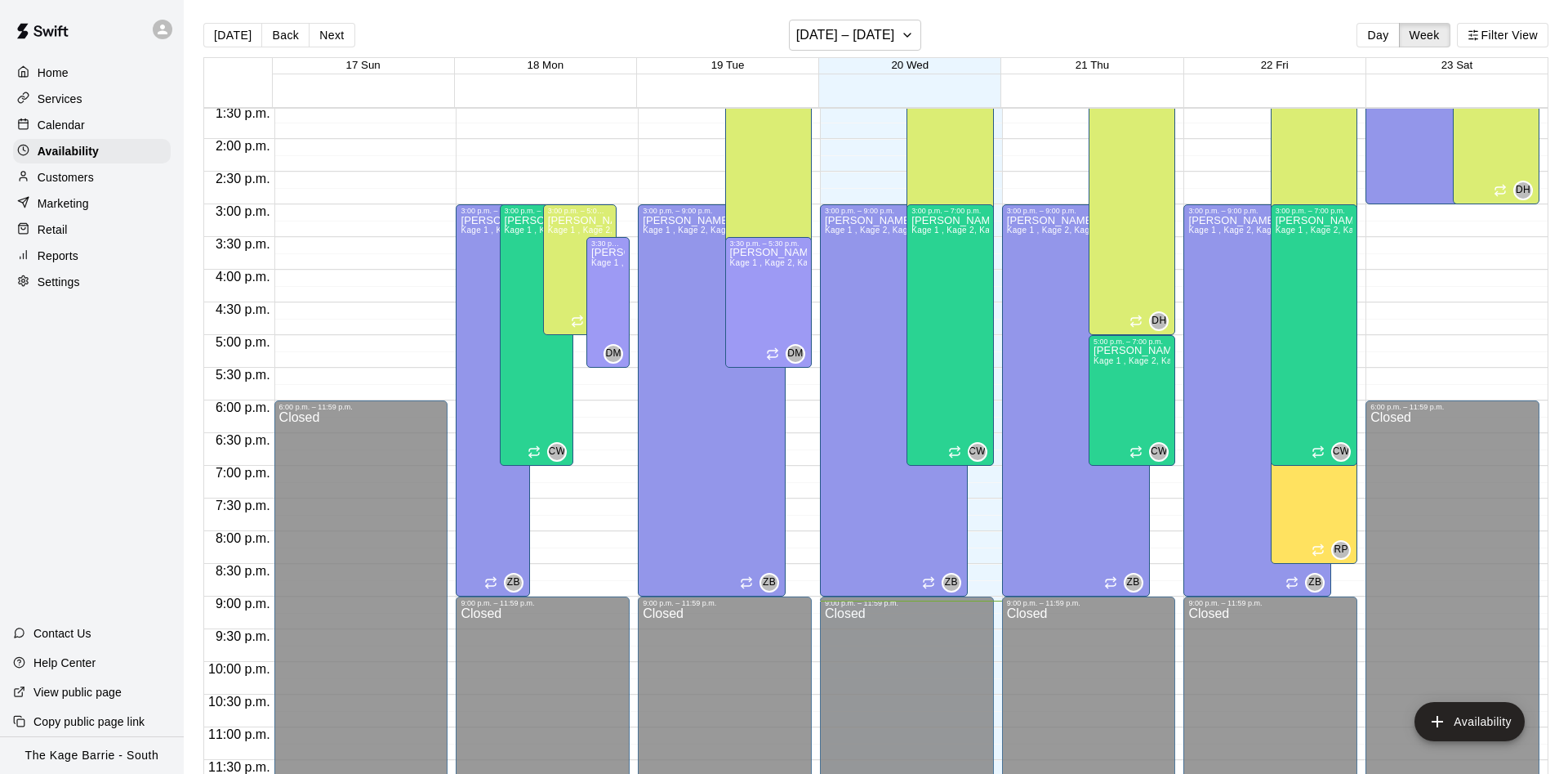
click at [85, 124] on div "Calendar" at bounding box center [91, 125] width 157 height 24
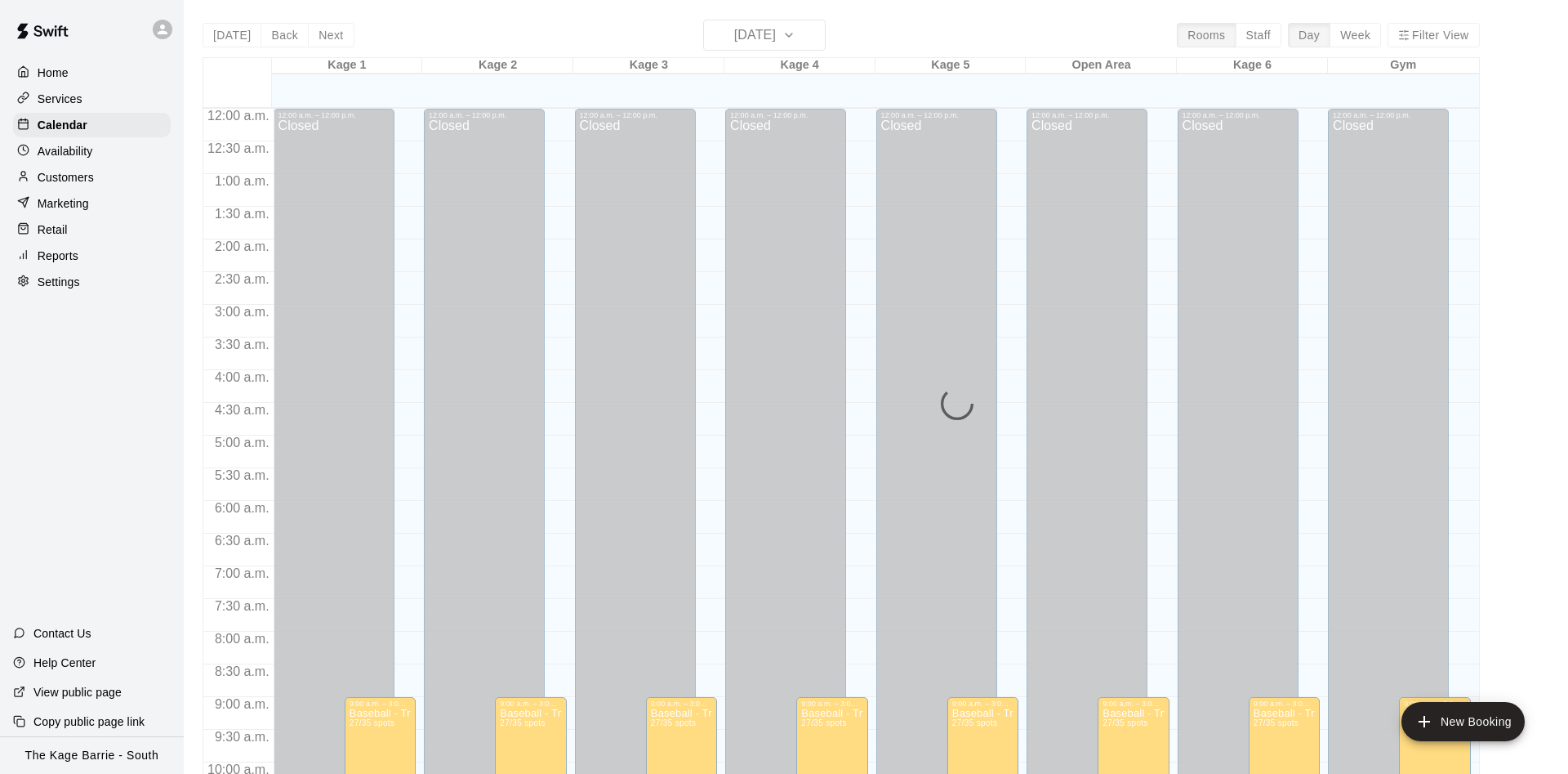
scroll to position [836, 0]
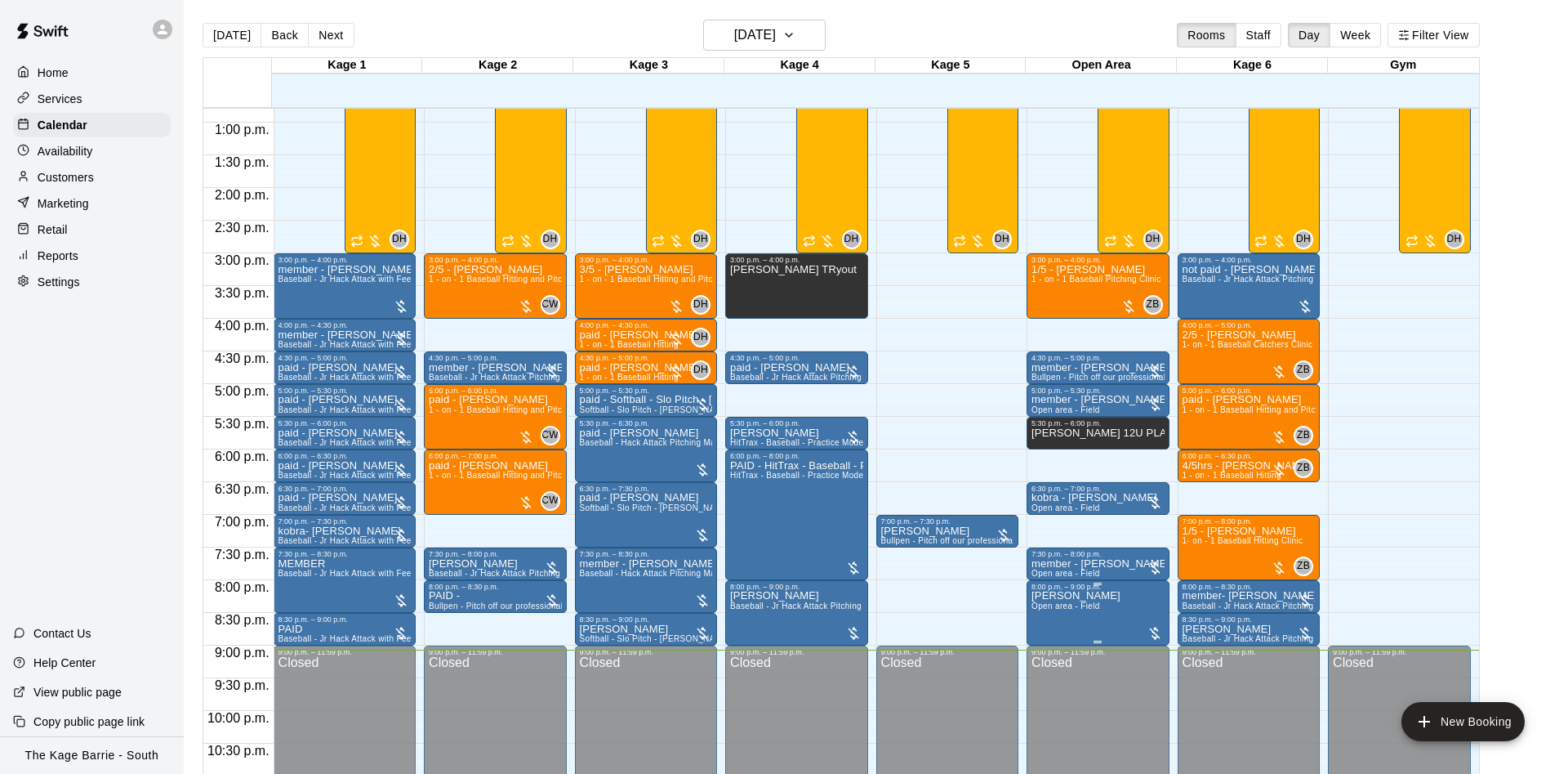
click at [1090, 611] on span "Open area - Field" at bounding box center [1065, 605] width 68 height 9
click at [1043, 607] on button "edit" at bounding box center [1046, 622] width 33 height 33
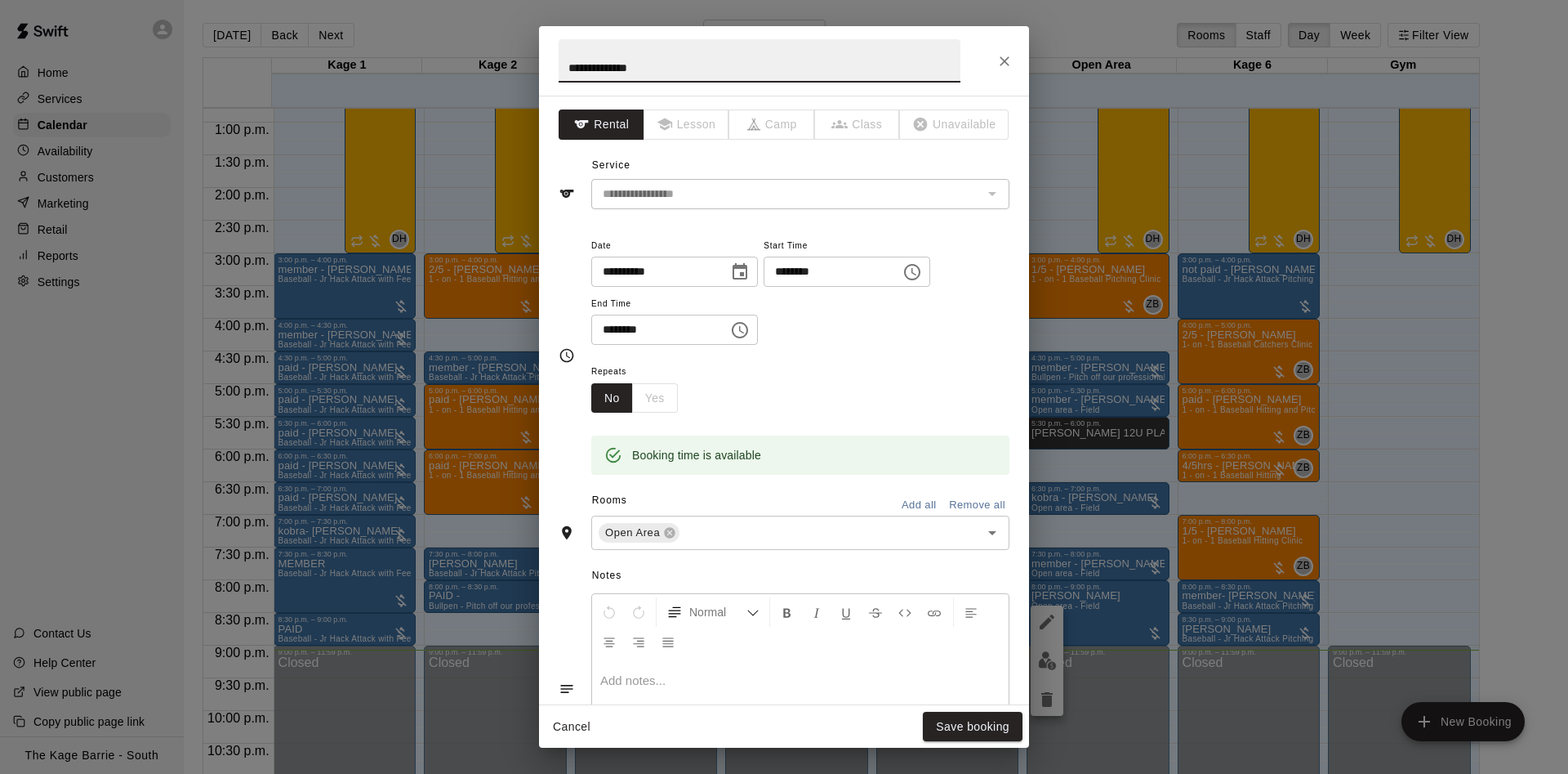
click at [560, 67] on input "**********" at bounding box center [760, 61] width 402 height 43
type input "**********"
click at [961, 721] on button "Save booking" at bounding box center [972, 726] width 100 height 30
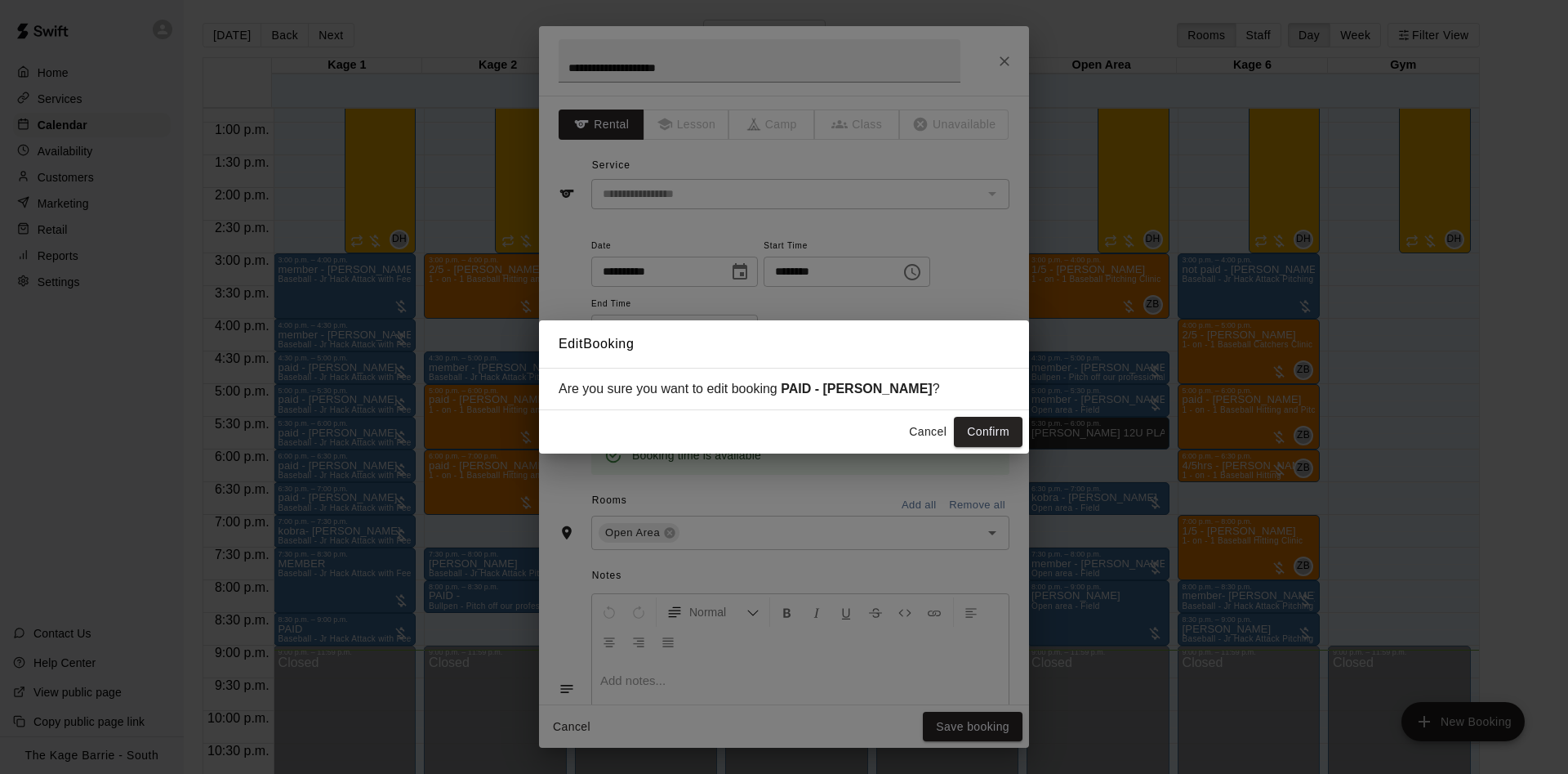
click at [1007, 425] on button "Confirm" at bounding box center [987, 431] width 69 height 30
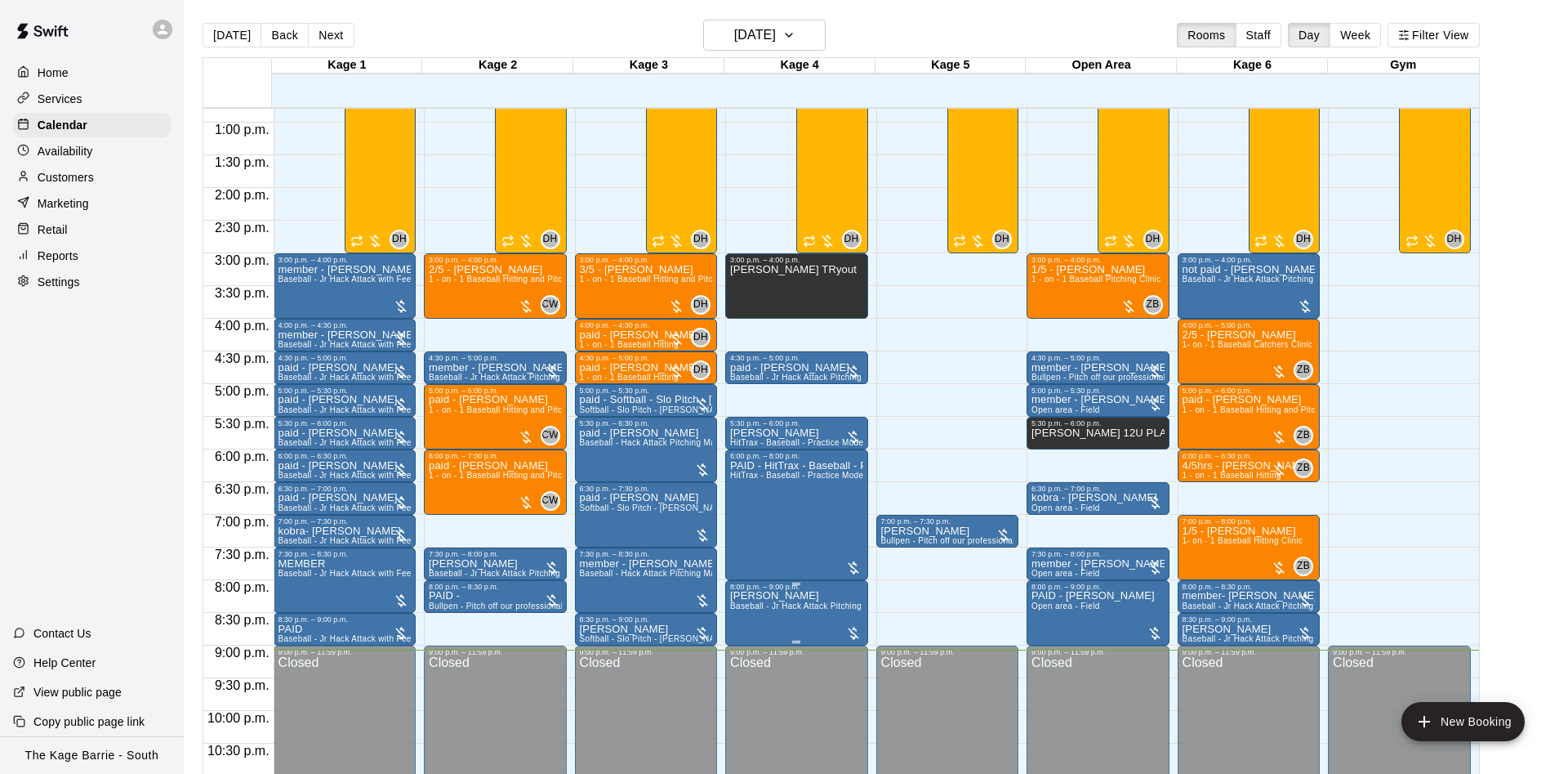
click at [757, 596] on p "[PERSON_NAME]" at bounding box center [796, 596] width 133 height 0
click at [743, 609] on icon "edit" at bounding box center [744, 616] width 20 height 20
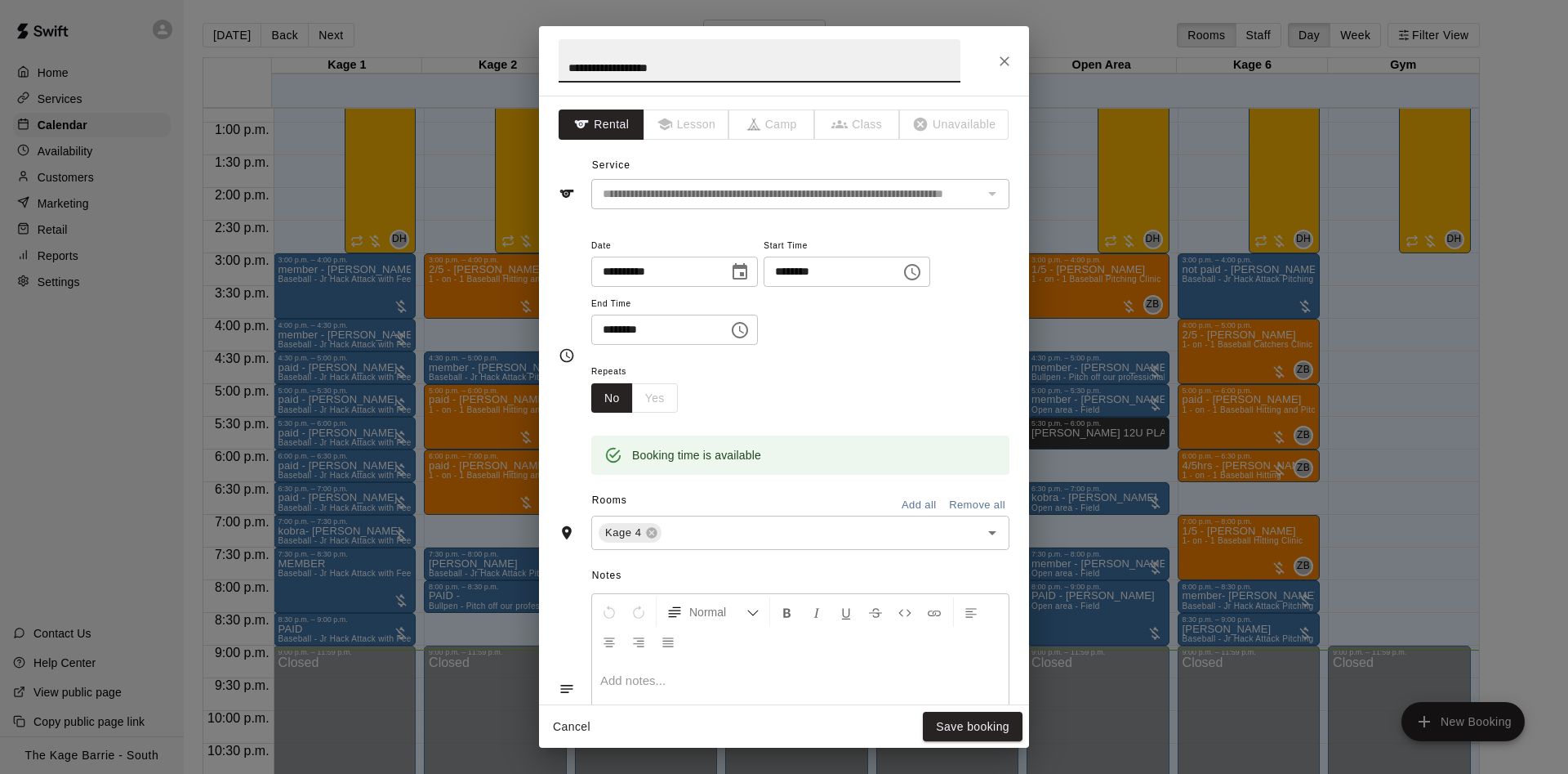
click at [560, 62] on input "**********" at bounding box center [760, 61] width 402 height 43
type input "**********"
click at [995, 719] on button "Save booking" at bounding box center [972, 726] width 100 height 30
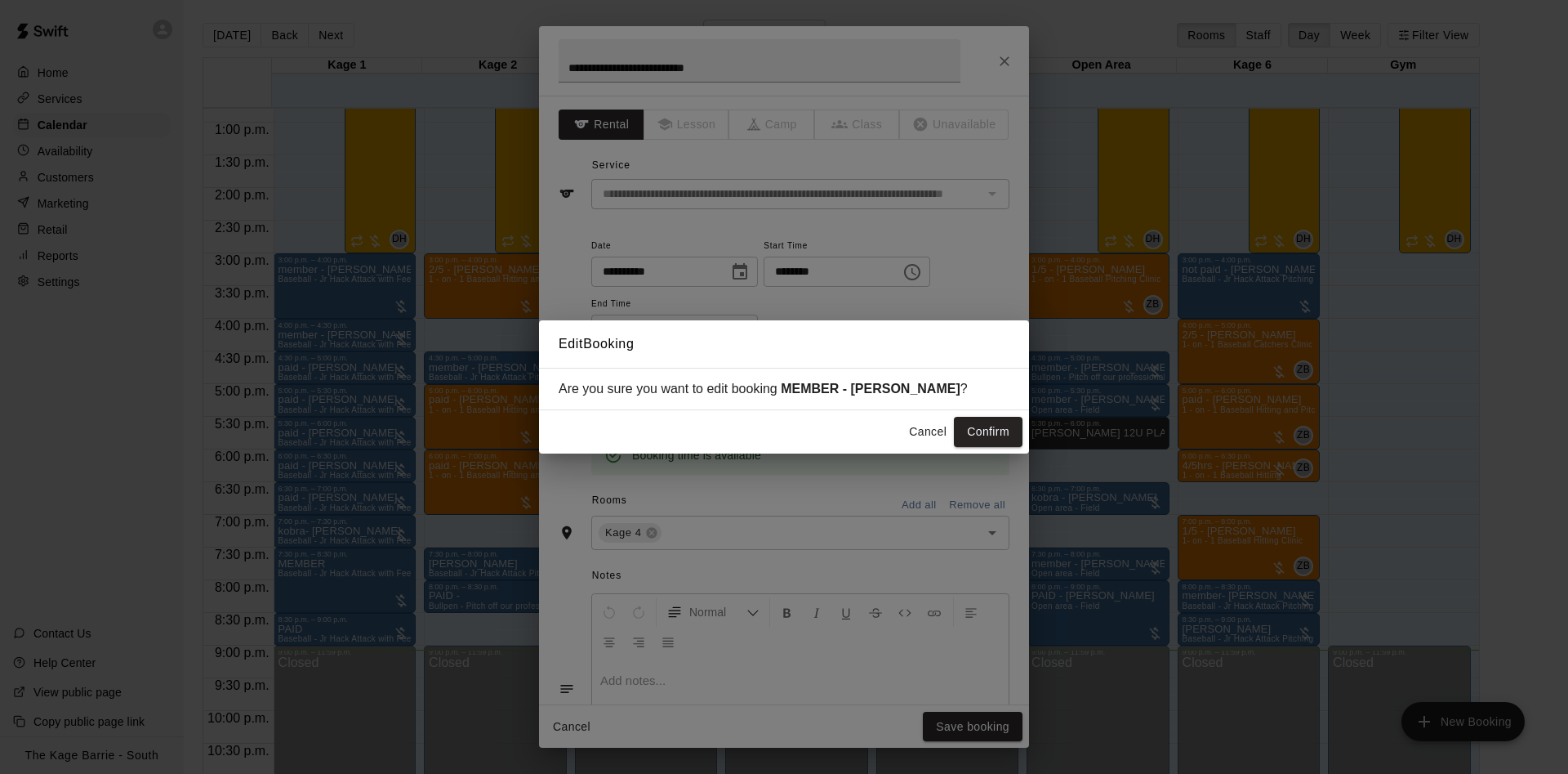
click at [1002, 430] on button "Confirm" at bounding box center [987, 431] width 69 height 30
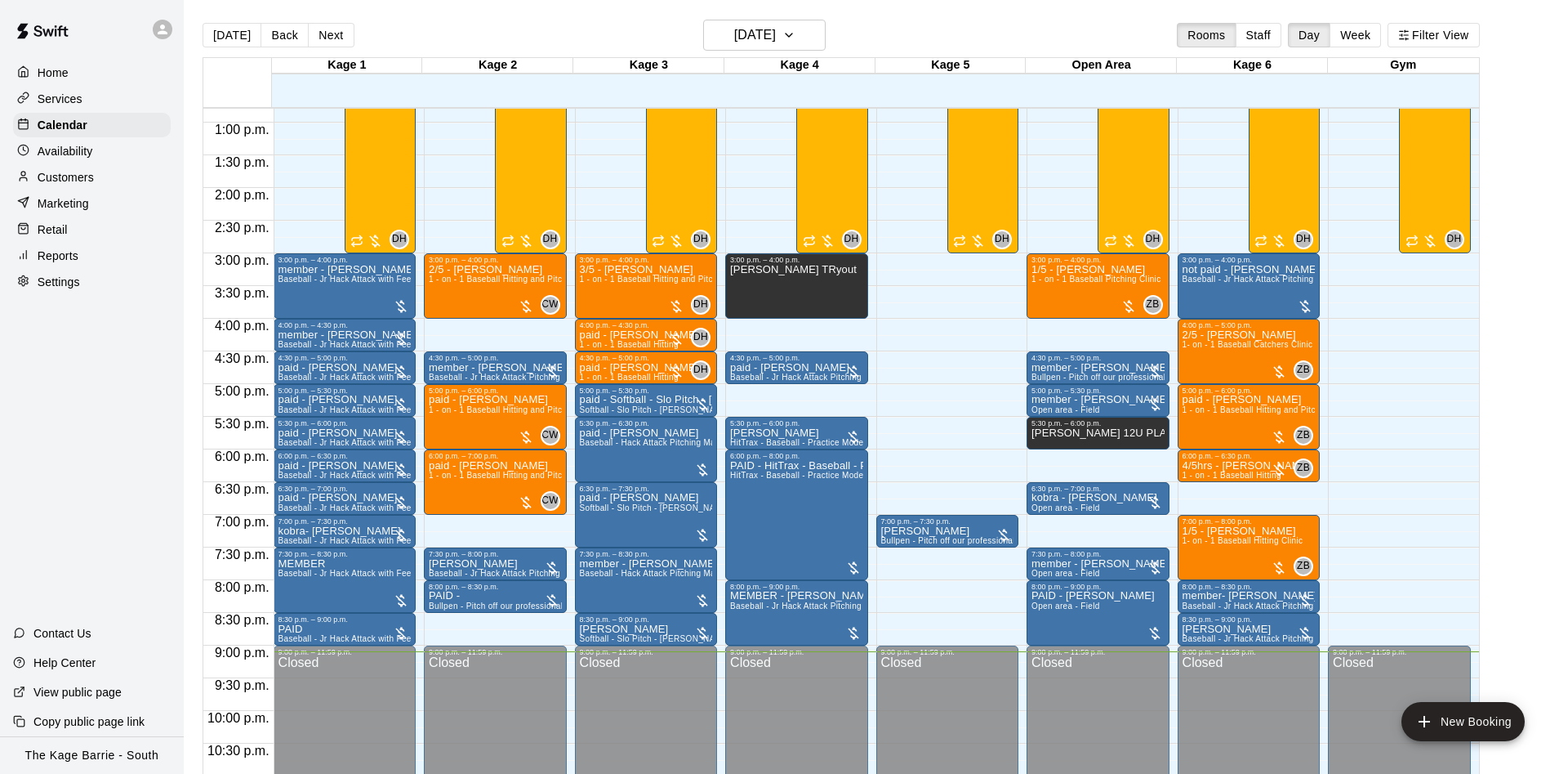
click at [316, 35] on button "Next" at bounding box center [330, 35] width 46 height 24
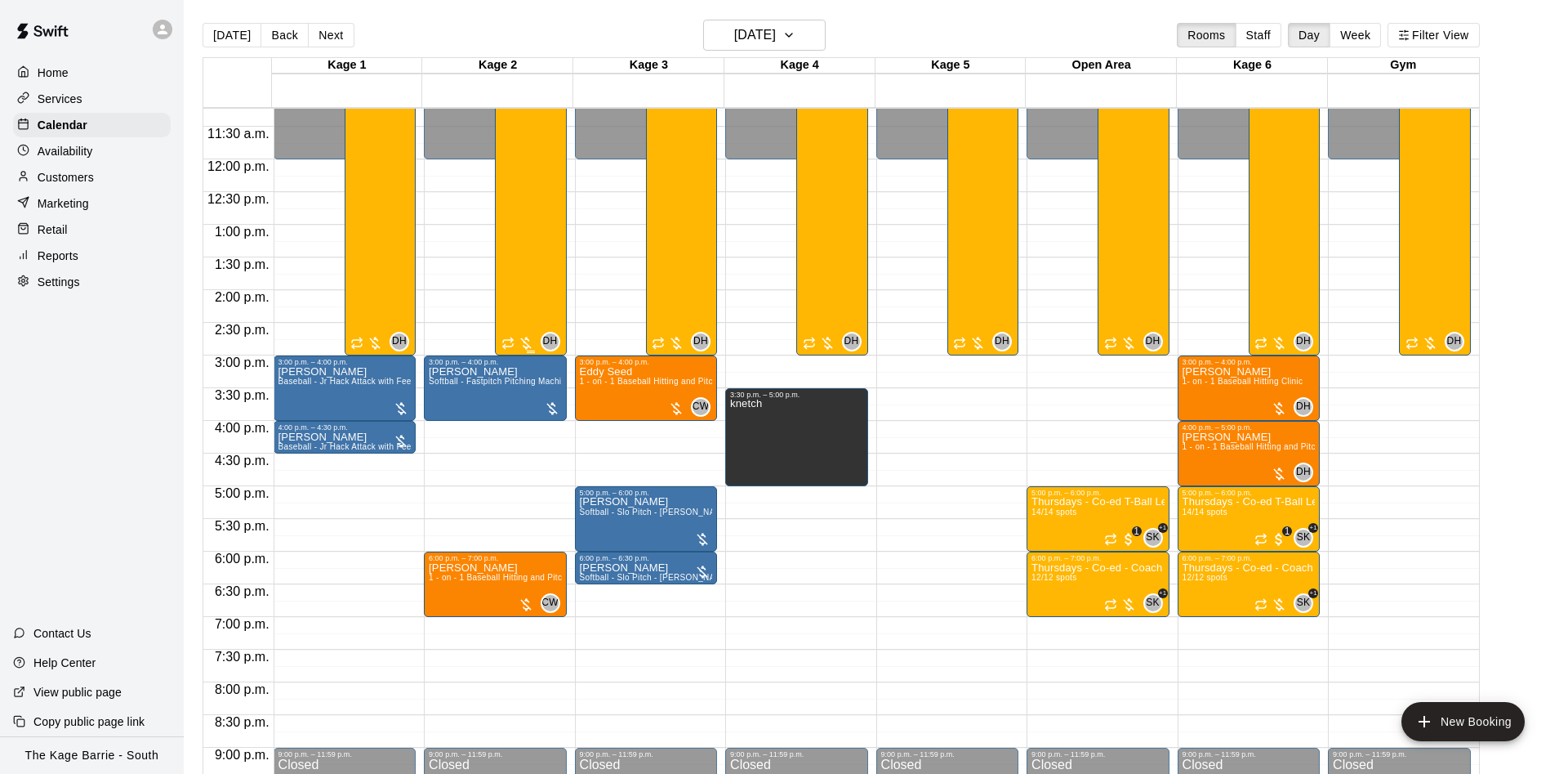
scroll to position [733, 0]
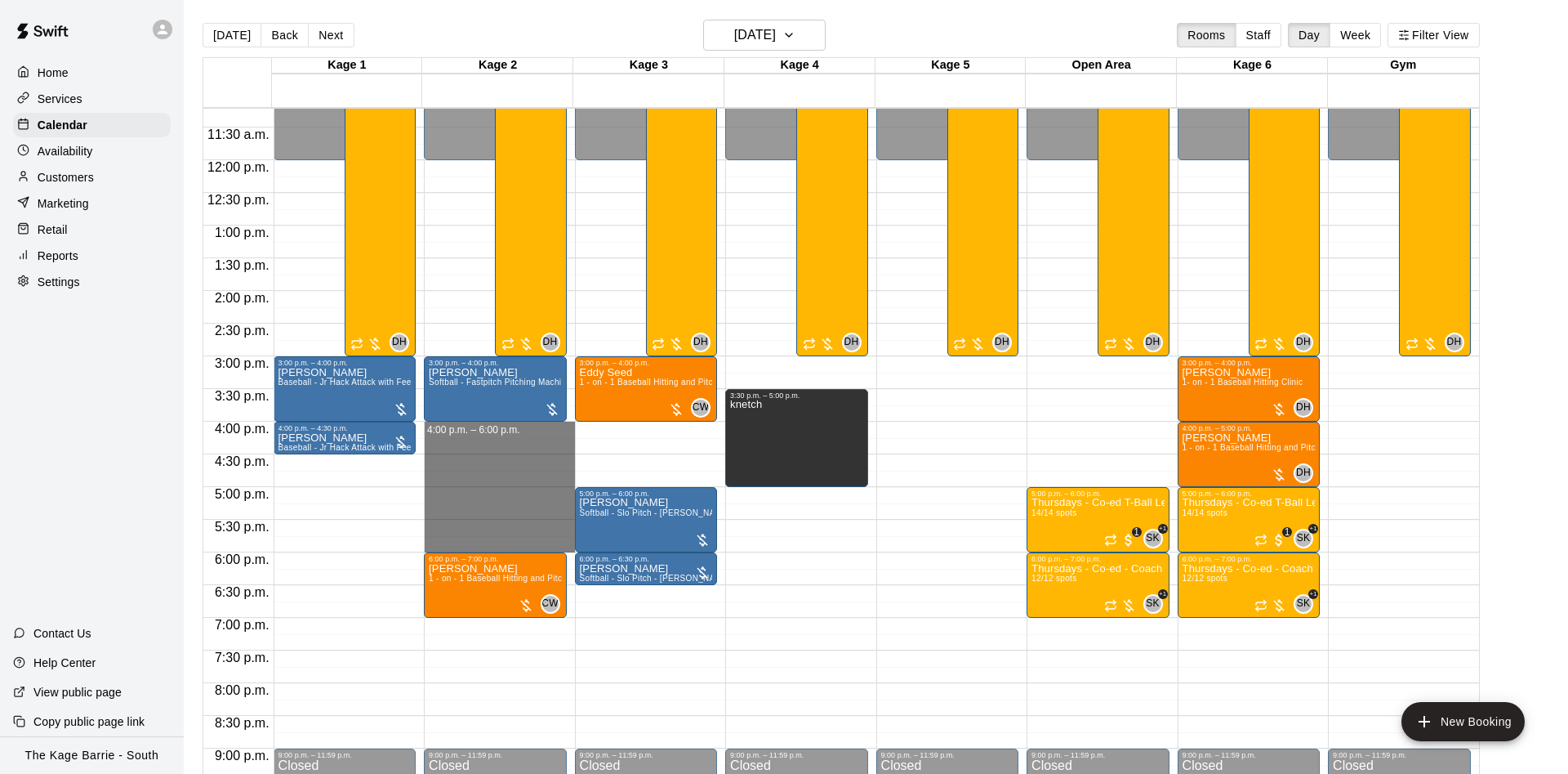
drag, startPoint x: 543, startPoint y: 437, endPoint x: 543, endPoint y: 465, distance: 28.0
click at [544, 465] on div "12:00 a.m. – 12:00 p.m. Closed 3:00 p.m. – 4:00 p.m. [PERSON_NAME] Softball - F…" at bounding box center [500, 160] width 151 height 1569
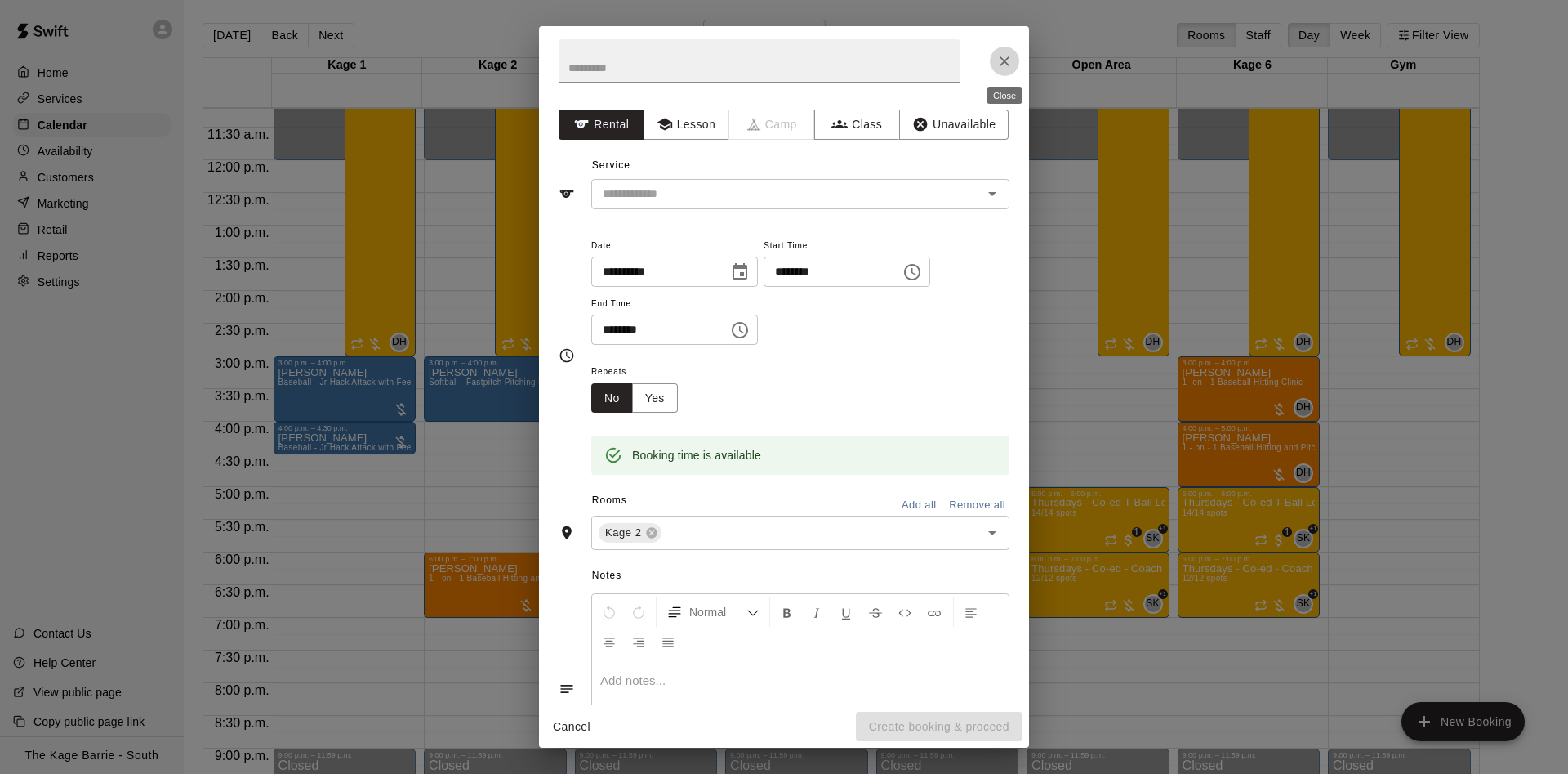
click at [1006, 67] on icon "Close" at bounding box center [1004, 61] width 17 height 17
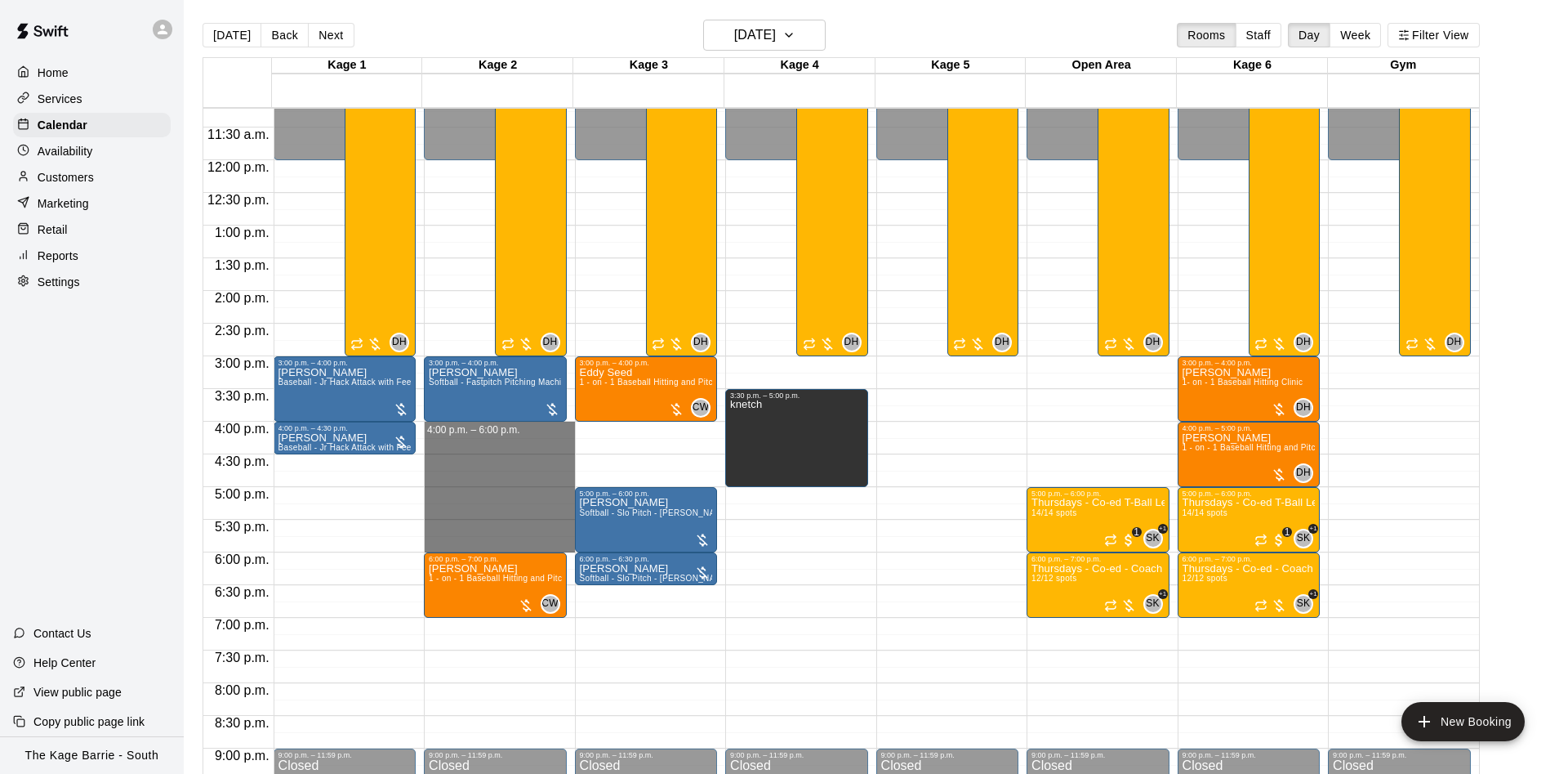
drag, startPoint x: 510, startPoint y: 433, endPoint x: 505, endPoint y: 544, distance: 111.1
click at [505, 544] on div "12:00 a.m. – 12:00 p.m. Closed 3:00 p.m. – 4:00 p.m. [PERSON_NAME] Softball - F…" at bounding box center [500, 160] width 151 height 1569
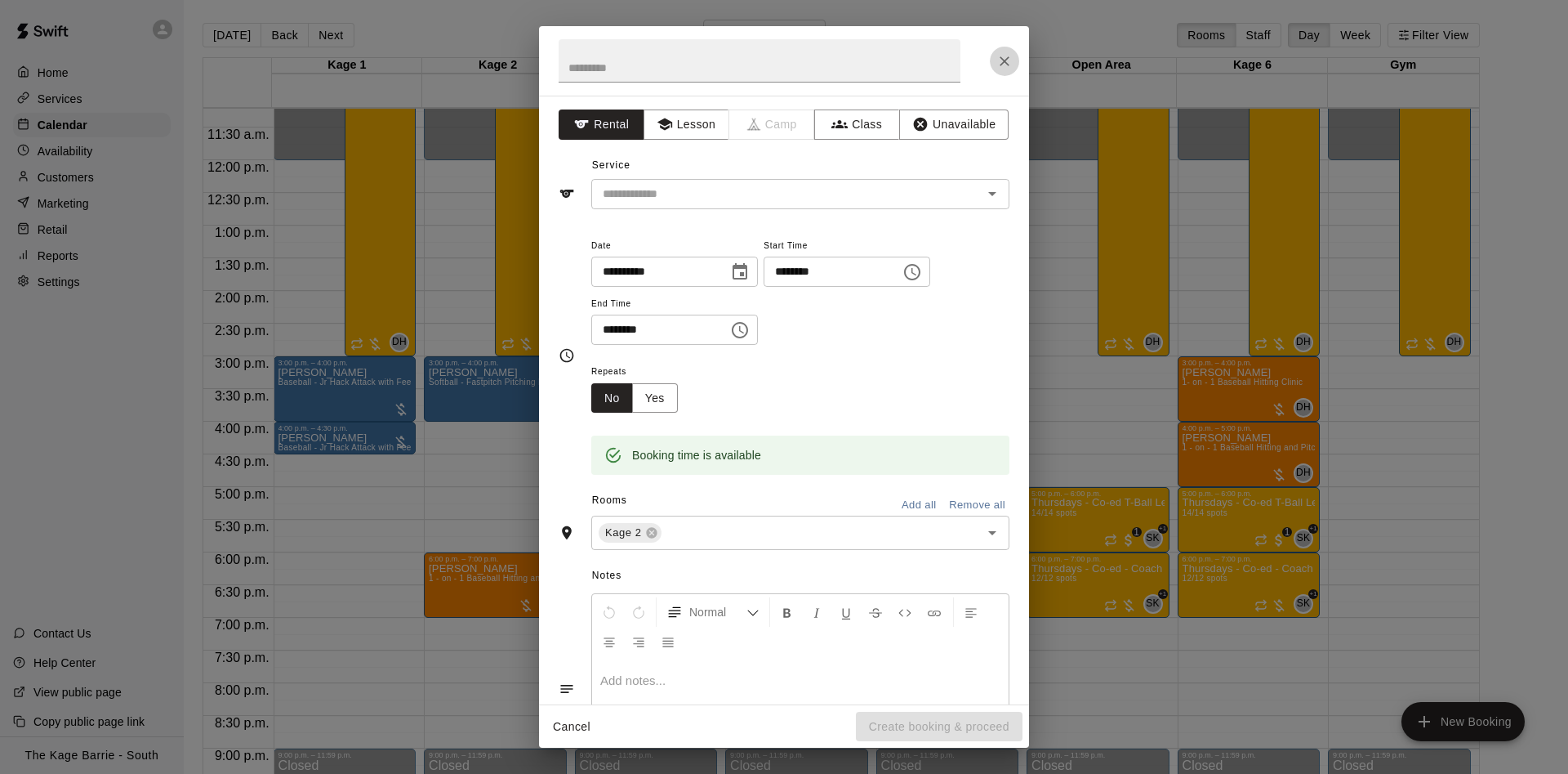
click at [1000, 53] on icon "Close" at bounding box center [1004, 61] width 17 height 17
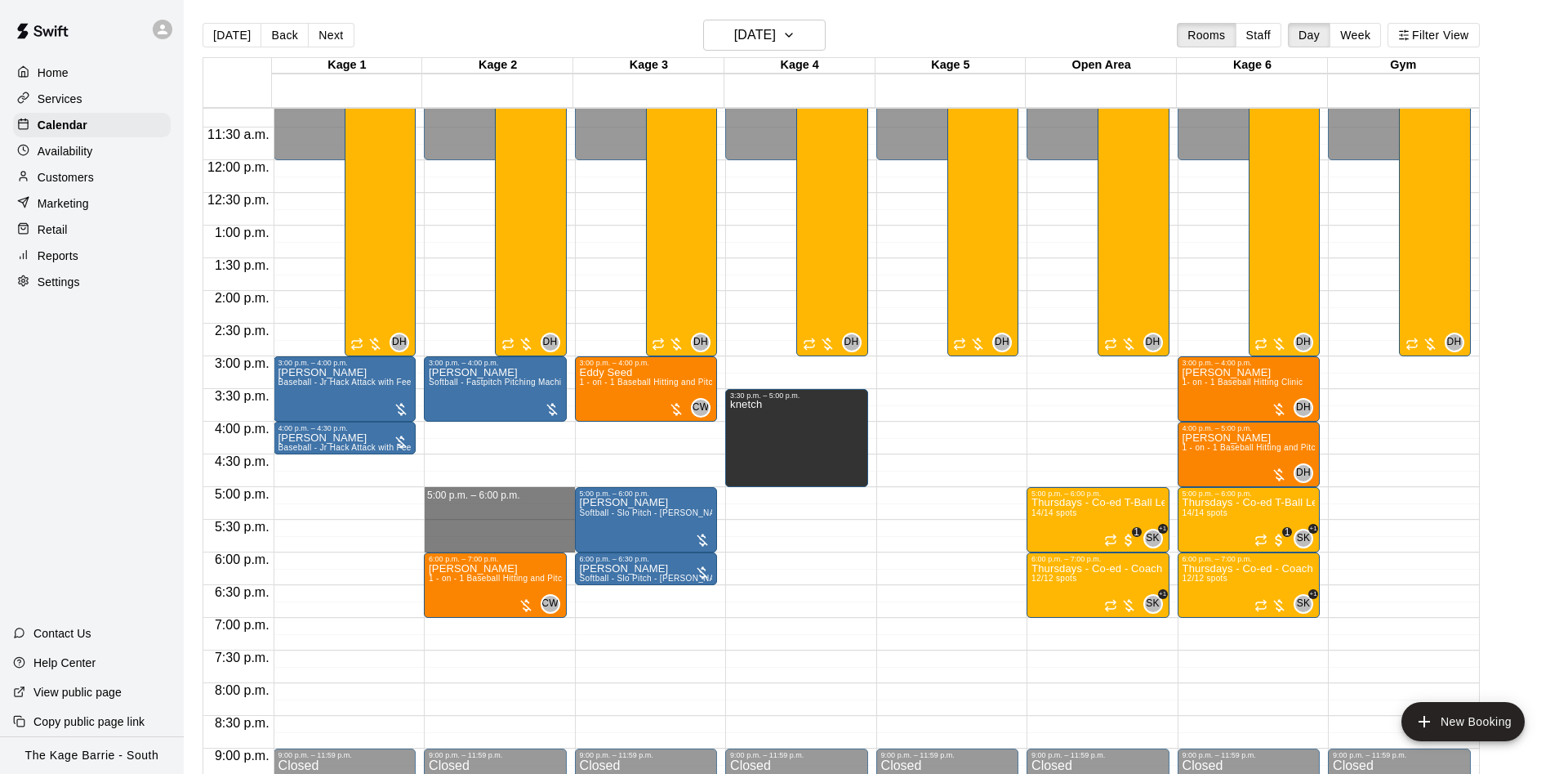
drag, startPoint x: 476, startPoint y: 498, endPoint x: 465, endPoint y: 537, distance: 40.5
click at [479, 536] on div "12:00 a.m. – 12:00 p.m. Closed 3:00 p.m. – 4:00 p.m. [PERSON_NAME] Softball - F…" at bounding box center [500, 160] width 151 height 1569
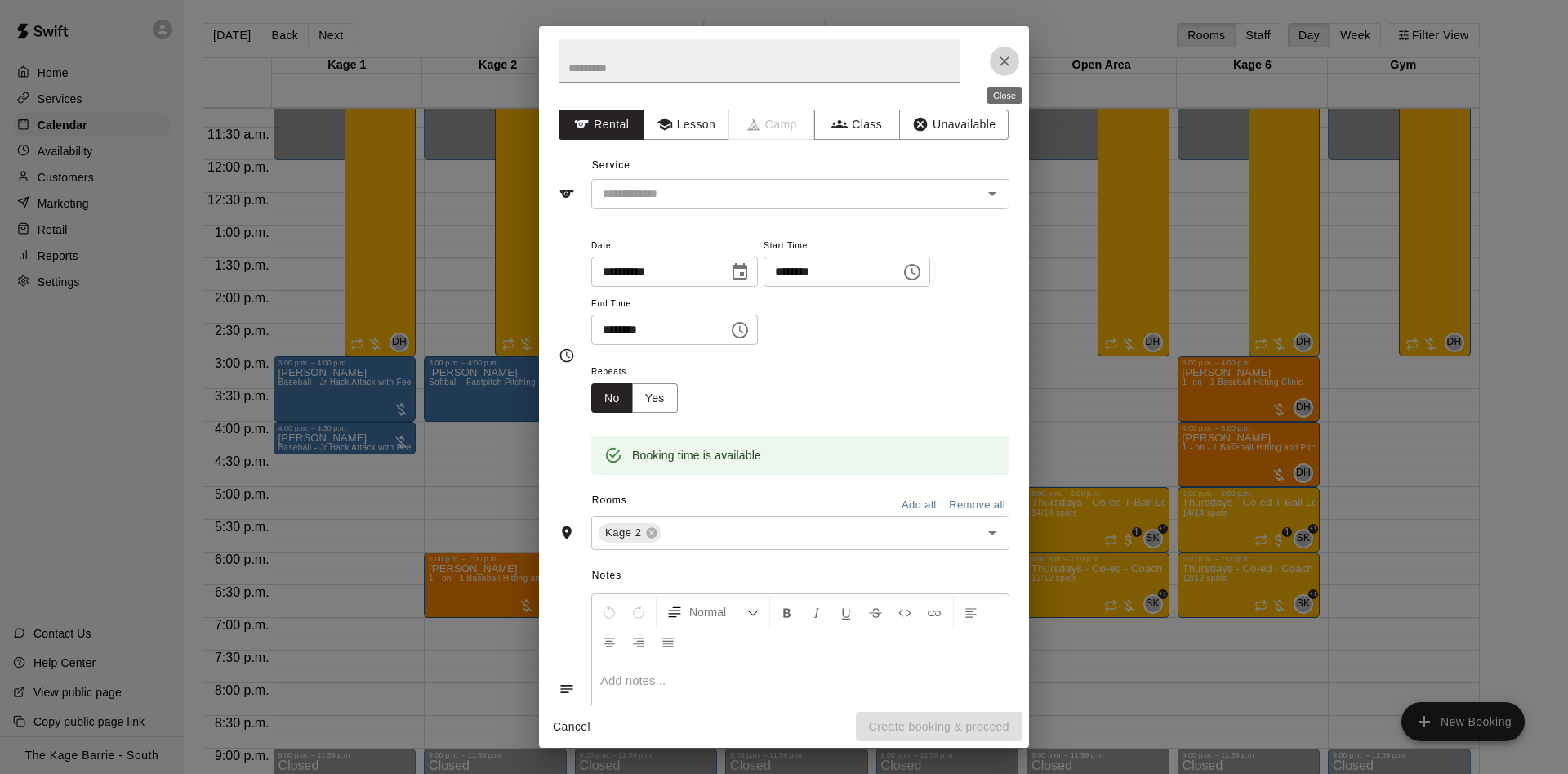
click at [1013, 61] on button "Close" at bounding box center [1004, 62] width 30 height 30
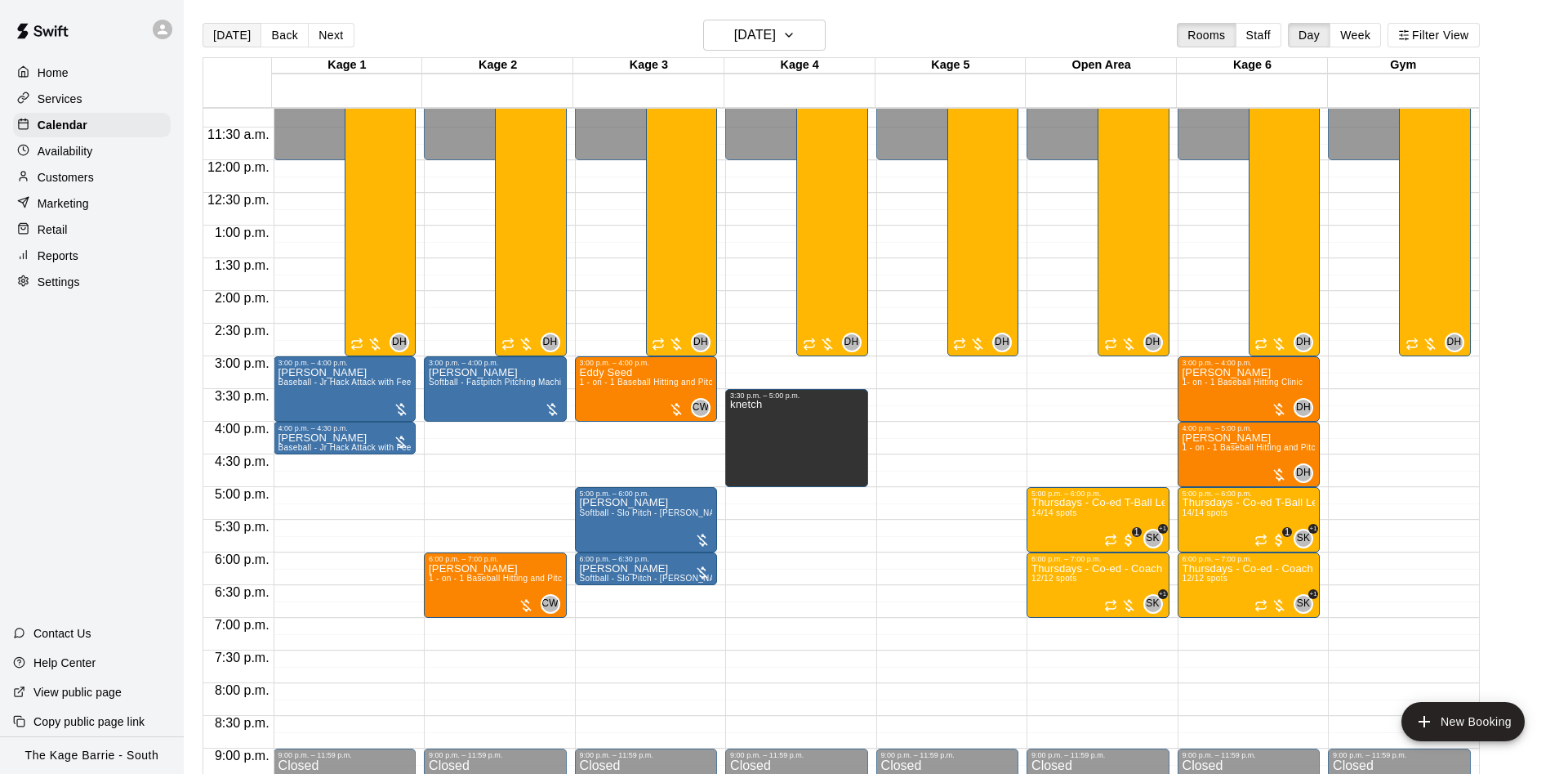
click at [239, 46] on button "[DATE]" at bounding box center [232, 35] width 59 height 24
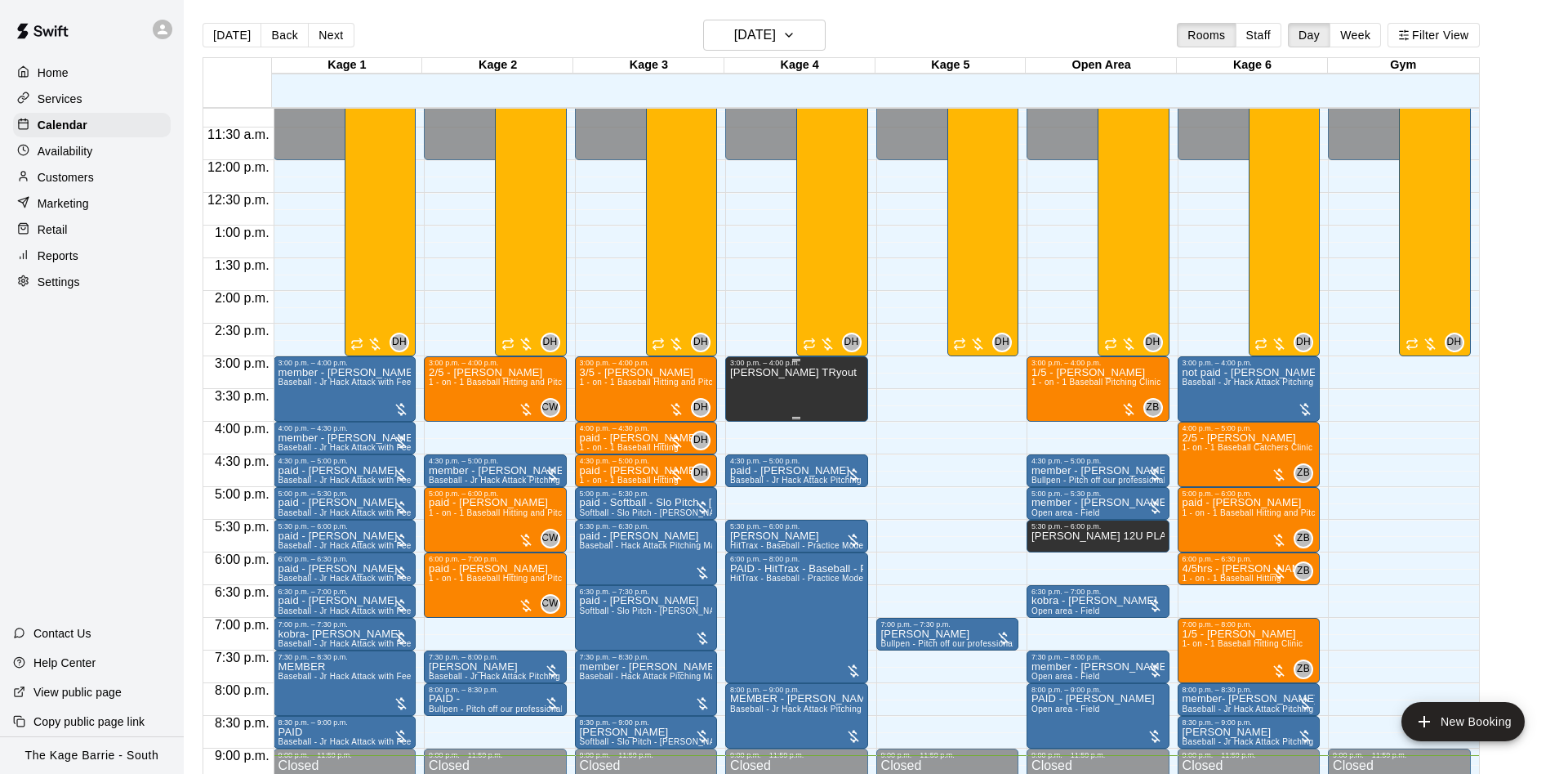
scroll to position [836, 0]
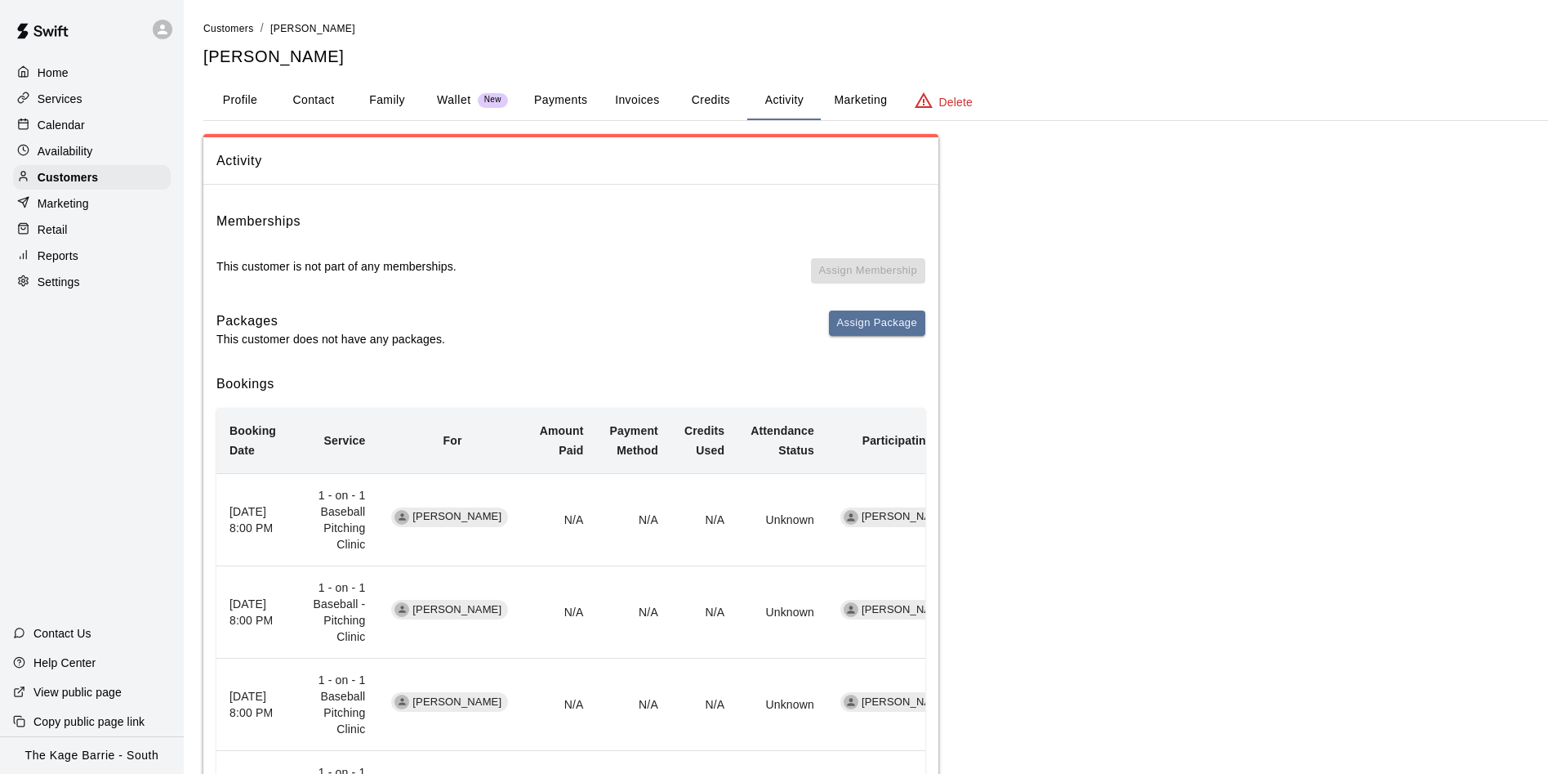
scroll to position [167, 0]
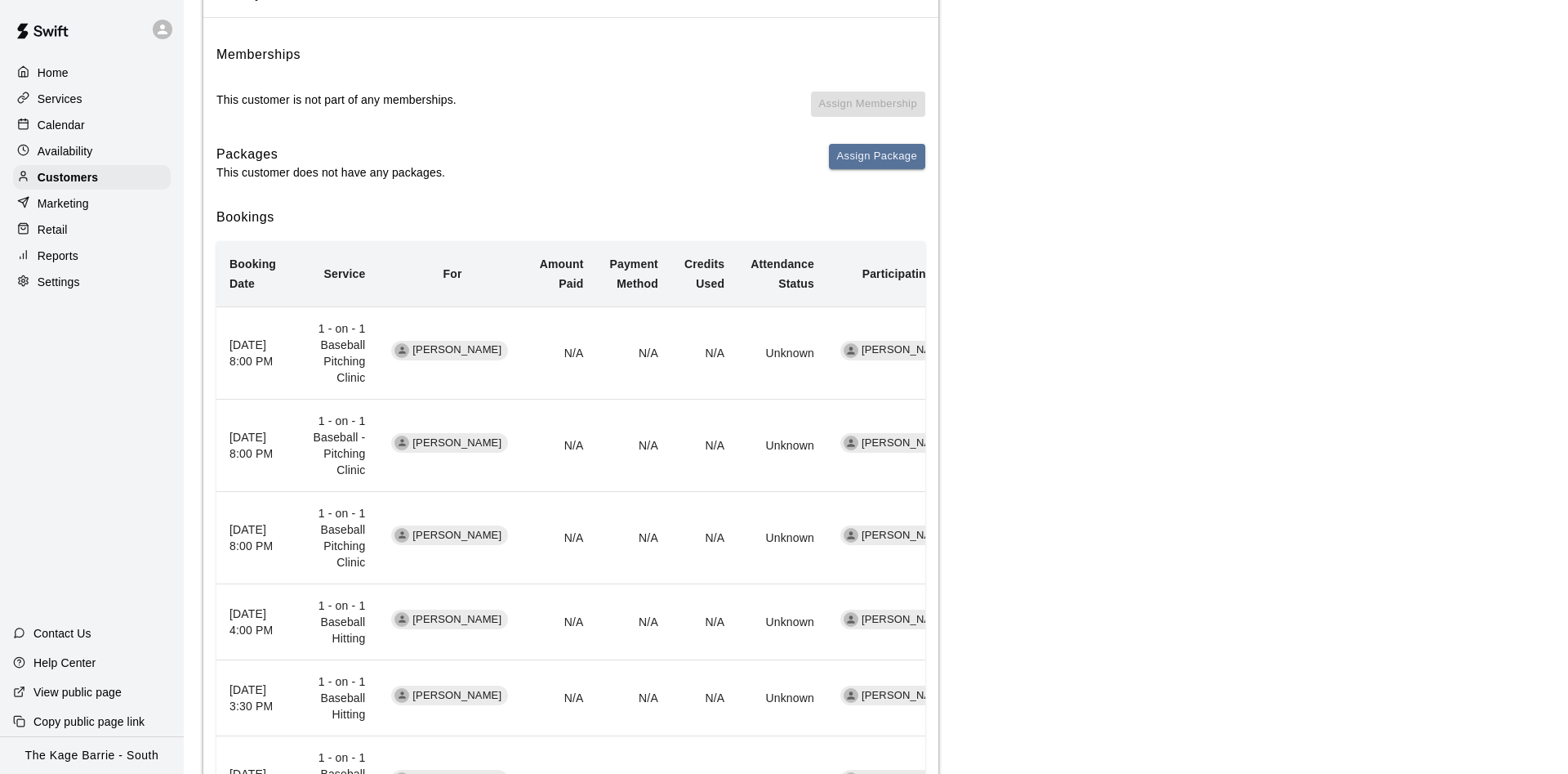
click at [98, 130] on div "Calendar" at bounding box center [91, 125] width 157 height 24
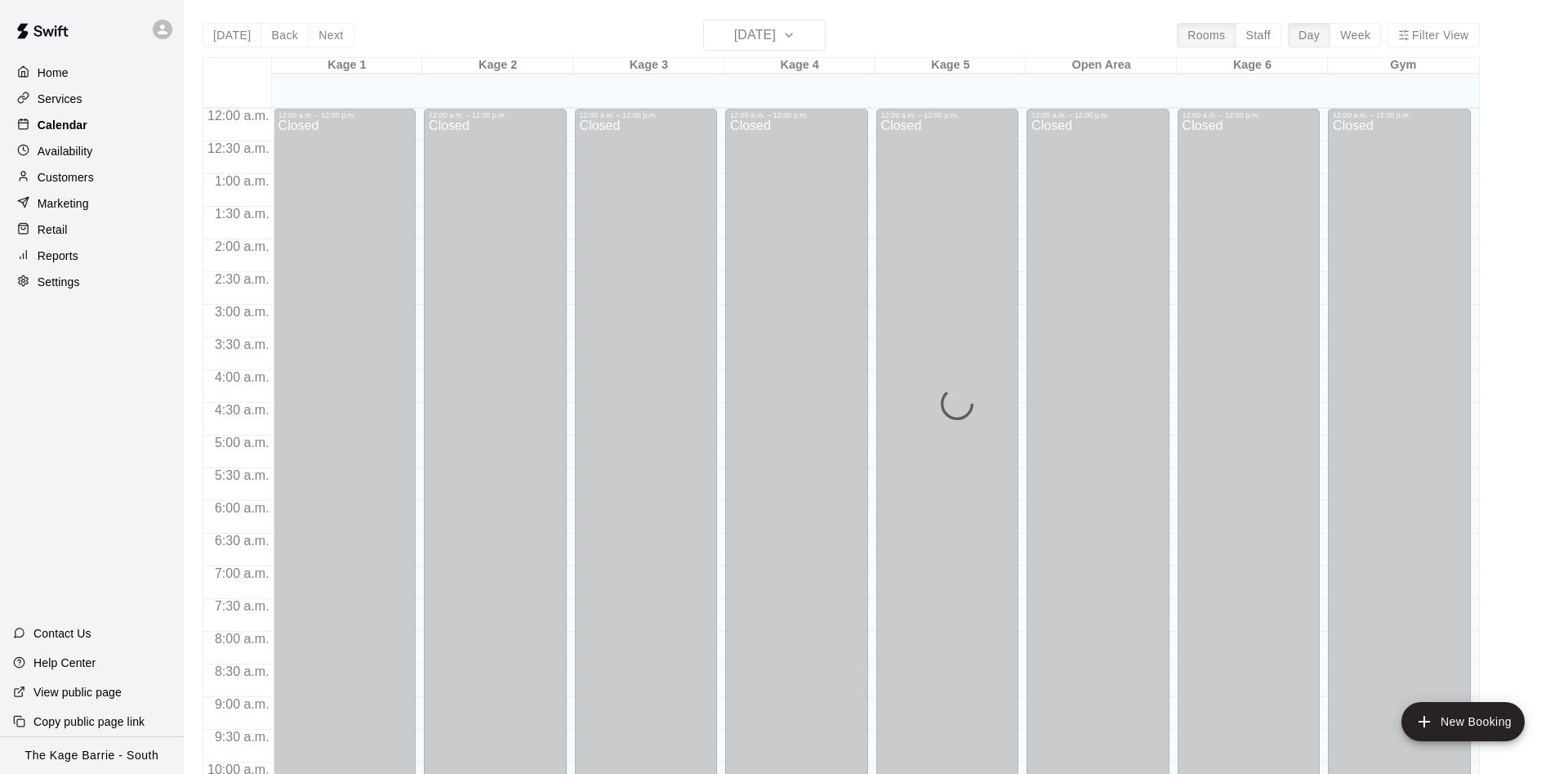
scroll to position [836, 0]
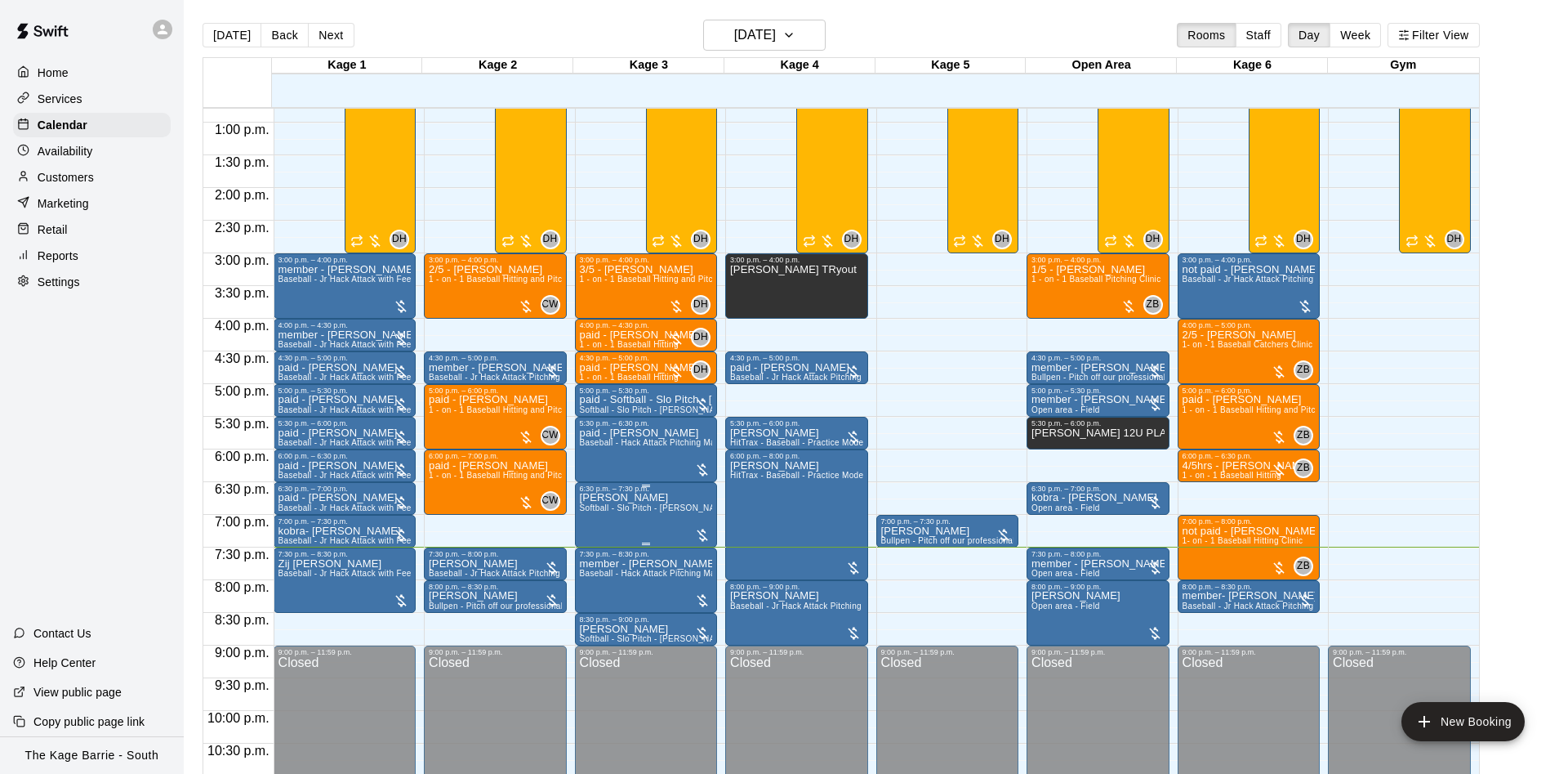
click at [648, 497] on p "[PERSON_NAME]" at bounding box center [646, 497] width 133 height 0
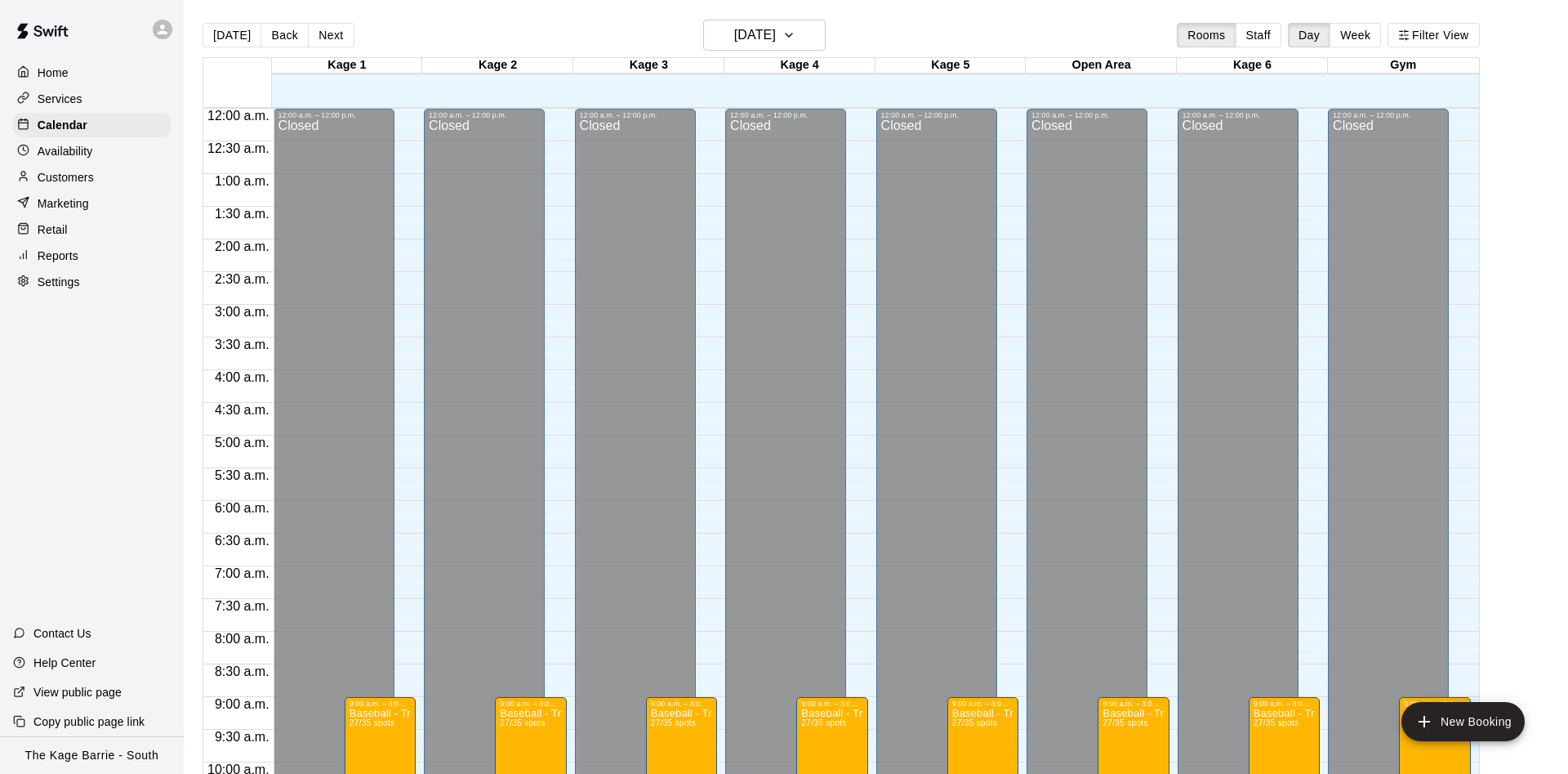
drag, startPoint x: 0, startPoint y: 0, endPoint x: 117, endPoint y: 155, distance: 194.2
click at [118, 155] on div "Availability" at bounding box center [91, 151] width 157 height 24
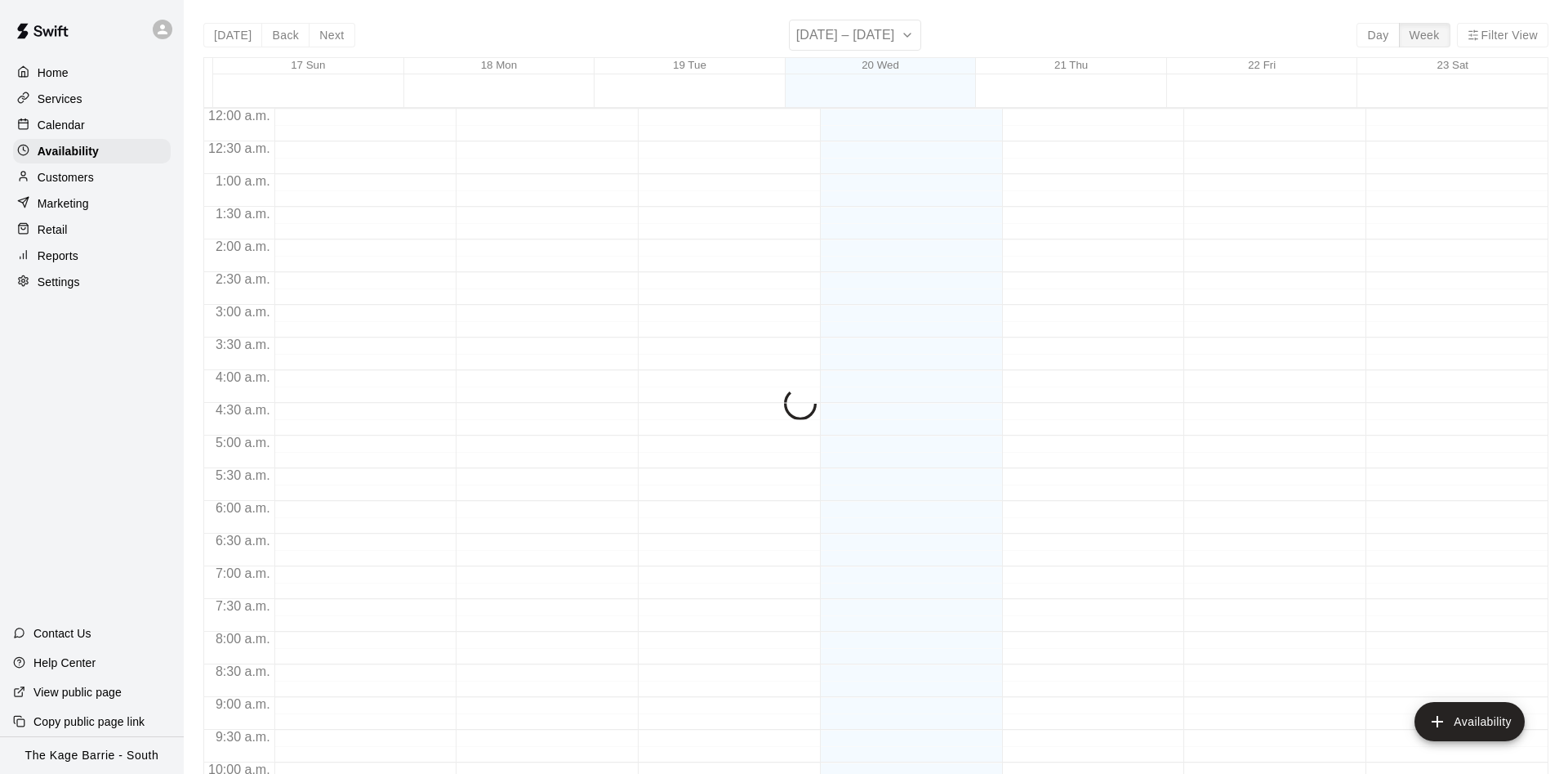
scroll to position [885, 0]
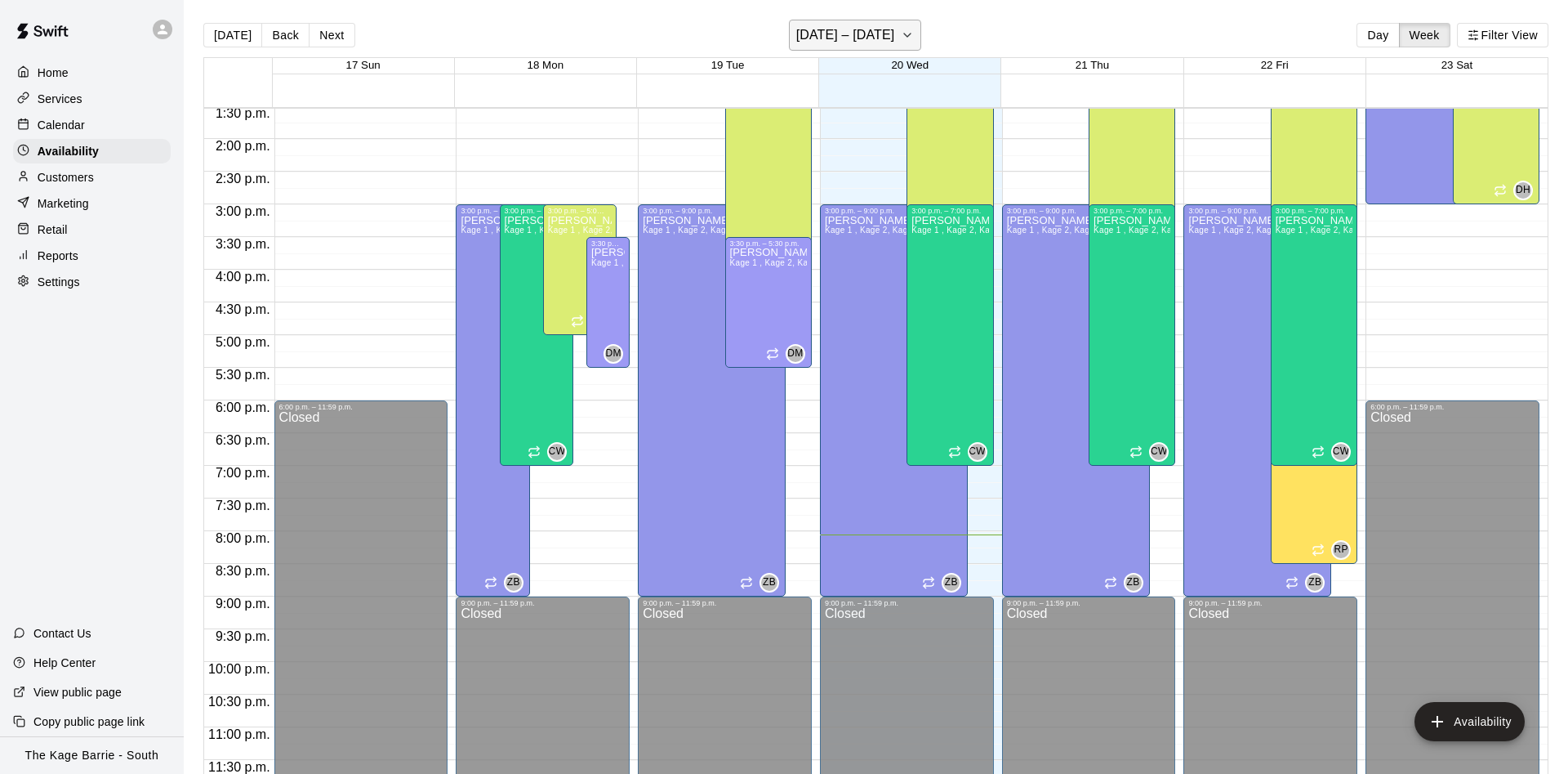
click at [871, 36] on h6 "[DATE] – [DATE]" at bounding box center [846, 35] width 99 height 23
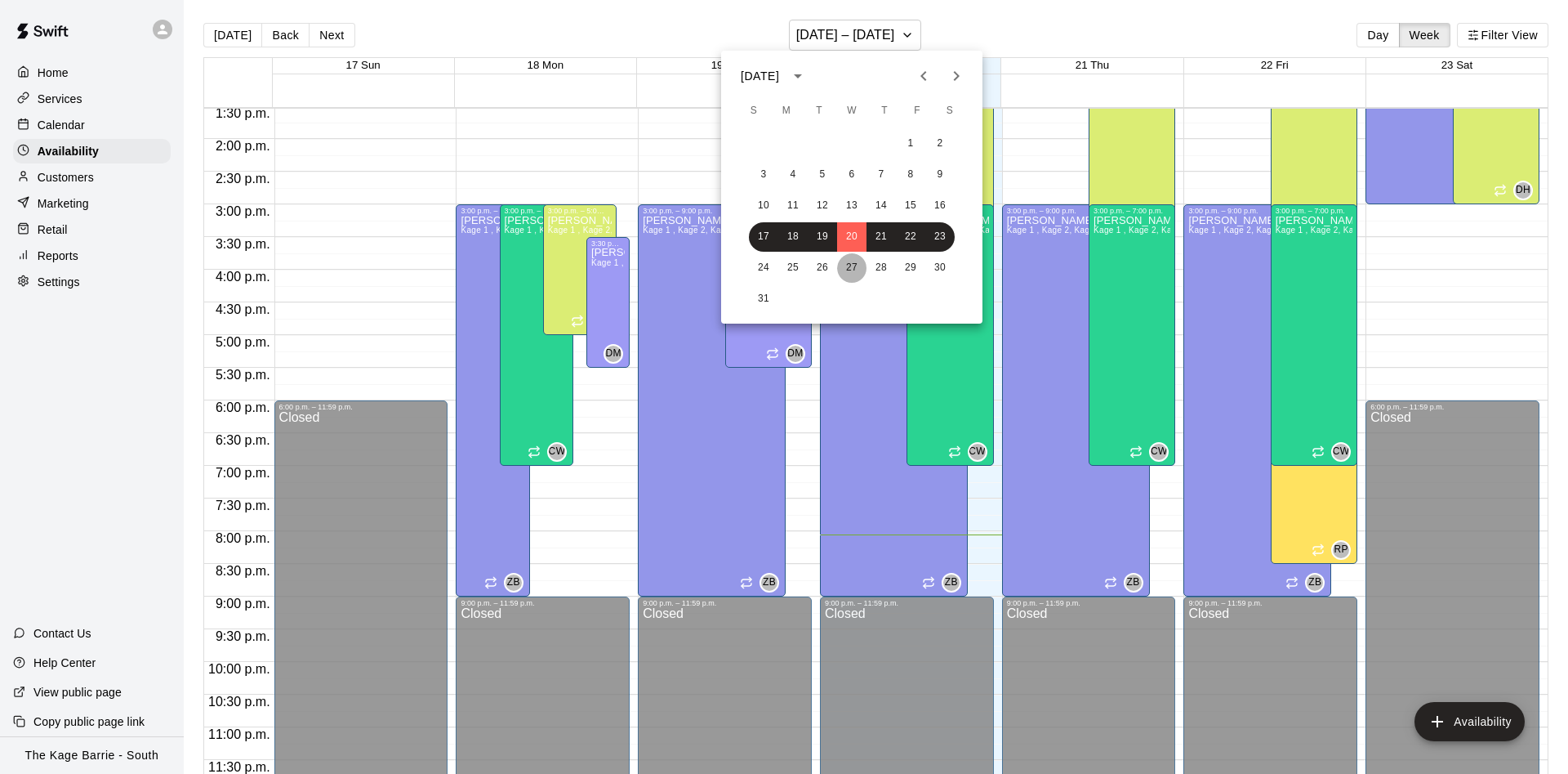
click at [852, 264] on button "27" at bounding box center [852, 268] width 30 height 30
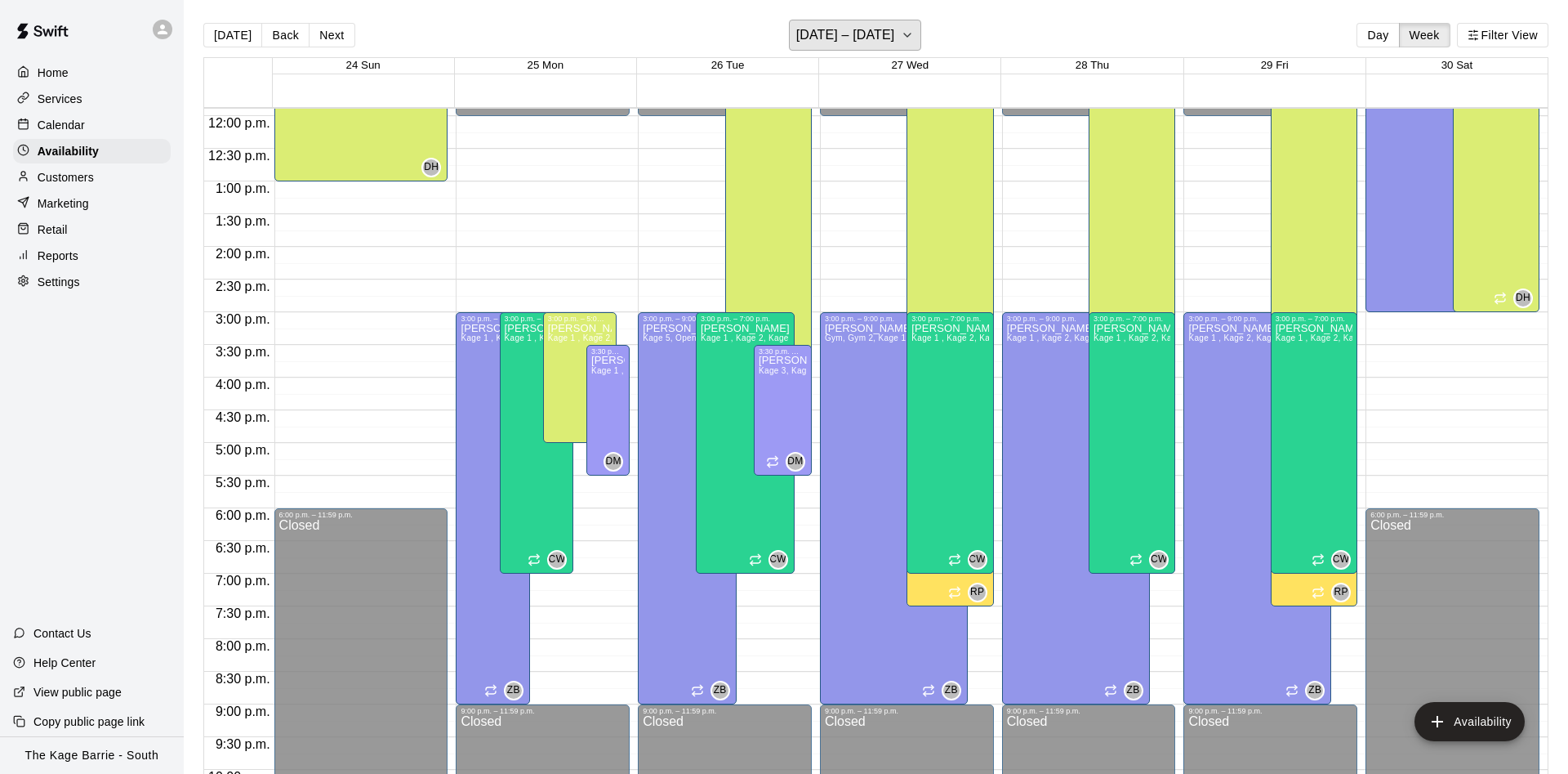
scroll to position [783, 0]
